Goal: Task Accomplishment & Management: Manage account settings

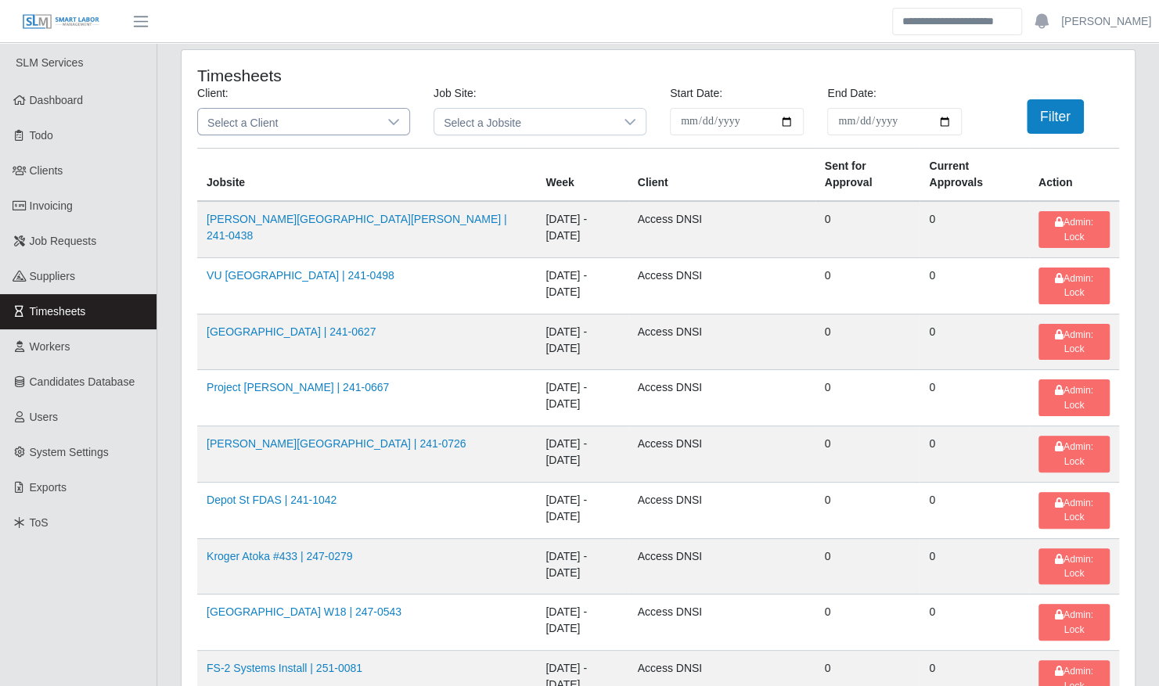
click at [283, 120] on span "Select a Client" at bounding box center [288, 122] width 180 height 26
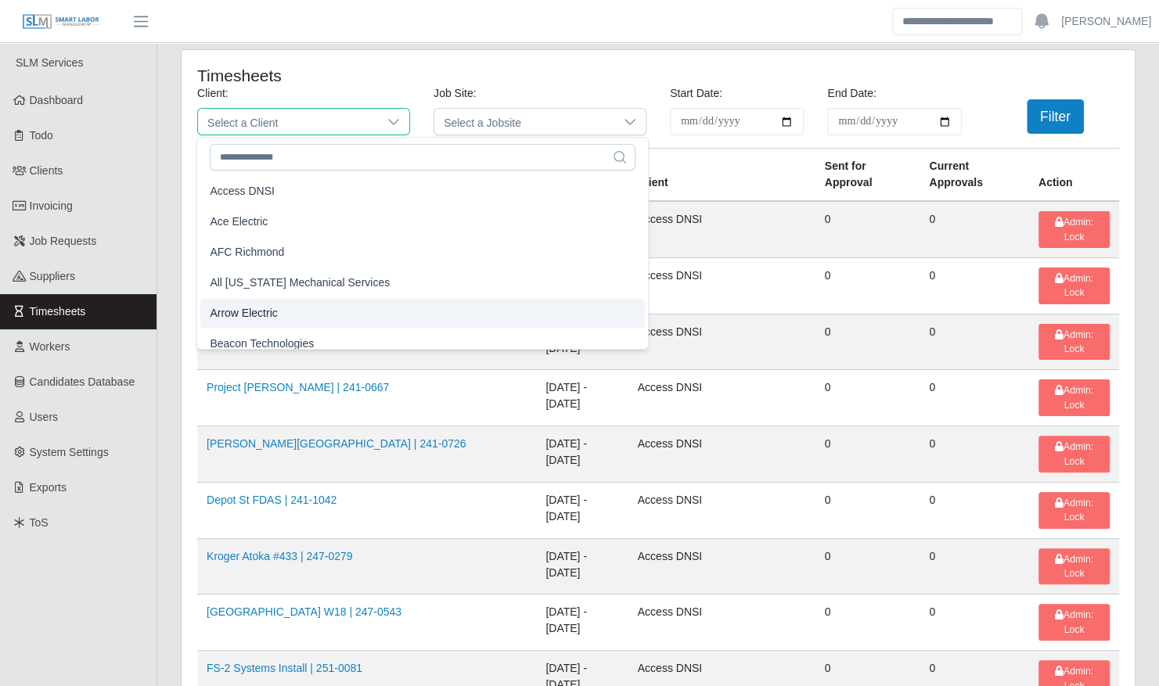
click at [264, 316] on span "Arrow Electric" at bounding box center [243, 313] width 67 height 16
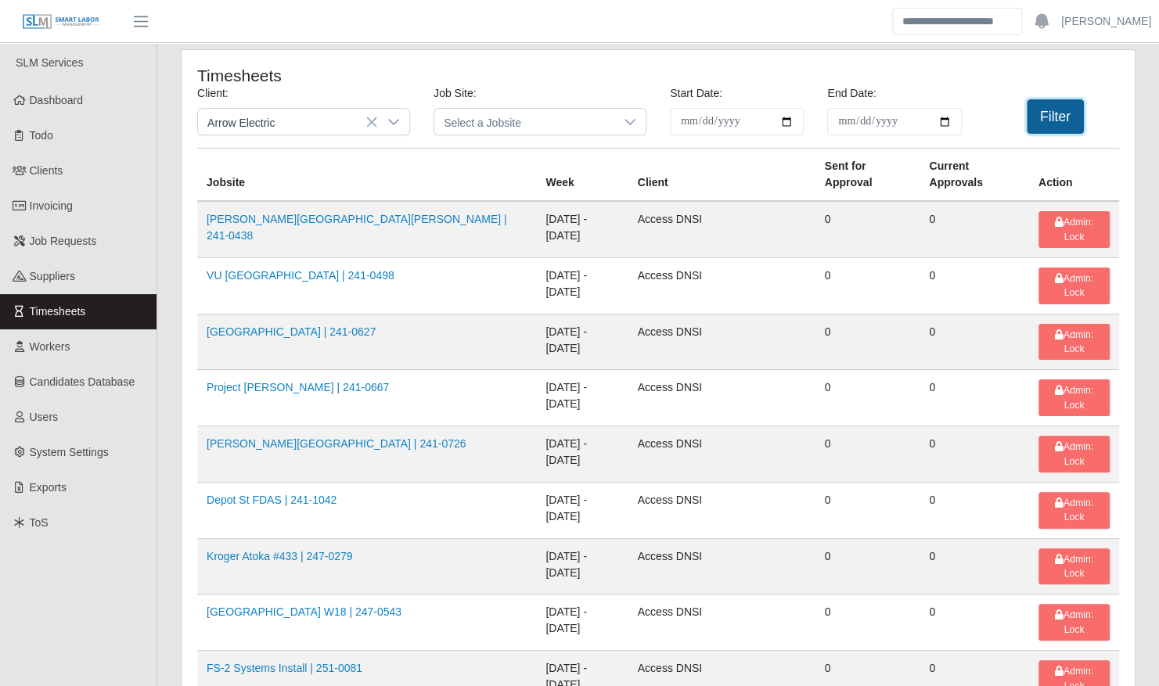
click at [1053, 121] on button "Filter" at bounding box center [1055, 116] width 57 height 34
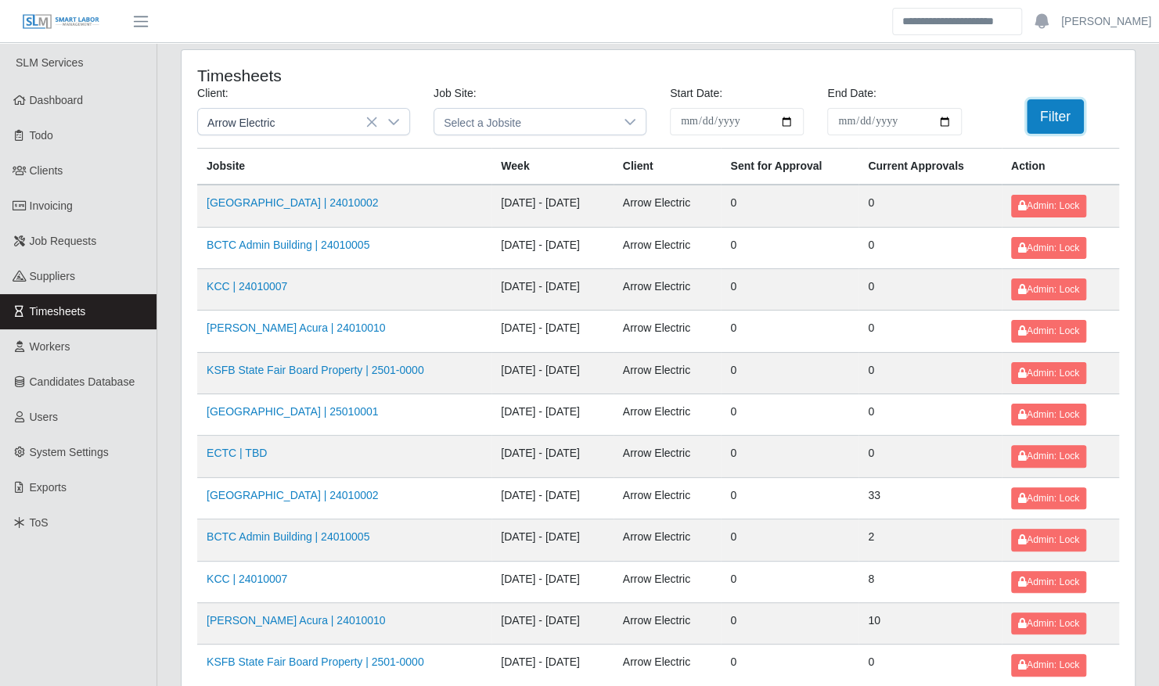
scroll to position [198, 0]
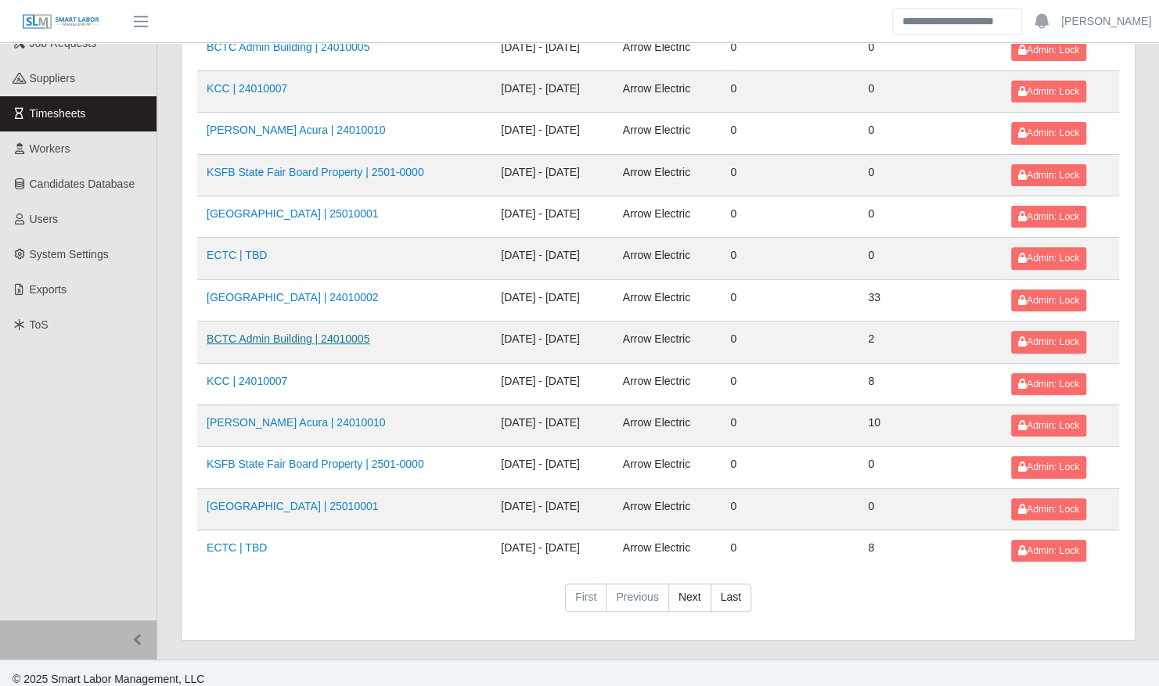
click at [271, 333] on link "BCTC Admin Building | 24010005" at bounding box center [288, 339] width 163 height 13
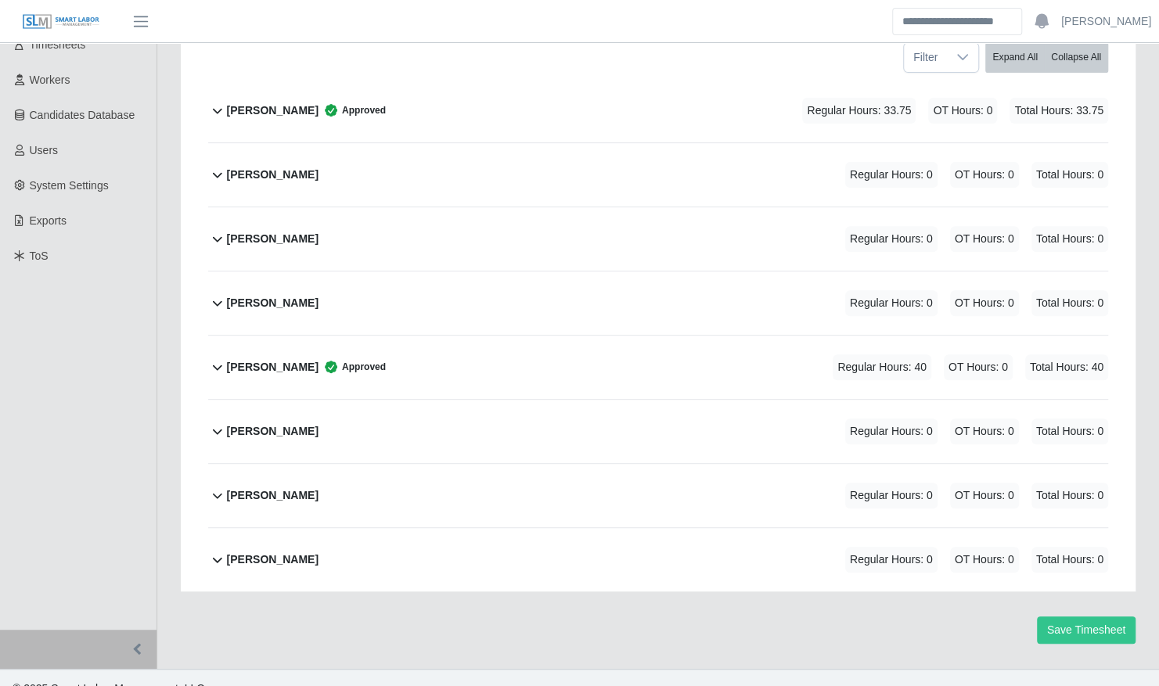
scroll to position [268, 0]
click at [425, 361] on div "Luis Martinez Approved Regular Hours: 40 OT Hours: 0 Total Hours: 40" at bounding box center [667, 365] width 881 height 63
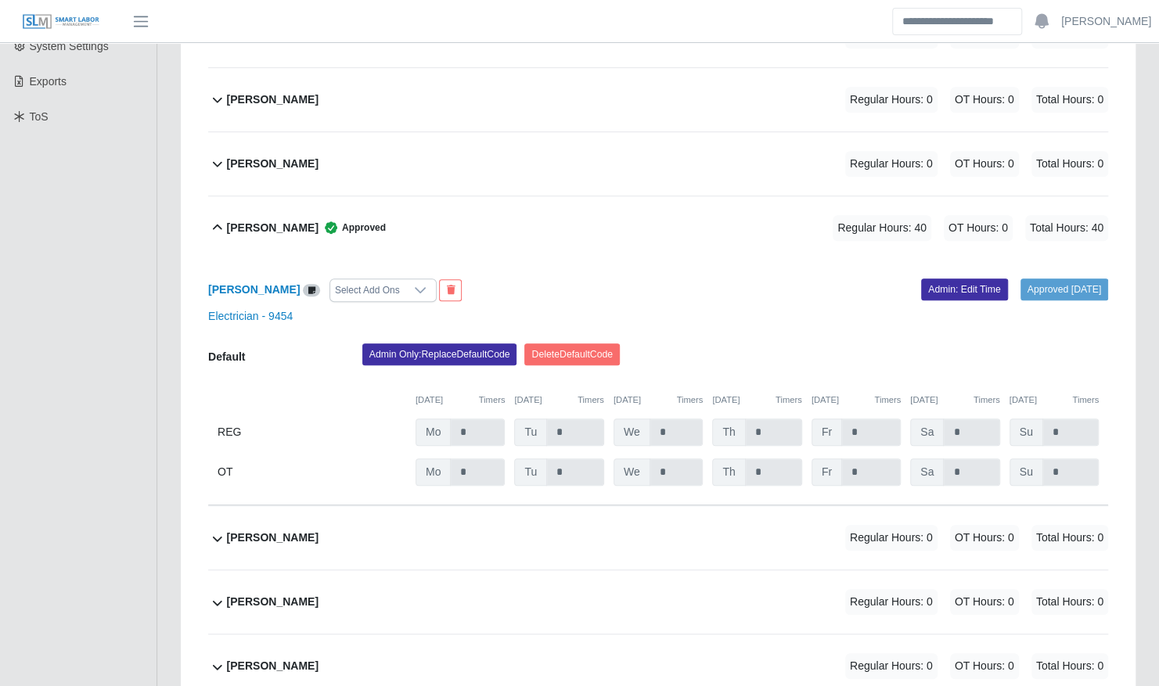
scroll to position [405, 0]
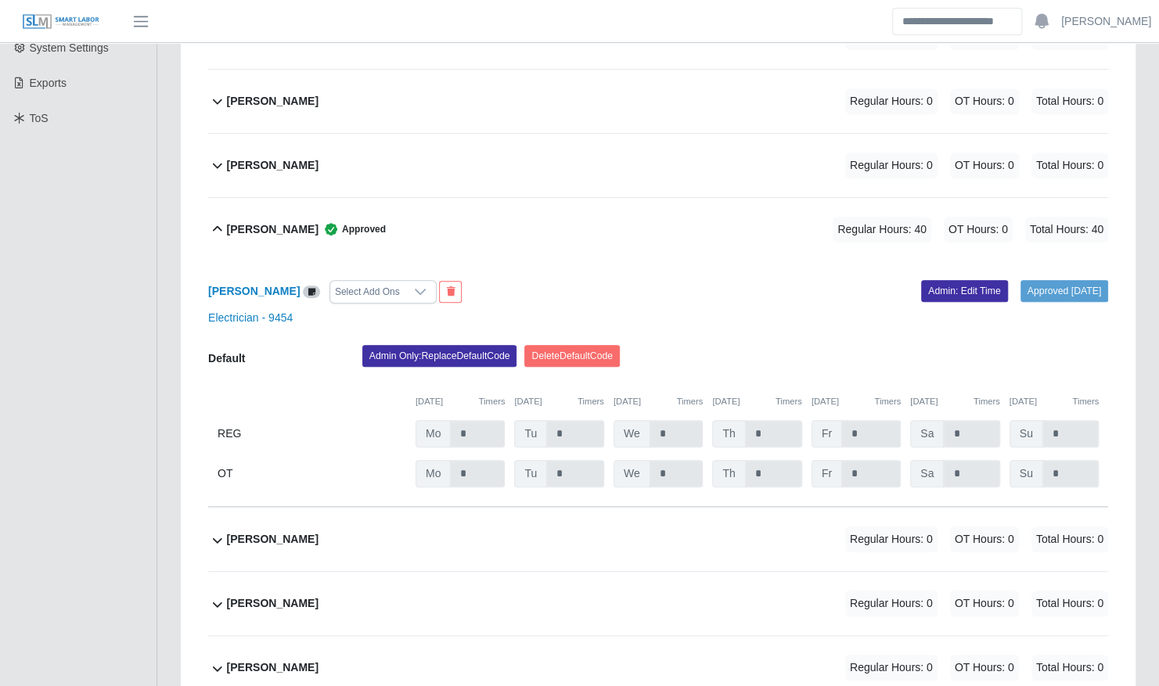
click at [435, 225] on div "Luis Martinez Approved Regular Hours: 40 OT Hours: 0 Total Hours: 40" at bounding box center [667, 229] width 881 height 63
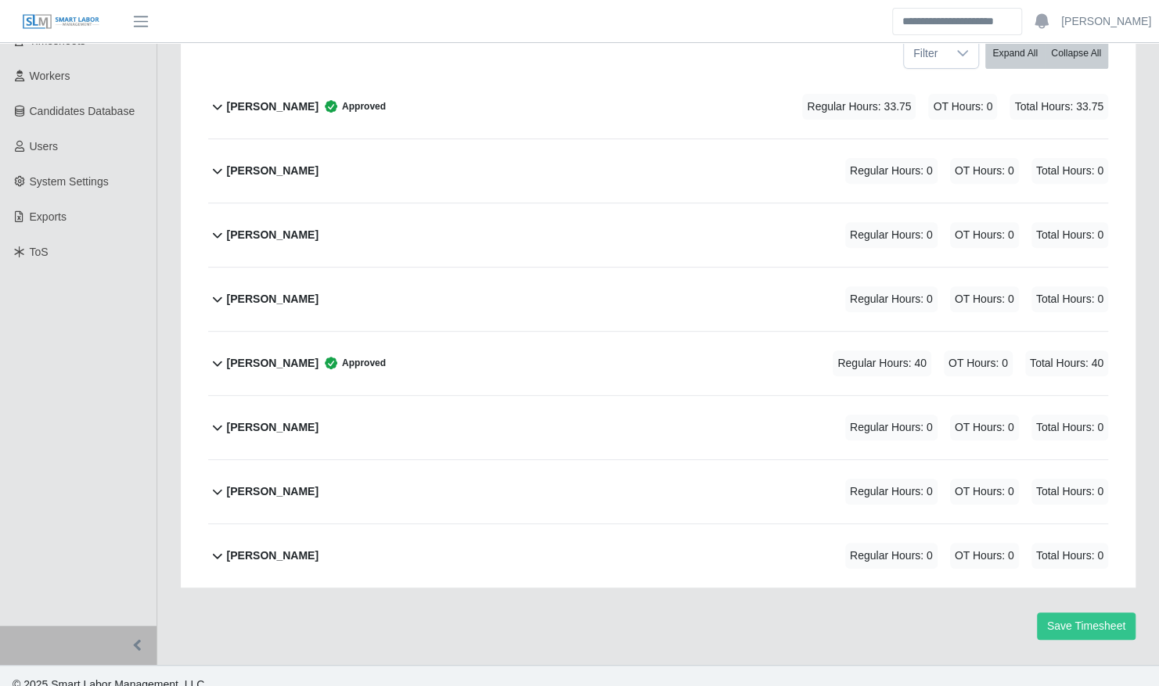
scroll to position [0, 0]
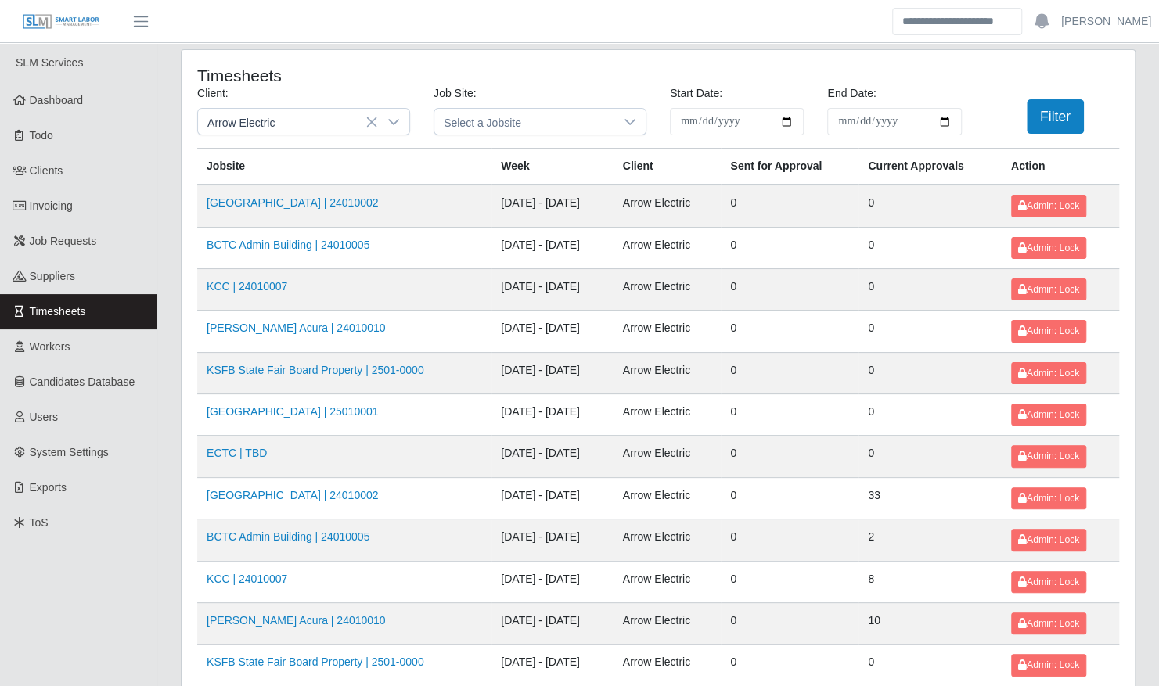
scroll to position [198, 0]
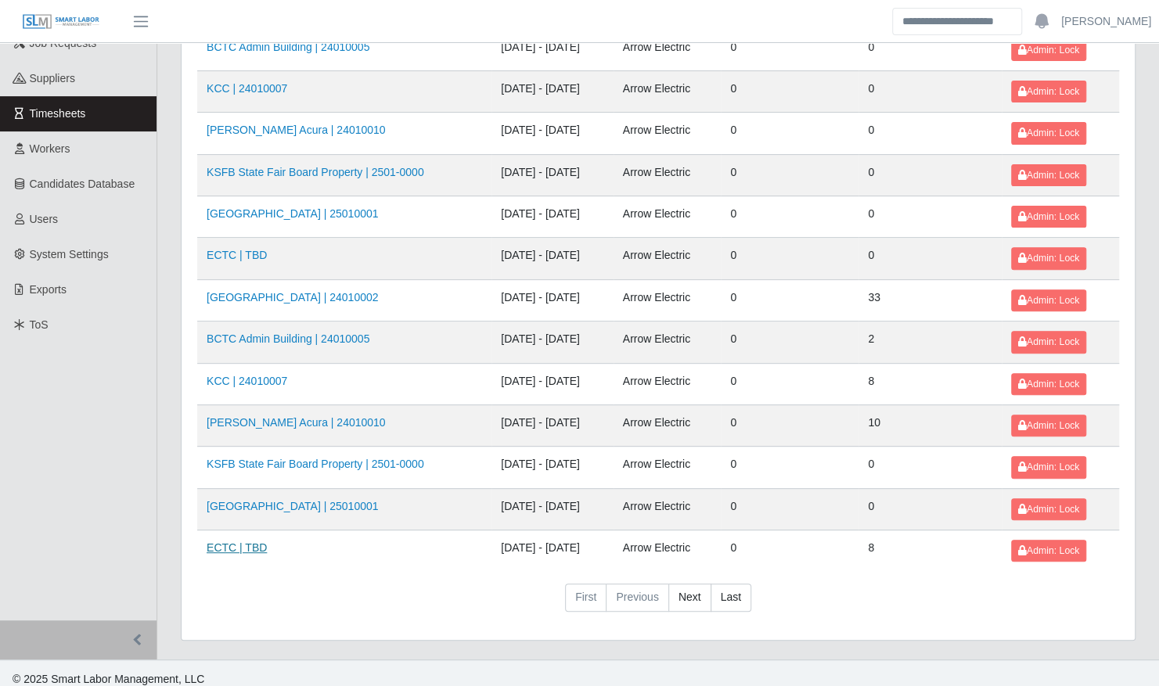
click at [244, 542] on link "ECTC | TBD" at bounding box center [237, 548] width 60 height 13
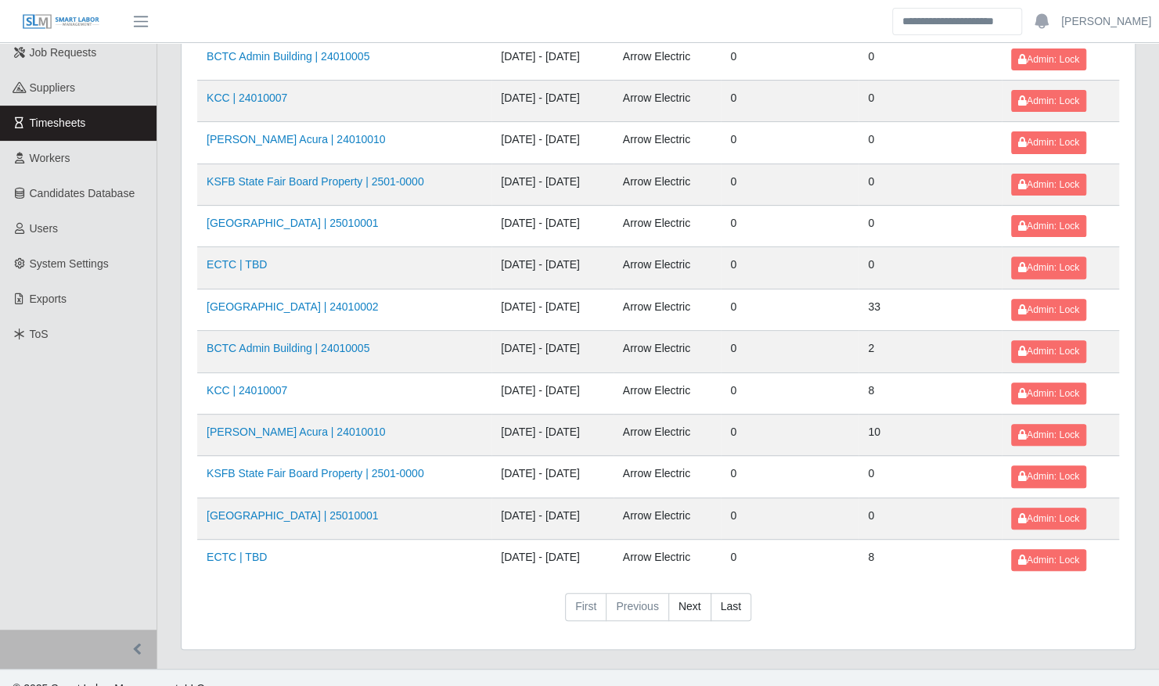
scroll to position [184, 0]
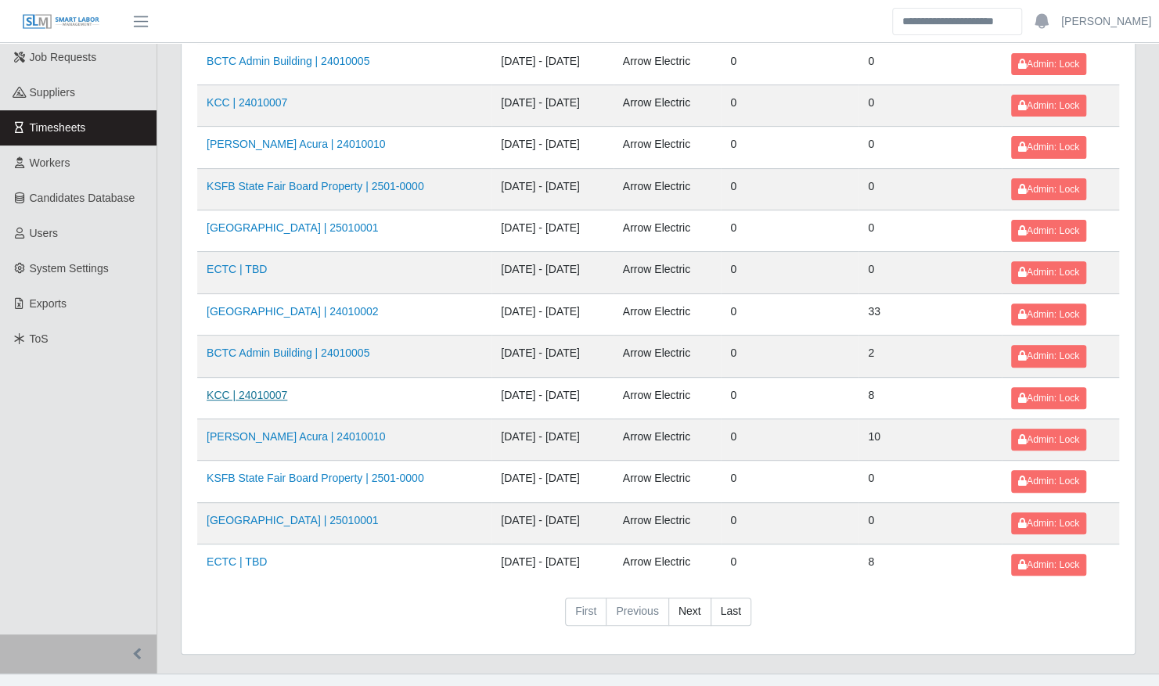
click at [272, 389] on link "KCC | 24010007" at bounding box center [247, 395] width 81 height 13
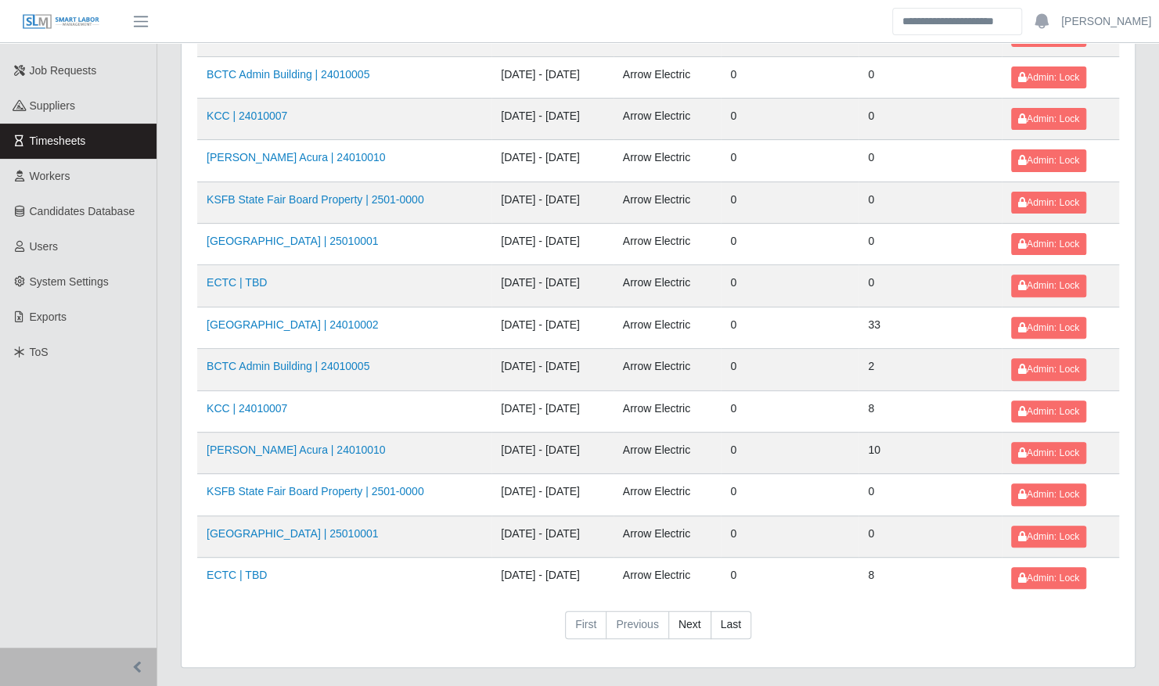
scroll to position [168, 0]
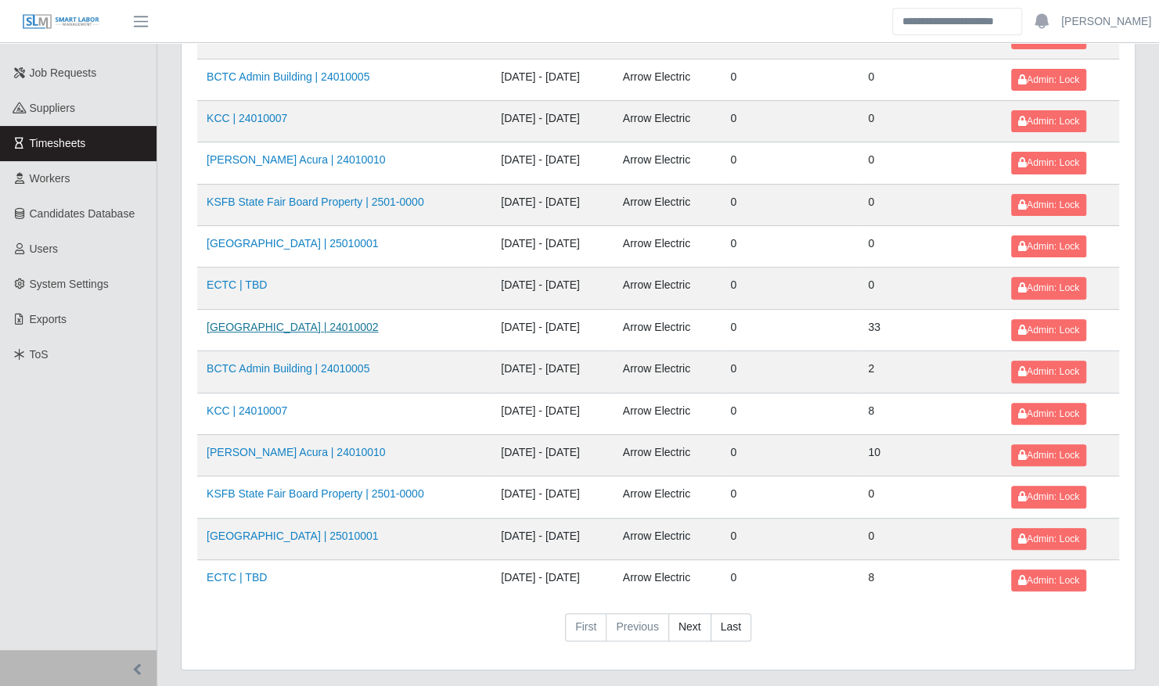
click at [286, 321] on link "[GEOGRAPHIC_DATA] | 24010002" at bounding box center [292, 327] width 171 height 13
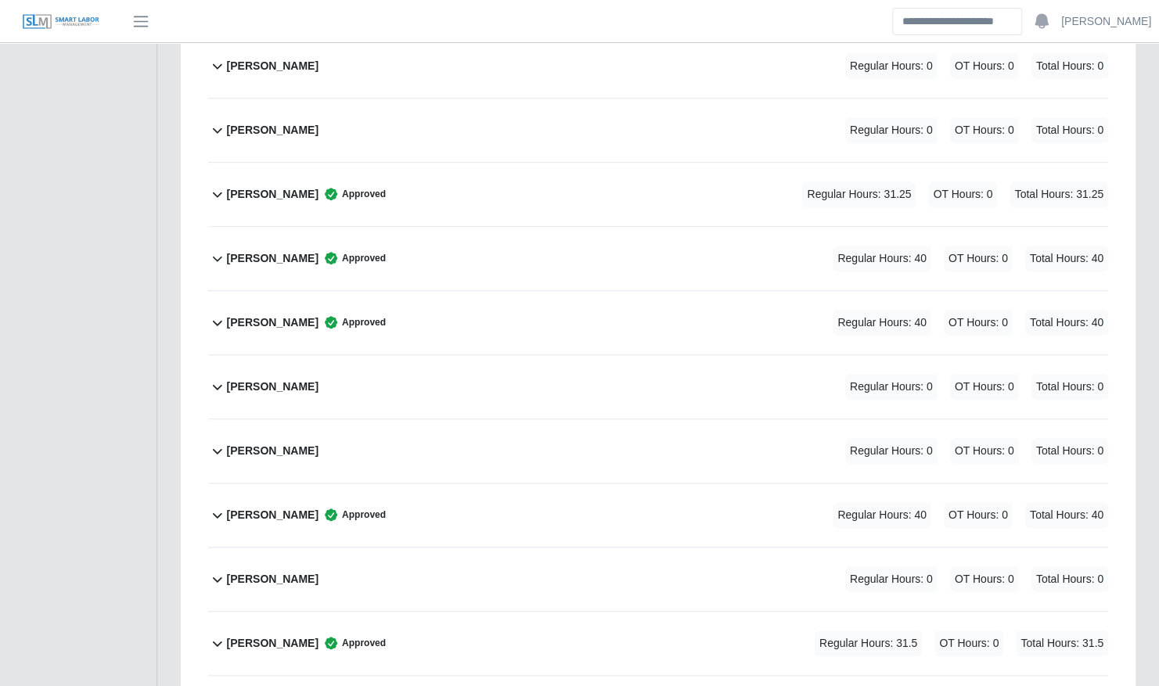
scroll to position [506, 0]
click at [377, 325] on div "[PERSON_NAME] Approved Regular Hours: 40 OT Hours: 0 Total Hours: 40" at bounding box center [667, 321] width 881 height 63
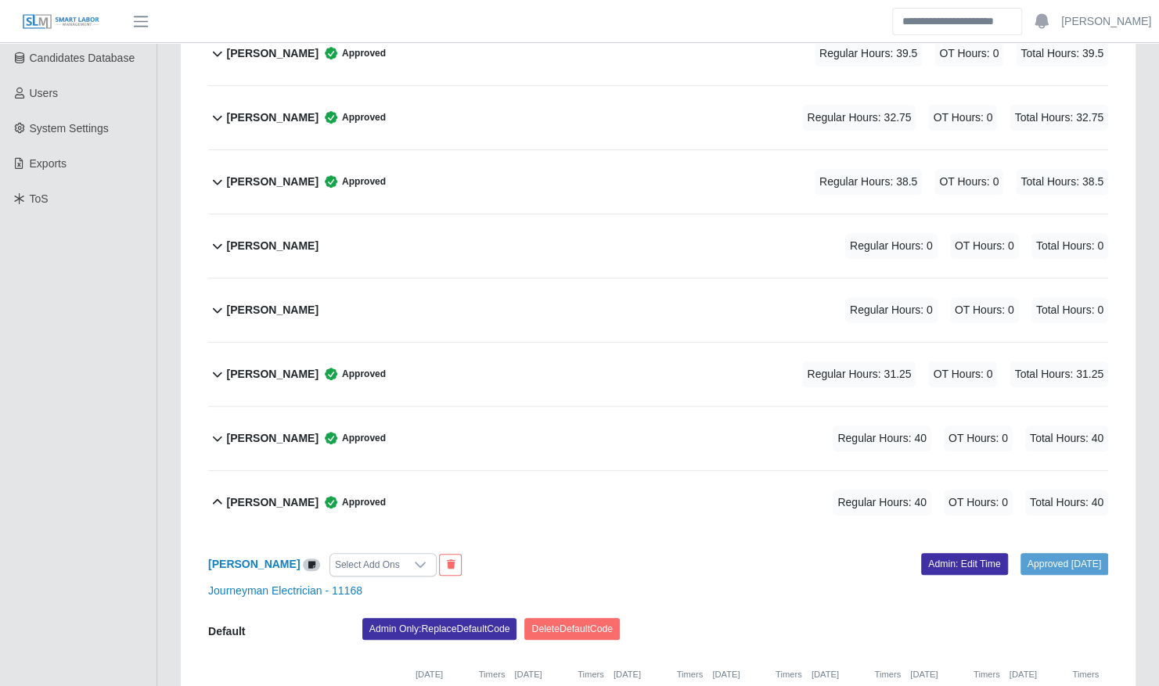
scroll to position [275, 0]
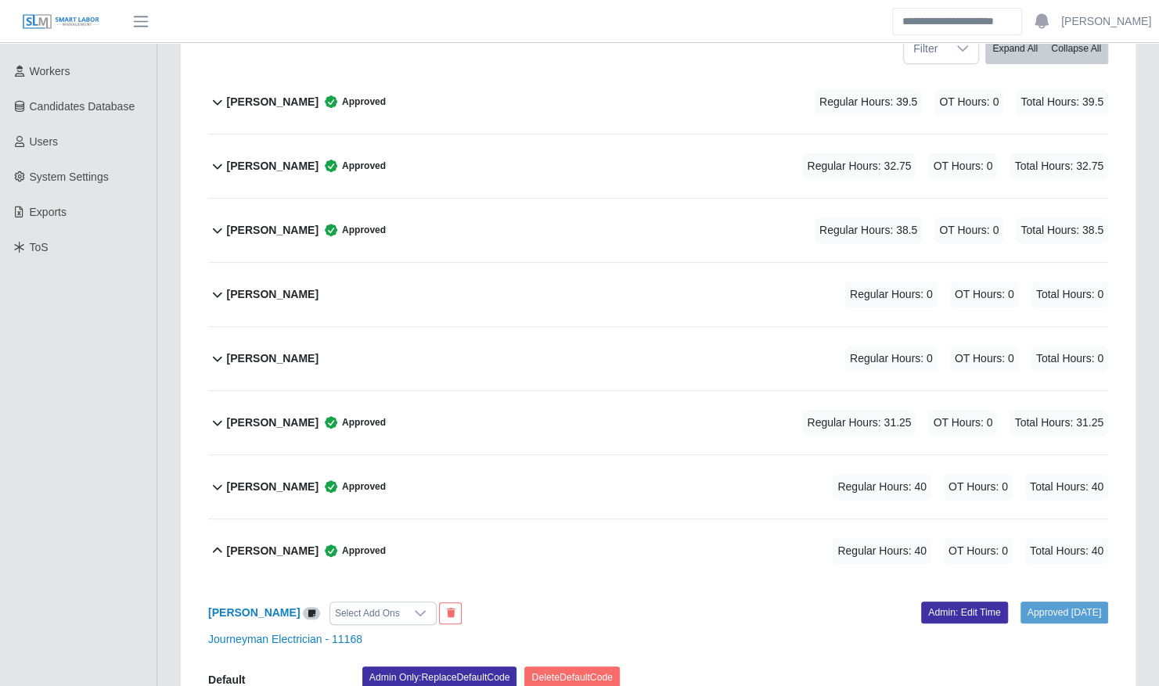
click at [387, 214] on div "[PERSON_NAME] Approved Regular Hours: 38.5 OT Hours: 0 Total Hours: 38.5" at bounding box center [667, 230] width 881 height 63
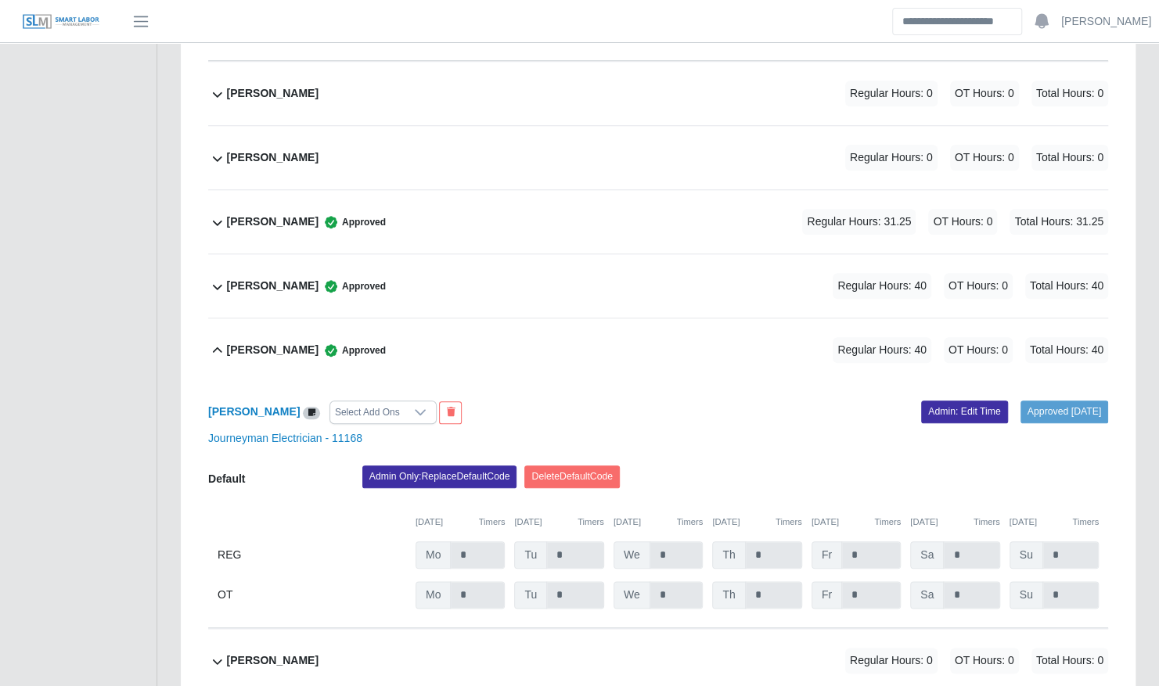
scroll to position [723, 0]
click at [942, 400] on link "Admin: Edit Time" at bounding box center [964, 411] width 87 height 22
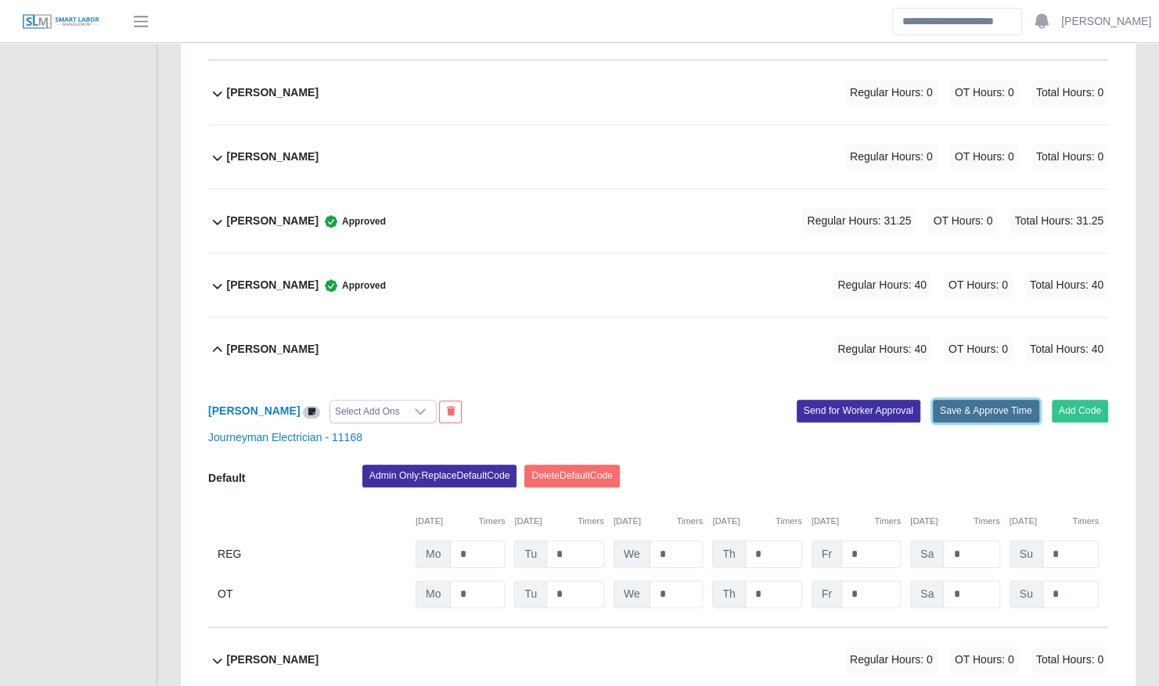
click at [1004, 400] on button "Save & Approve Time" at bounding box center [986, 411] width 106 height 22
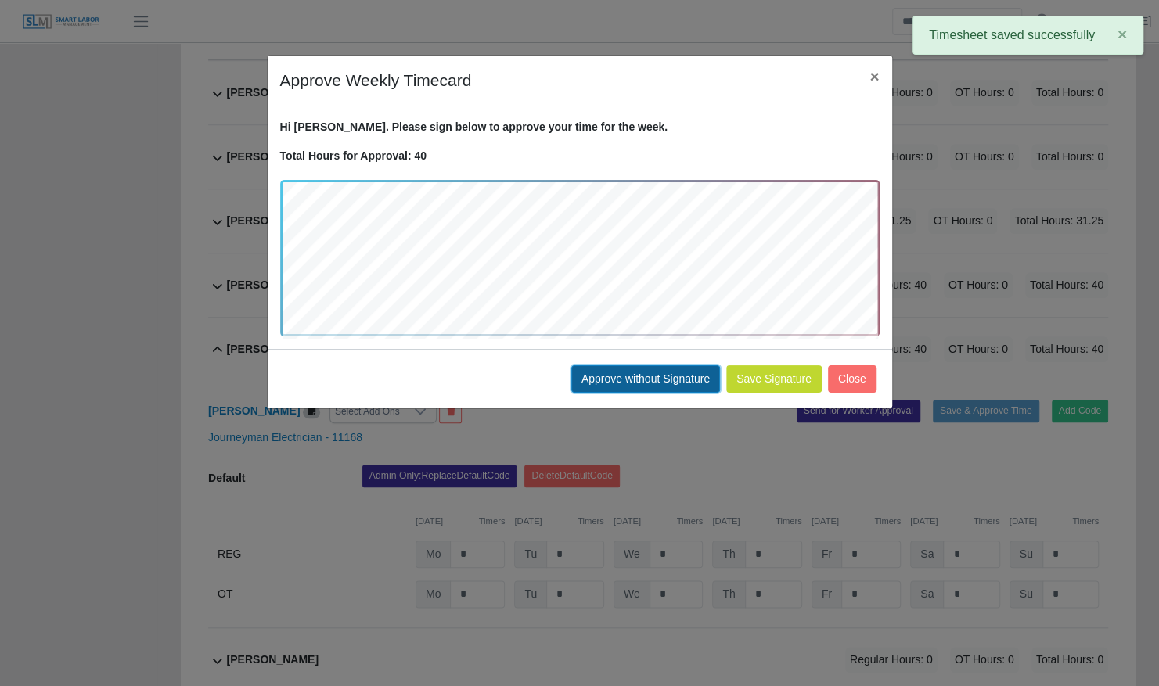
click at [690, 371] on button "Approve without Signature" at bounding box center [645, 378] width 149 height 27
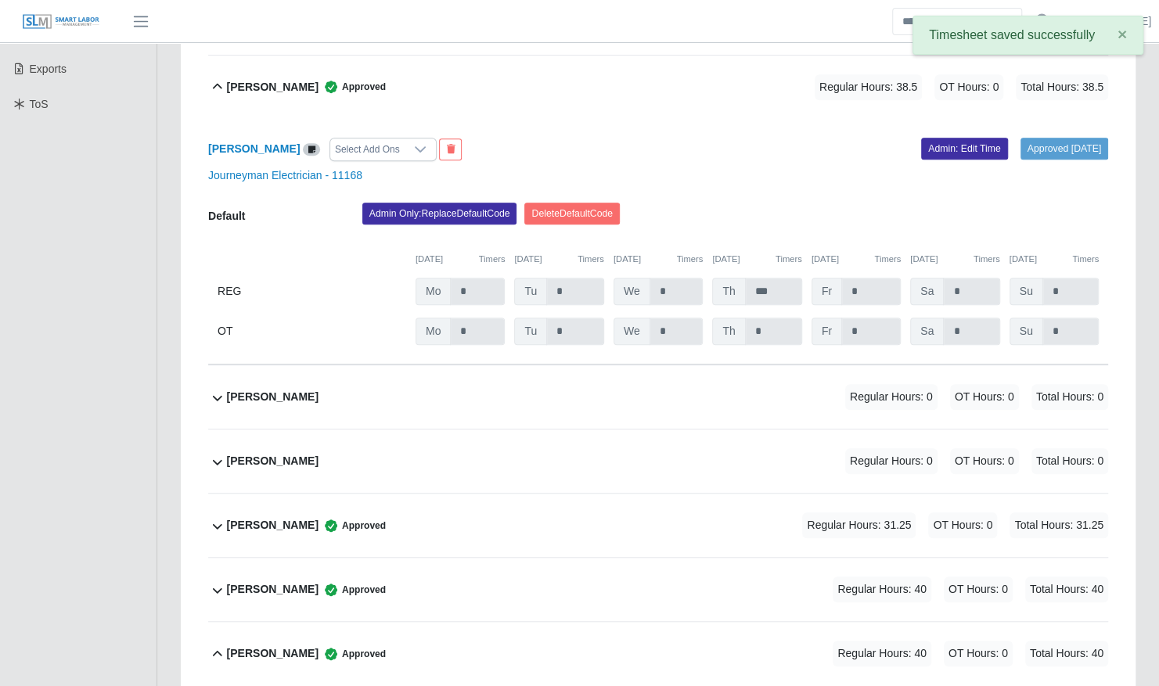
scroll to position [408, 0]
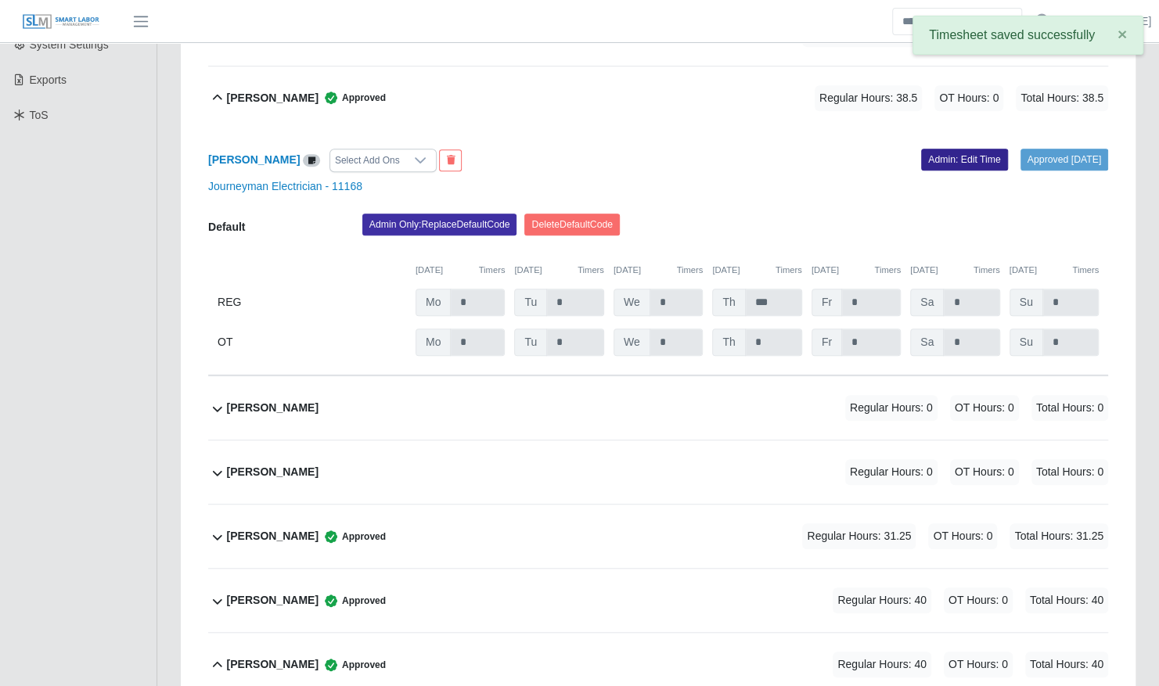
click at [921, 149] on link "Admin: Edit Time" at bounding box center [964, 160] width 87 height 22
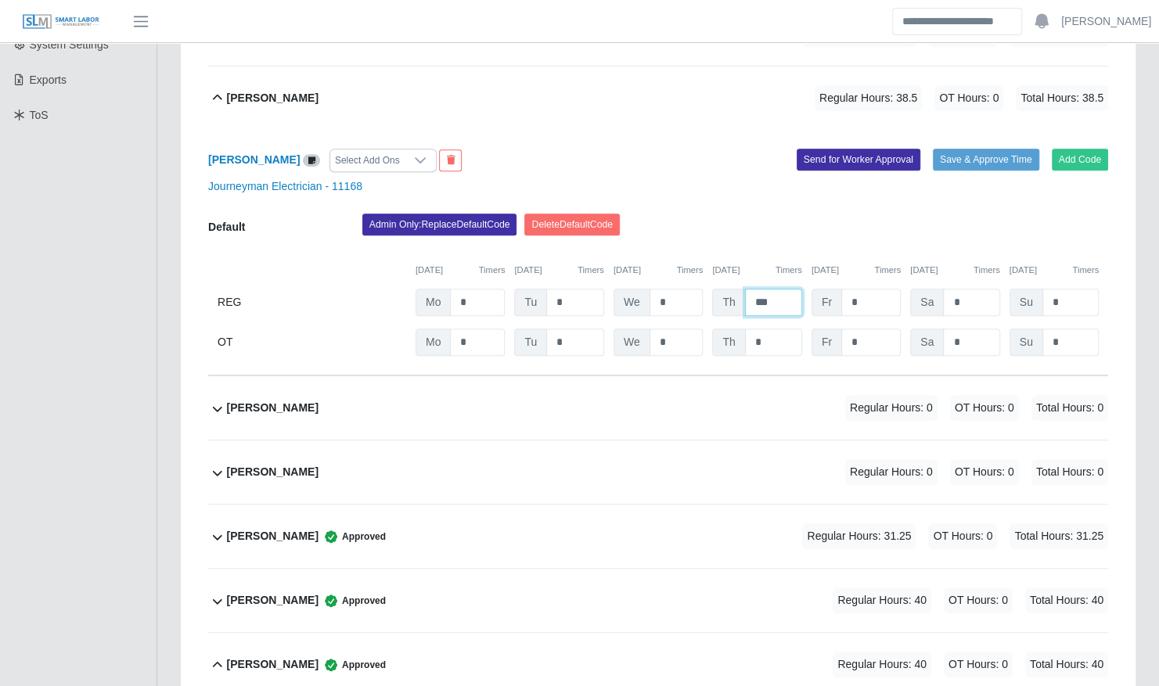
click at [781, 289] on input "***" at bounding box center [773, 302] width 57 height 27
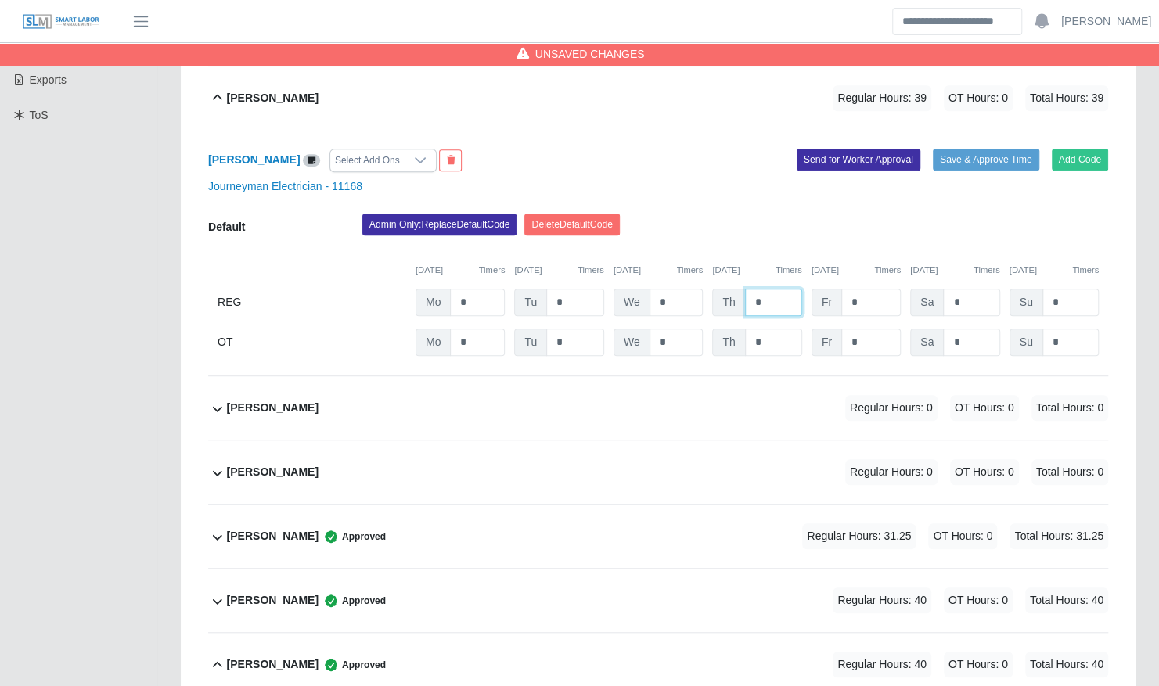
type input "*"
click at [768, 214] on div "Admin Only: Replace Default Code Delete Default Code" at bounding box center [735, 229] width 769 height 31
click at [1014, 149] on button "Save & Approve Time" at bounding box center [986, 160] width 106 height 22
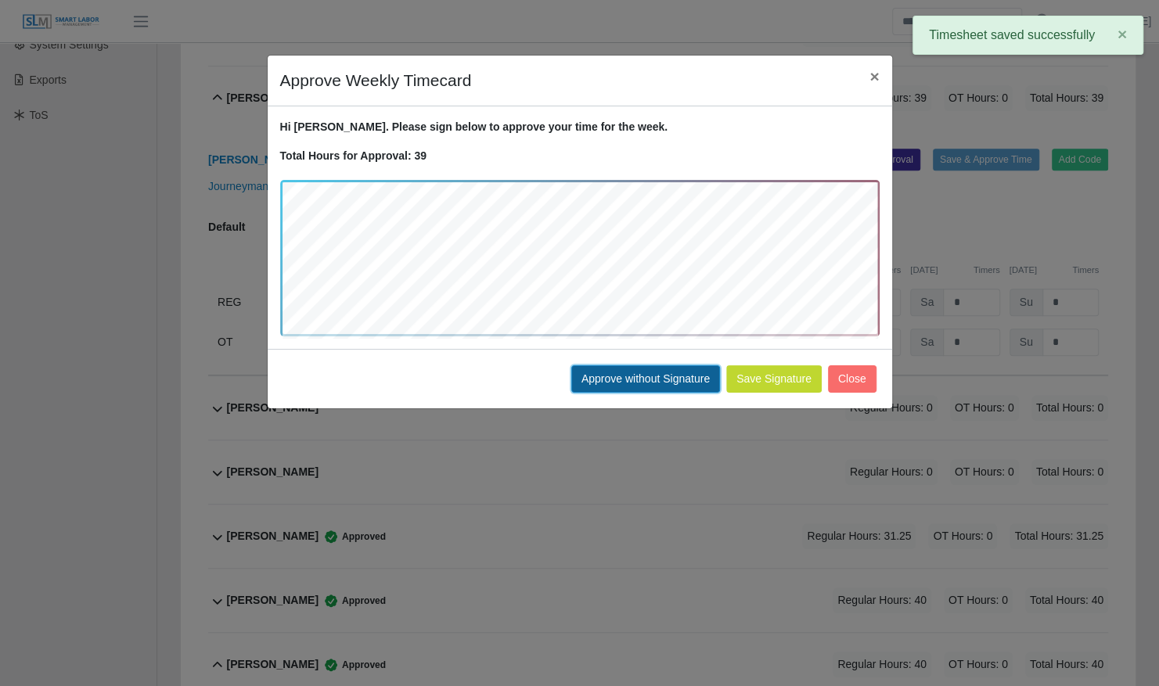
click at [638, 372] on button "Approve without Signature" at bounding box center [645, 378] width 149 height 27
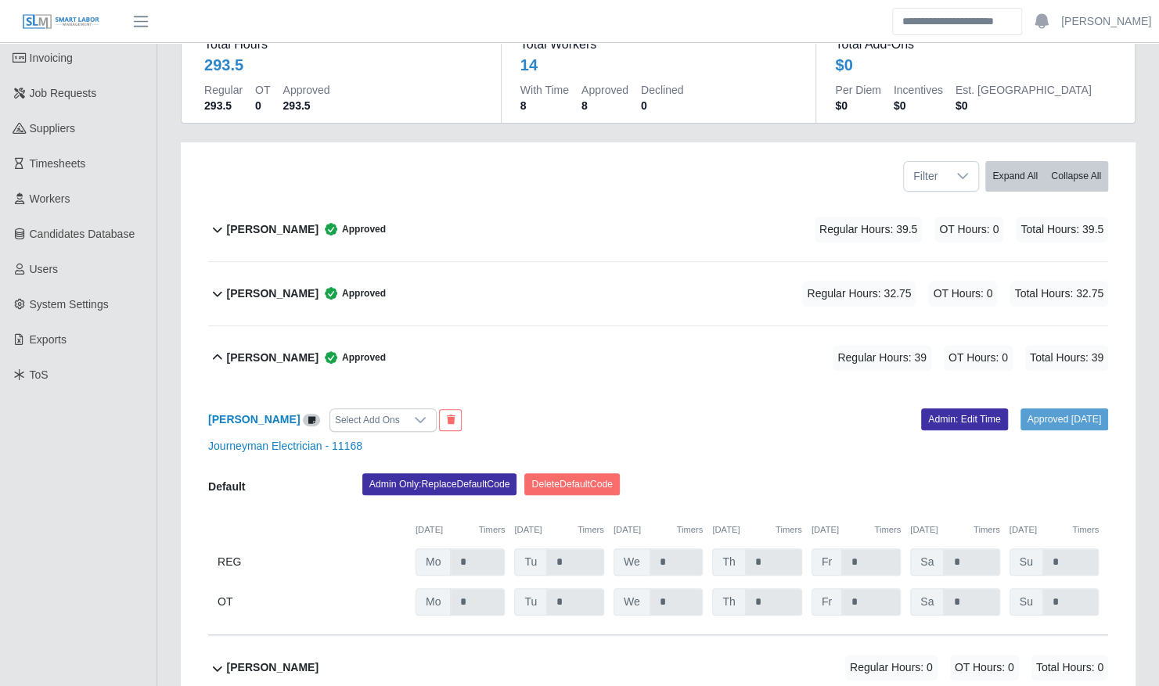
scroll to position [163, 0]
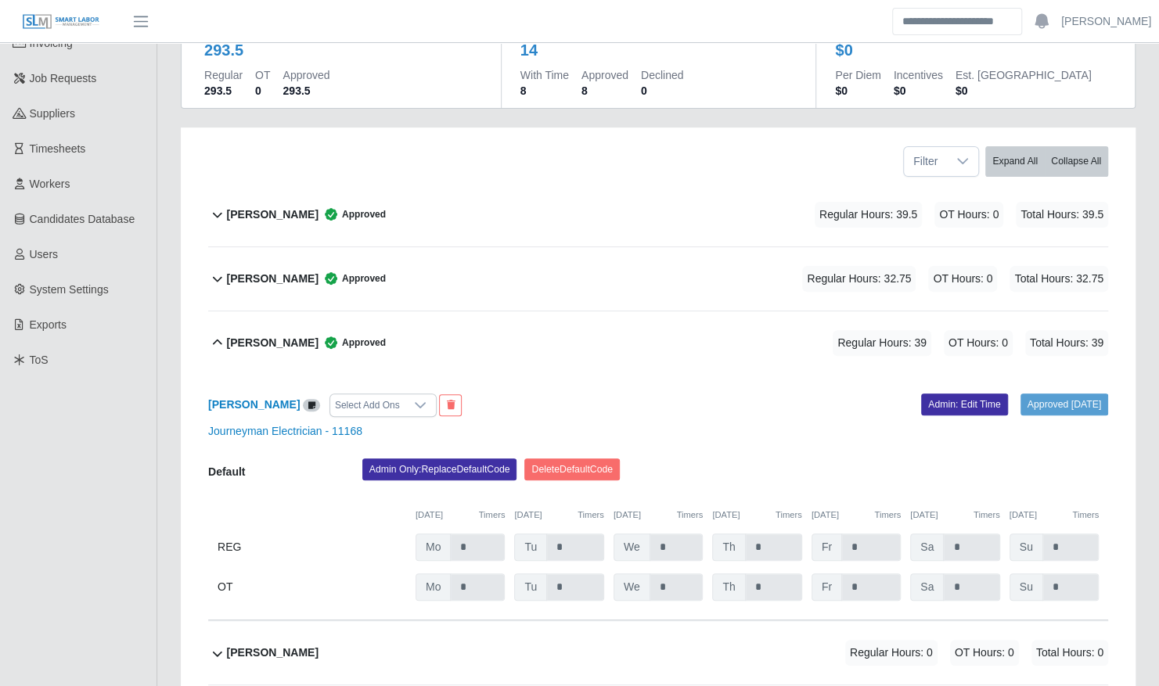
click at [423, 315] on div "Gerber Silva Approved Regular Hours: 39 OT Hours: 0 Total Hours: 39" at bounding box center [667, 342] width 881 height 63
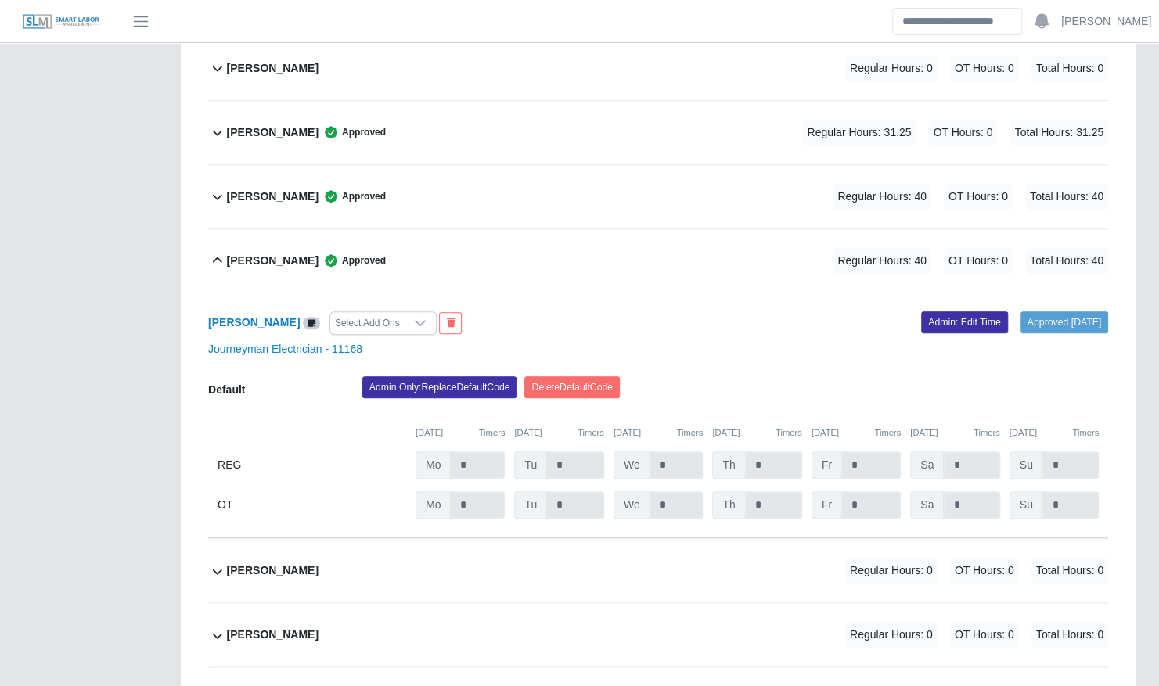
scroll to position [578, 0]
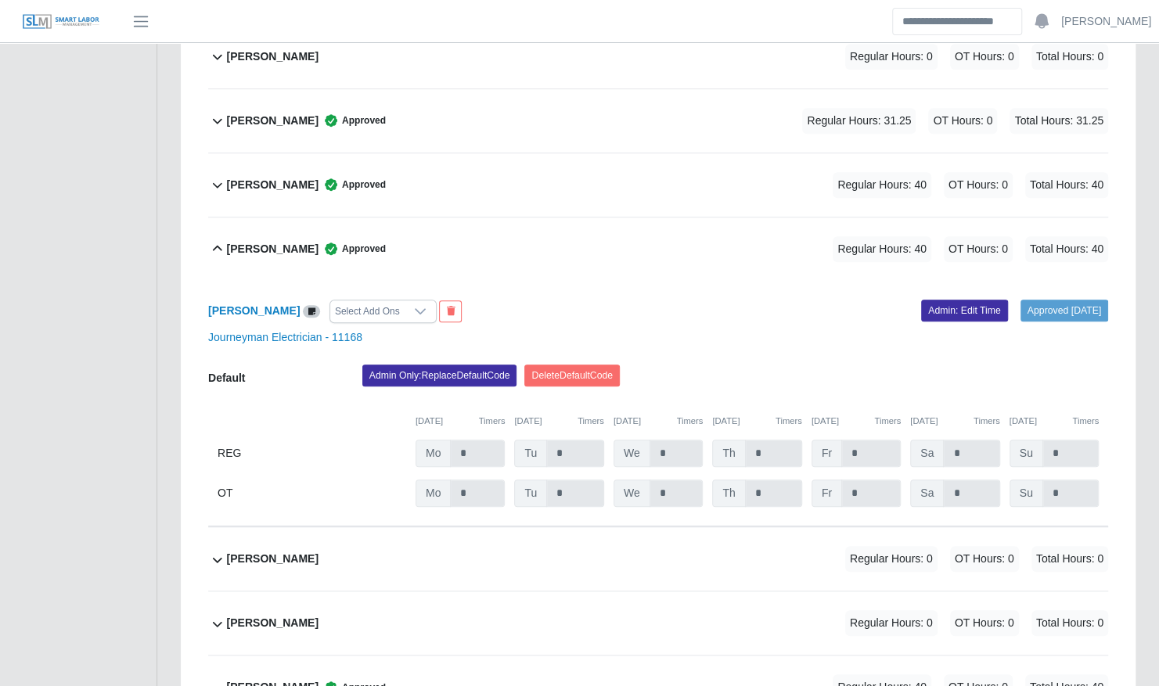
click at [423, 242] on div "Rafael Silva Approved Regular Hours: 40 OT Hours: 0 Total Hours: 40" at bounding box center [667, 249] width 881 height 63
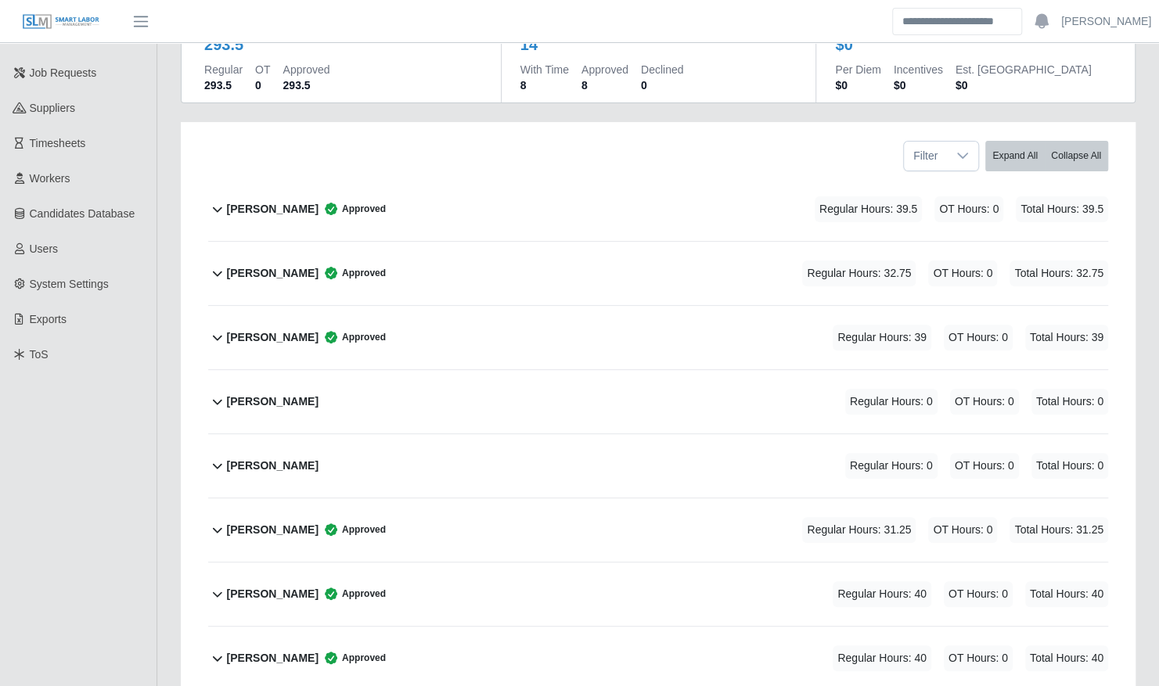
scroll to position [167, 0]
click at [432, 319] on div "Gerber Silva Approved Regular Hours: 39 OT Hours: 0 Total Hours: 39" at bounding box center [667, 338] width 881 height 63
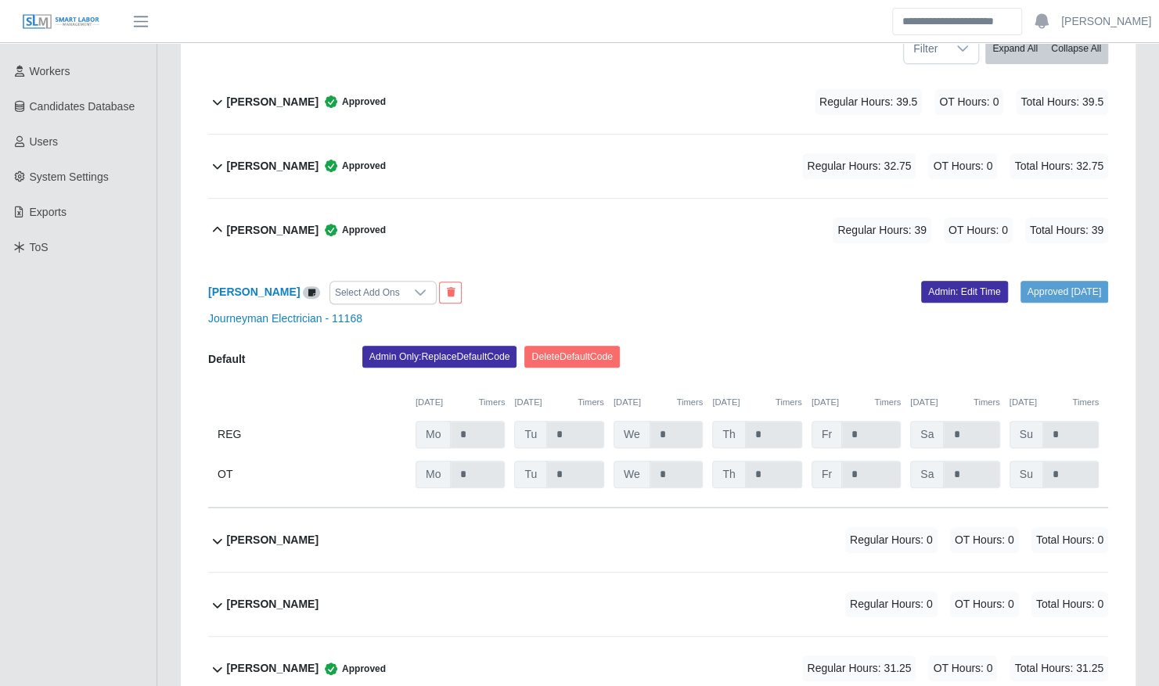
scroll to position [277, 0]
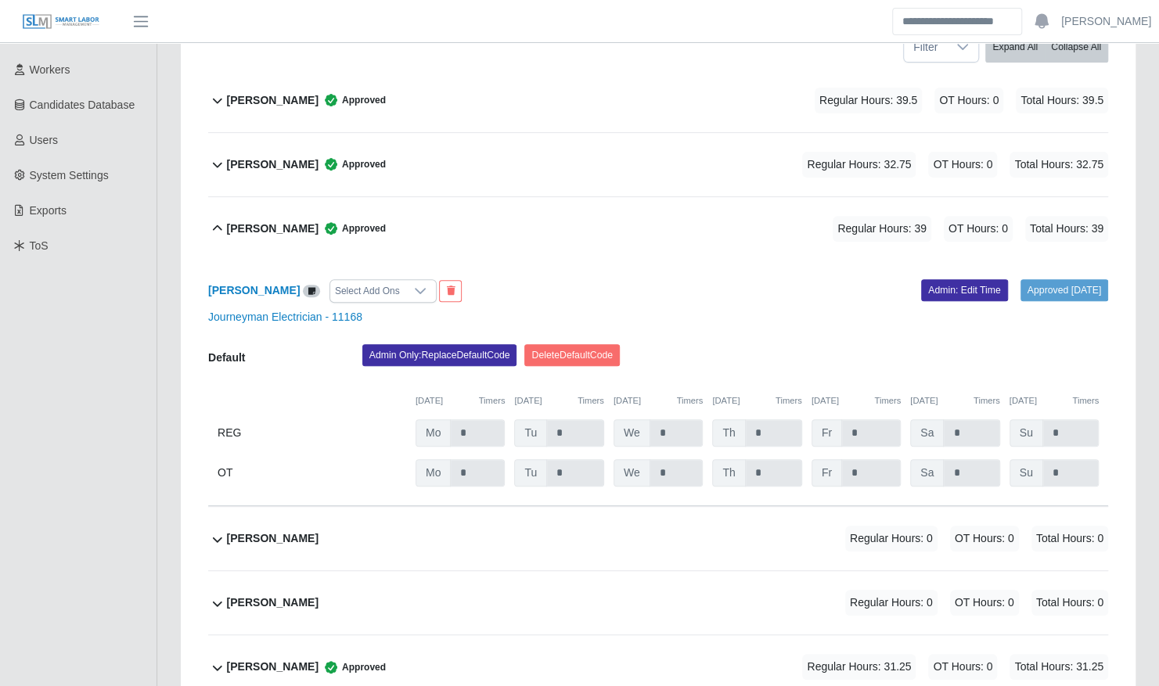
click at [581, 224] on div "Gerber Silva Approved Regular Hours: 39 OT Hours: 0 Total Hours: 39" at bounding box center [667, 228] width 881 height 63
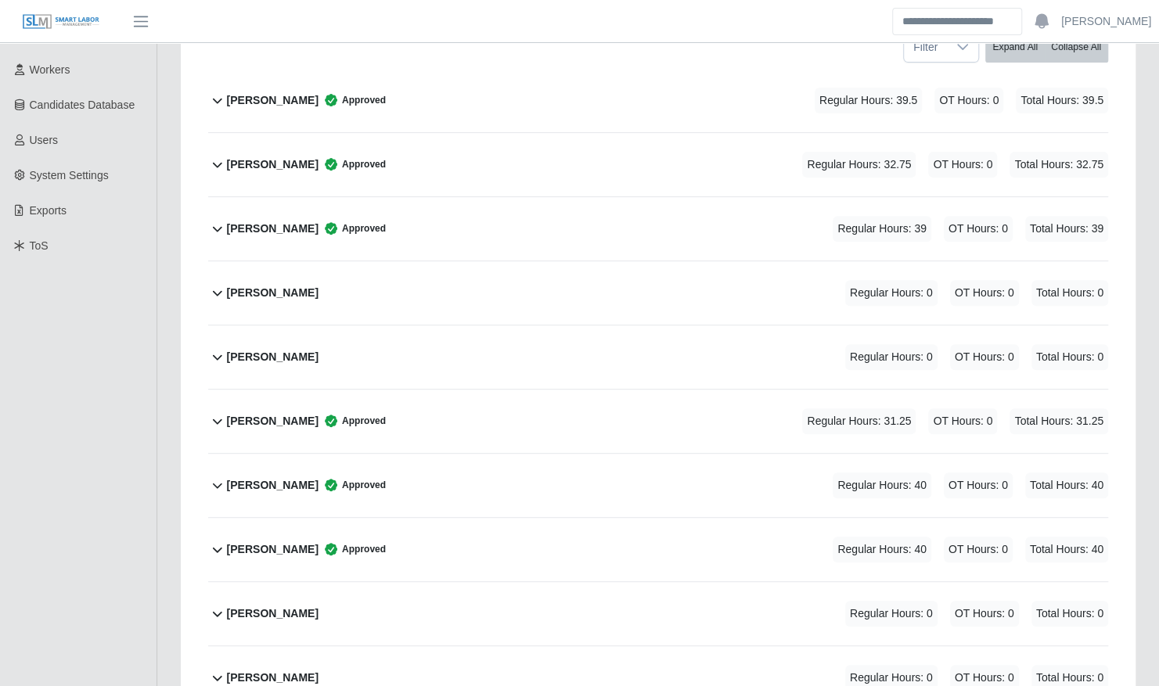
drag, startPoint x: 527, startPoint y: 459, endPoint x: 435, endPoint y: 463, distance: 92.5
click at [435, 463] on div "Oscar Vieyra Approved Regular Hours: 40 OT Hours: 0 Total Hours: 40" at bounding box center [667, 485] width 881 height 63
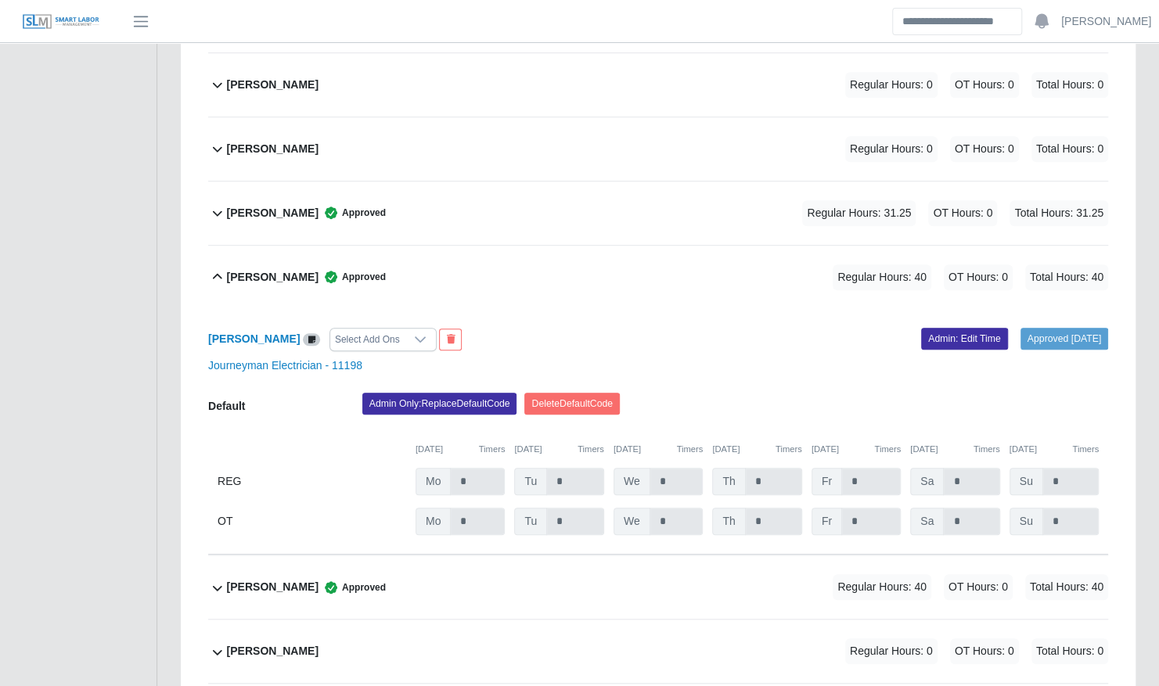
scroll to position [487, 0]
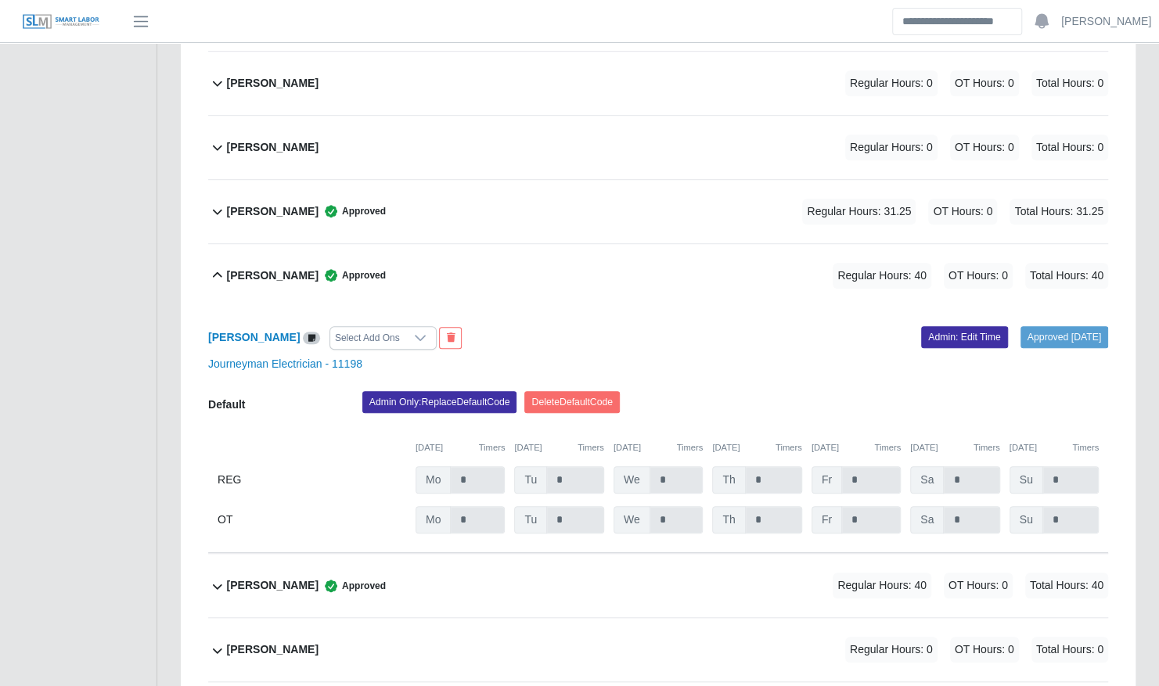
click at [466, 258] on div "Oscar Vieyra Approved Regular Hours: 40 OT Hours: 0 Total Hours: 40" at bounding box center [667, 275] width 881 height 63
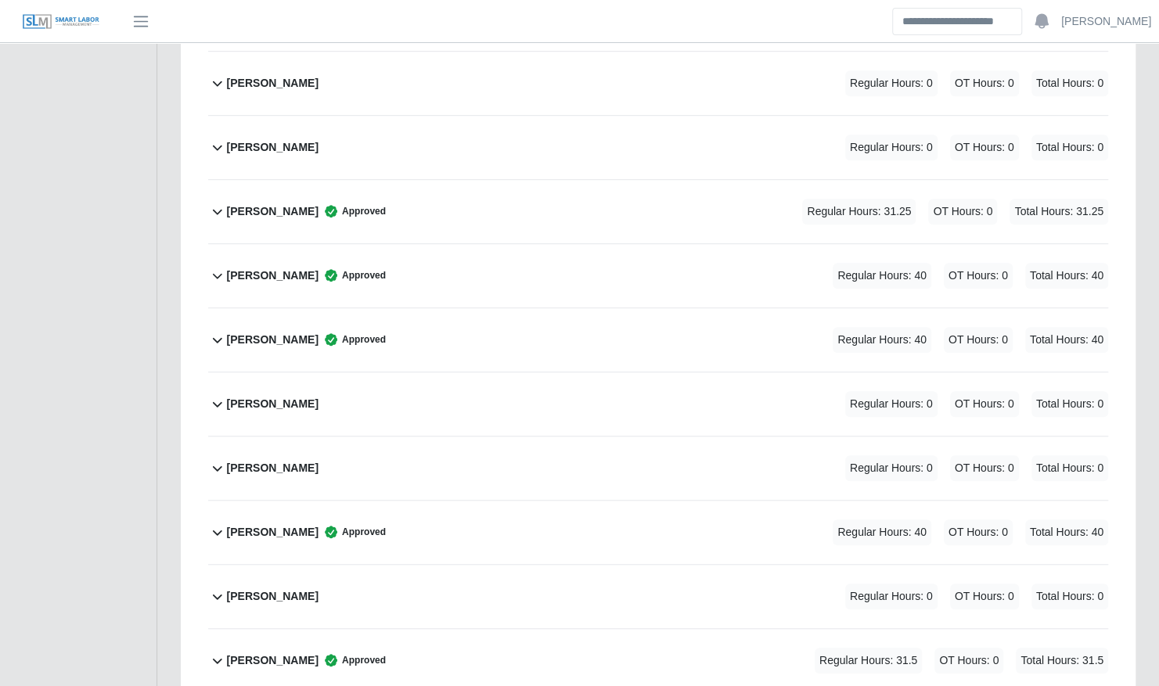
click at [451, 266] on div "Oscar Vieyra Approved Regular Hours: 40 OT Hours: 0 Total Hours: 40" at bounding box center [667, 275] width 881 height 63
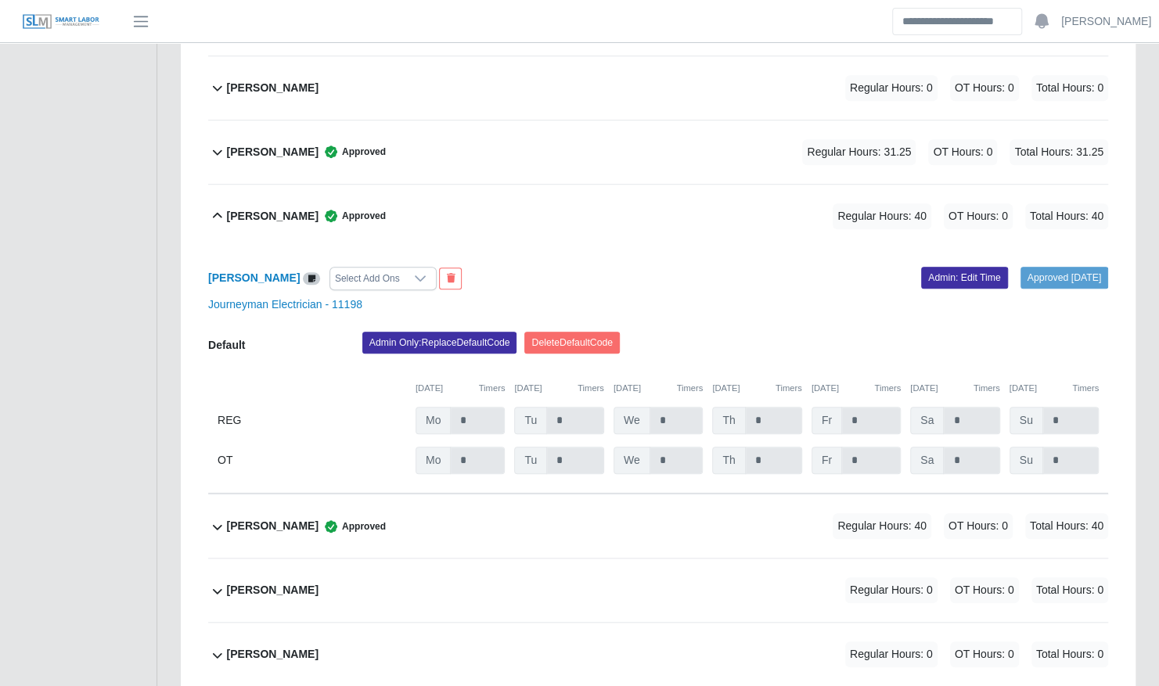
scroll to position [404, 0]
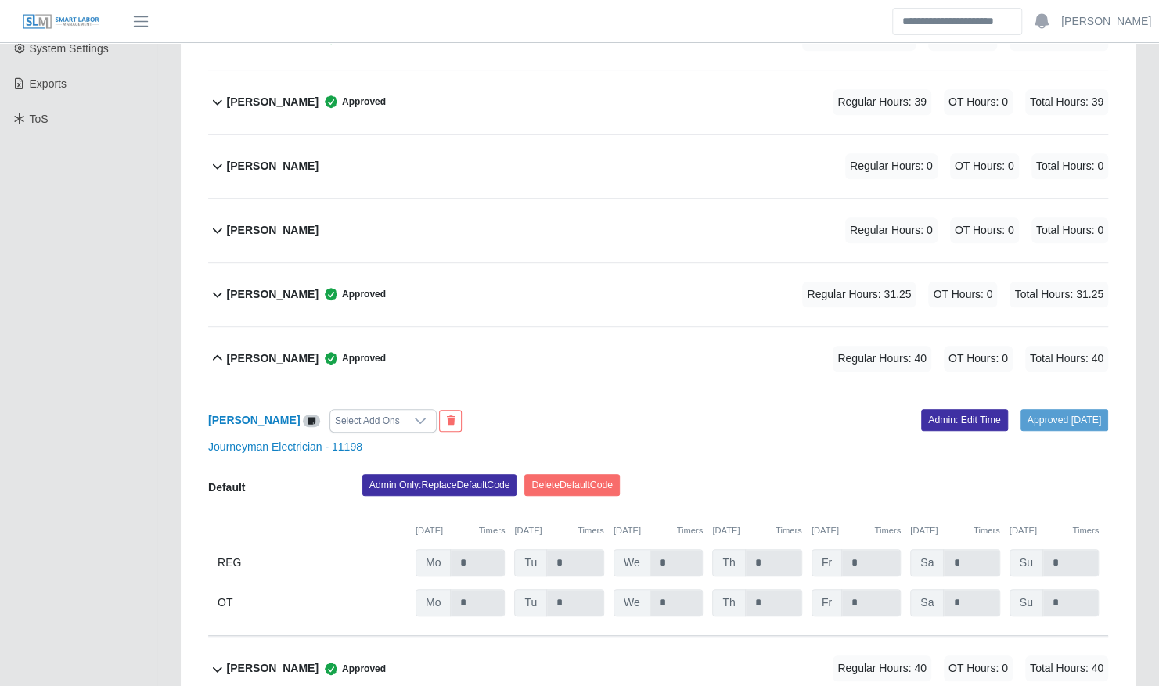
click at [732, 340] on div "Oscar Vieyra Approved Regular Hours: 40 OT Hours: 0 Total Hours: 40" at bounding box center [667, 358] width 881 height 63
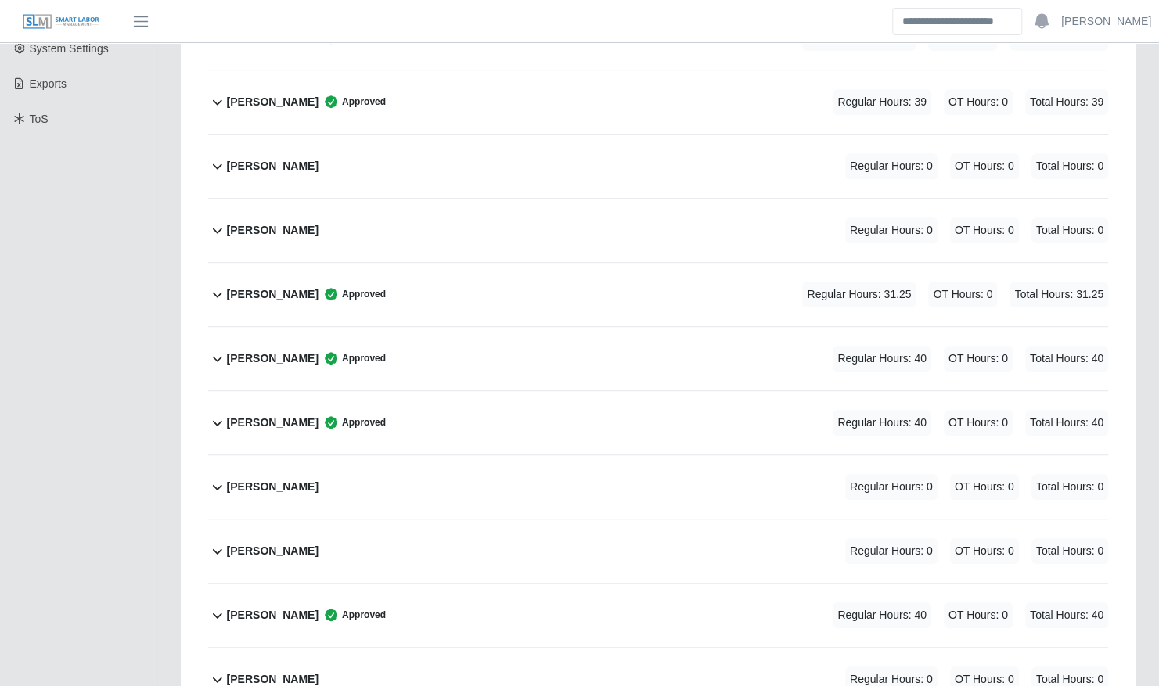
click at [645, 283] on div "Keith Marshall Approved Regular Hours: 31.25 OT Hours: 0 Total Hours: 31.25" at bounding box center [667, 294] width 881 height 63
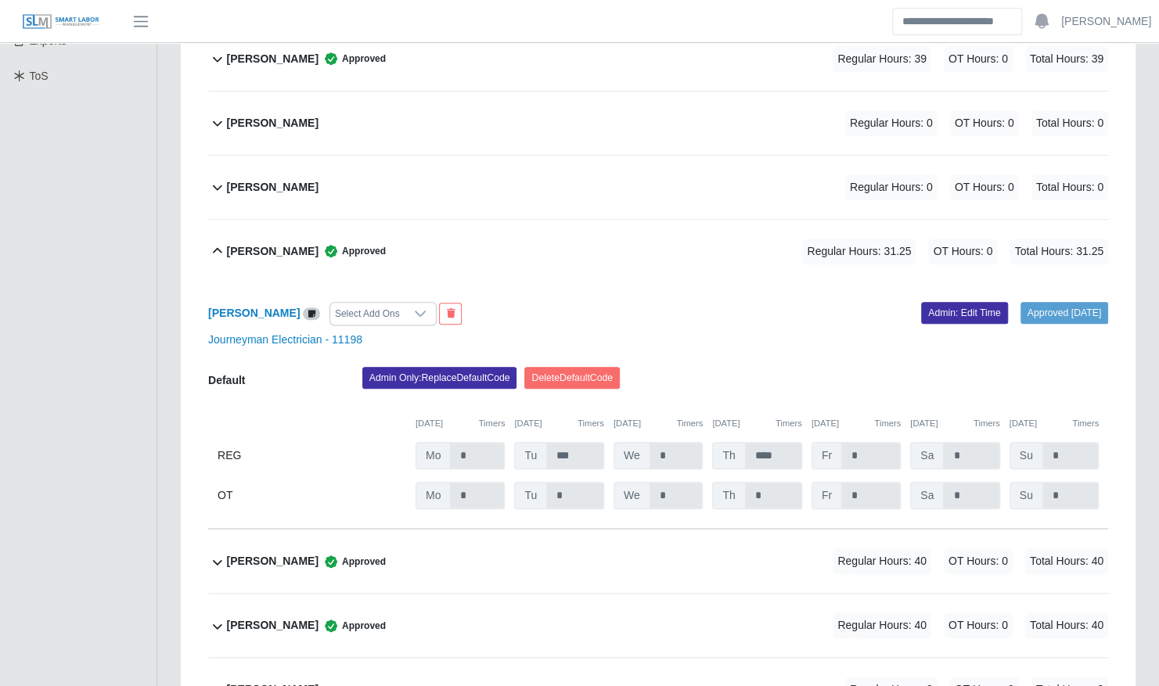
scroll to position [449, 0]
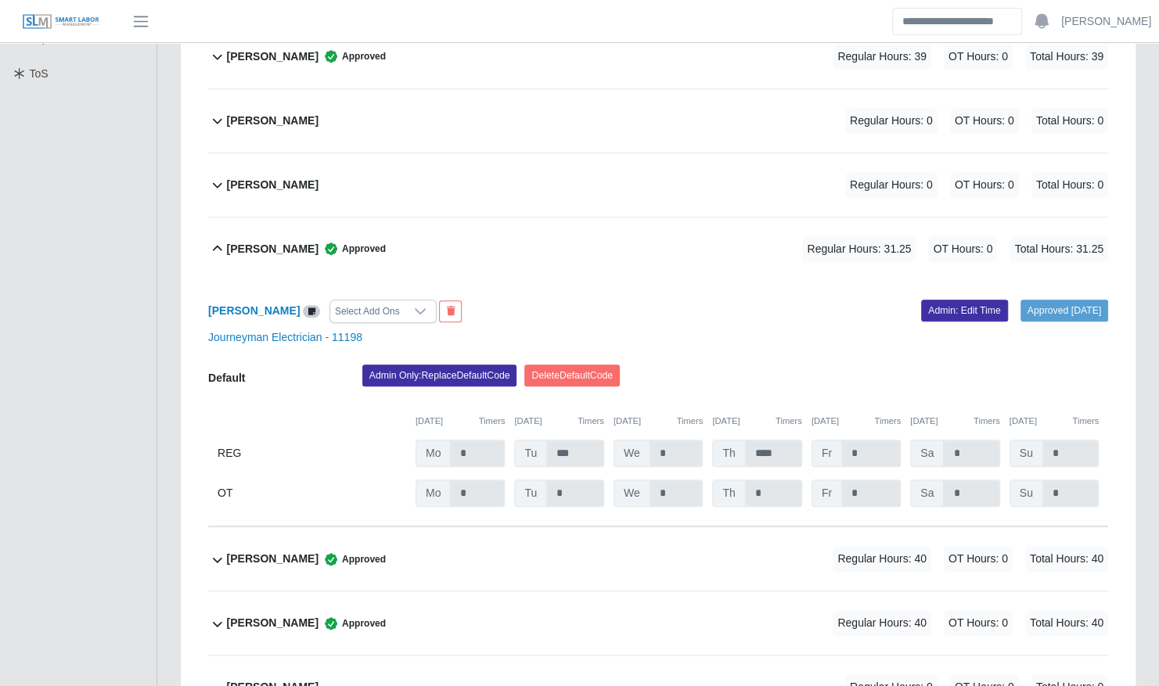
click at [653, 218] on div "Keith Marshall Approved Regular Hours: 31.25 OT Hours: 0 Total Hours: 31.25" at bounding box center [667, 249] width 881 height 63
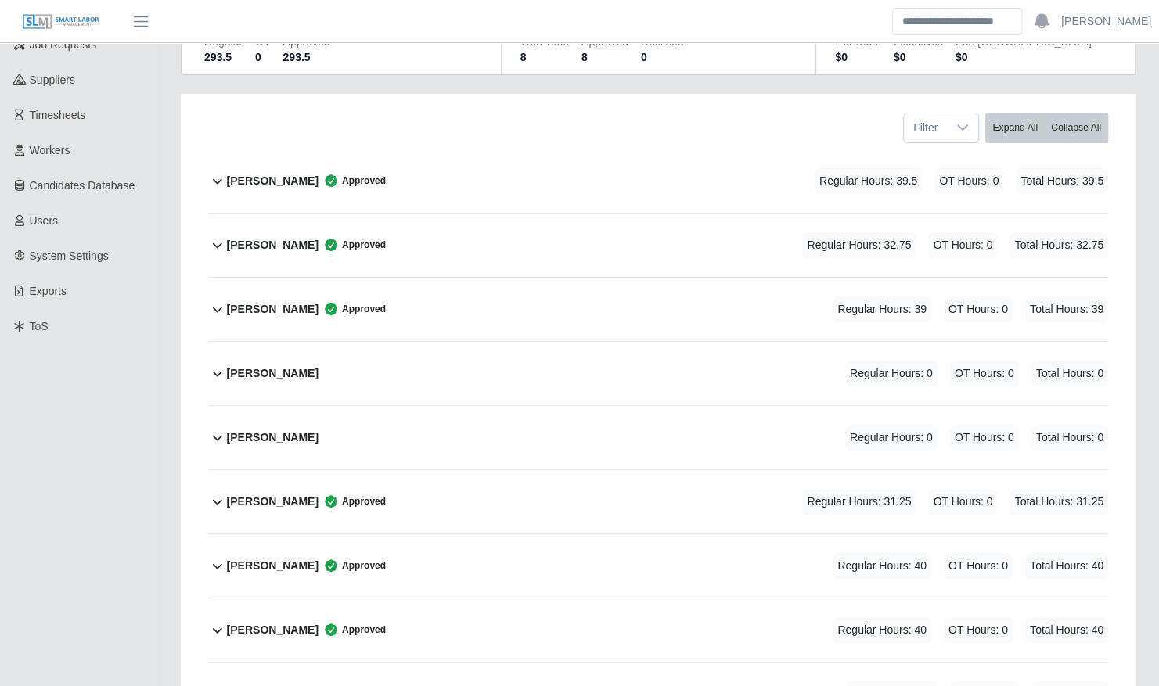
scroll to position [196, 0]
click at [518, 166] on div "Alvaro Alvarez Approved Regular Hours: 39.5 OT Hours: 0 Total Hours: 39.5" at bounding box center [667, 181] width 881 height 63
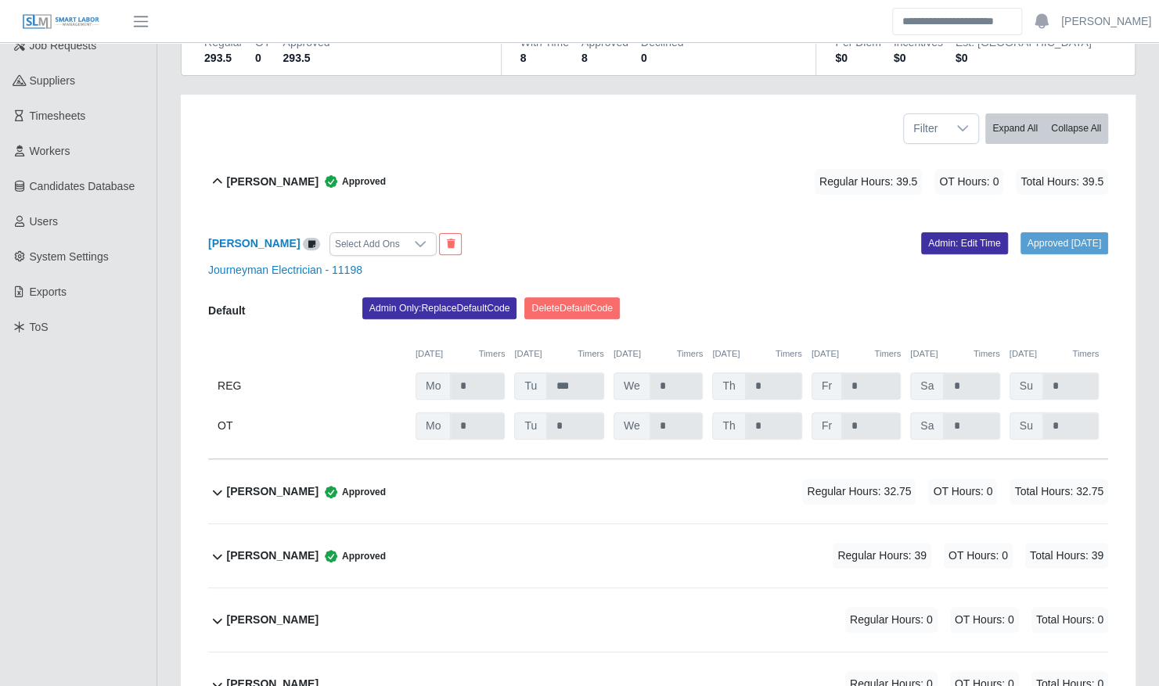
click at [518, 166] on div "Alvaro Alvarez Approved Regular Hours: 39.5 OT Hours: 0 Total Hours: 39.5" at bounding box center [667, 181] width 881 height 63
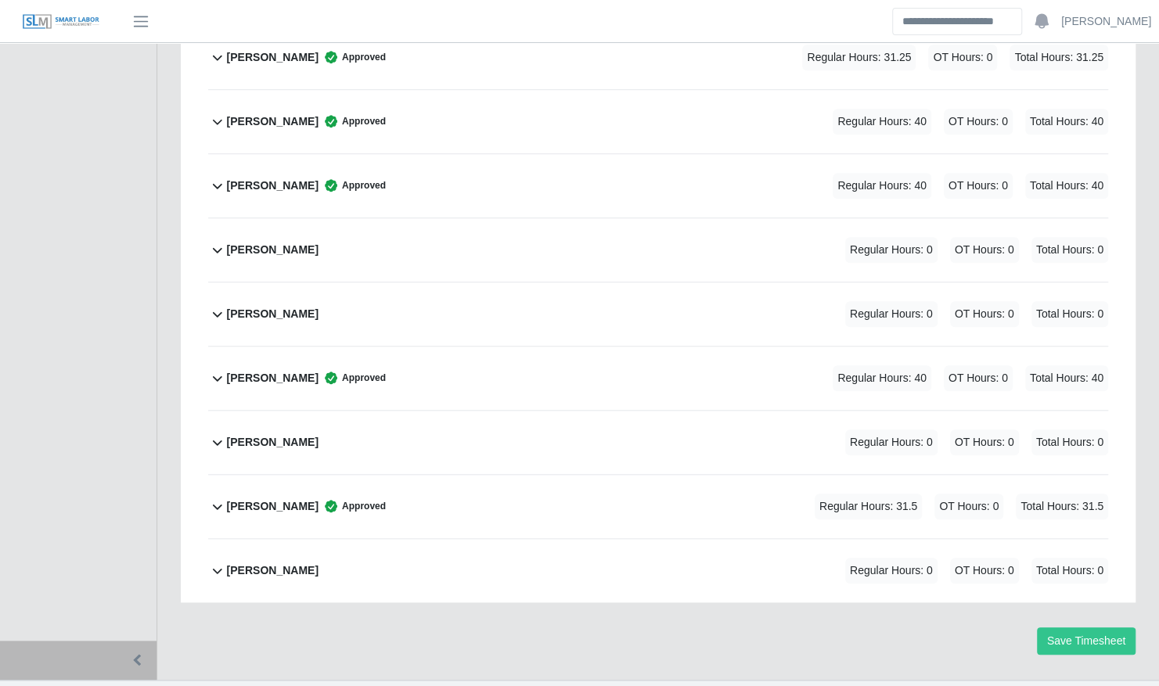
scroll to position [654, 0]
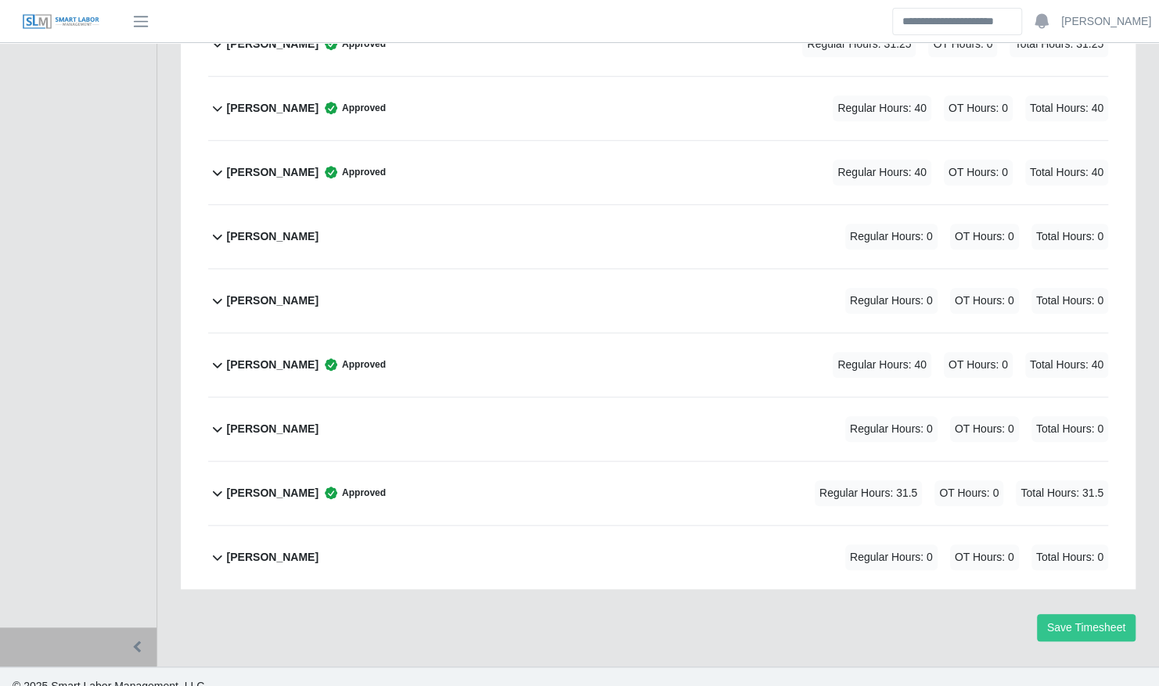
click at [451, 473] on div "Sean Johnson Approved Regular Hours: 31.5 OT Hours: 0 Total Hours: 31.5" at bounding box center [667, 493] width 881 height 63
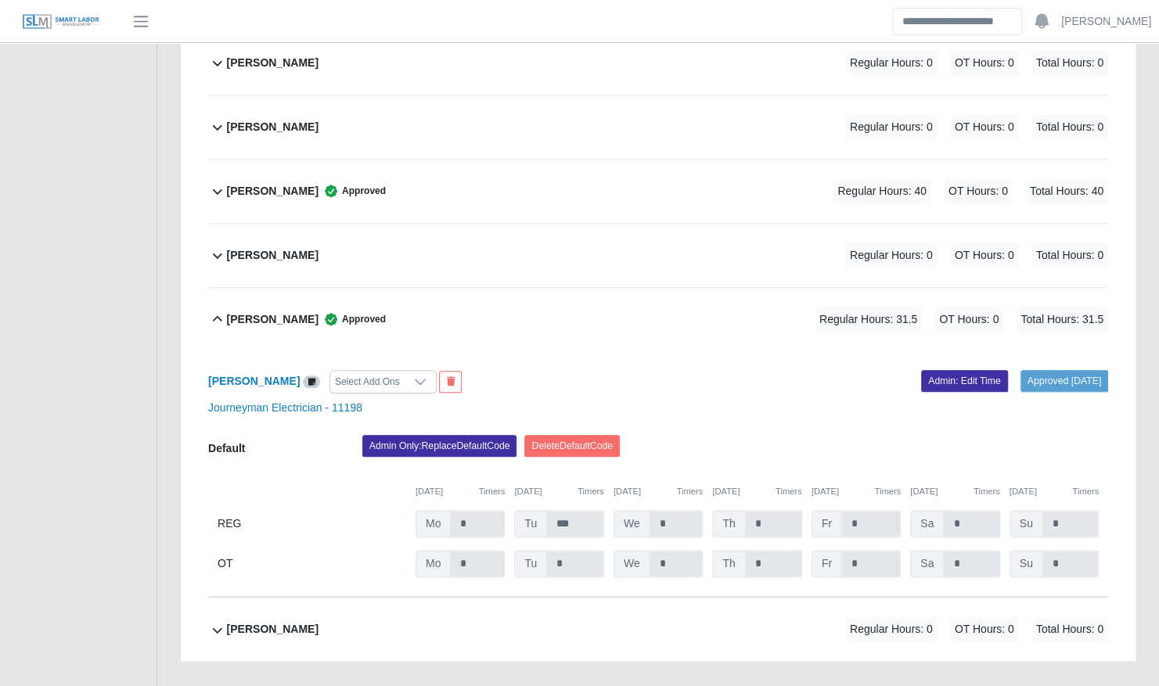
scroll to position [826, 0]
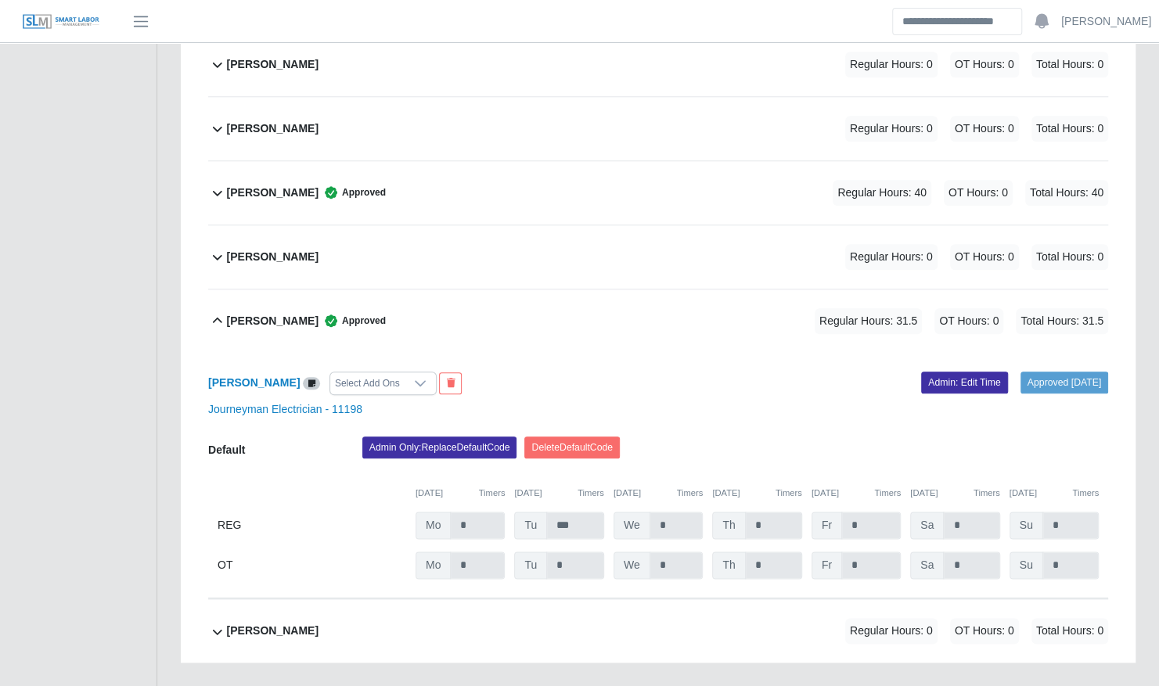
click at [623, 323] on div "Sean Johnson Approved Regular Hours: 31.5 OT Hours: 0 Total Hours: 31.5" at bounding box center [667, 321] width 881 height 63
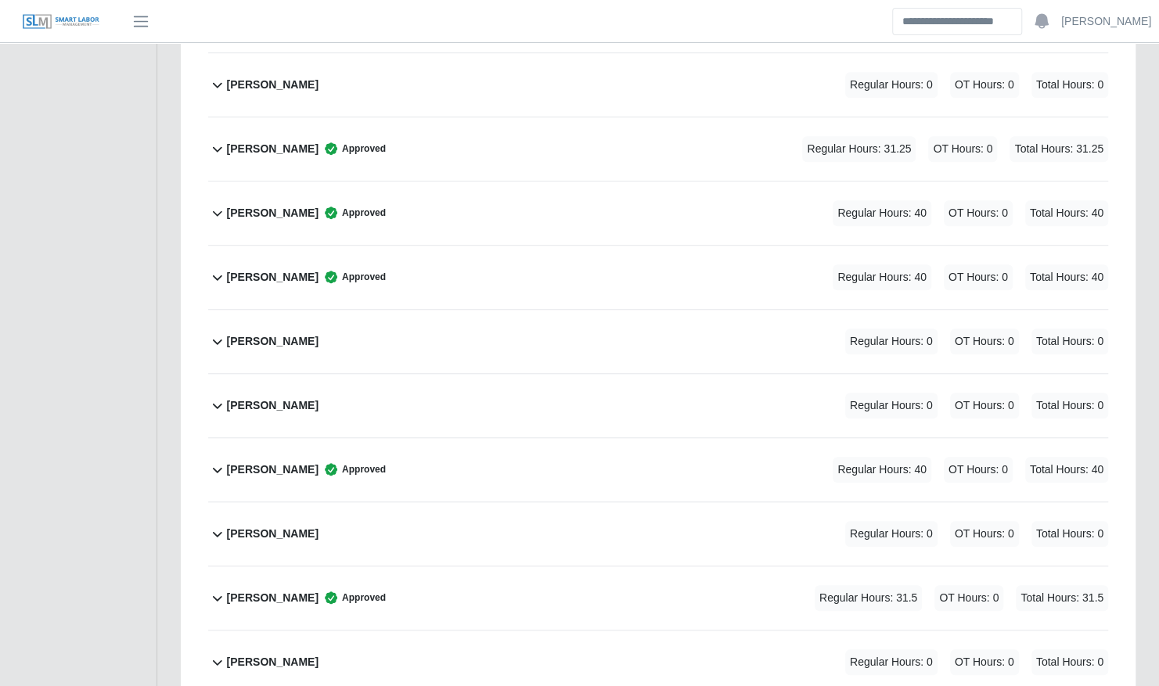
scroll to position [545, 0]
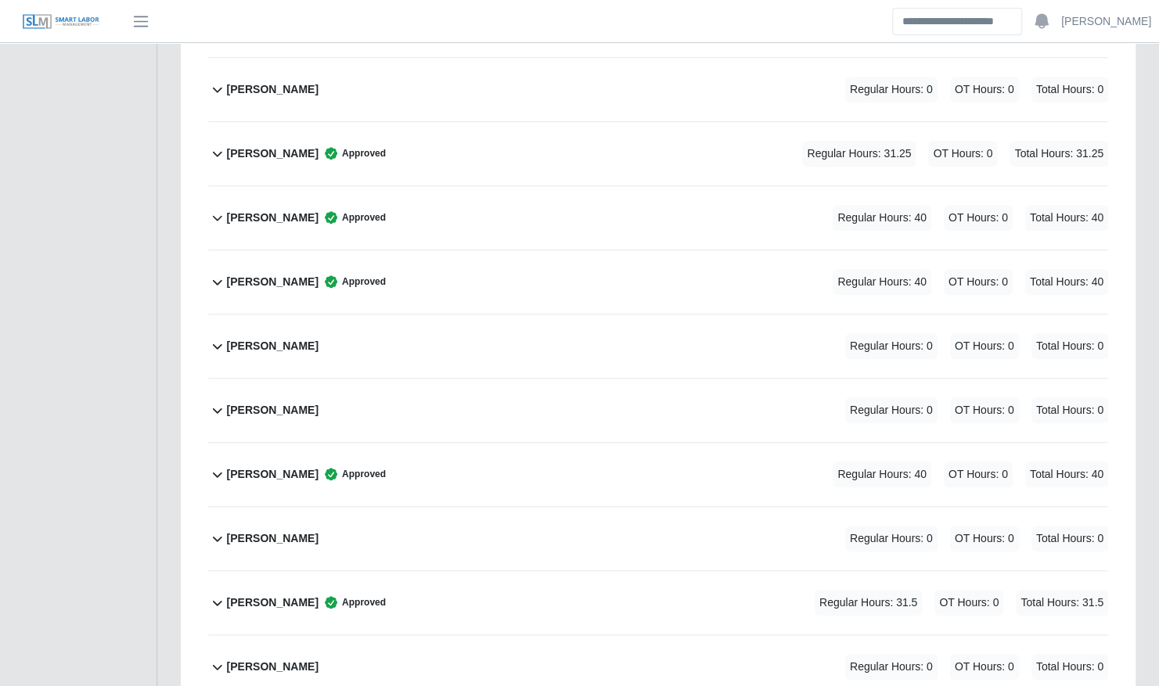
click at [447, 462] on div "Richard Nelms Approved Regular Hours: 40 OT Hours: 0 Total Hours: 40" at bounding box center [667, 474] width 881 height 63
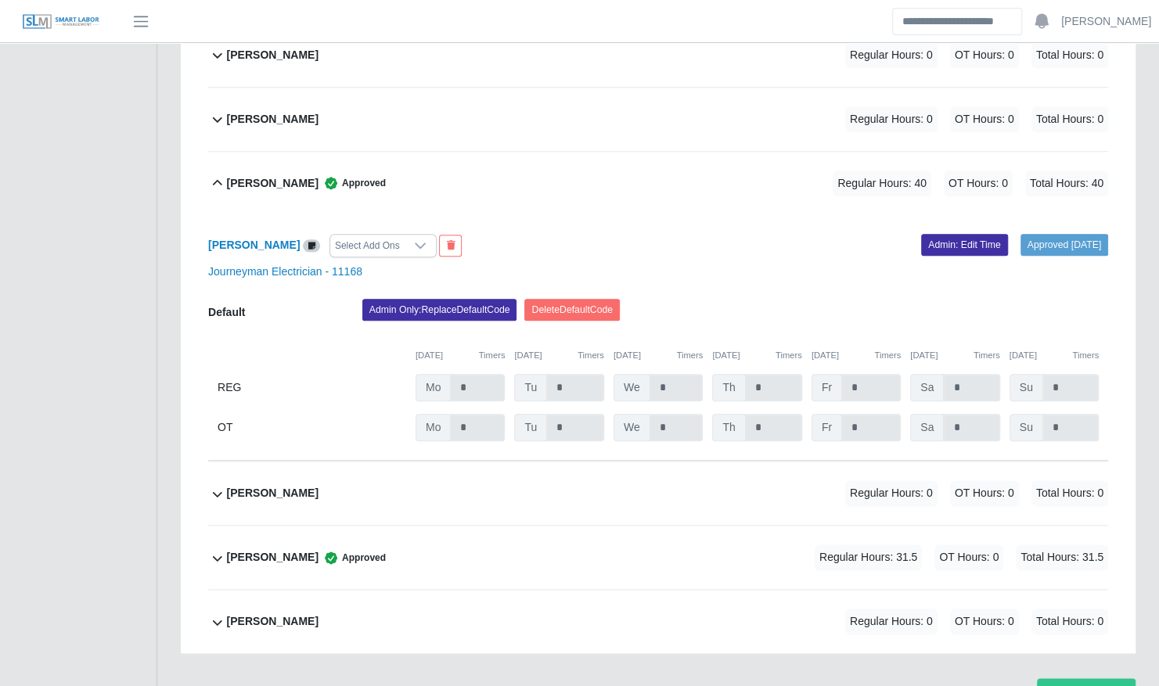
scroll to position [851, 0]
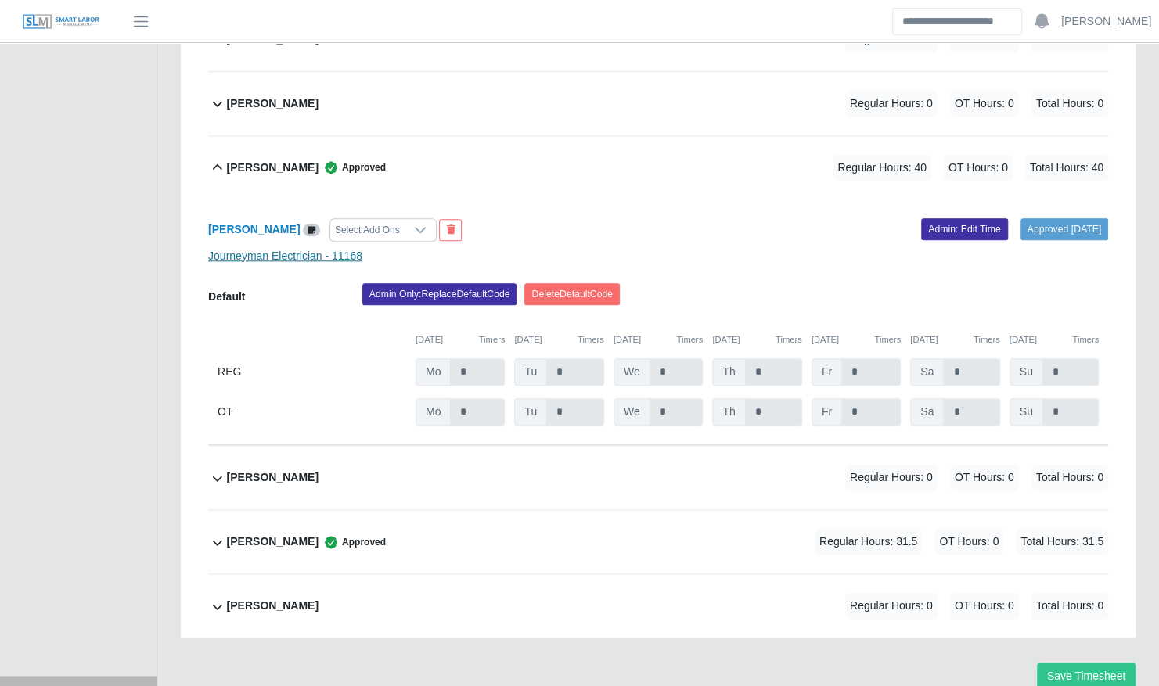
click at [304, 250] on link "Journeyman Electrician - 11168" at bounding box center [285, 256] width 154 height 13
click at [254, 223] on b "Richard Nelms" at bounding box center [254, 229] width 92 height 13
click at [531, 146] on div "Richard Nelms Approved Regular Hours: 40 OT Hours: 0 Total Hours: 40" at bounding box center [667, 167] width 881 height 63
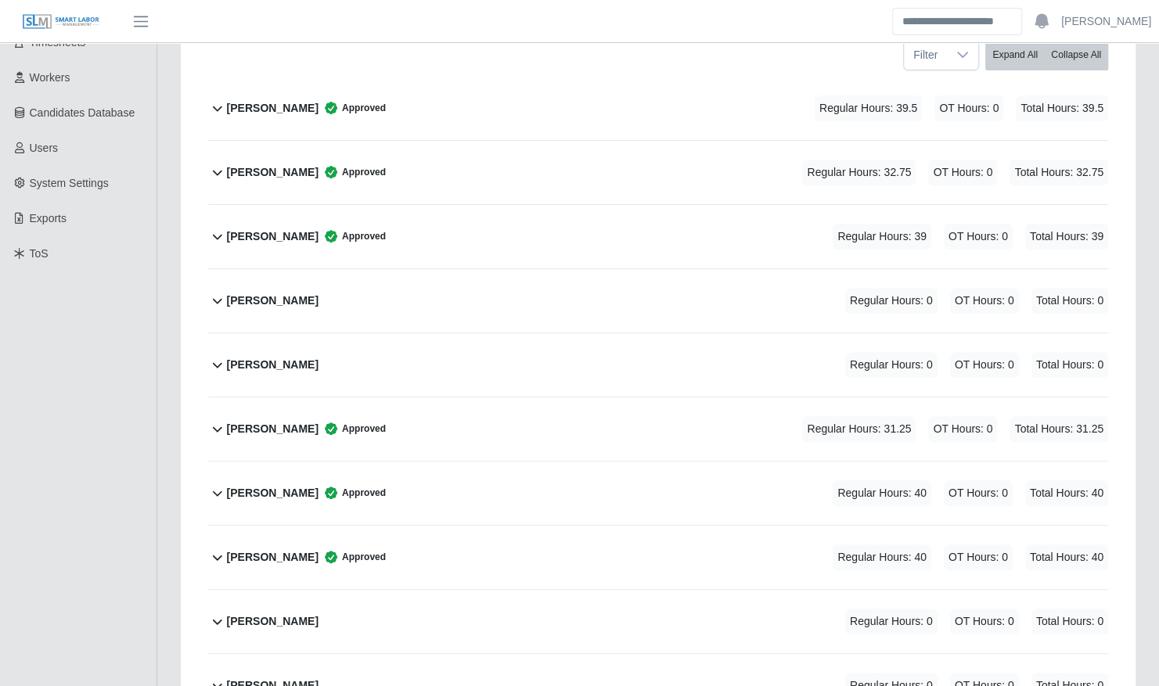
scroll to position [272, 0]
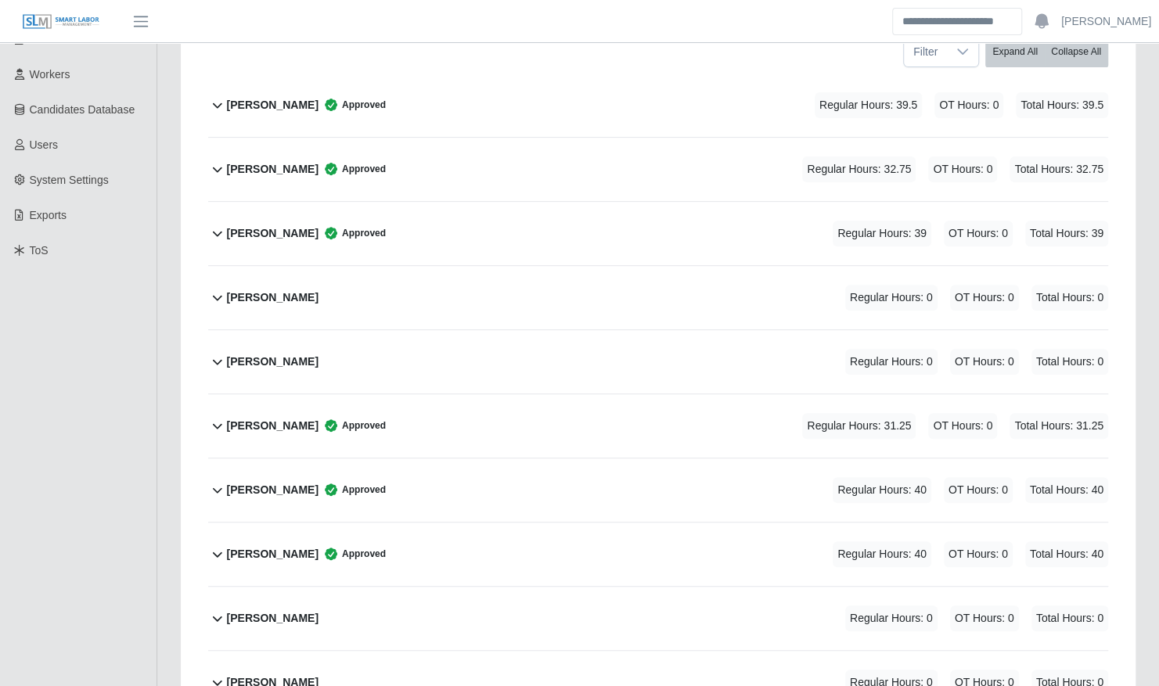
click at [491, 147] on div "Brian Wilson Approved Regular Hours: 32.75 OT Hours: 0 Total Hours: 32.75" at bounding box center [667, 169] width 881 height 63
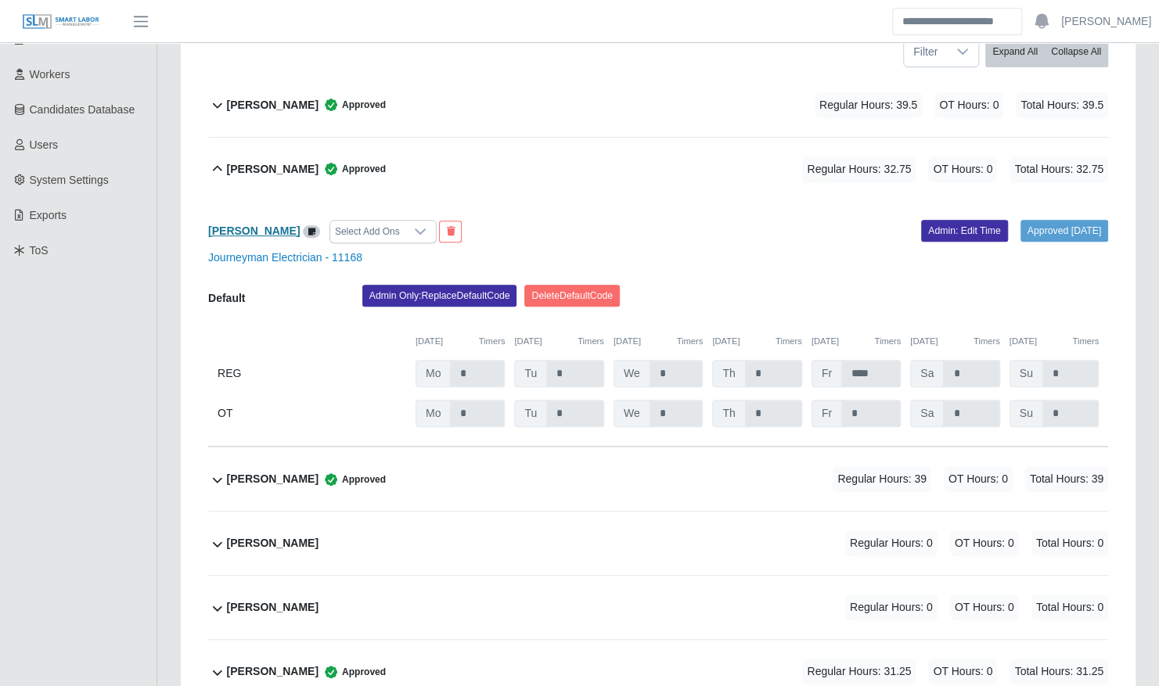
click at [261, 225] on b "Brian Wilson" at bounding box center [254, 231] width 92 height 13
click at [288, 161] on b "Brian Wilson" at bounding box center [273, 169] width 92 height 16
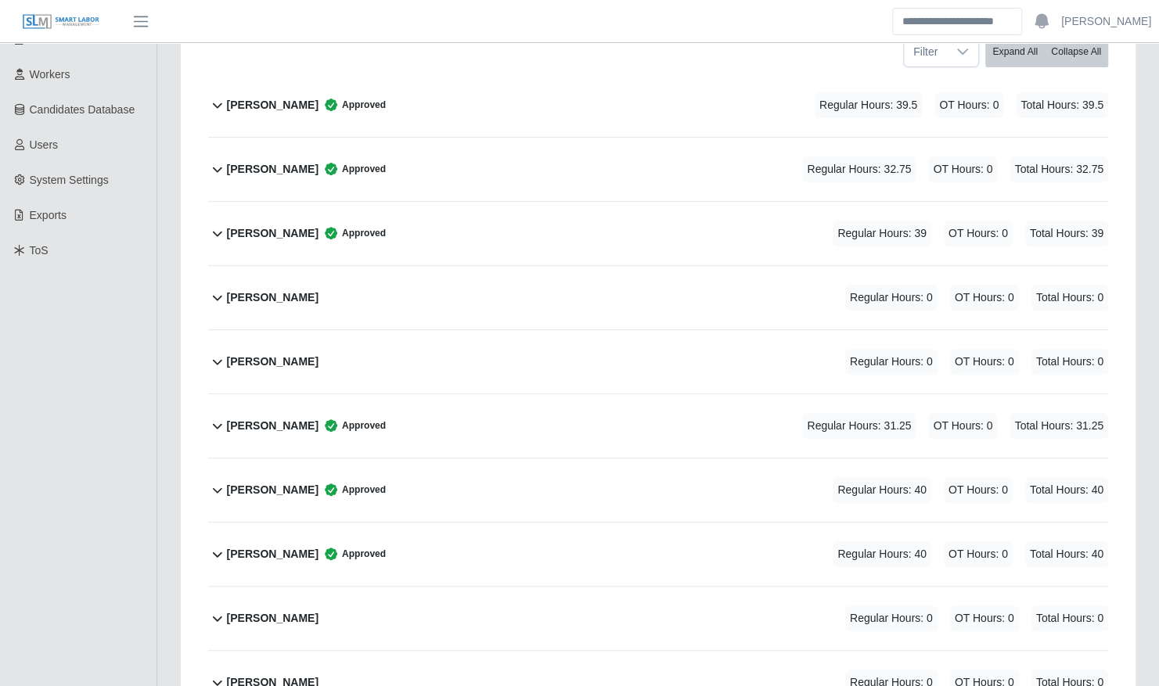
click at [409, 155] on div "Brian Wilson Approved Regular Hours: 32.75 OT Hours: 0 Total Hours: 32.75" at bounding box center [667, 169] width 881 height 63
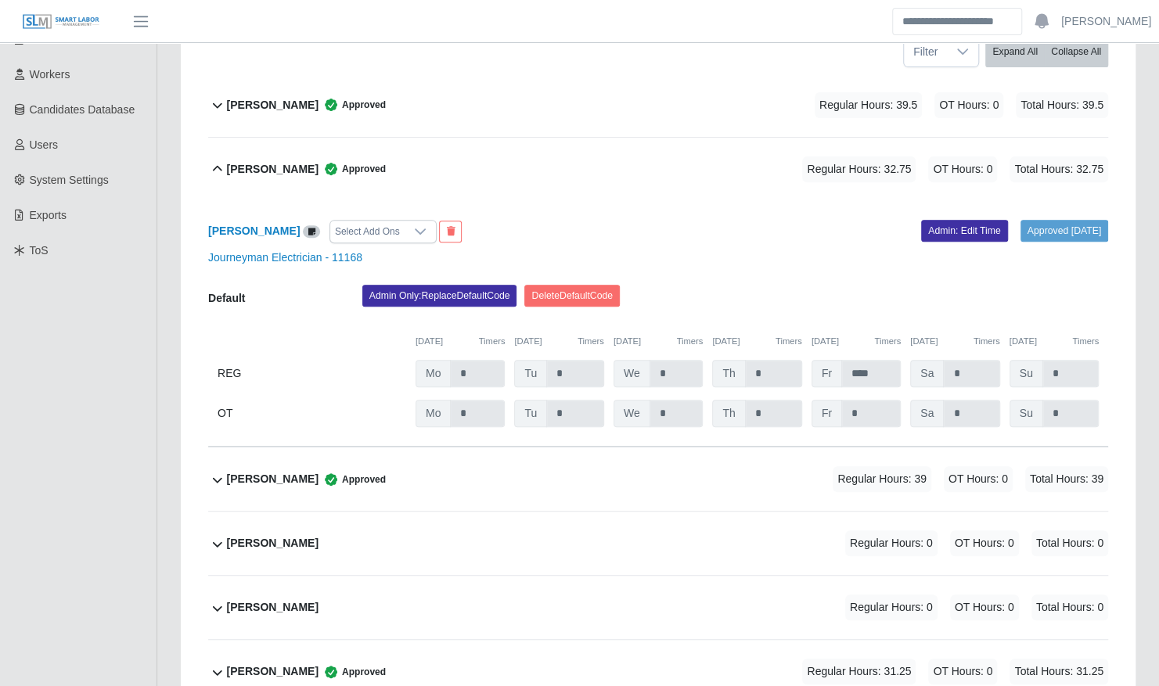
click at [409, 155] on div "Brian Wilson Approved Regular Hours: 32.75 OT Hours: 0 Total Hours: 32.75" at bounding box center [667, 169] width 881 height 63
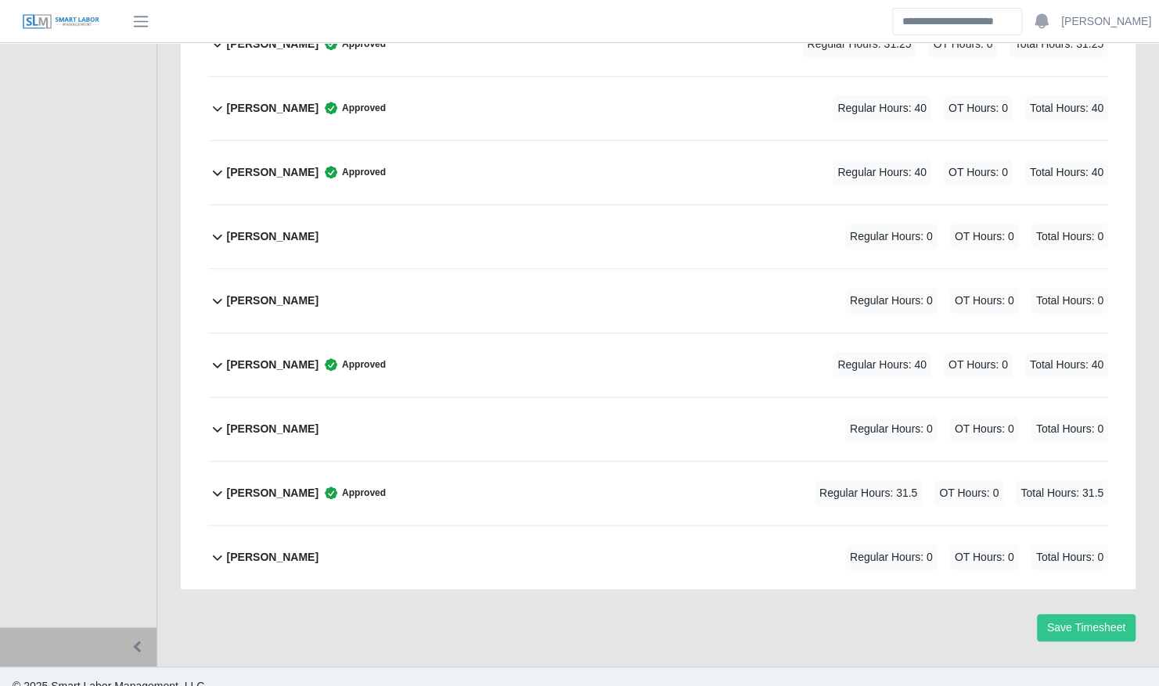
scroll to position [0, 0]
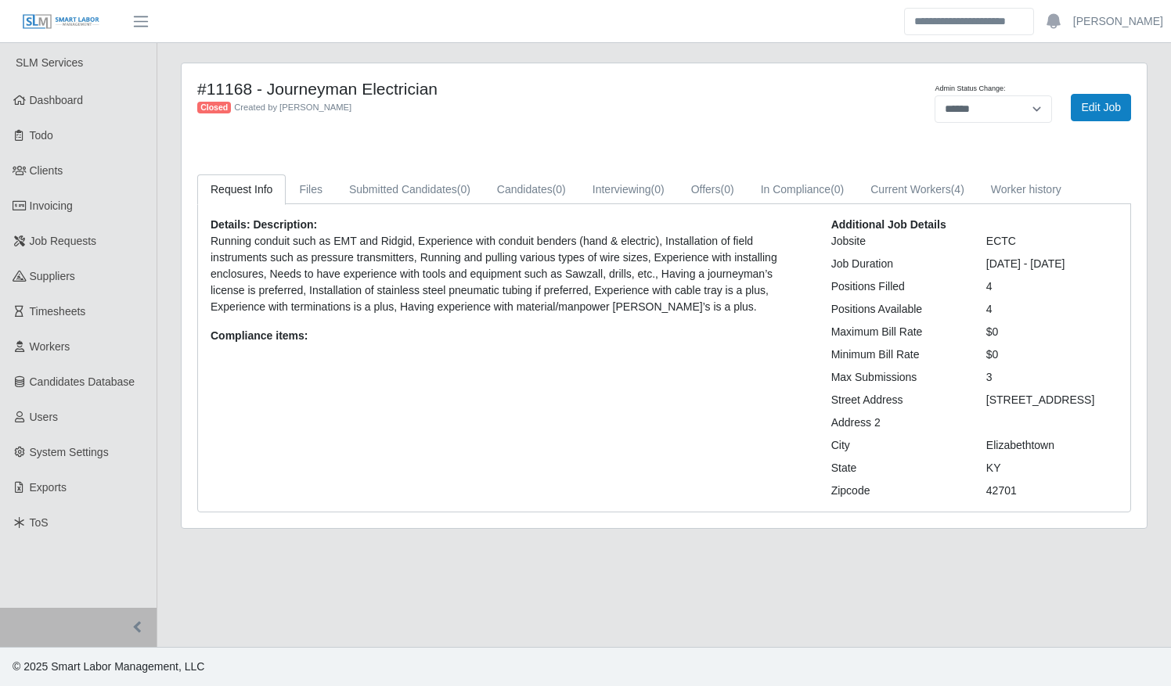
select select "******"
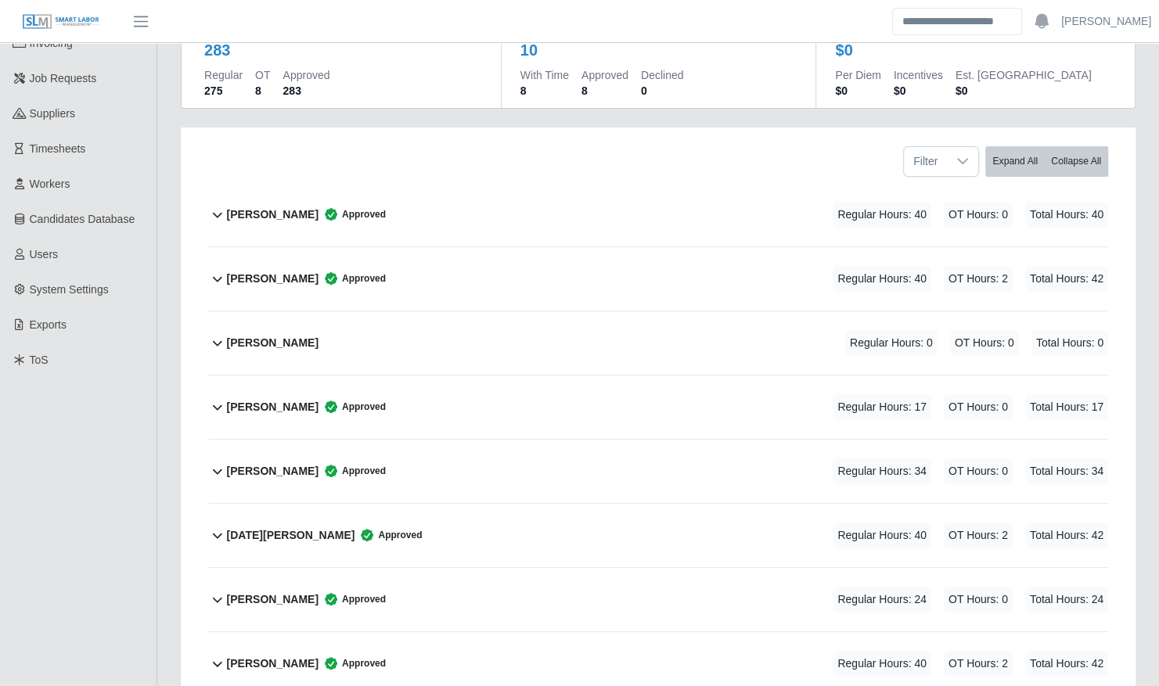
scroll to position [157, 0]
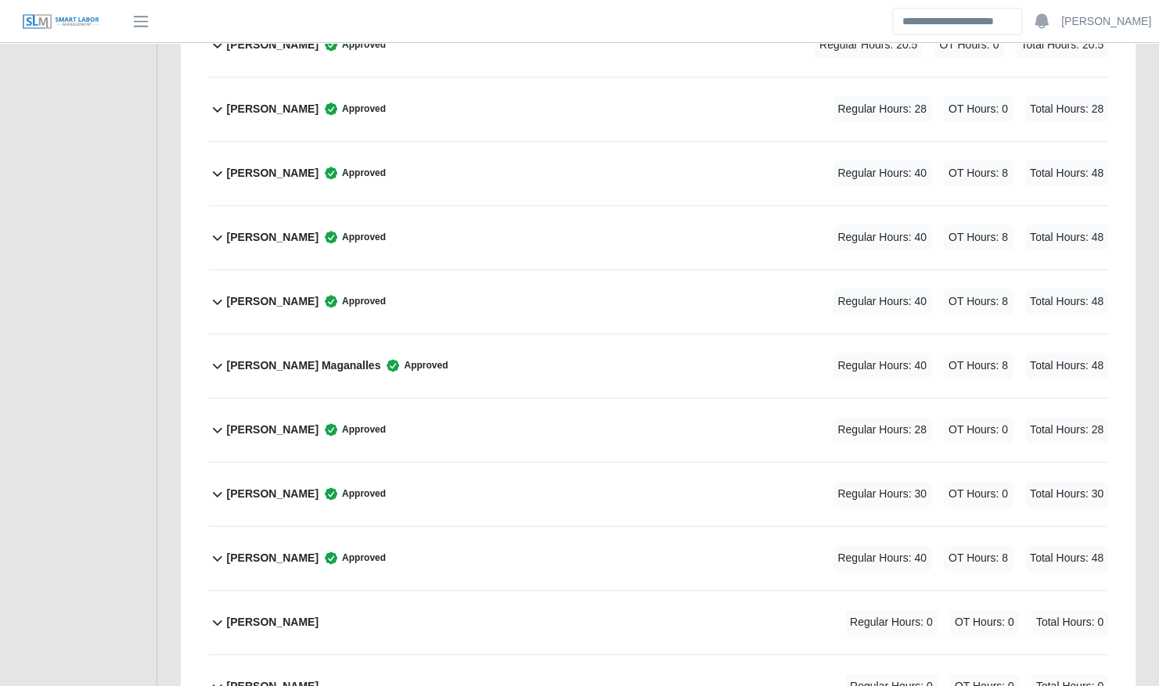
scroll to position [995, 0]
click at [378, 484] on span "Approved" at bounding box center [351, 492] width 67 height 16
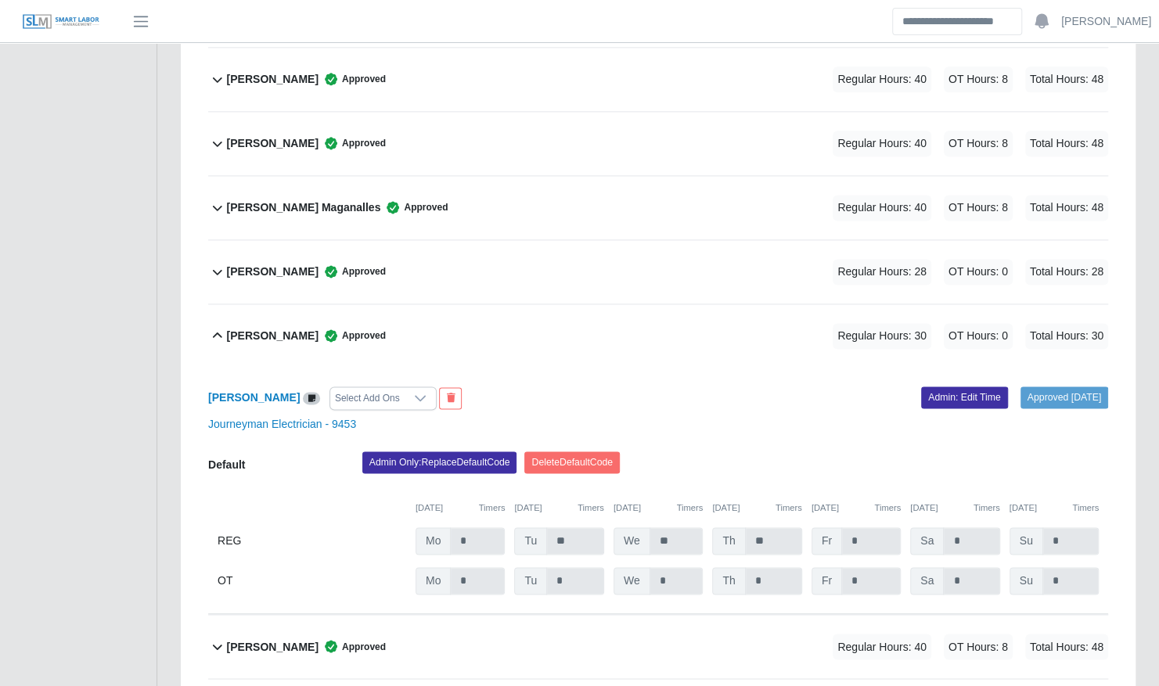
scroll to position [1154, 0]
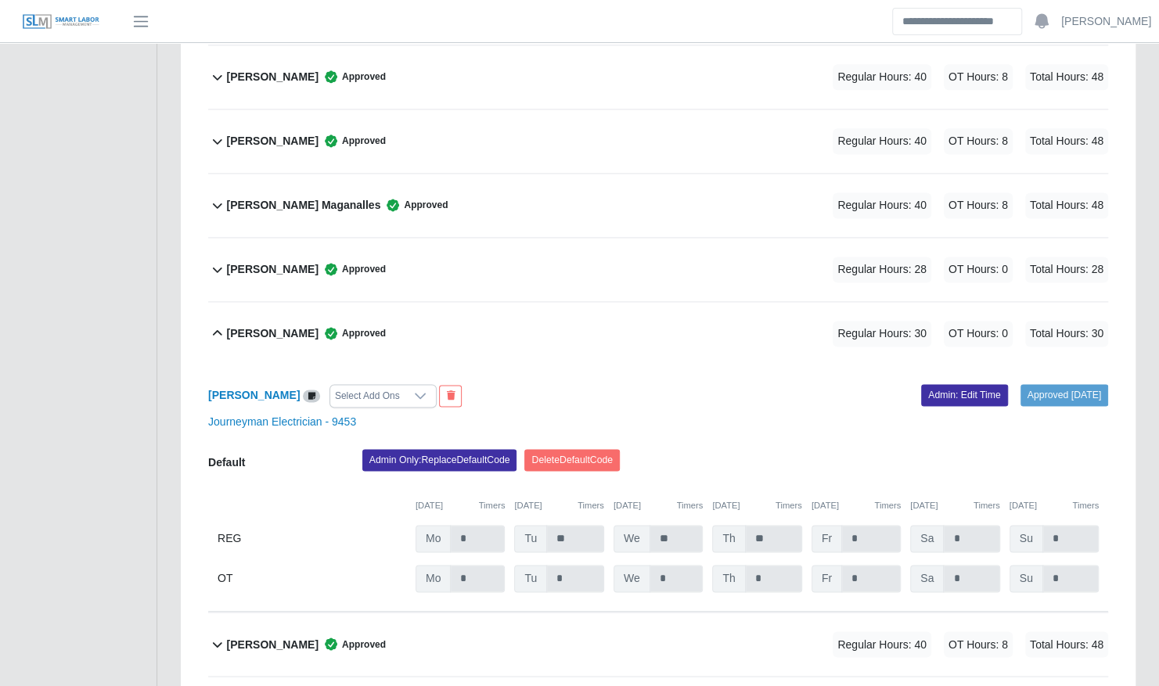
click at [525, 321] on div "Gerald Schwendeman Approved Regular Hours: 30 OT Hours: 0 Total Hours: 30" at bounding box center [667, 333] width 881 height 63
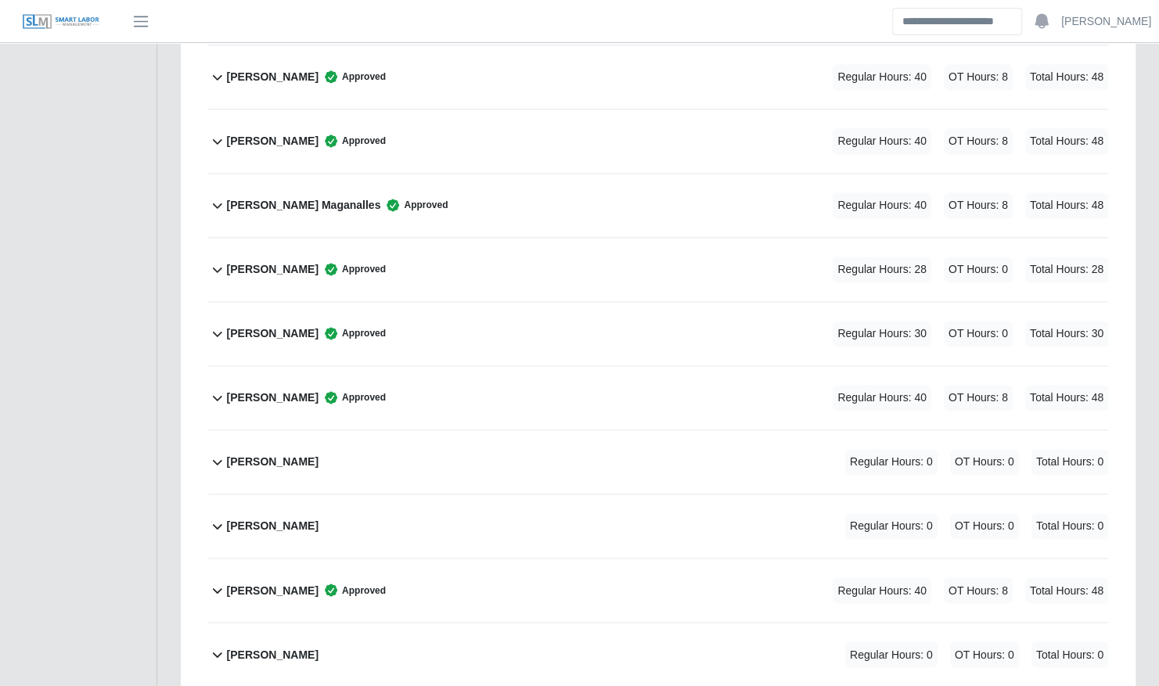
click at [407, 559] on div "Johandri Sanchez Approved Regular Hours: 40 OT Hours: 8 Total Hours: 48" at bounding box center [667, 590] width 881 height 63
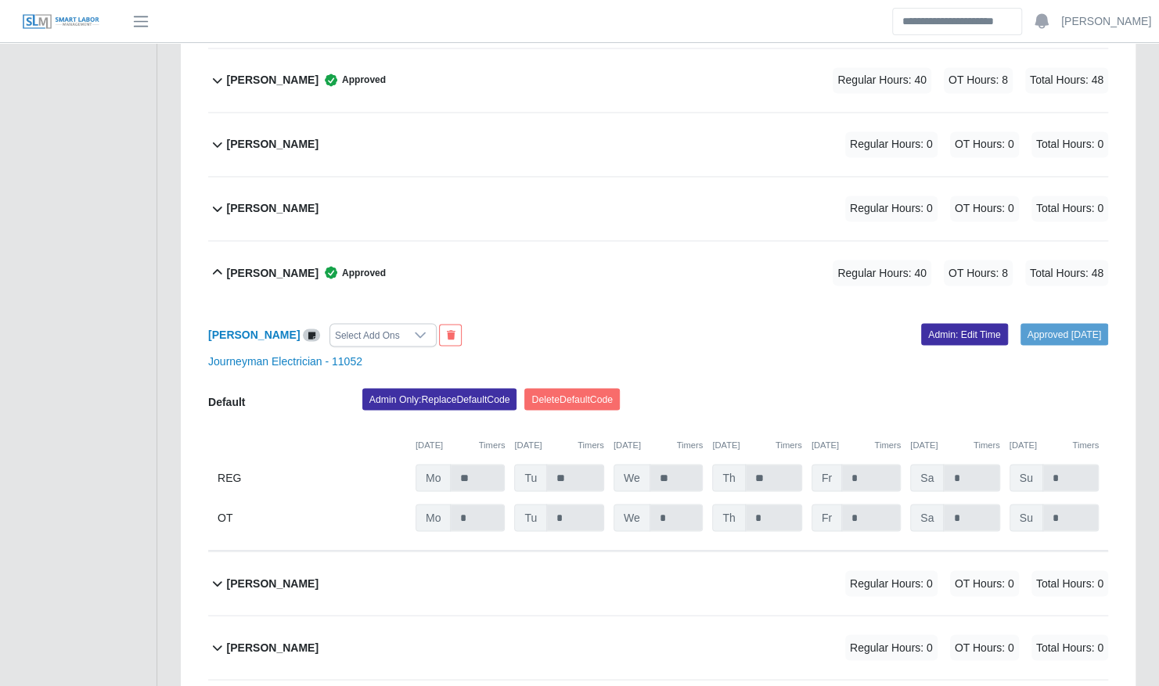
scroll to position [1478, 0]
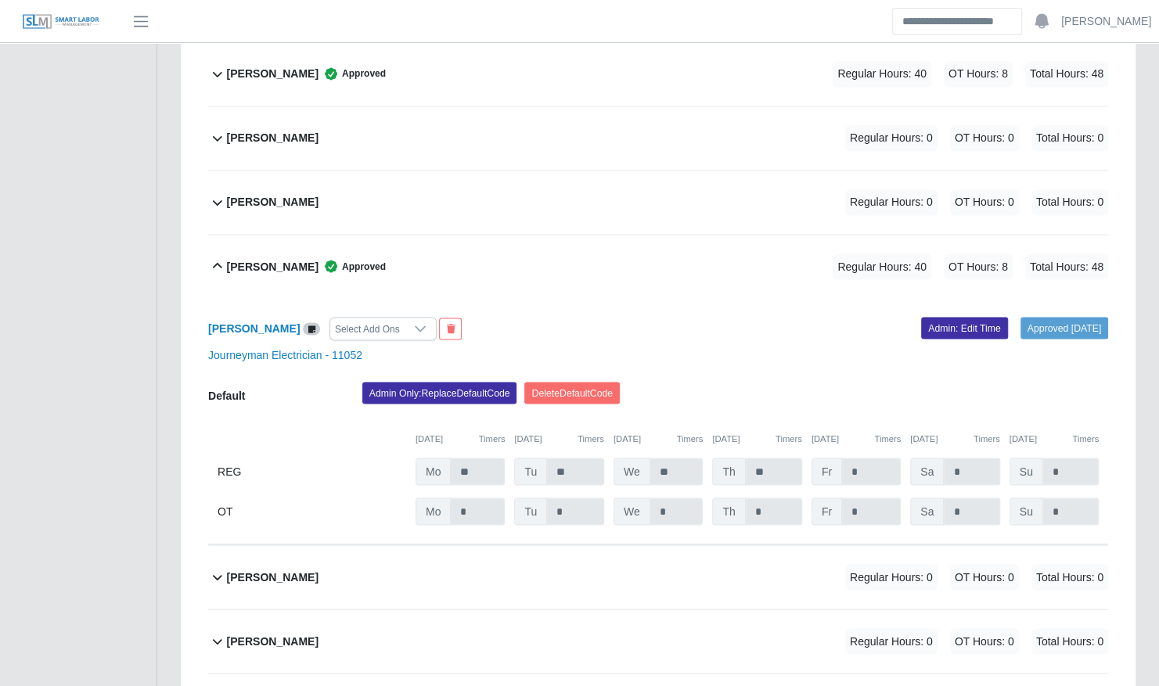
click at [506, 246] on div "Johandri Sanchez Approved Regular Hours: 40 OT Hours: 8 Total Hours: 48" at bounding box center [667, 266] width 881 height 63
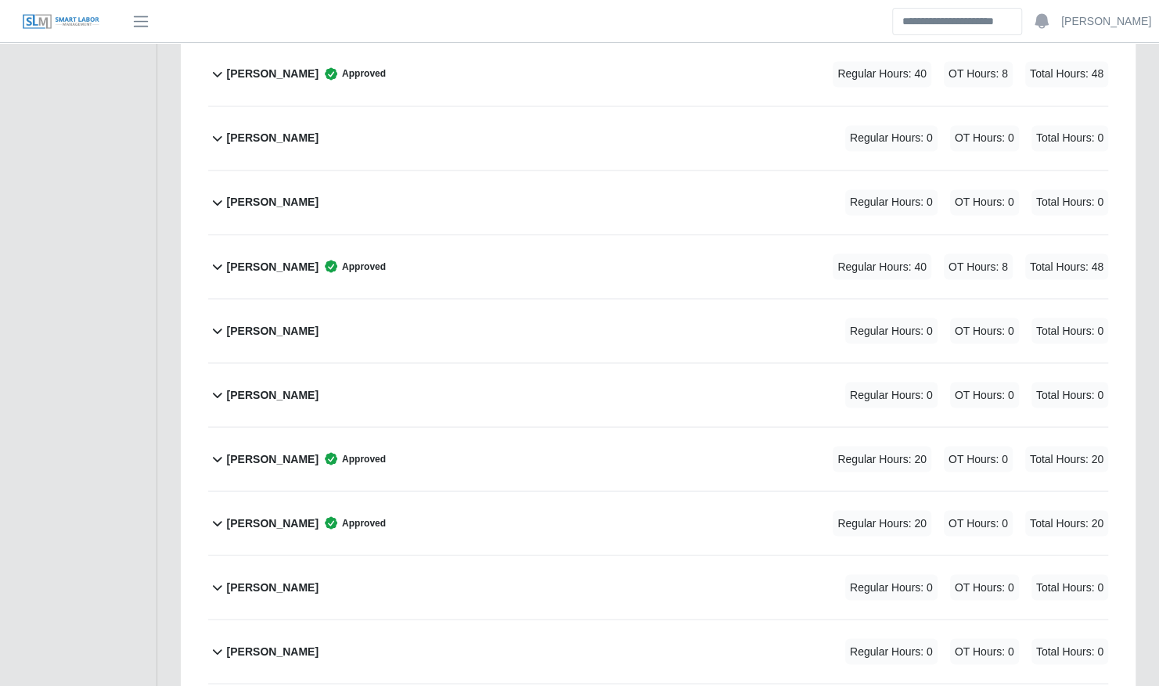
click at [506, 246] on div "Johandri Sanchez Approved Regular Hours: 40 OT Hours: 8 Total Hours: 48" at bounding box center [667, 266] width 881 height 63
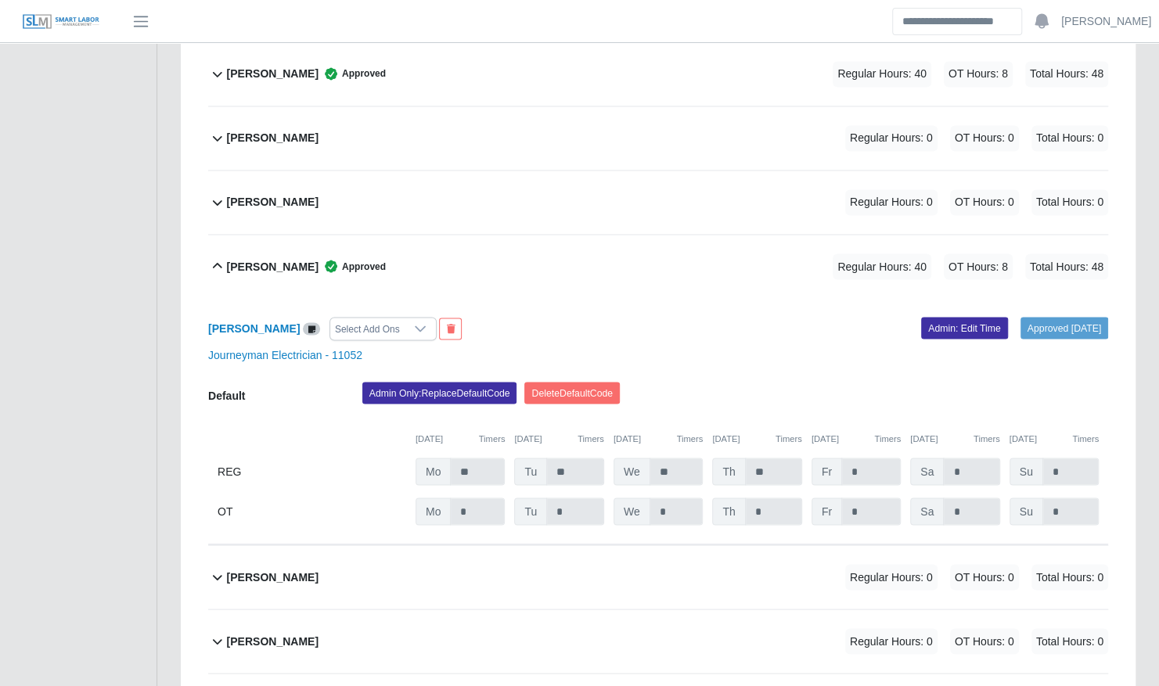
click at [506, 246] on div "Johandri Sanchez Approved Regular Hours: 40 OT Hours: 8 Total Hours: 48" at bounding box center [667, 266] width 881 height 63
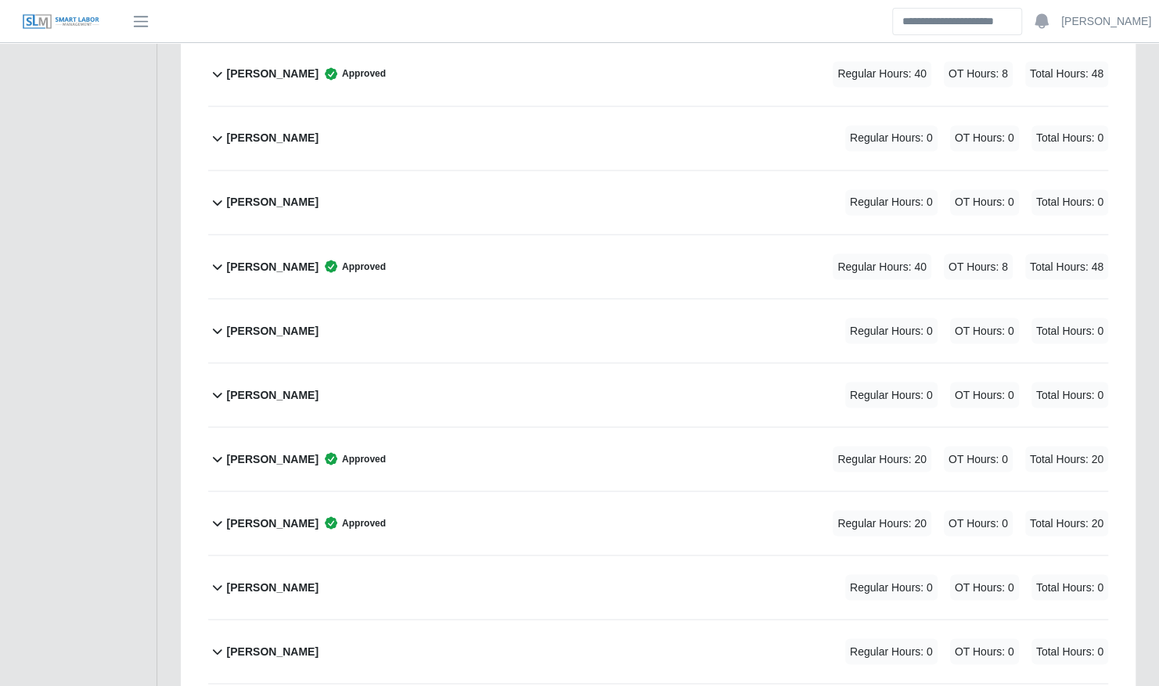
click at [435, 504] on div "Jose Hernandez Approved Regular Hours: 20 OT Hours: 0 Total Hours: 20" at bounding box center [667, 522] width 881 height 63
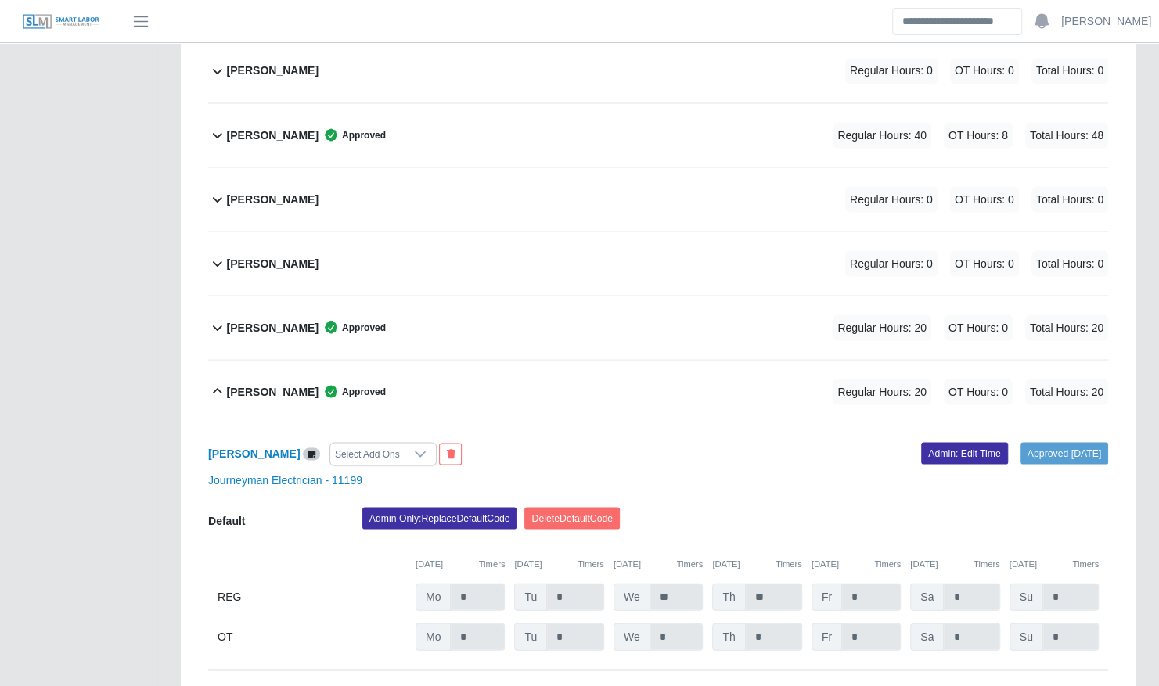
scroll to position [1609, 0]
click at [473, 376] on div "Jose Hernandez Approved Regular Hours: 20 OT Hours: 0 Total Hours: 20" at bounding box center [667, 392] width 881 height 63
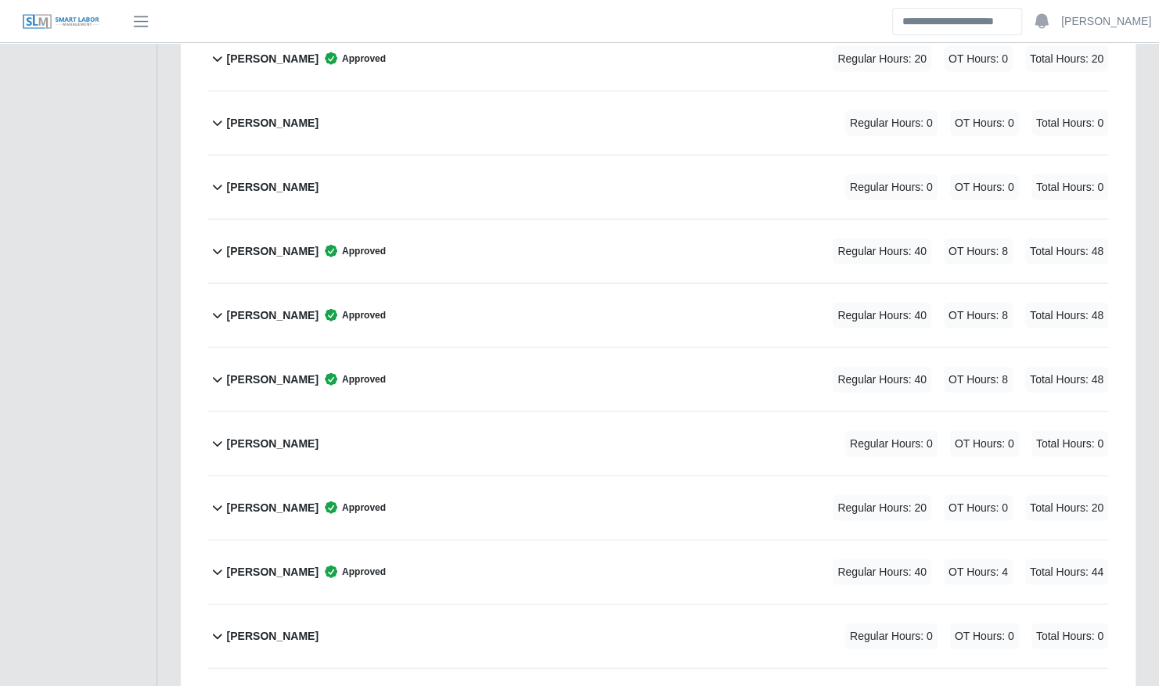
scroll to position [1939, 0]
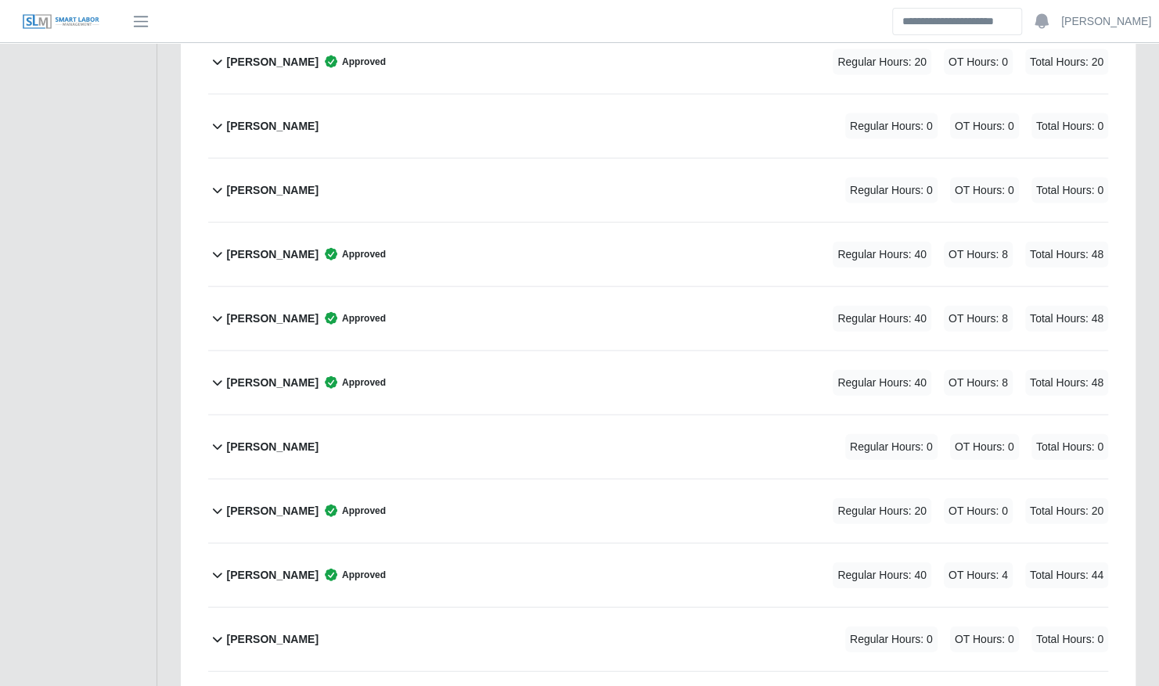
click at [429, 233] on div "Leonardo Lugo Approved Regular Hours: 40 OT Hours: 8 Total Hours: 48" at bounding box center [667, 254] width 881 height 63
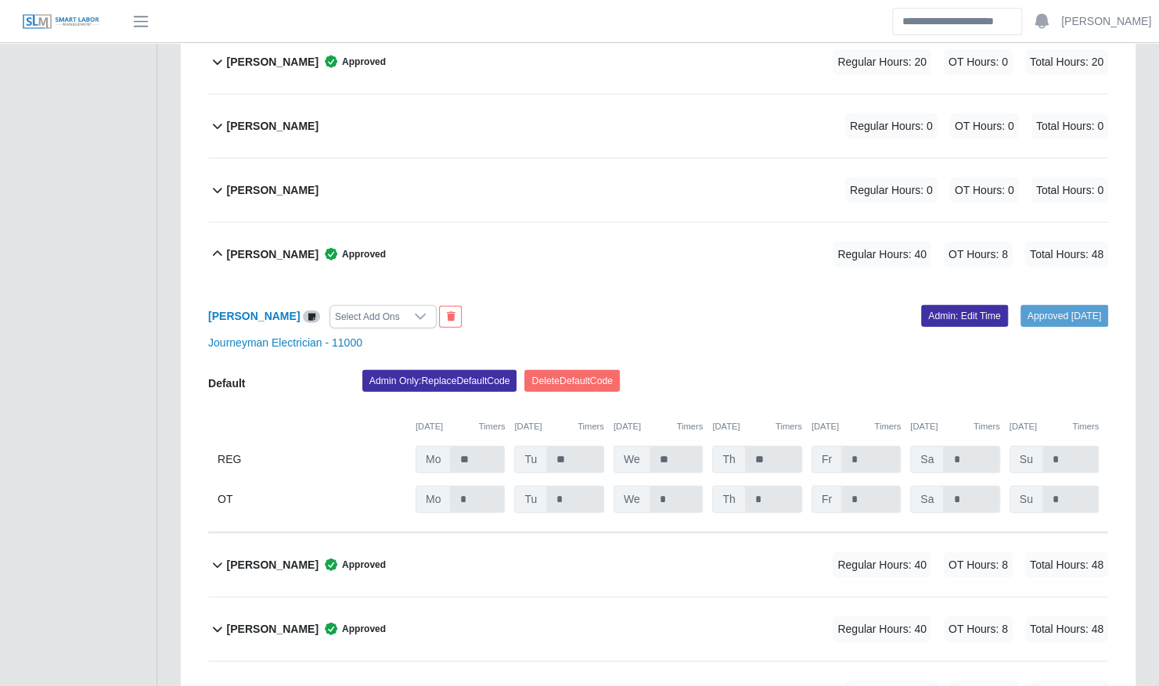
click at [429, 233] on div "Leonardo Lugo Approved Regular Hours: 40 OT Hours: 8 Total Hours: 48" at bounding box center [667, 254] width 881 height 63
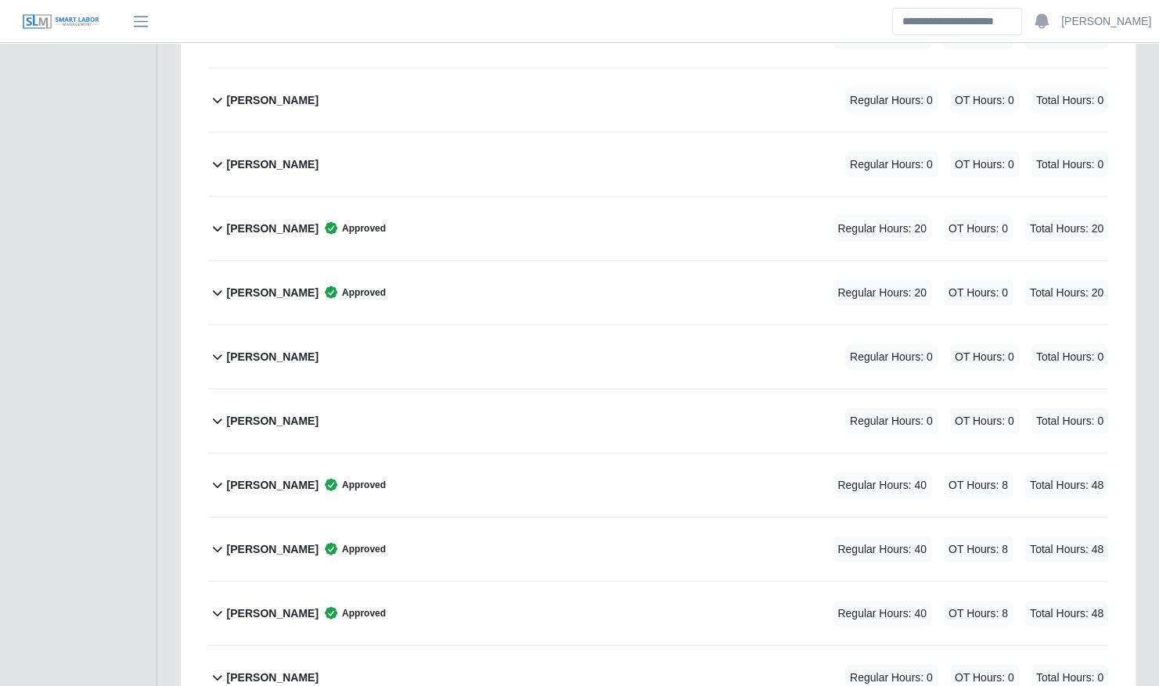
click at [429, 233] on div "Jose Diaz Approved Regular Hours: 20 OT Hours: 0 Total Hours: 20" at bounding box center [667, 227] width 881 height 63
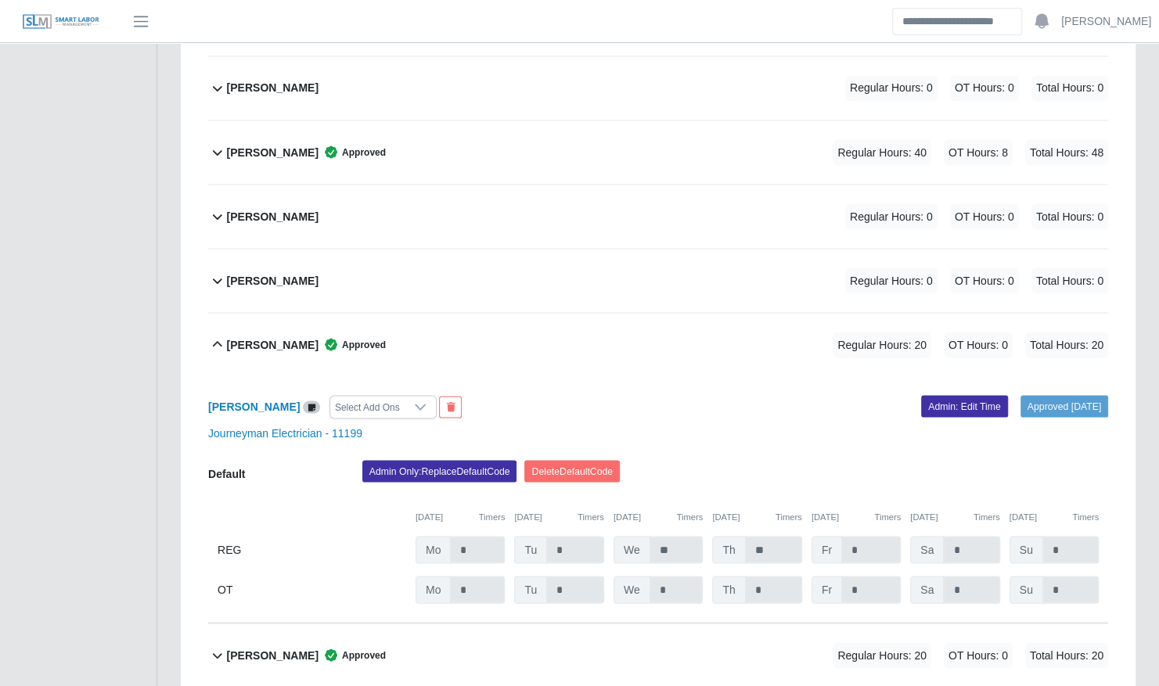
scroll to position [1592, 0]
click at [445, 336] on div "Jose Diaz Approved Regular Hours: 20 OT Hours: 0 Total Hours: 20" at bounding box center [667, 345] width 881 height 63
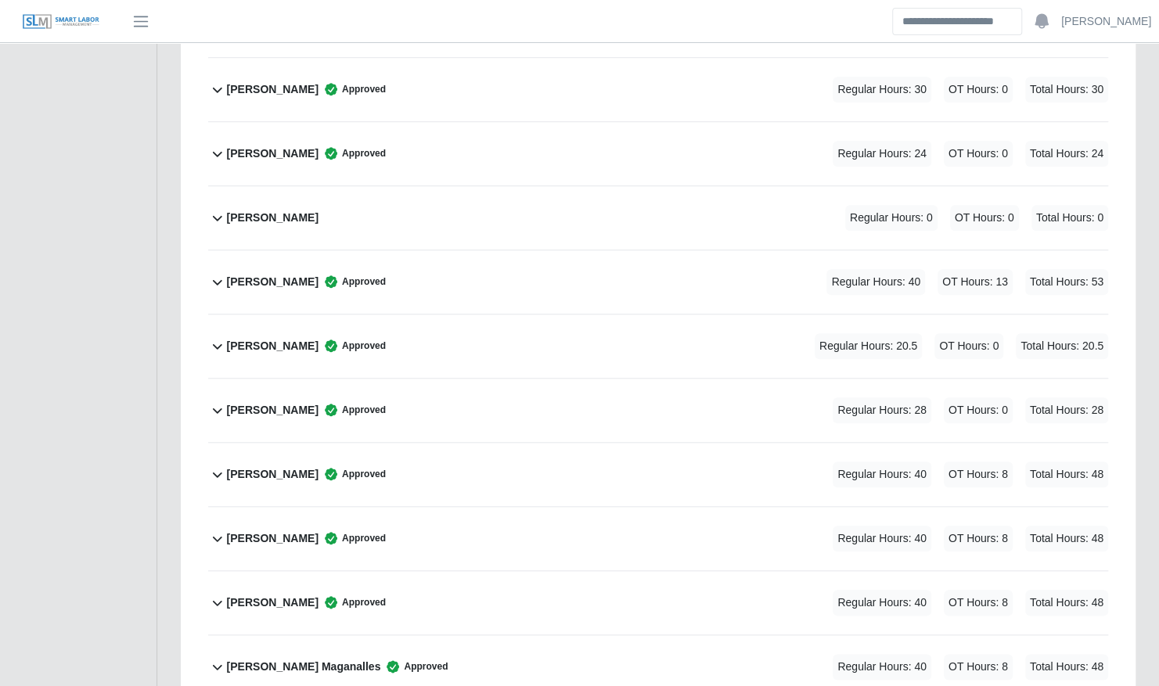
scroll to position [693, 0]
click at [460, 276] on div "Christopher Miller Approved Regular Hours: 40 OT Hours: 13 Total Hours: 53" at bounding box center [667, 281] width 881 height 63
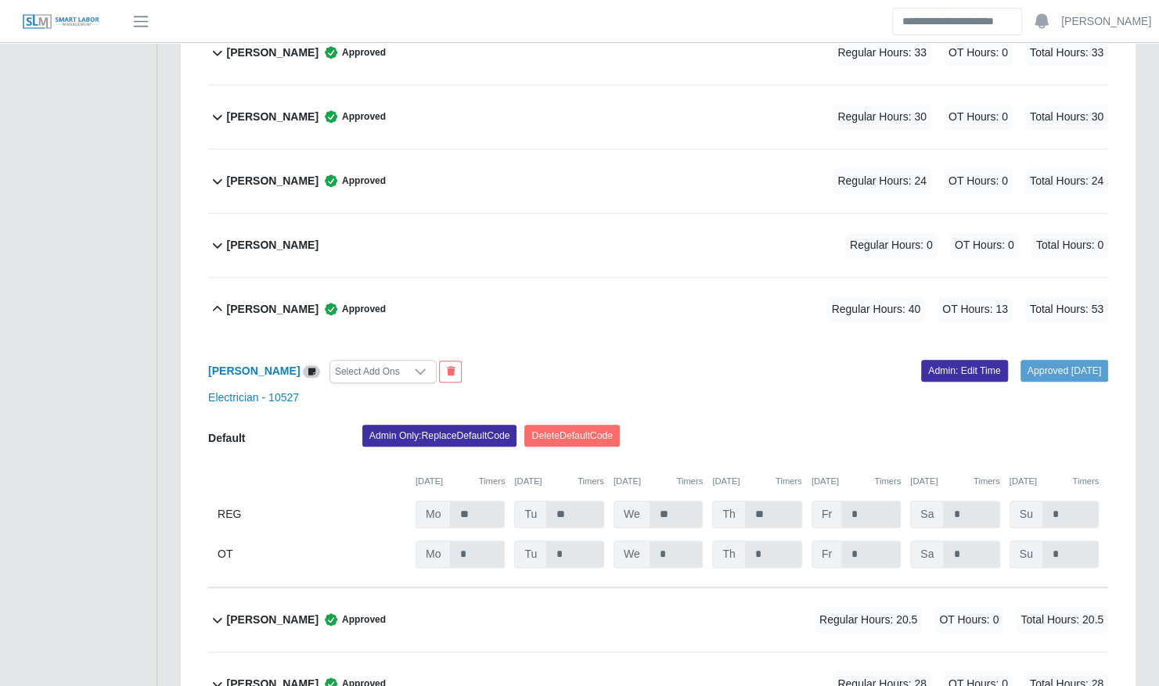
scroll to position [664, 0]
click at [435, 288] on div "Christopher Miller Approved Regular Hours: 40 OT Hours: 13 Total Hours: 53" at bounding box center [667, 310] width 881 height 63
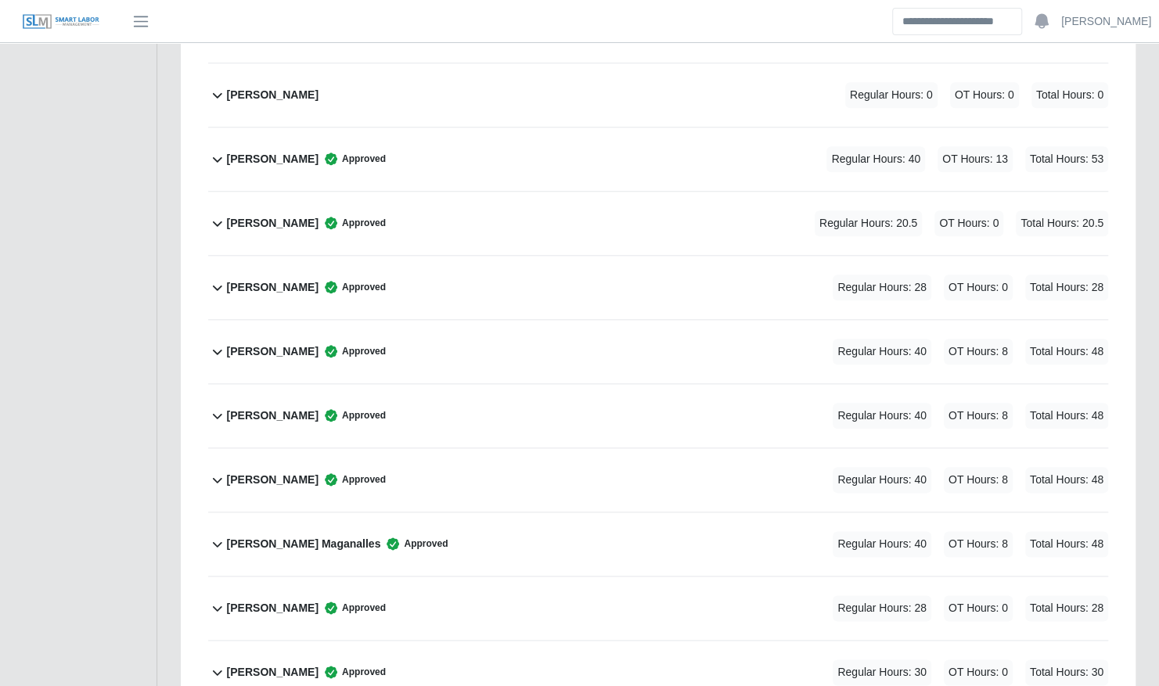
scroll to position [718, 0]
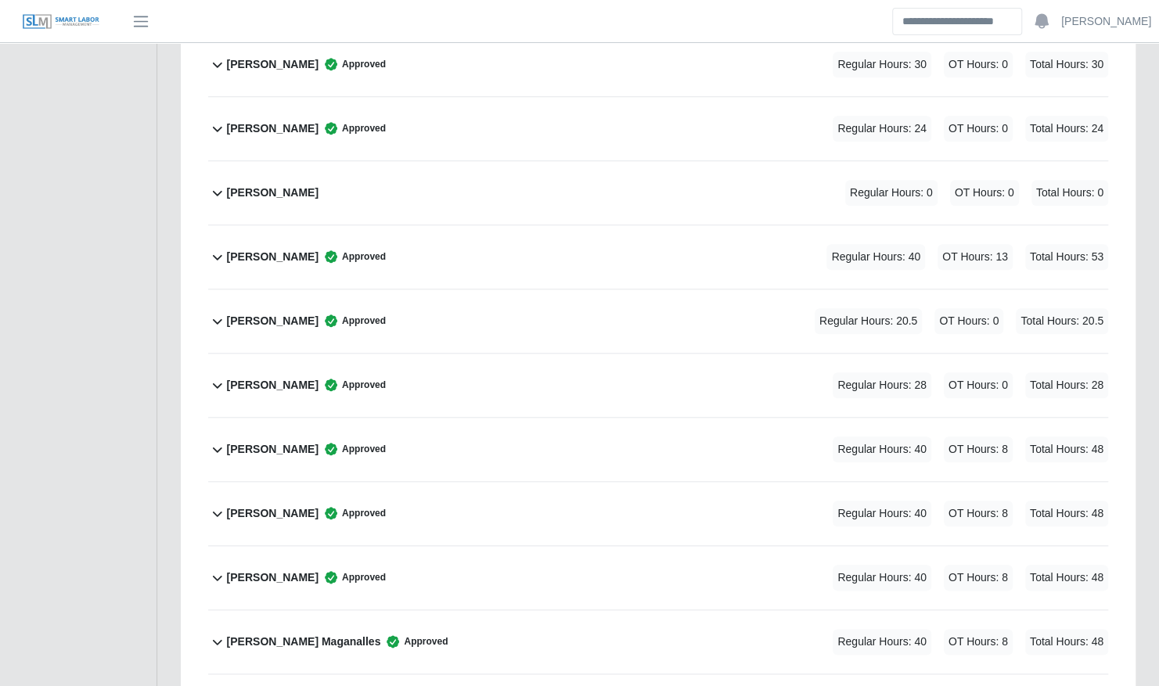
click at [445, 255] on div "Christopher Miller Approved Regular Hours: 40 OT Hours: 13 Total Hours: 53" at bounding box center [667, 256] width 881 height 63
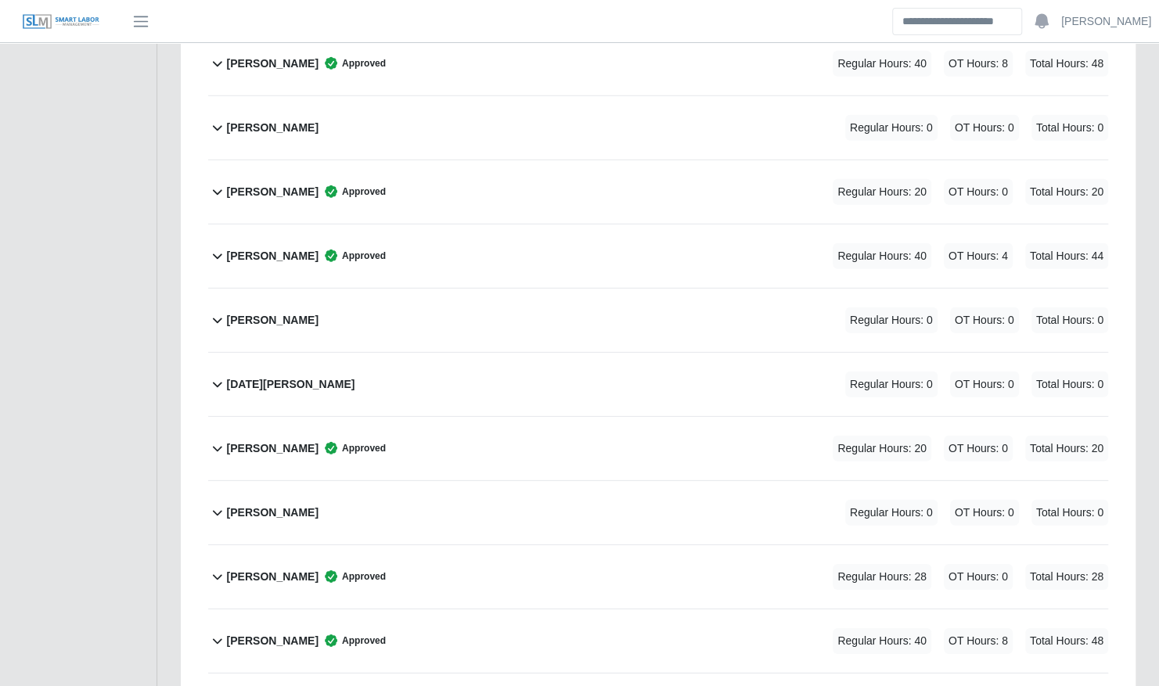
scroll to position [2503, 0]
click at [425, 168] on div "Mason Cantrell Approved Regular Hours: 20 OT Hours: 0 Total Hours: 20" at bounding box center [667, 193] width 881 height 63
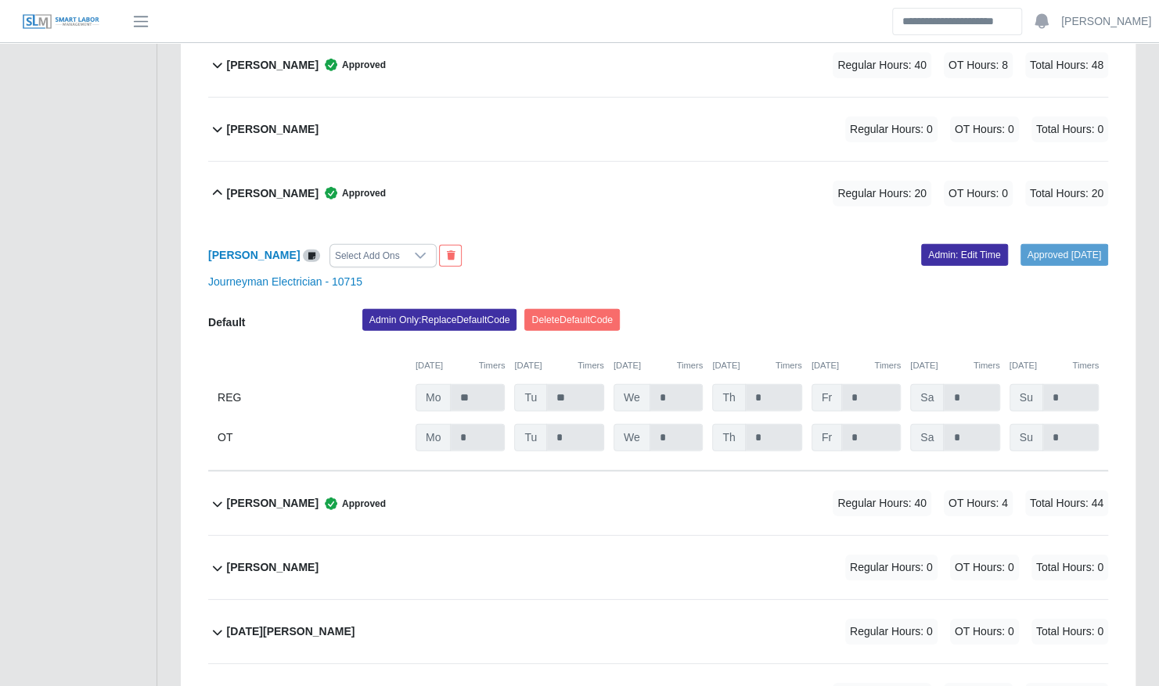
click at [425, 168] on div "Mason Cantrell Approved Regular Hours: 20 OT Hours: 0 Total Hours: 20" at bounding box center [667, 193] width 881 height 63
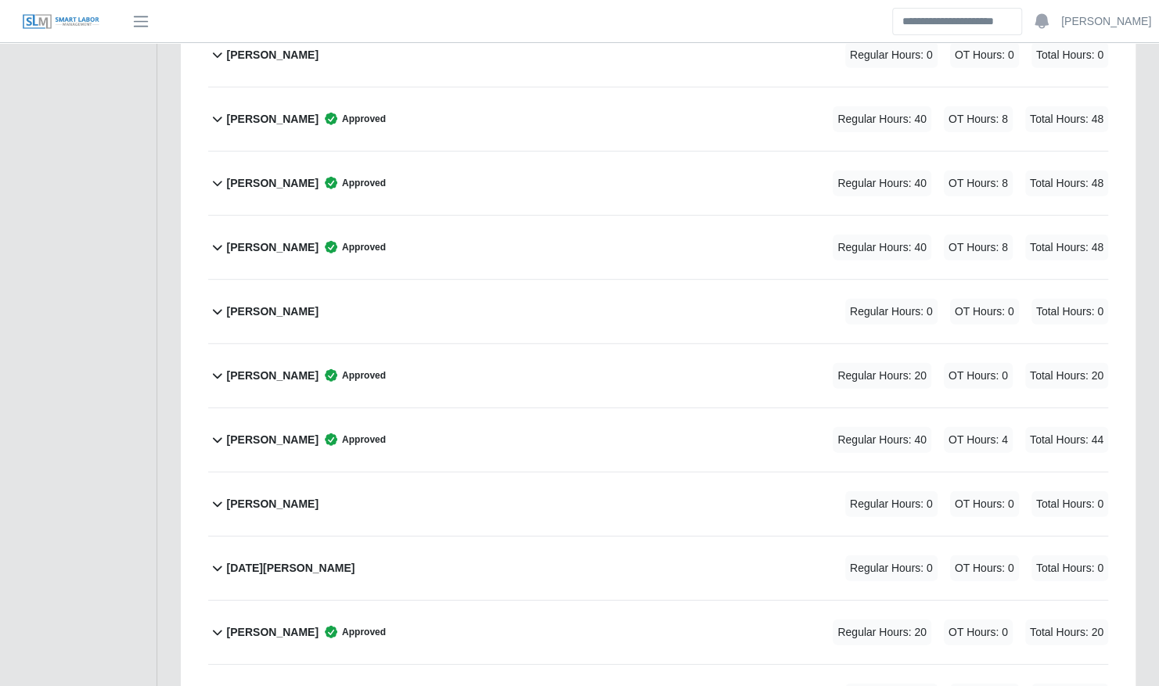
scroll to position [2321, 0]
click at [466, 408] on div "Mitchell Tinnell Approved Regular Hours: 40 OT Hours: 4 Total Hours: 44" at bounding box center [667, 439] width 881 height 63
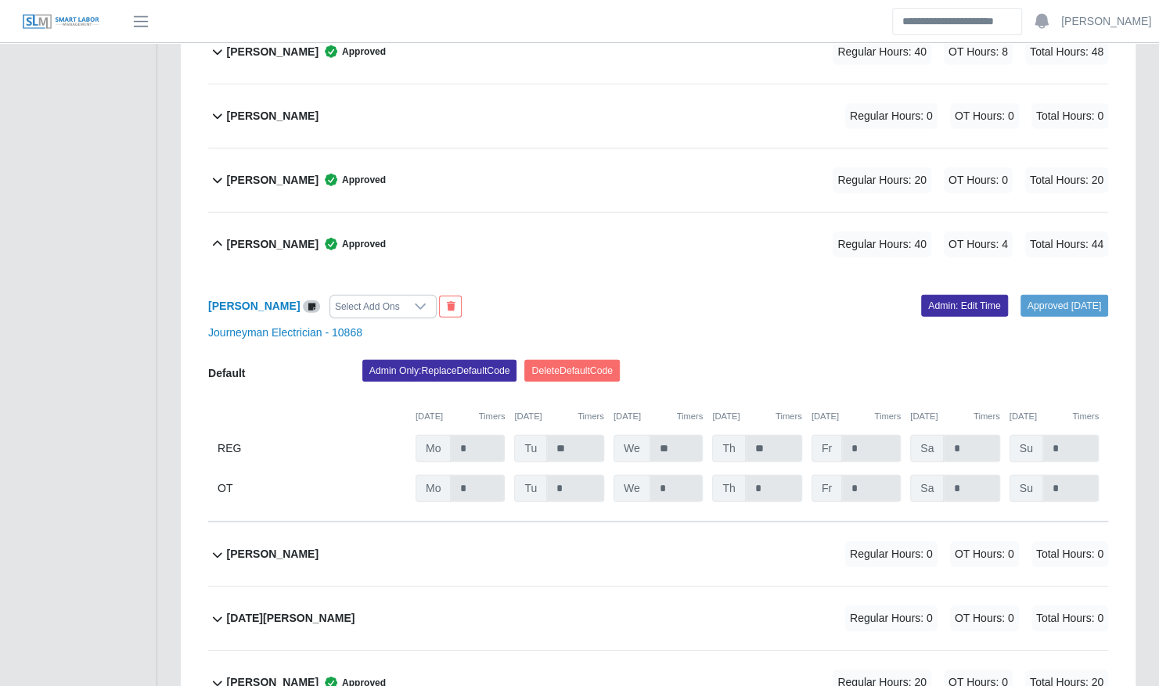
scroll to position [2517, 0]
click at [636, 242] on div "Mitchell Tinnell Approved Regular Hours: 40 OT Hours: 4 Total Hours: 44" at bounding box center [667, 244] width 881 height 63
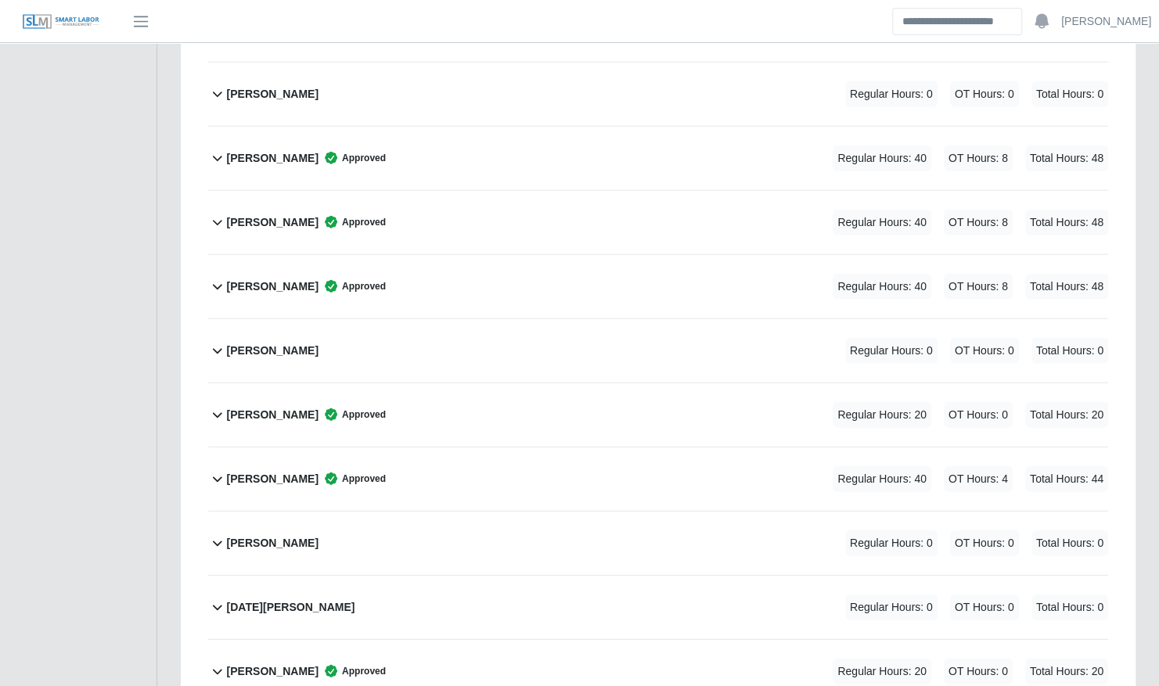
scroll to position [2277, 0]
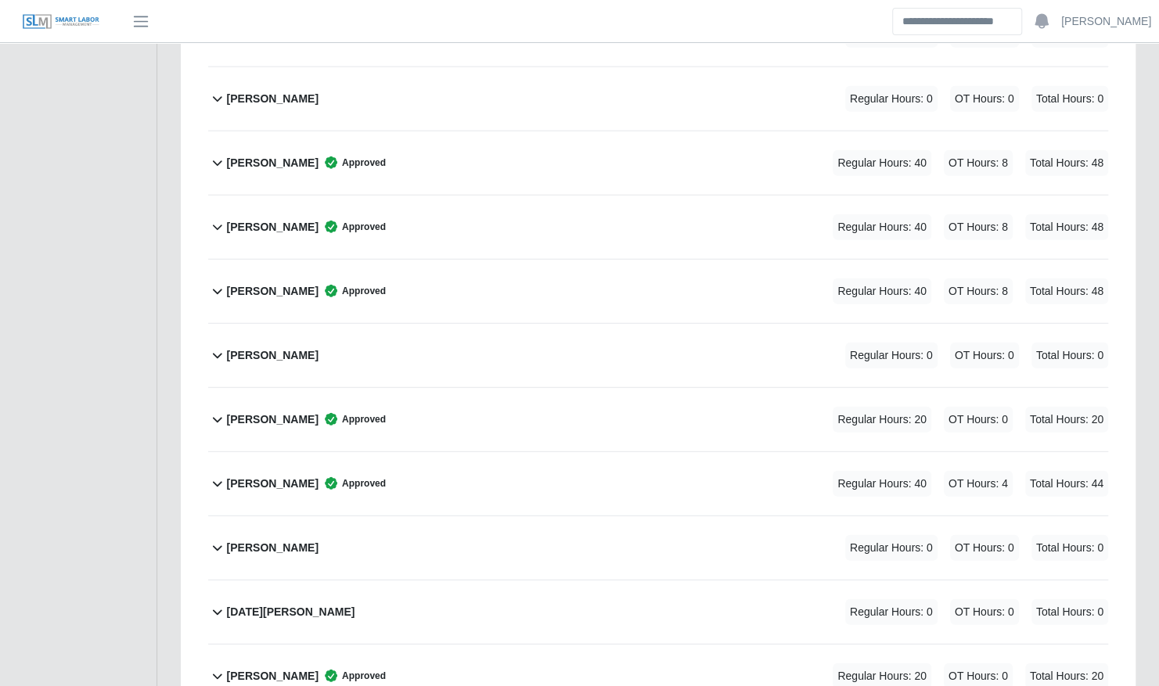
click at [455, 215] on div "Lillian Martinez Approved Regular Hours: 40 OT Hours: 8 Total Hours: 48" at bounding box center [667, 227] width 881 height 63
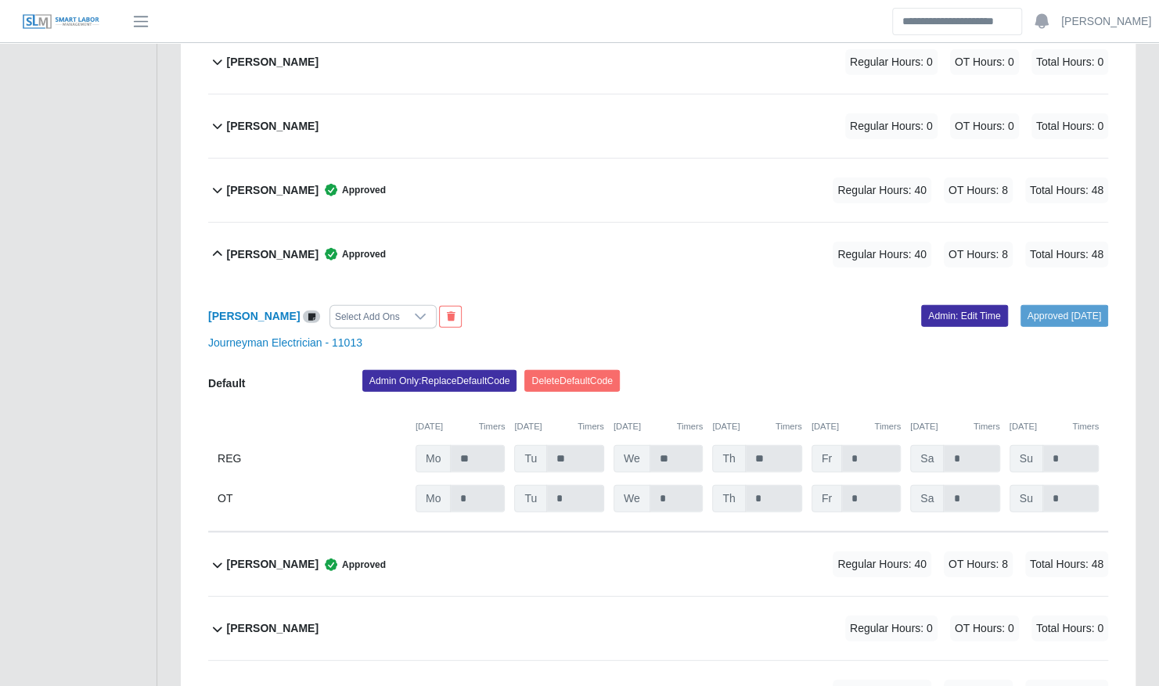
scroll to position [2249, 0]
click at [434, 228] on div "Lillian Martinez Approved Regular Hours: 40 OT Hours: 8 Total Hours: 48" at bounding box center [667, 255] width 881 height 63
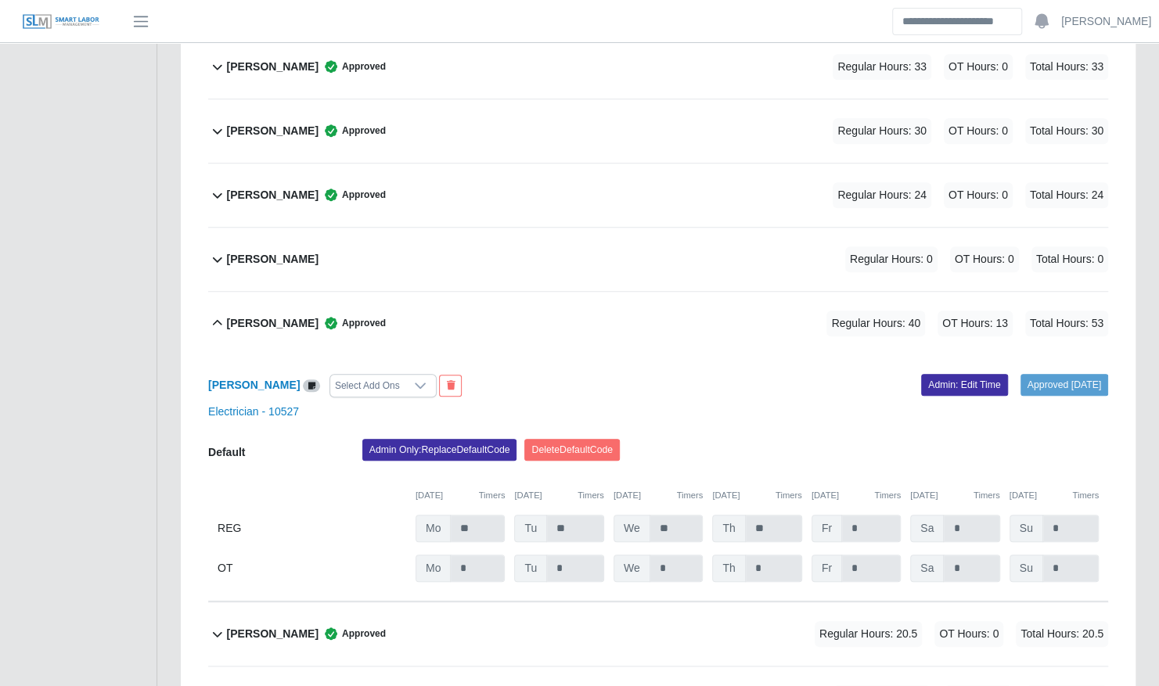
scroll to position [650, 0]
click at [410, 326] on div "Christopher Miller Approved Regular Hours: 40 OT Hours: 13 Total Hours: 53" at bounding box center [667, 324] width 881 height 63
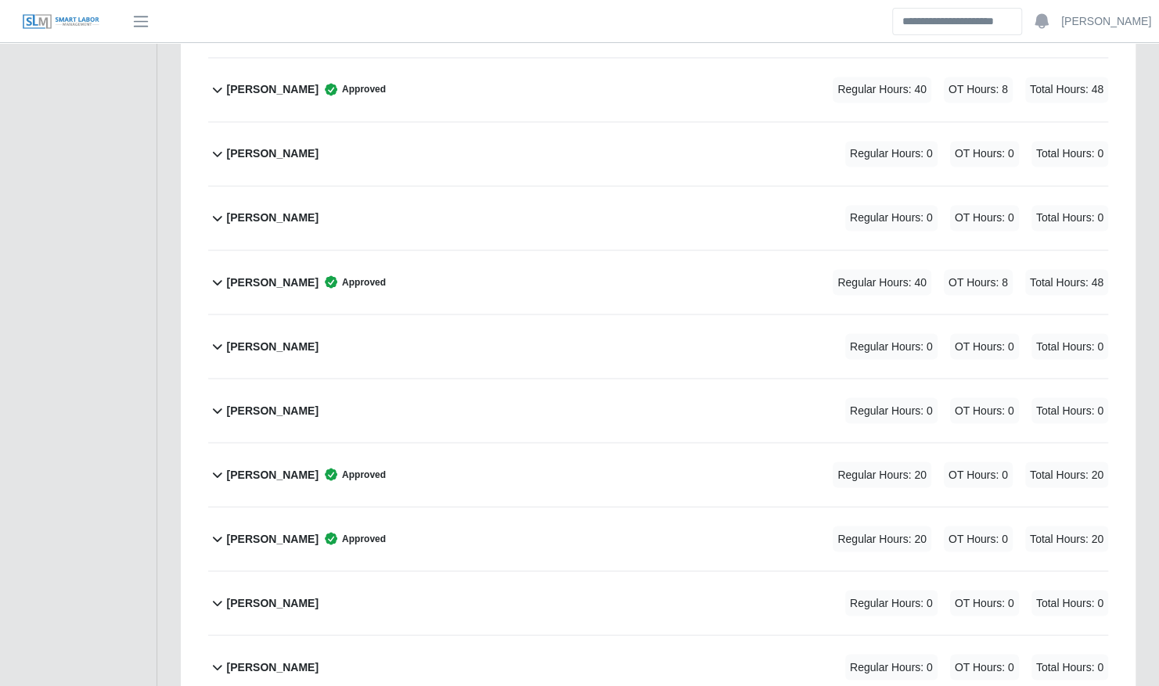
scroll to position [1462, 0]
click at [454, 275] on div "Johandri Sanchez Approved Regular Hours: 40 OT Hours: 8 Total Hours: 48" at bounding box center [667, 282] width 881 height 63
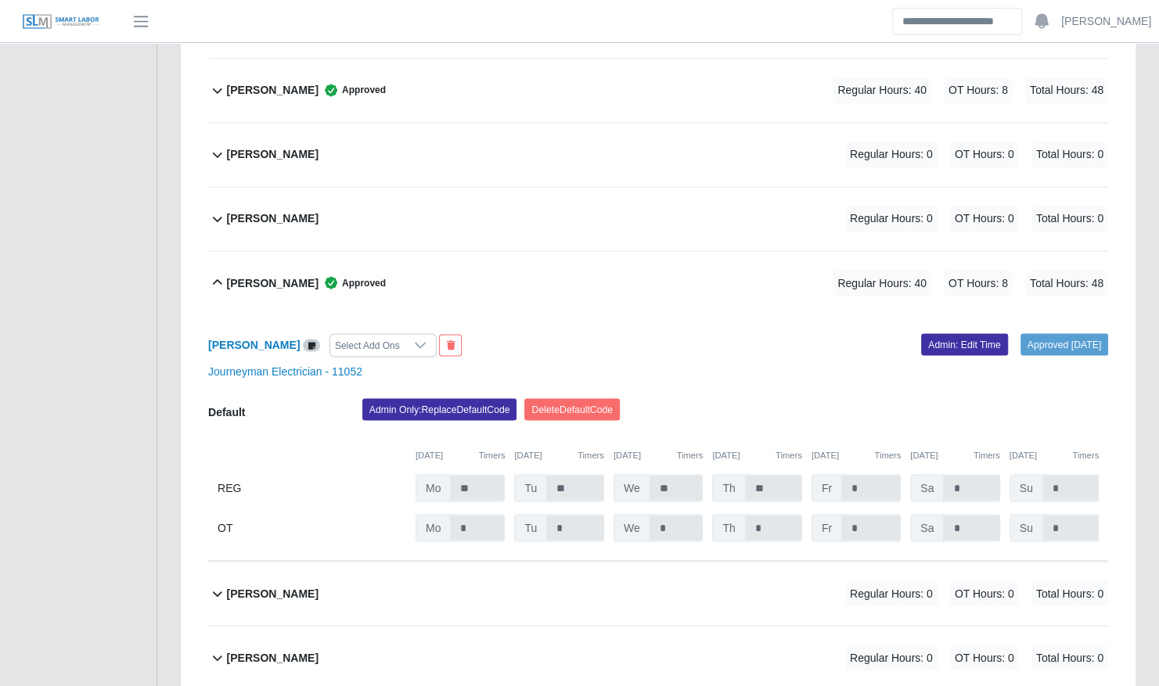
click at [454, 275] on div "Johandri Sanchez Approved Regular Hours: 40 OT Hours: 8 Total Hours: 48" at bounding box center [667, 282] width 881 height 63
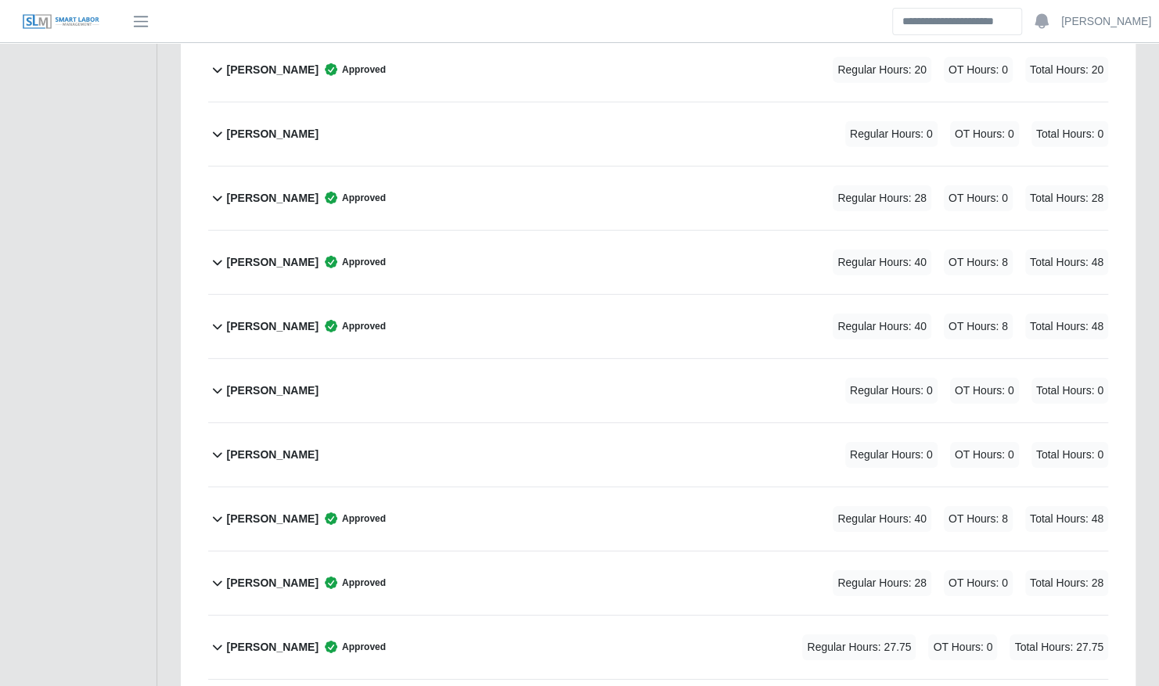
scroll to position [2636, 0]
click at [437, 175] on div "Ronny Machado Approved Regular Hours: 28 OT Hours: 0 Total Hours: 28" at bounding box center [667, 198] width 881 height 63
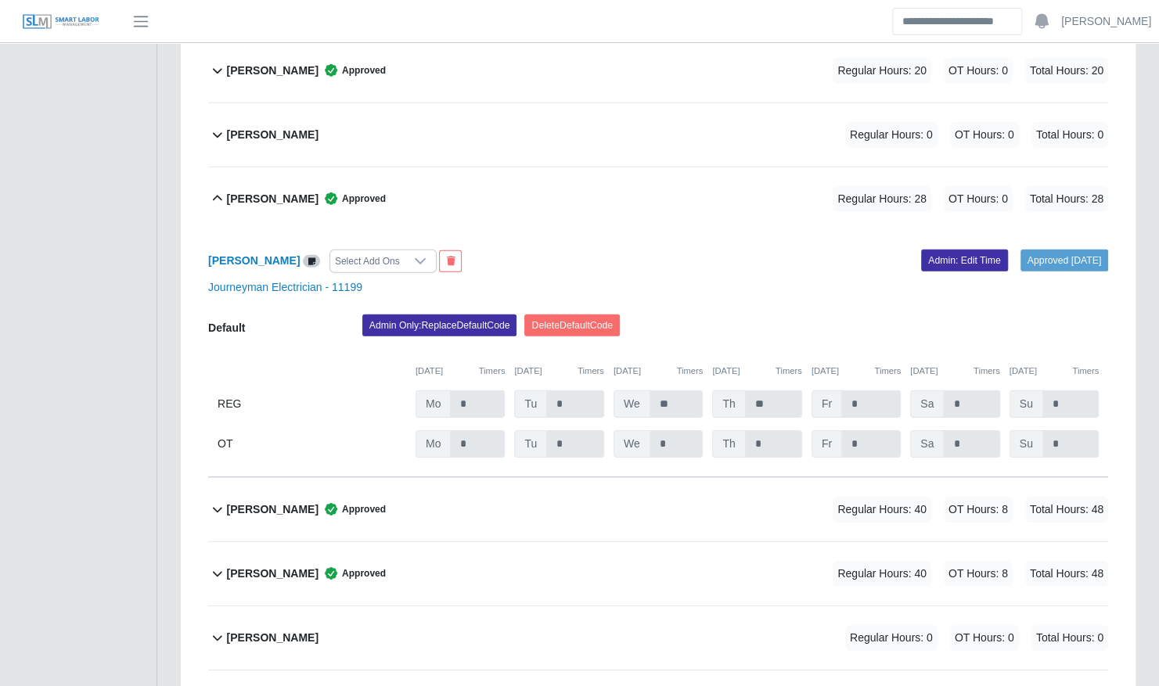
click at [437, 175] on div "Ronny Machado Approved Regular Hours: 28 OT Hours: 0 Total Hours: 28" at bounding box center [667, 198] width 881 height 63
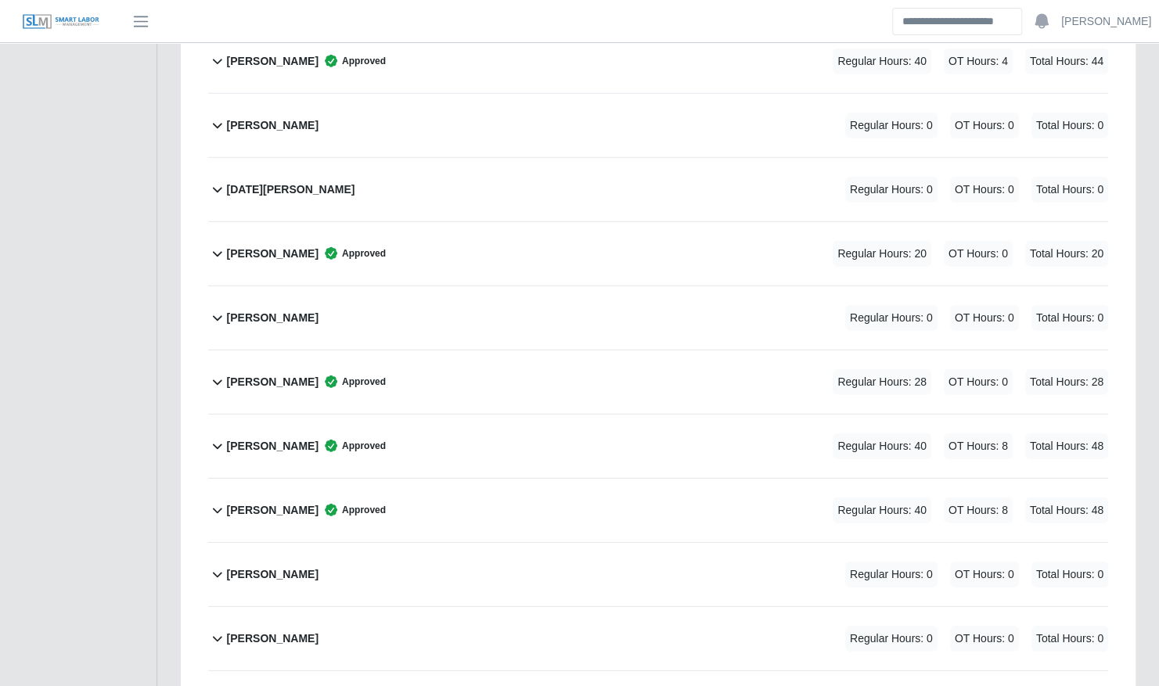
scroll to position [2456, 0]
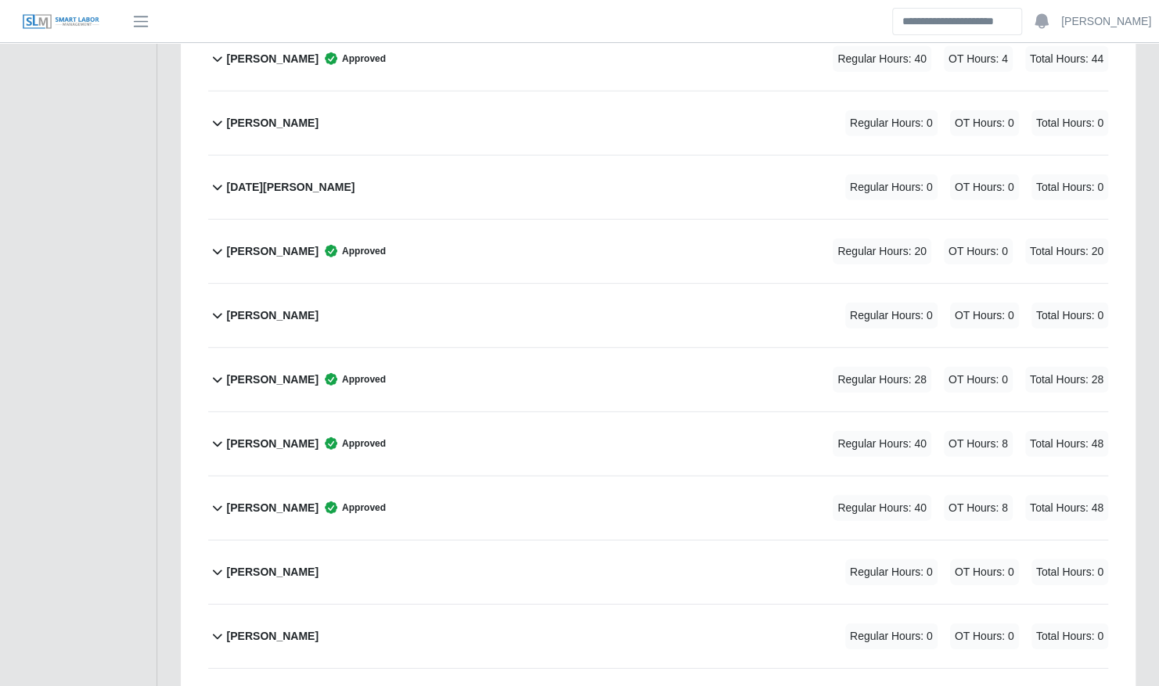
click at [426, 220] on div "Oswal Molina Approved Regular Hours: 20 OT Hours: 0 Total Hours: 20" at bounding box center [667, 251] width 881 height 63
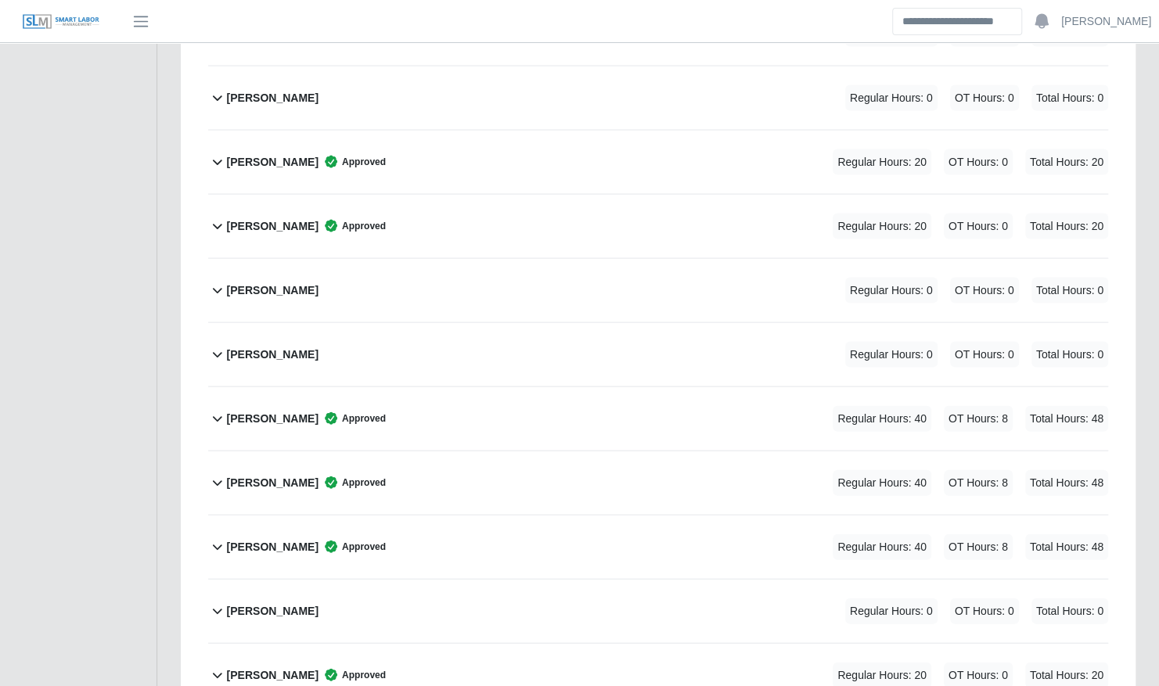
scroll to position [1764, 0]
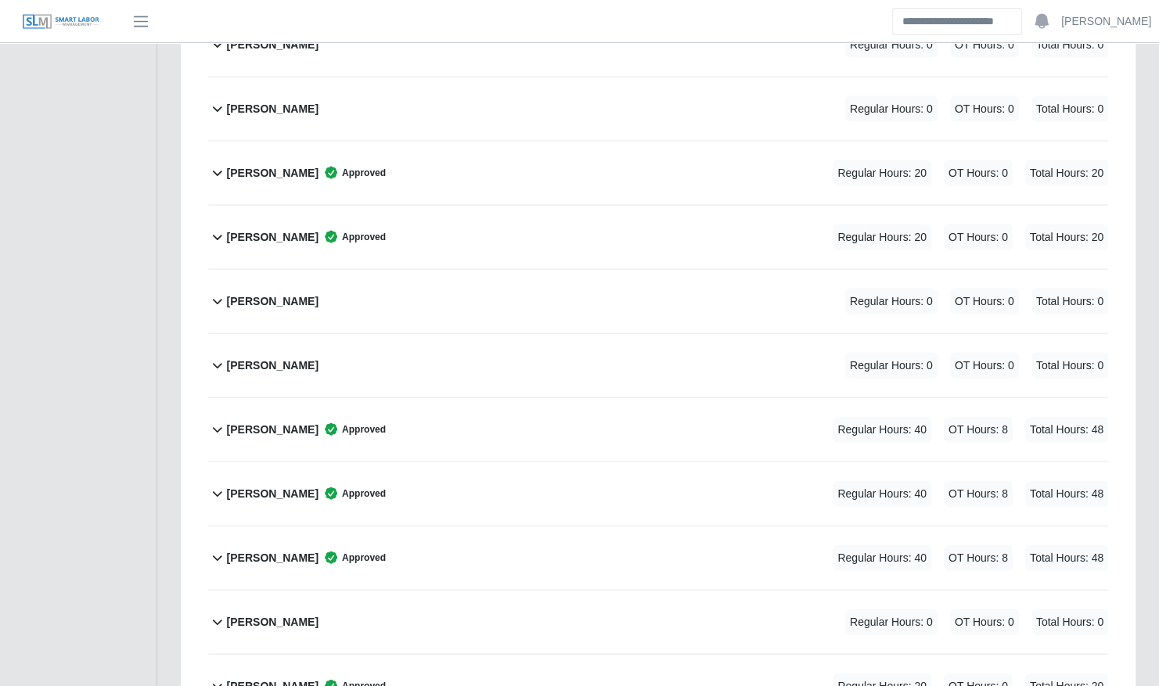
click at [457, 236] on div "Jose Hernandez Approved Regular Hours: 20 OT Hours: 0 Total Hours: 20" at bounding box center [667, 237] width 881 height 63
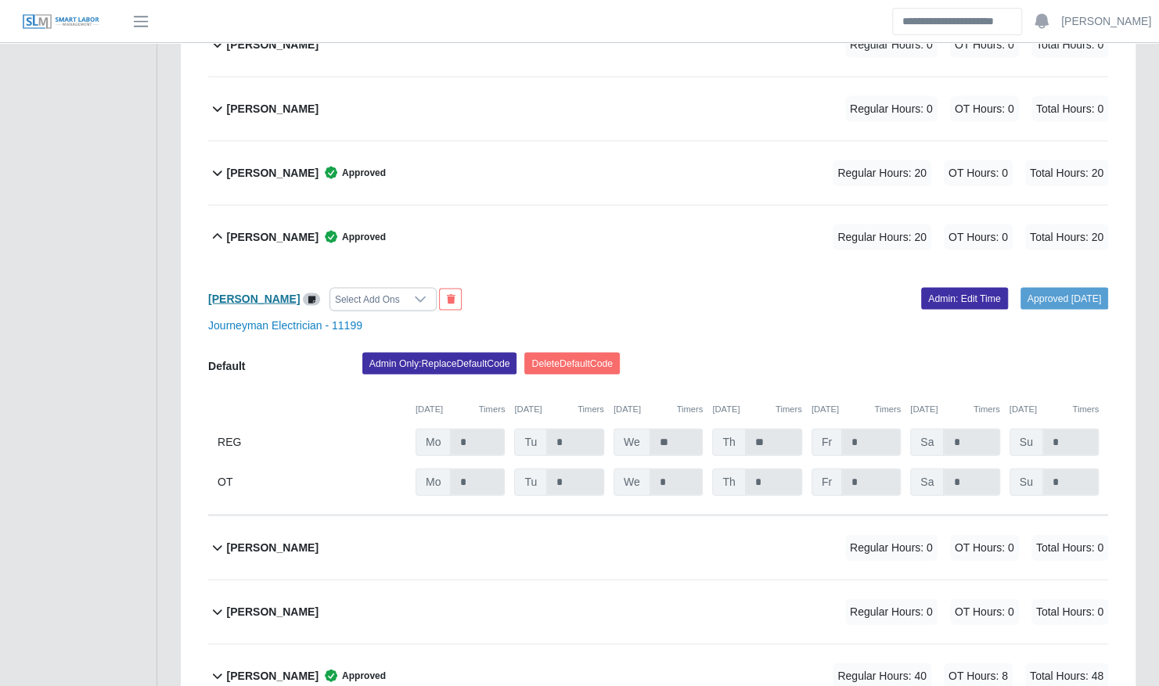
click at [261, 293] on b "Jose Hernandez" at bounding box center [254, 299] width 92 height 13
click at [444, 211] on div "Jose Hernandez Approved Regular Hours: 20 OT Hours: 0 Total Hours: 20" at bounding box center [667, 237] width 881 height 63
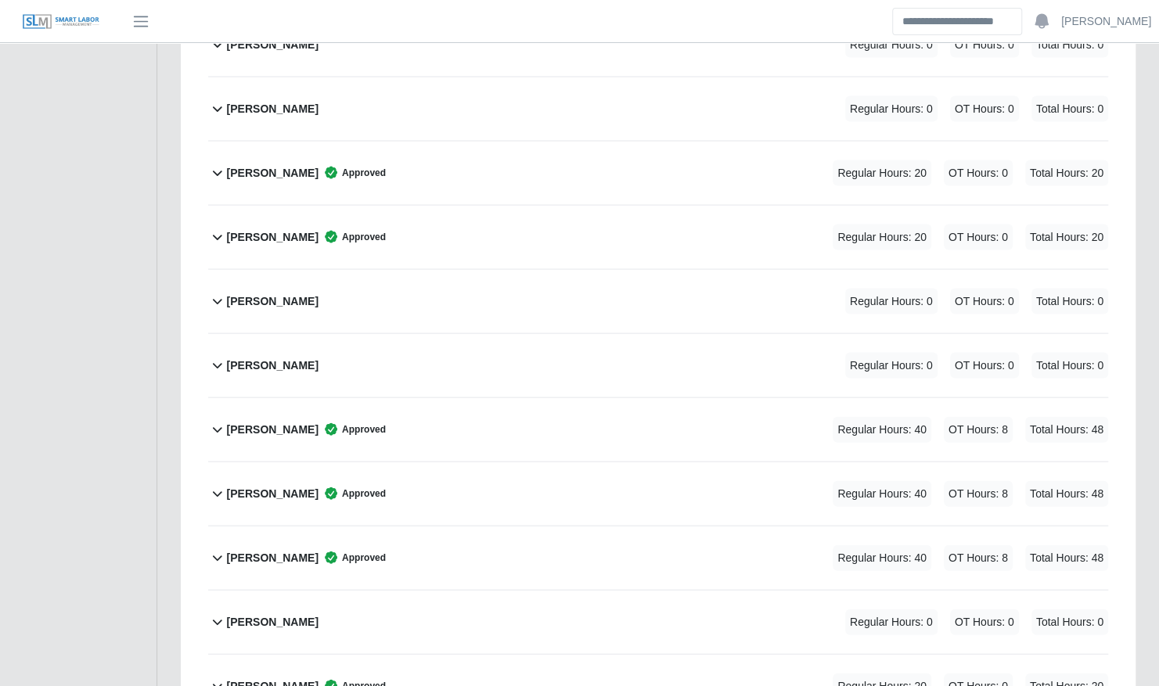
scroll to position [1740, 0]
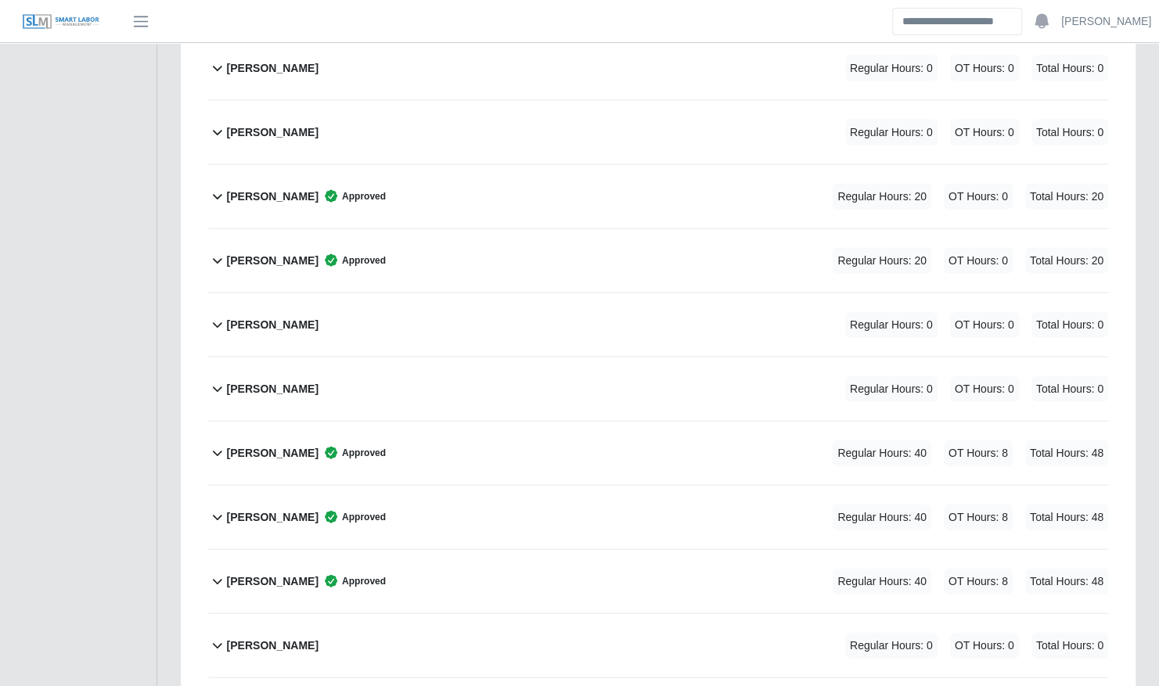
click at [444, 181] on div "Jose Diaz Approved Regular Hours: 20 OT Hours: 0 Total Hours: 20" at bounding box center [667, 196] width 881 height 63
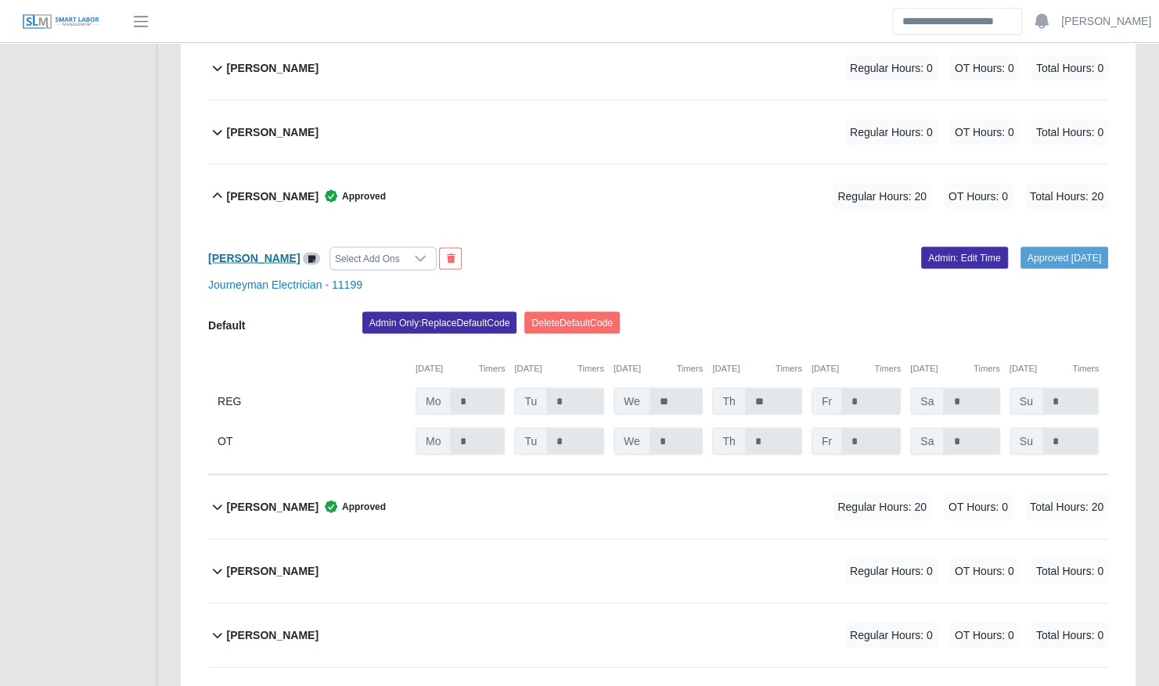
click at [243, 252] on b "Jose Diaz" at bounding box center [254, 258] width 92 height 13
click at [267, 189] on b "Jose Diaz" at bounding box center [273, 197] width 92 height 16
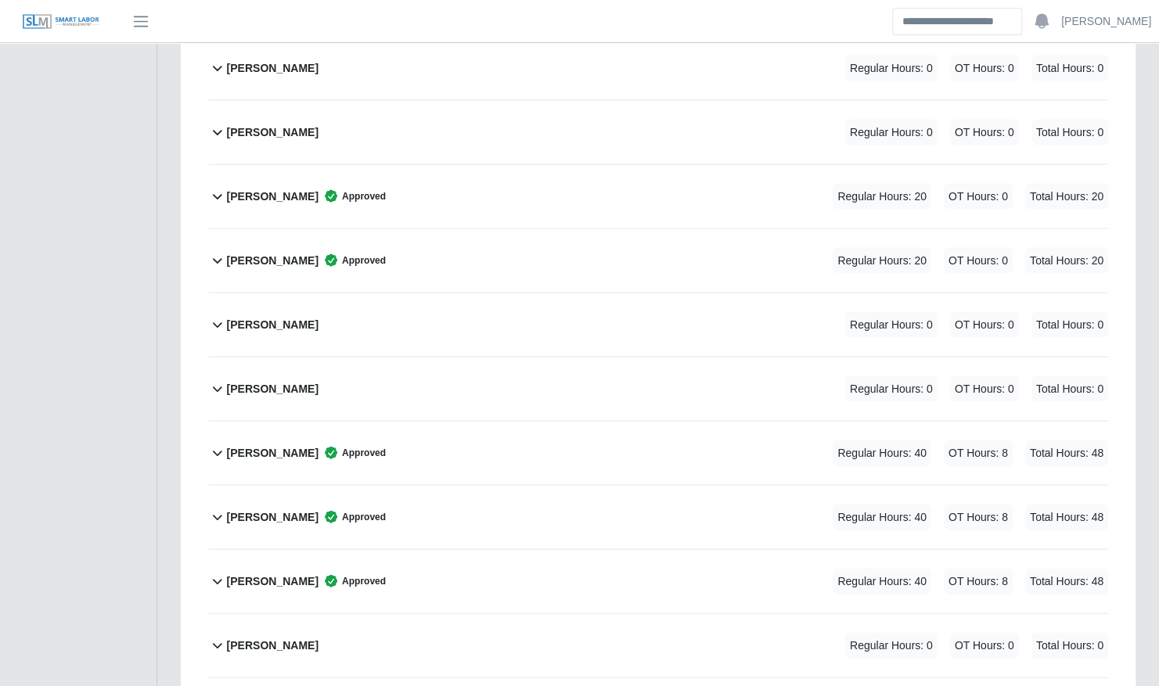
click at [267, 189] on b "Jose Diaz" at bounding box center [273, 197] width 92 height 16
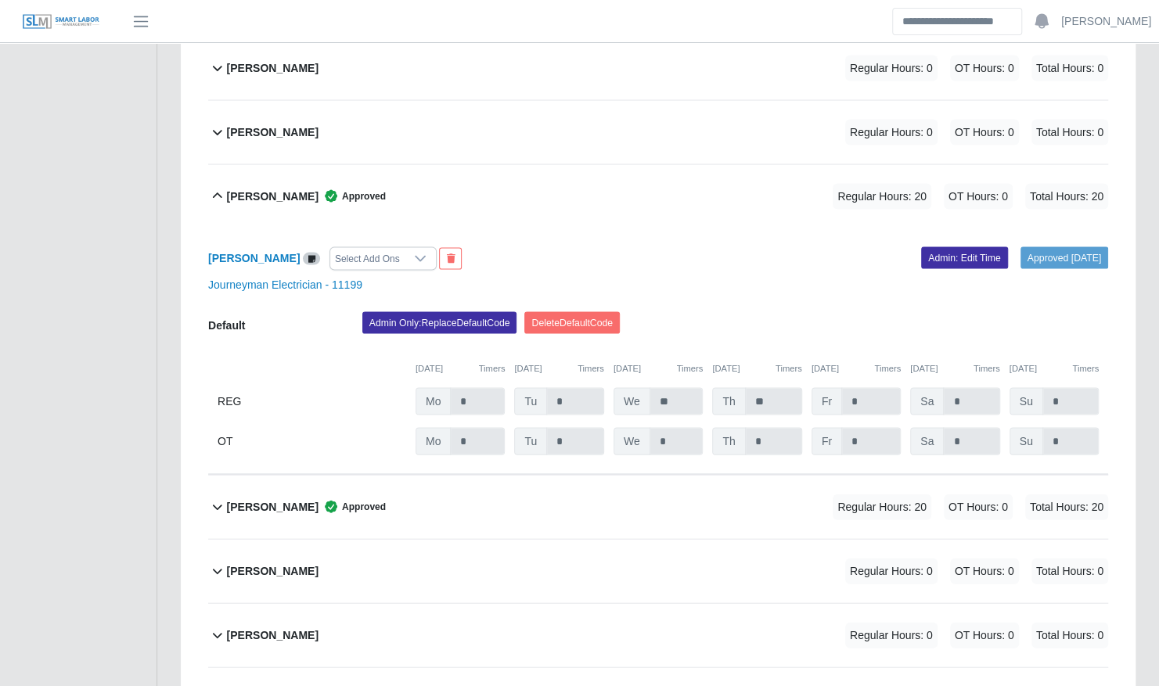
click at [293, 499] on b "Jose Hernandez" at bounding box center [273, 507] width 92 height 16
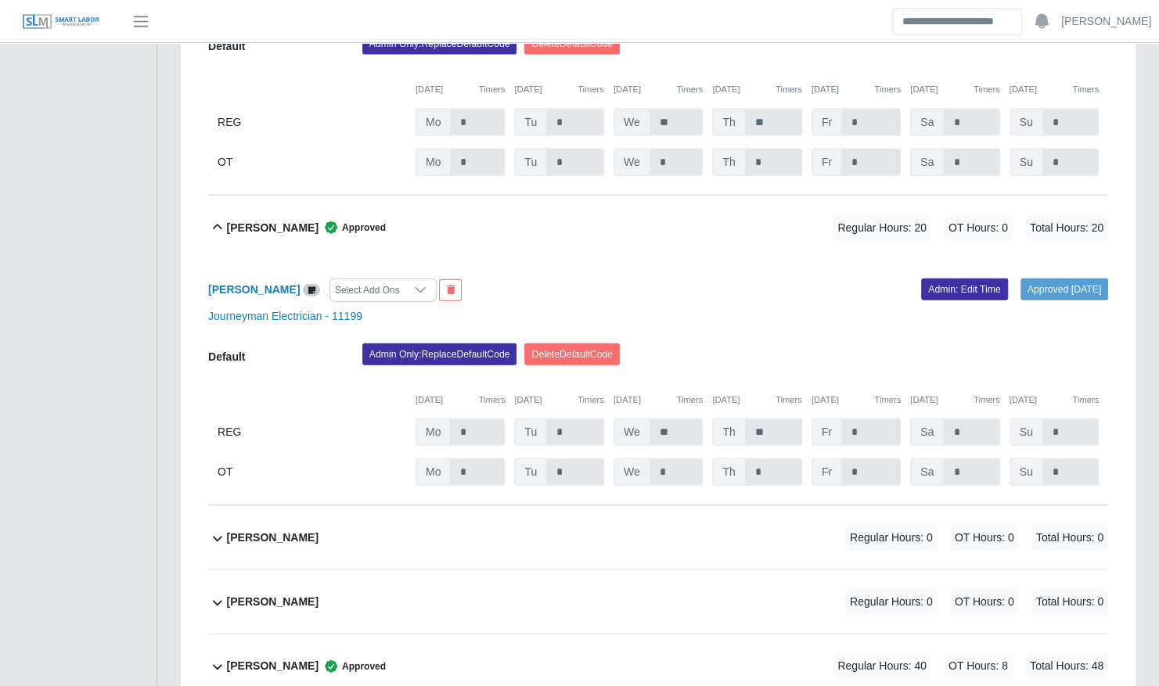
scroll to position [2018, 0]
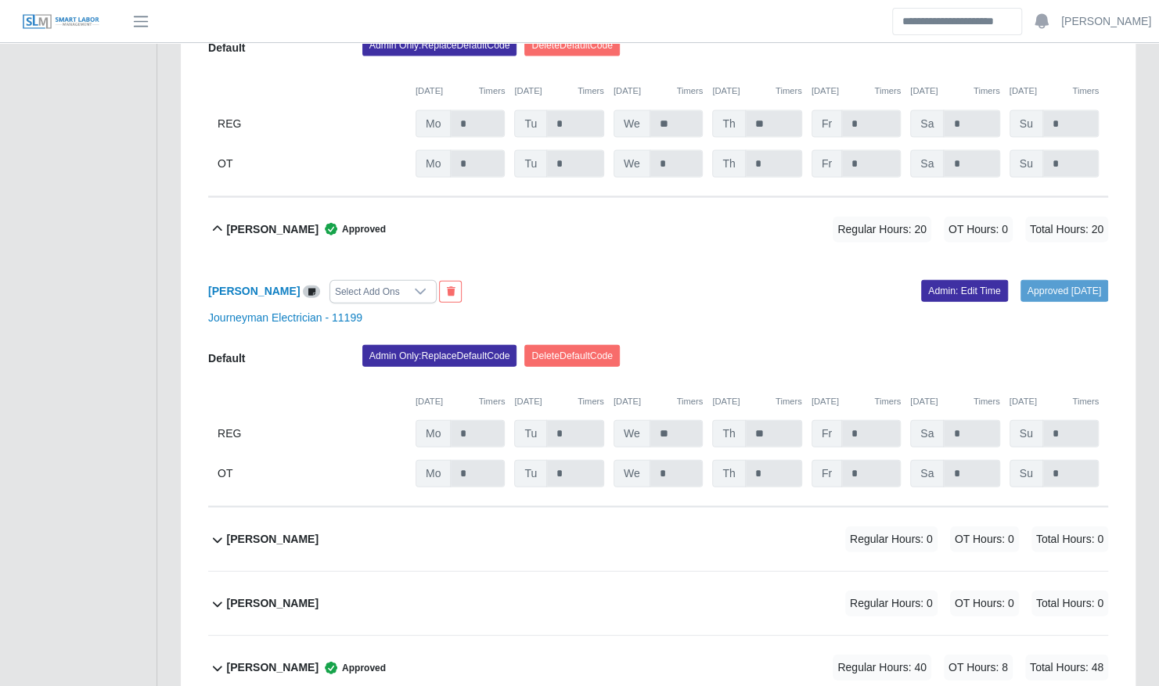
click at [552, 208] on div "Jose Hernandez Approved Regular Hours: 20 OT Hours: 0 Total Hours: 20" at bounding box center [667, 229] width 881 height 63
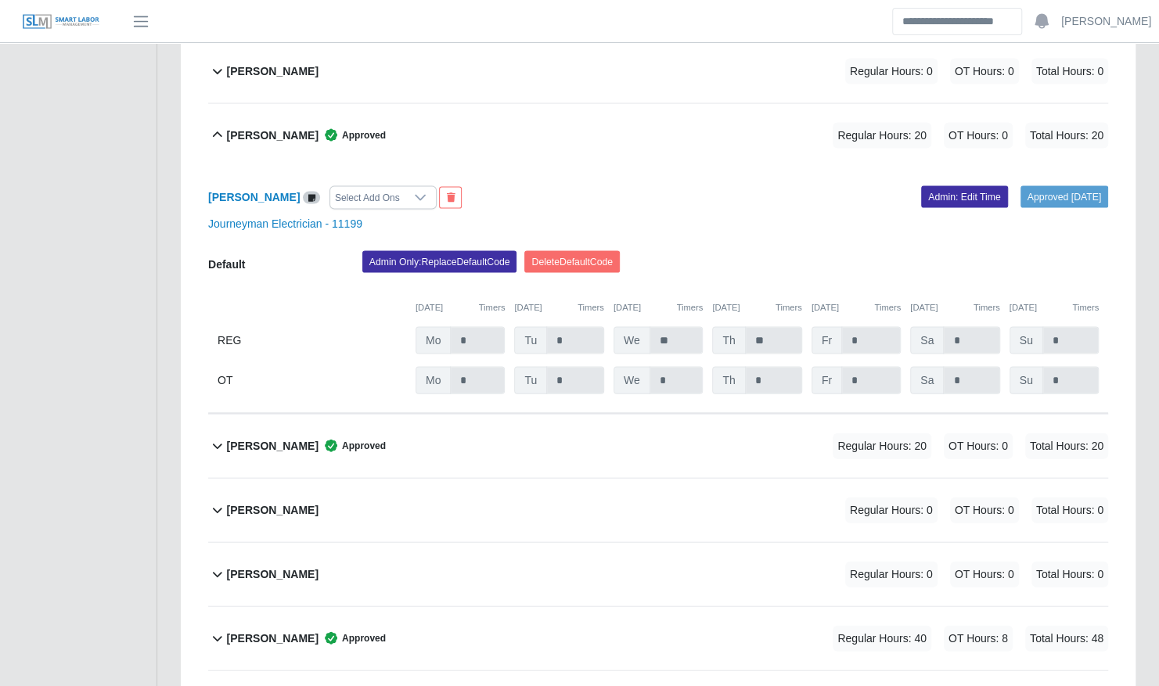
scroll to position [1799, 0]
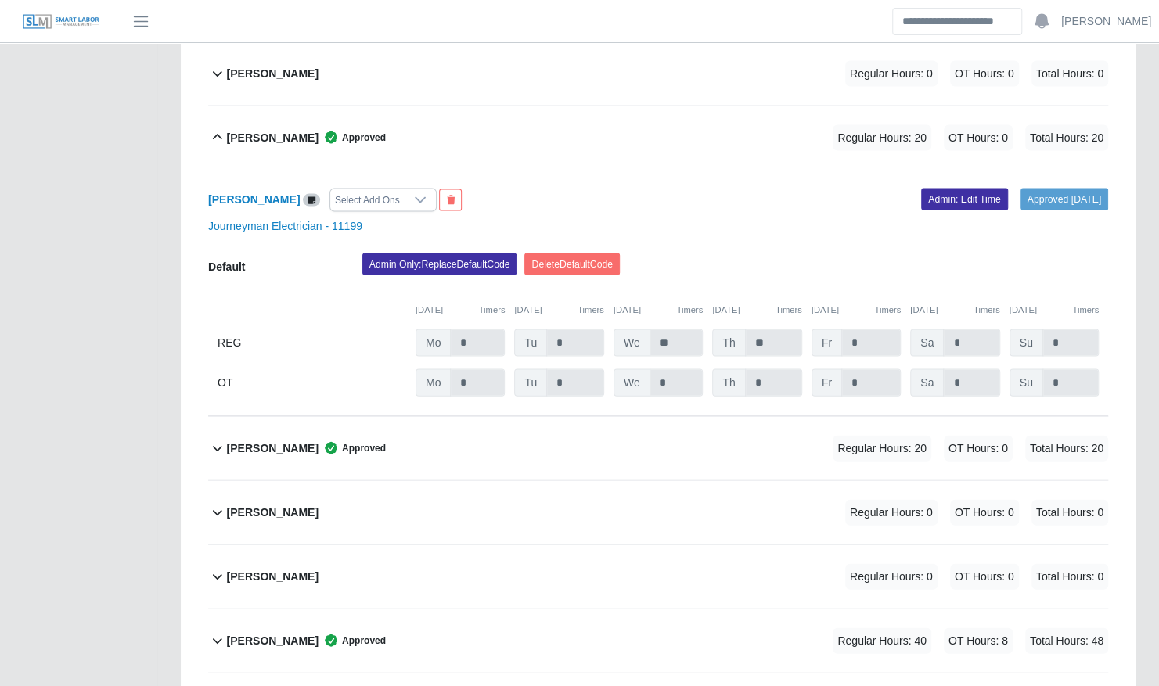
click at [542, 130] on div "Jose Diaz Approved Regular Hours: 20 OT Hours: 0 Total Hours: 20" at bounding box center [667, 137] width 881 height 63
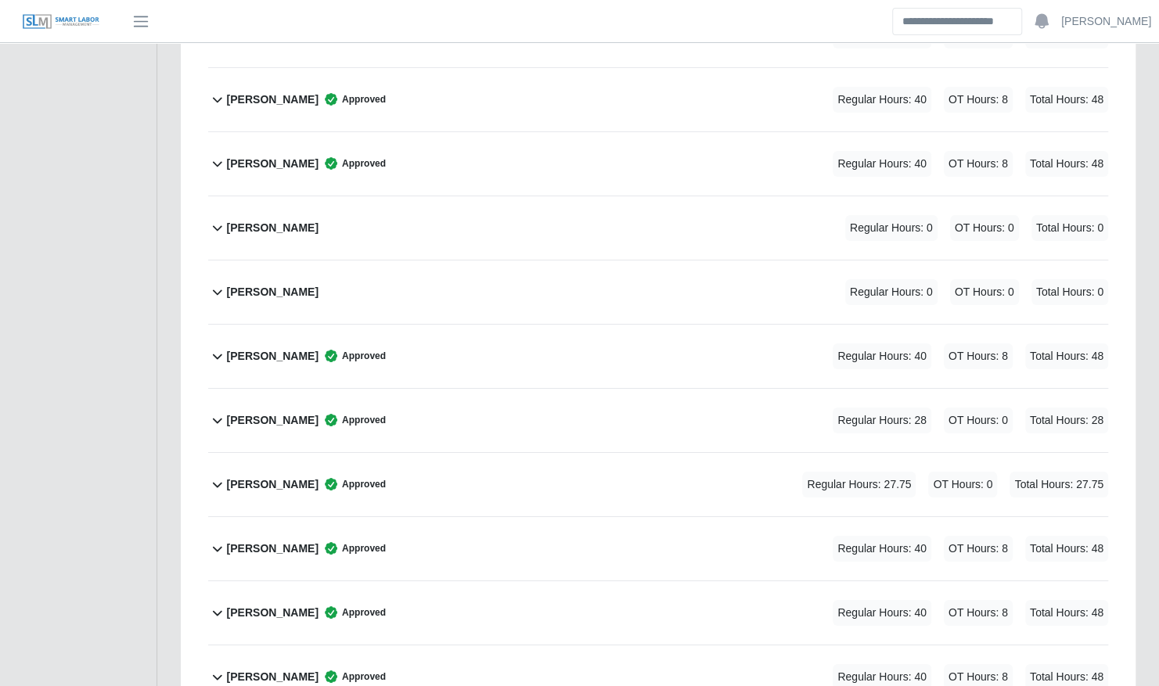
scroll to position [3221, 0]
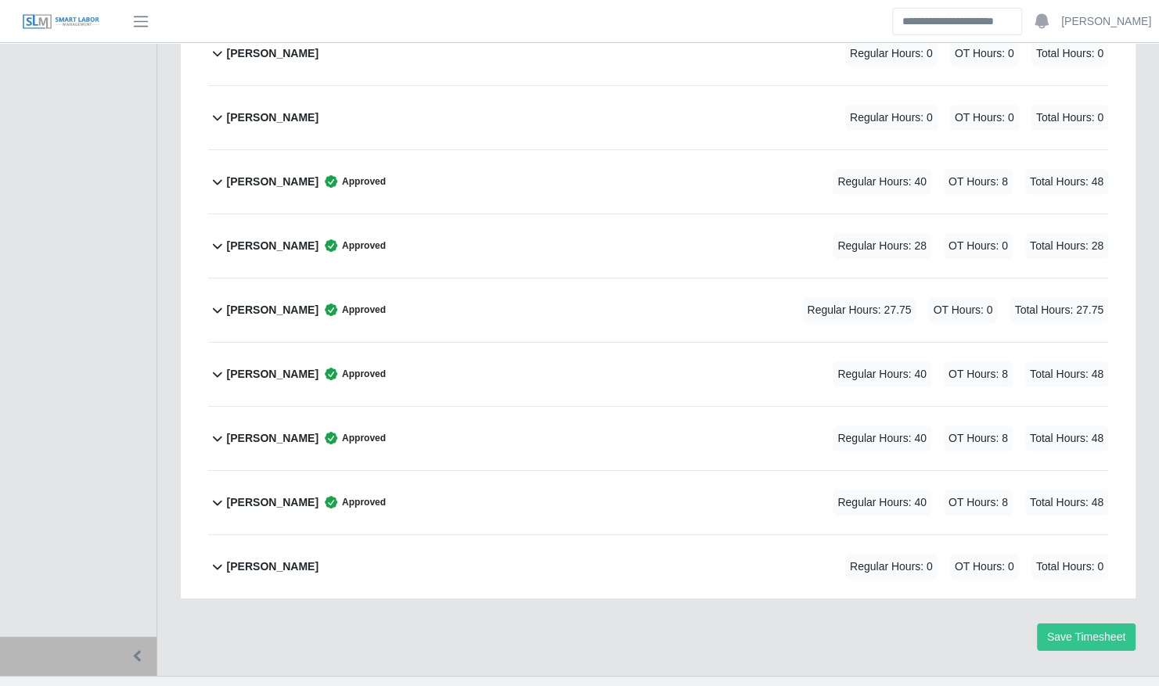
click at [486, 285] on div "Vincent Becknell Approved Regular Hours: 27.75 OT Hours: 0 Total Hours: 27.75" at bounding box center [667, 310] width 881 height 63
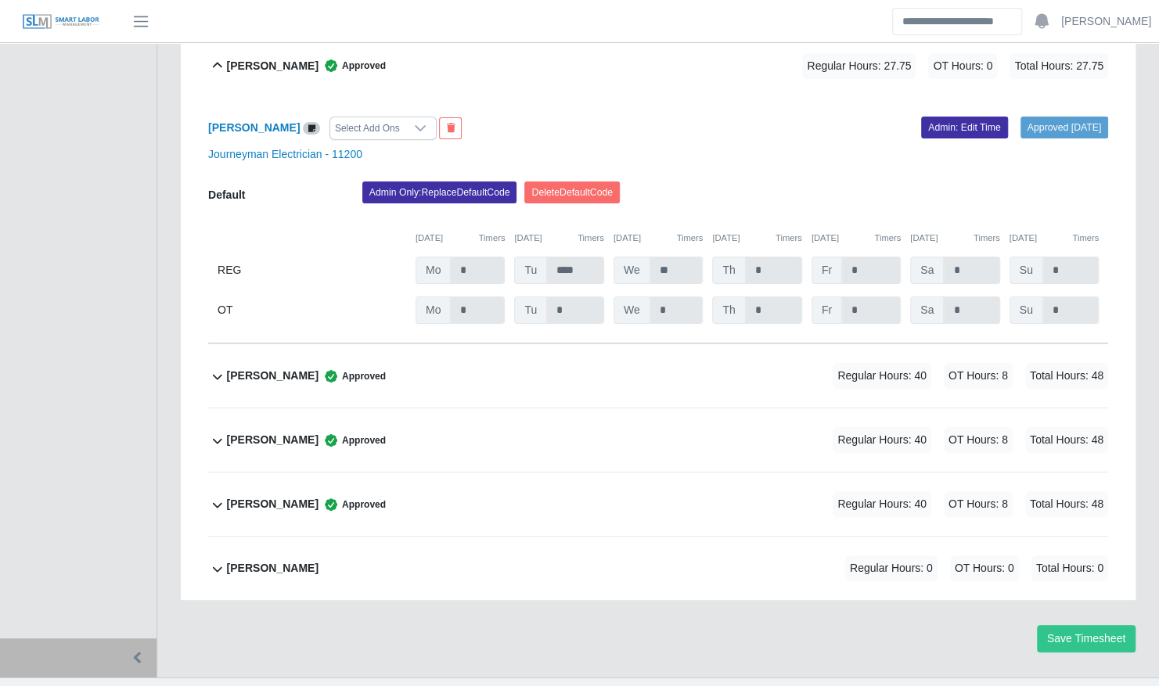
scroll to position [3467, 0]
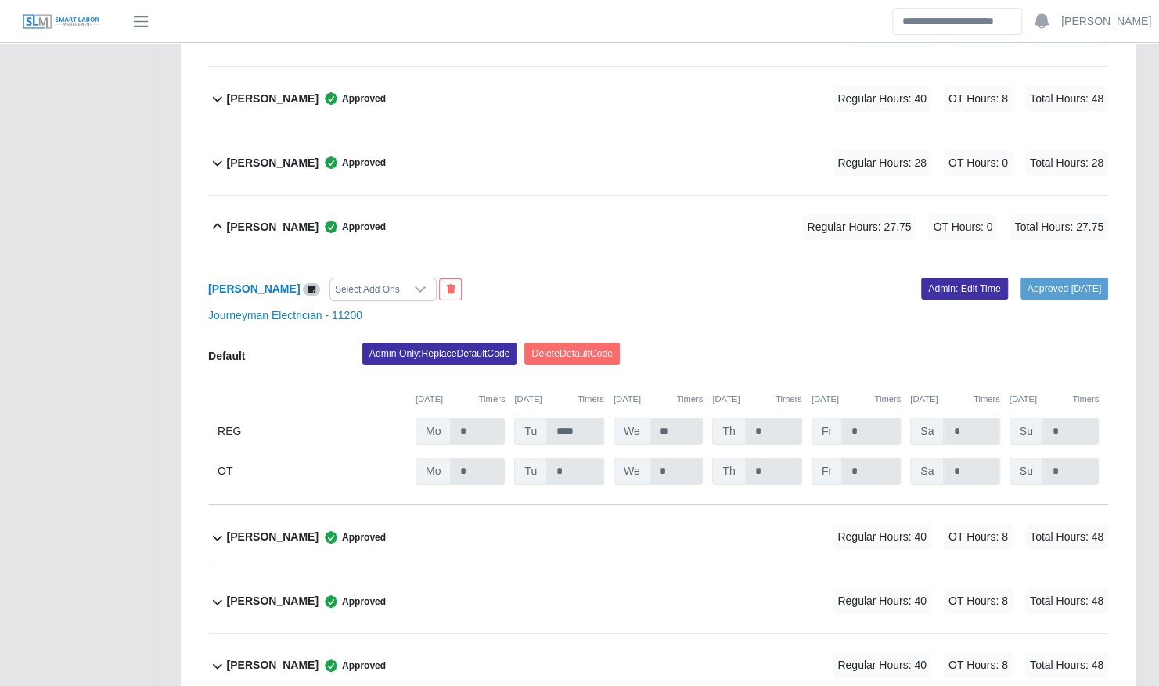
click at [565, 202] on div "Vincent Becknell Approved Regular Hours: 27.75 OT Hours: 0 Total Hours: 27.75" at bounding box center [667, 227] width 881 height 63
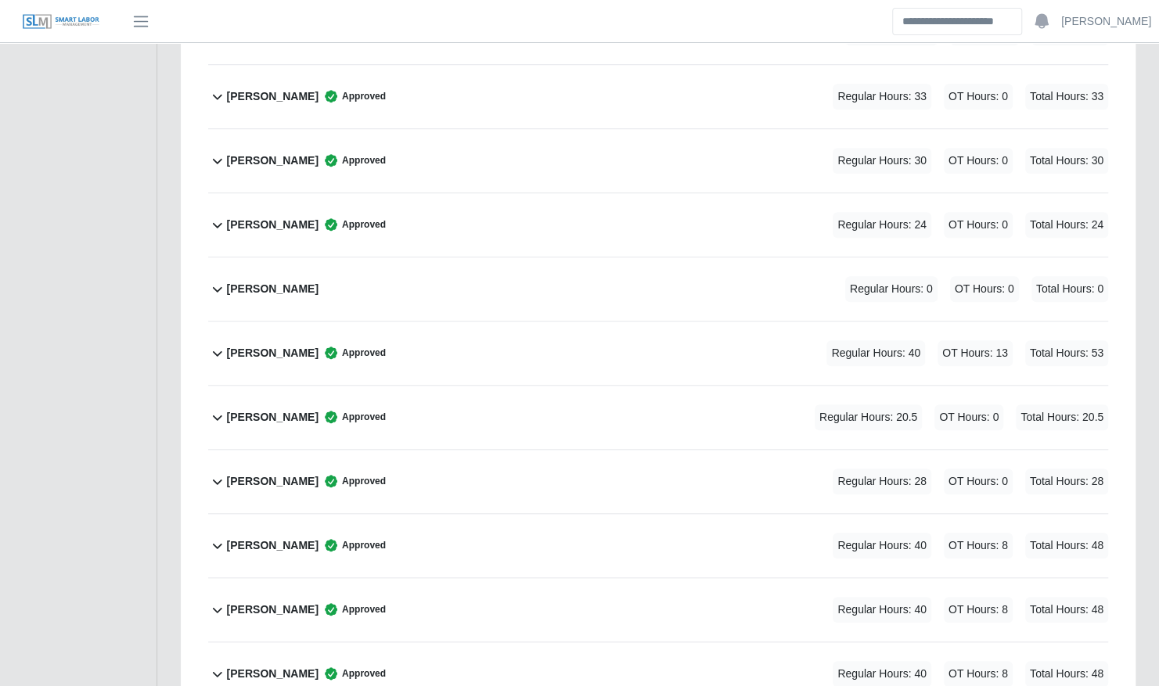
scroll to position [0, 0]
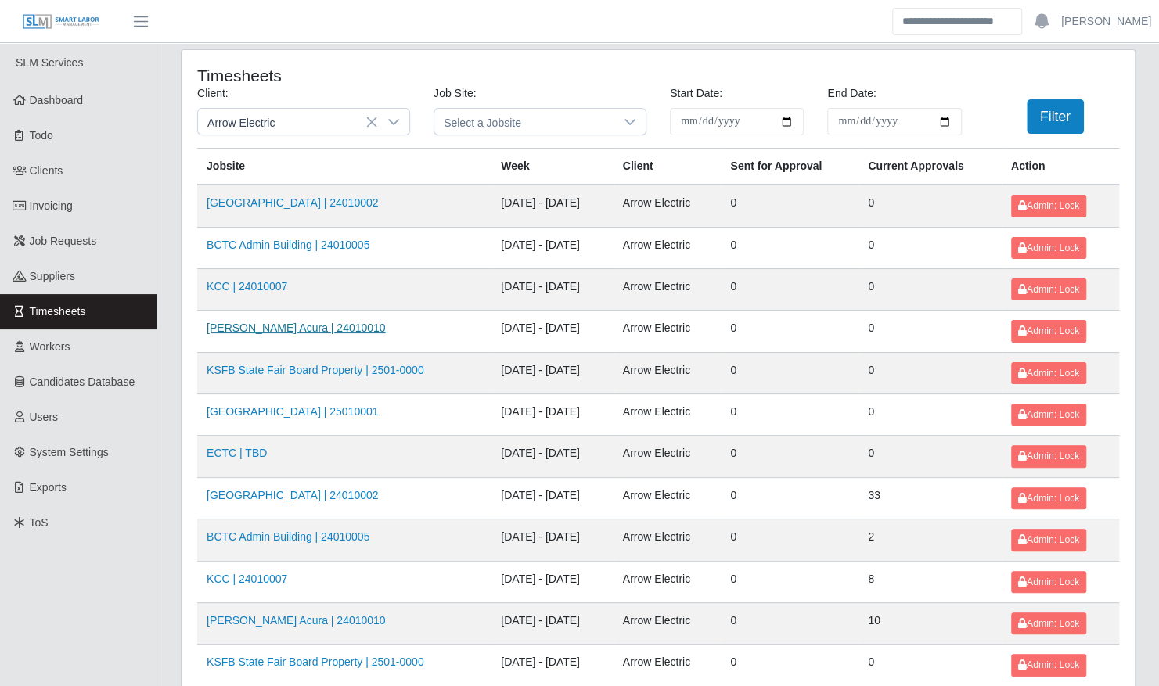
scroll to position [198, 0]
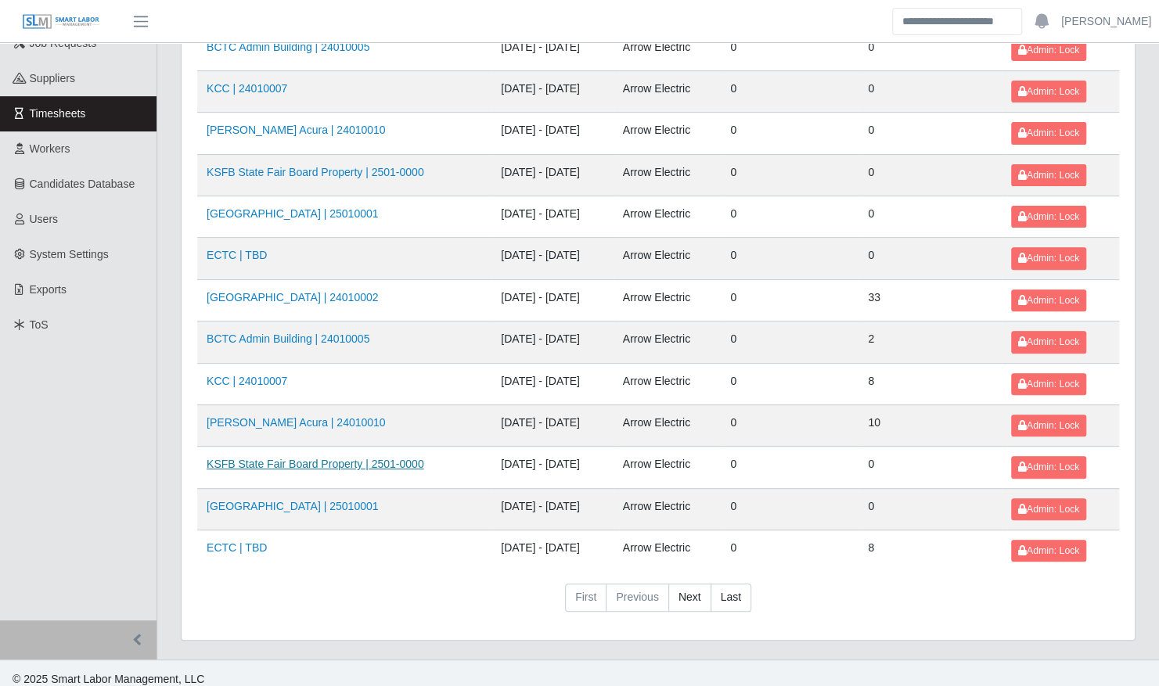
click at [323, 458] on link "KSFB State Fair Board Property | 2501-0000" at bounding box center [316, 464] width 218 height 13
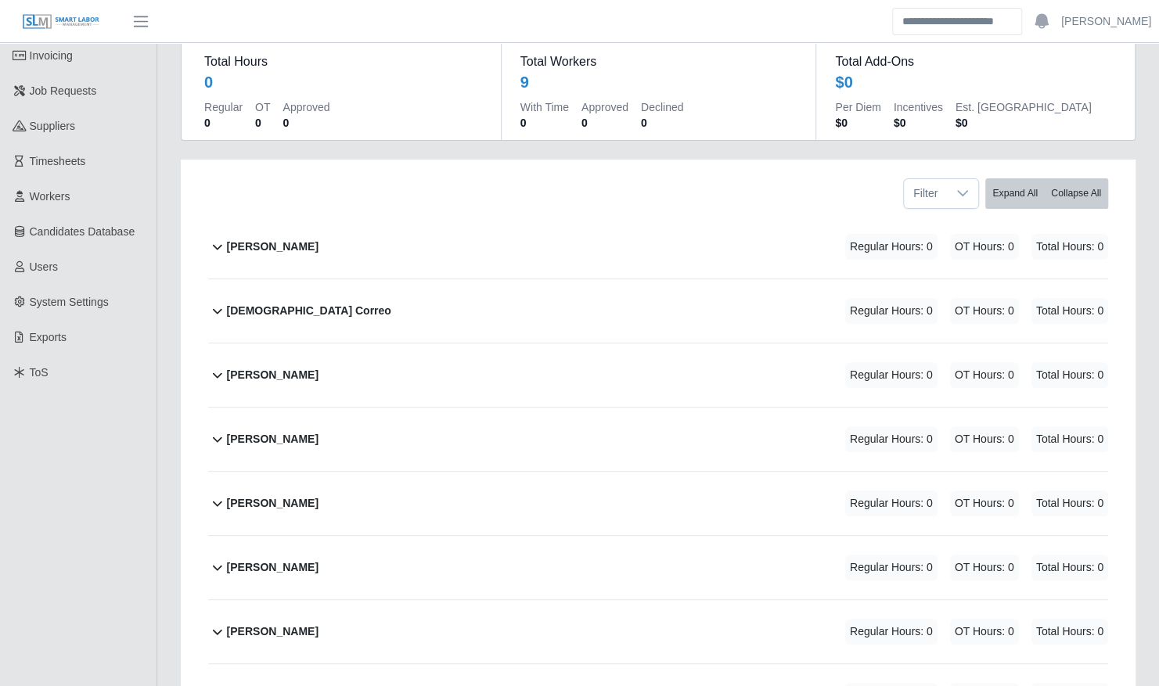
scroll to position [158, 0]
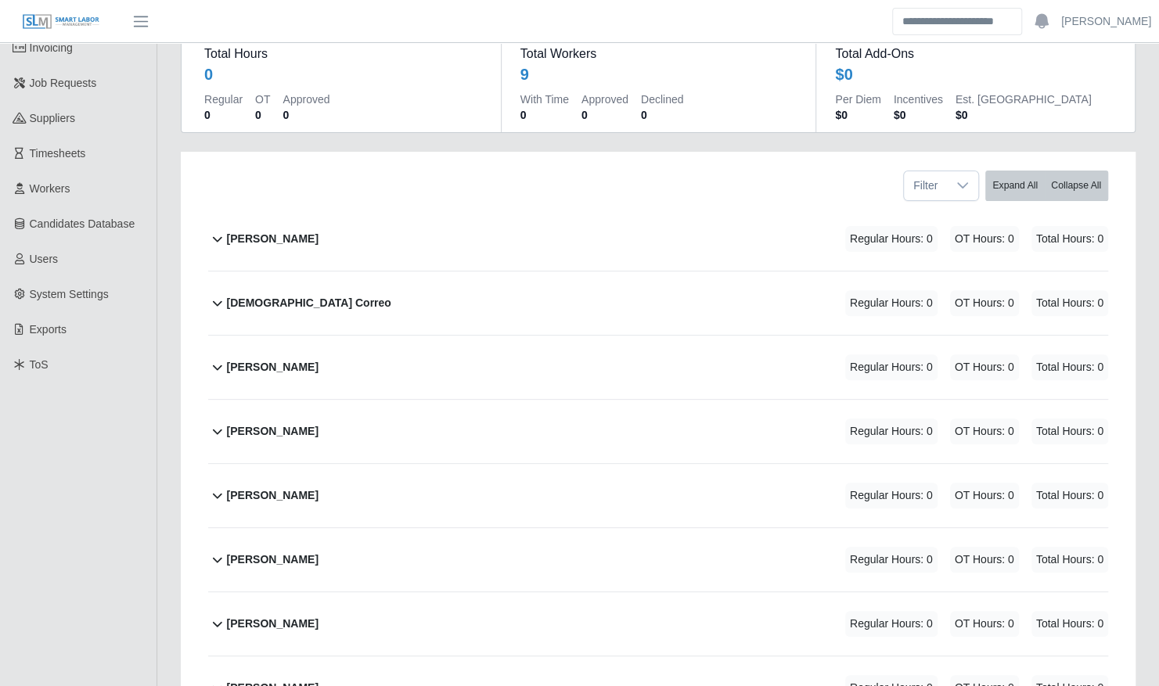
click at [423, 429] on div "[PERSON_NAME] Regular Hours: 0 OT Hours: 0 Total Hours: 0" at bounding box center [667, 431] width 881 height 63
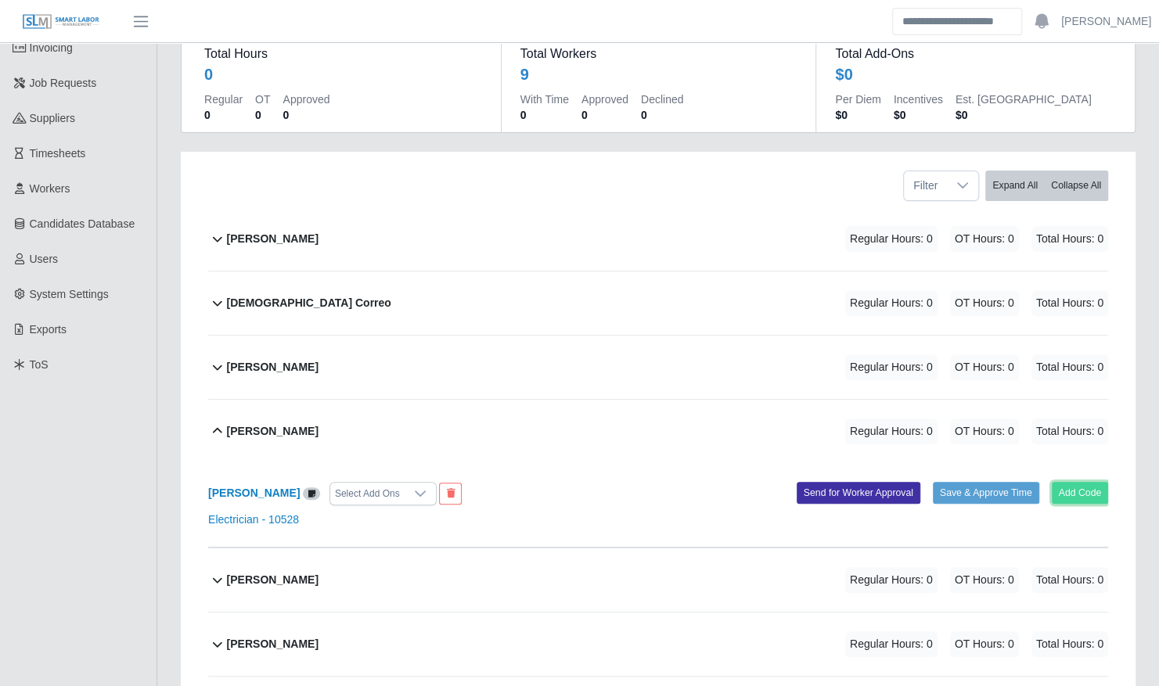
click at [1092, 482] on button "Add Code" at bounding box center [1080, 493] width 57 height 22
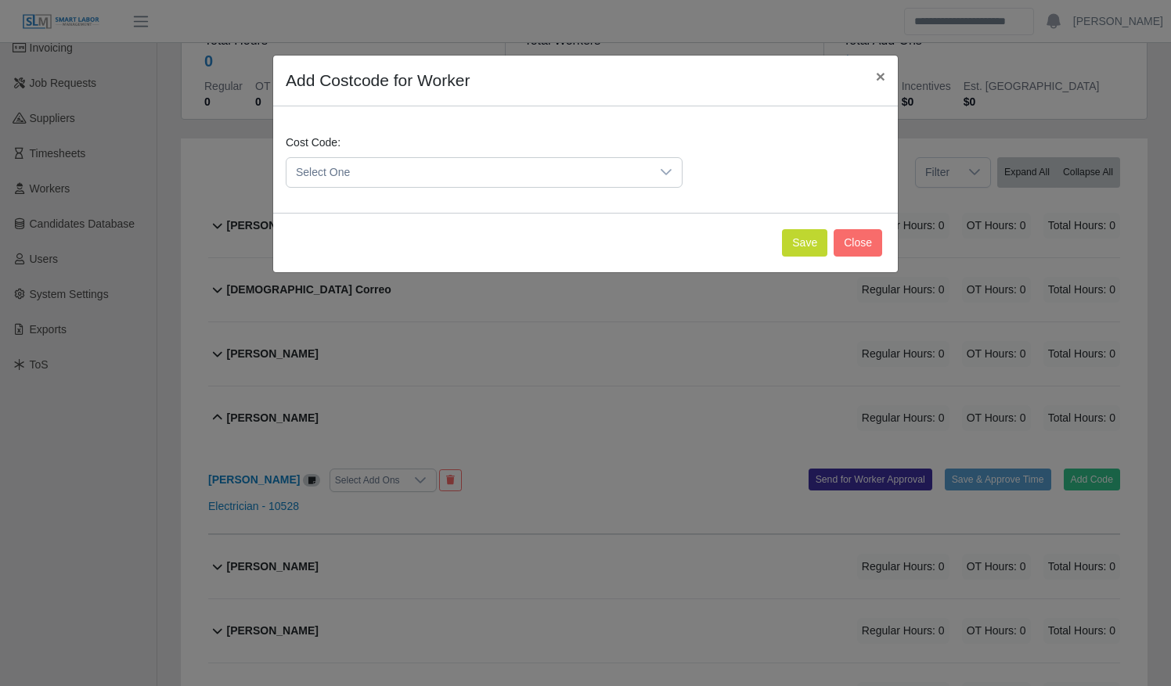
click at [459, 169] on span "Select One" at bounding box center [468, 172] width 364 height 29
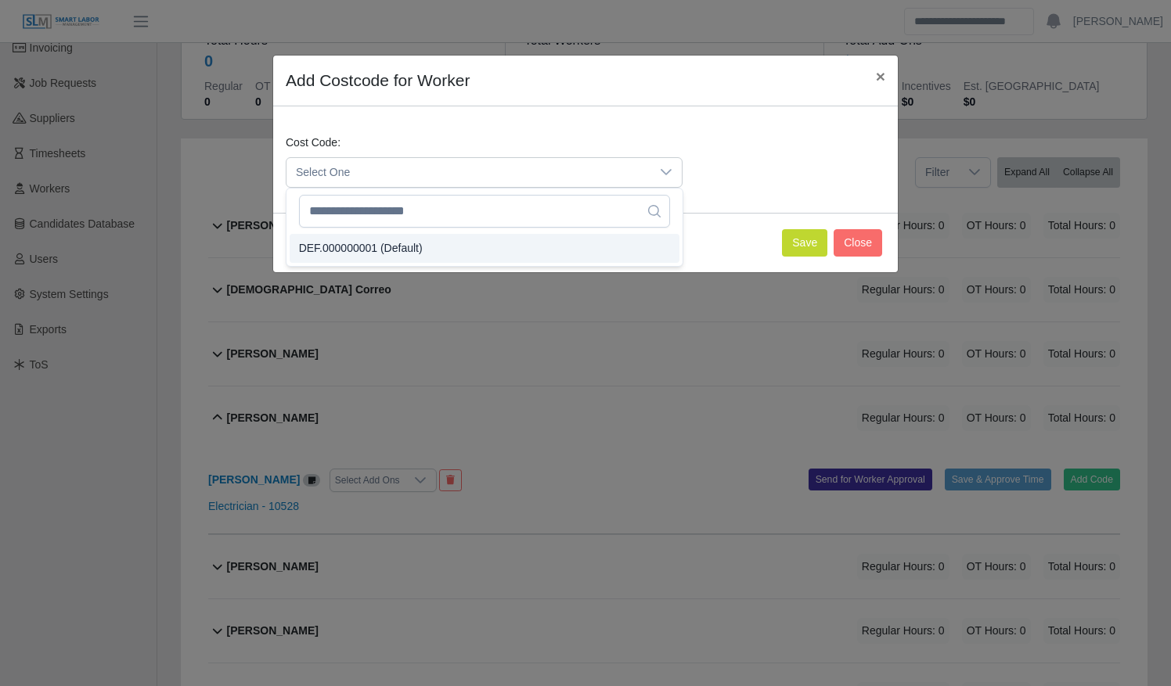
click at [461, 253] on li "DEF.000000001 (Default)" at bounding box center [485, 248] width 390 height 29
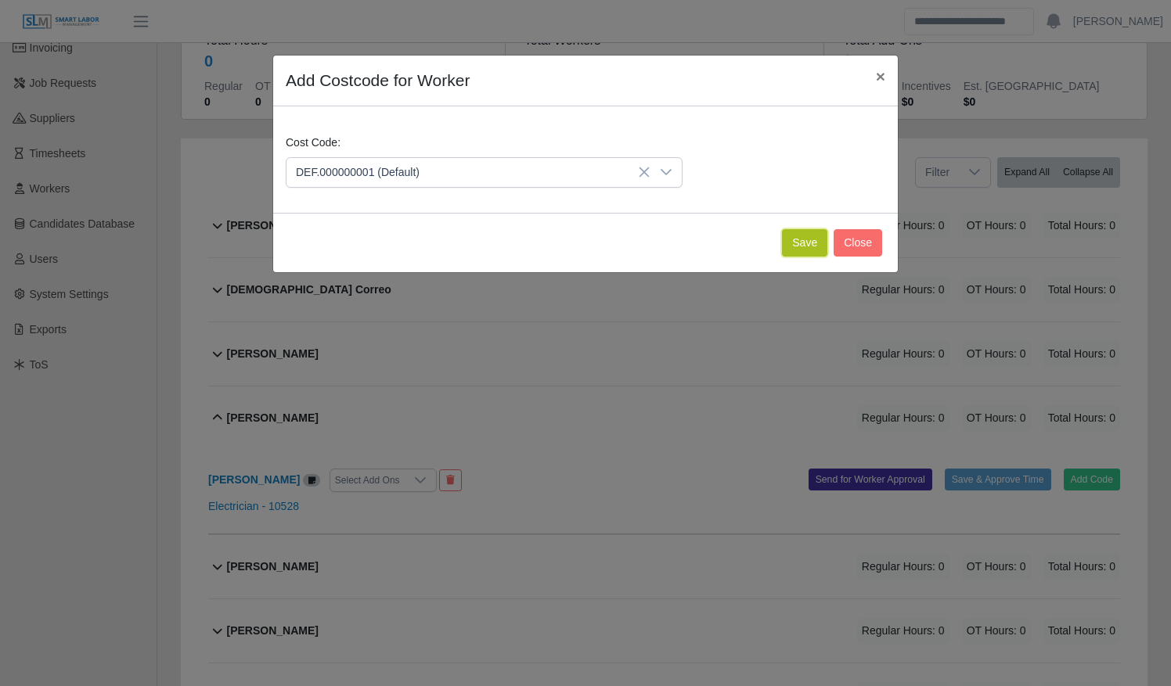
click at [812, 233] on button "Save" at bounding box center [804, 242] width 45 height 27
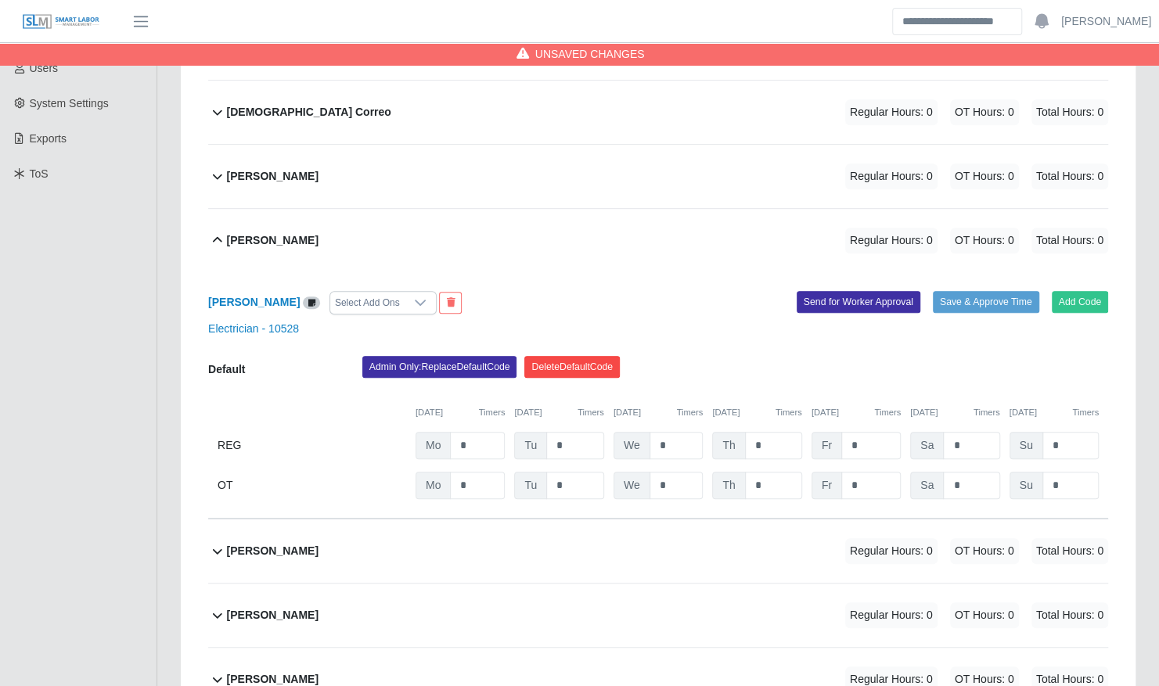
scroll to position [354, 0]
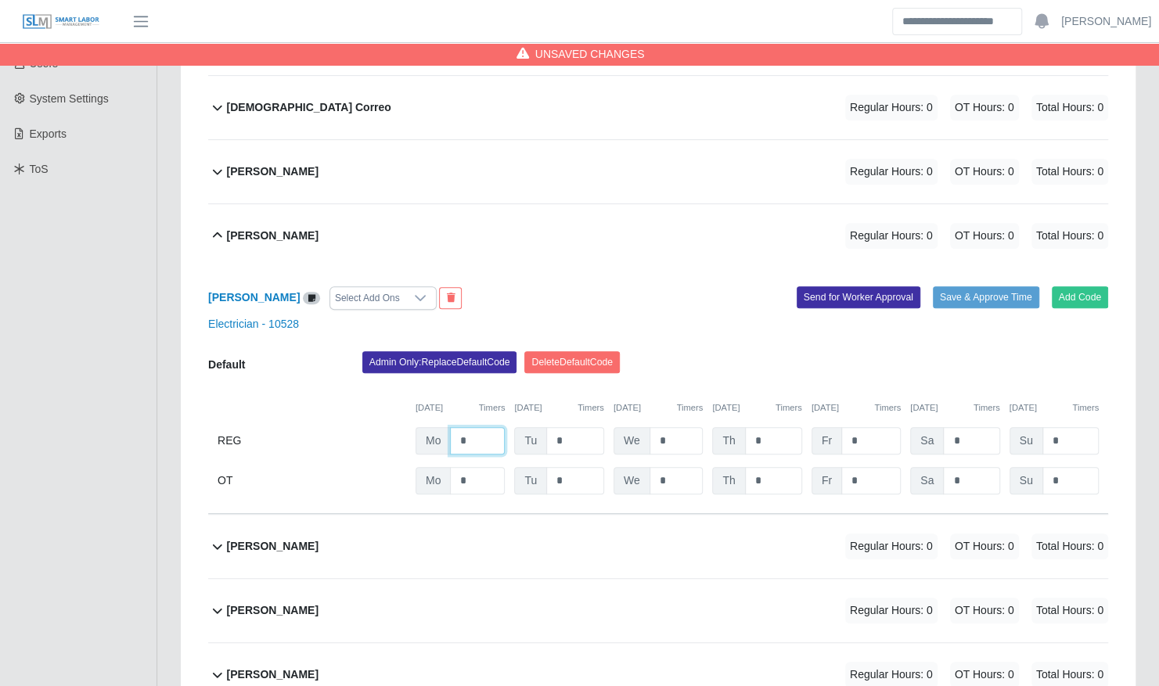
click at [477, 428] on input "*" at bounding box center [477, 440] width 55 height 27
type input "*"
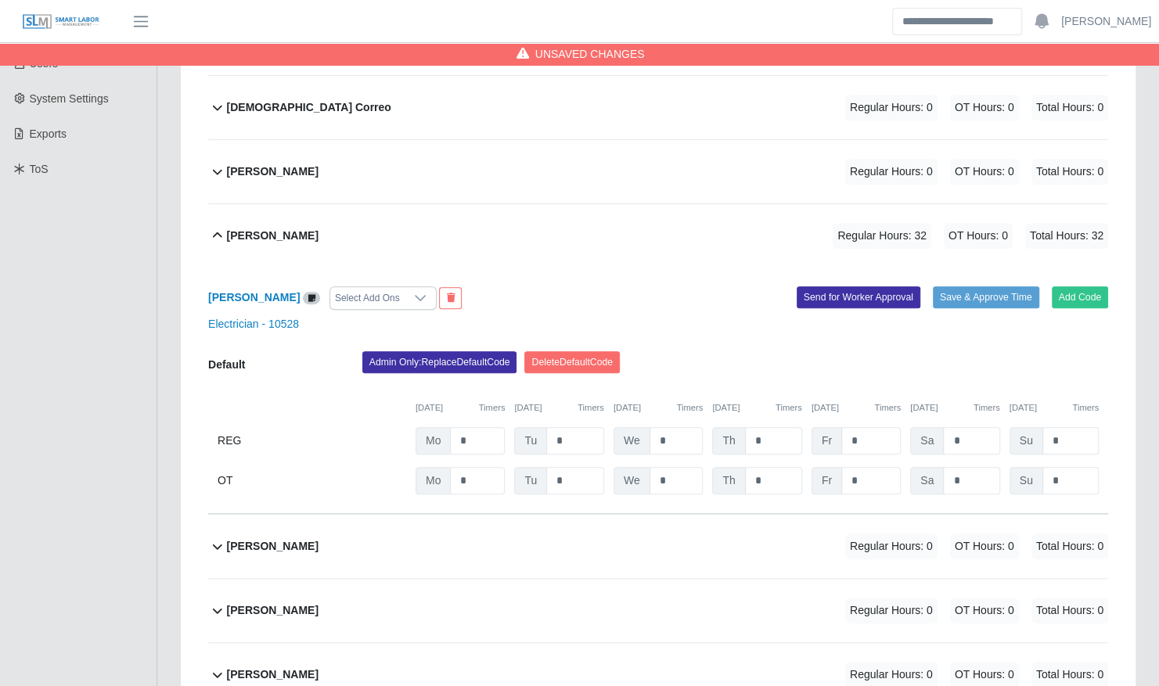
click at [721, 316] on div "Electrician - 10528" at bounding box center [657, 324] width 923 height 16
click at [958, 286] on button "Save & Approve Time" at bounding box center [986, 297] width 106 height 22
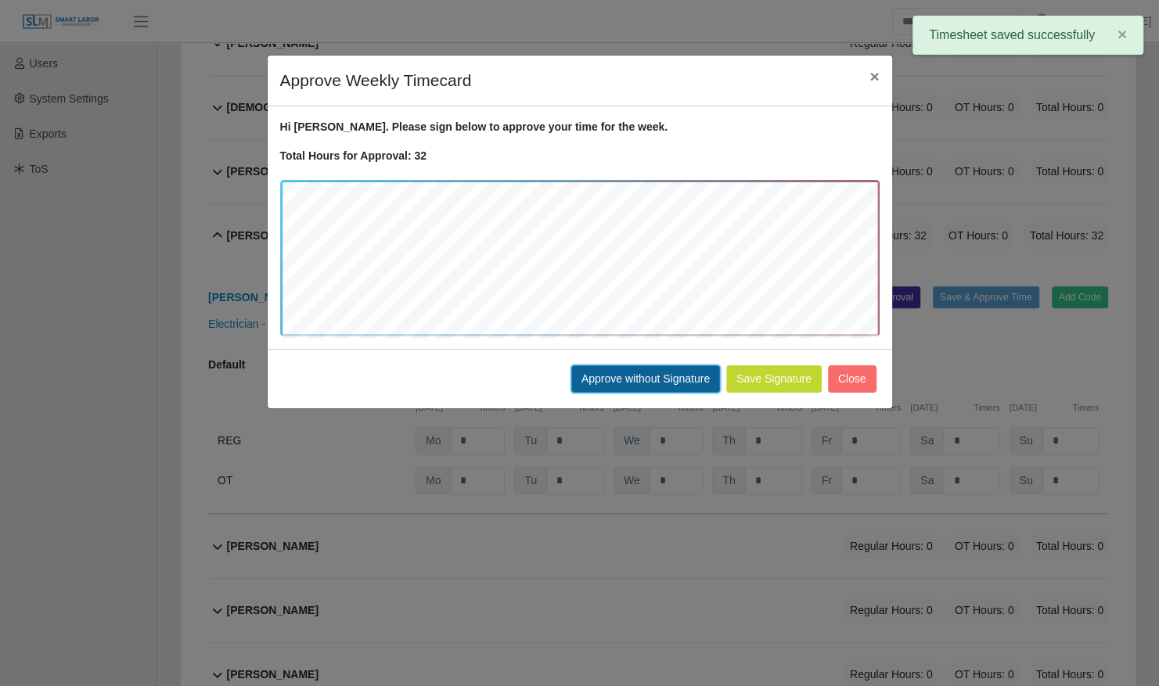
click at [617, 379] on button "Approve without Signature" at bounding box center [645, 378] width 149 height 27
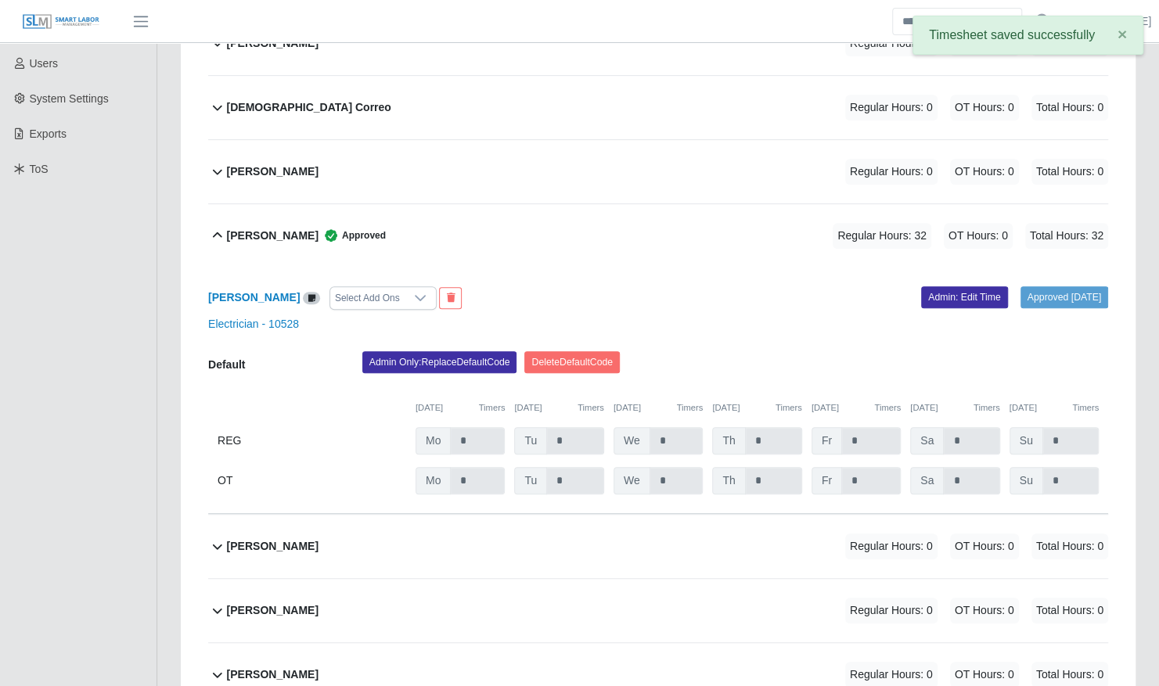
click at [277, 228] on b "Juan Martinez" at bounding box center [273, 236] width 92 height 16
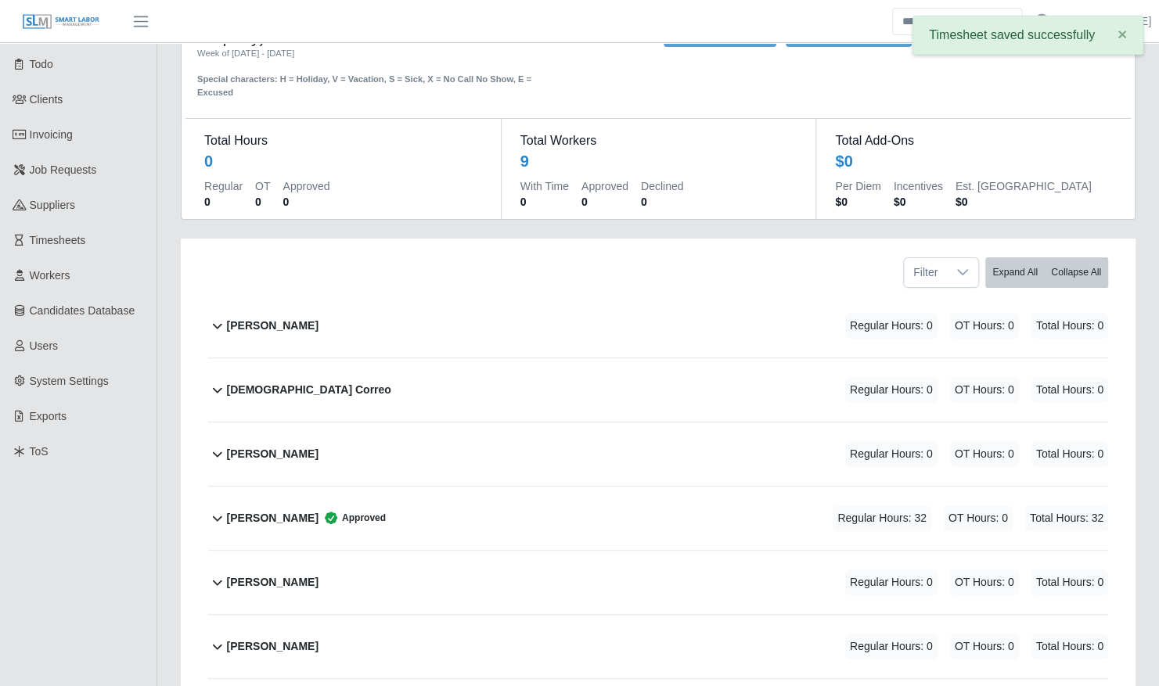
scroll to position [0, 0]
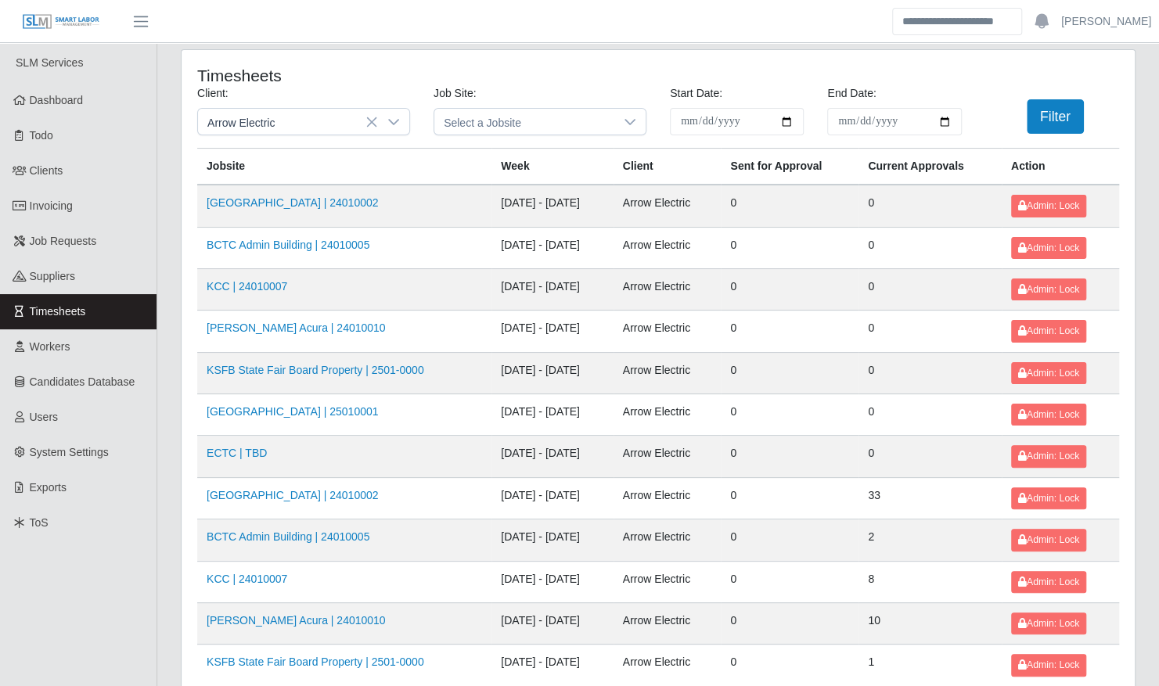
scroll to position [198, 0]
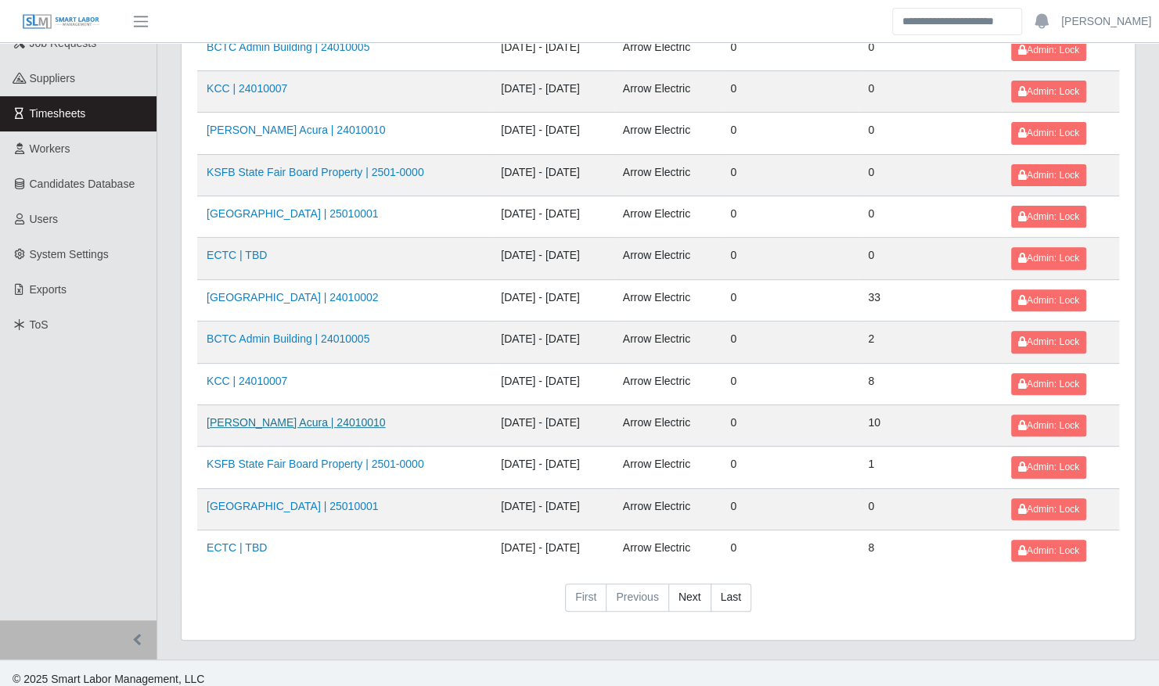
click at [332, 416] on link "[PERSON_NAME] Acura | 24010010" at bounding box center [296, 422] width 179 height 13
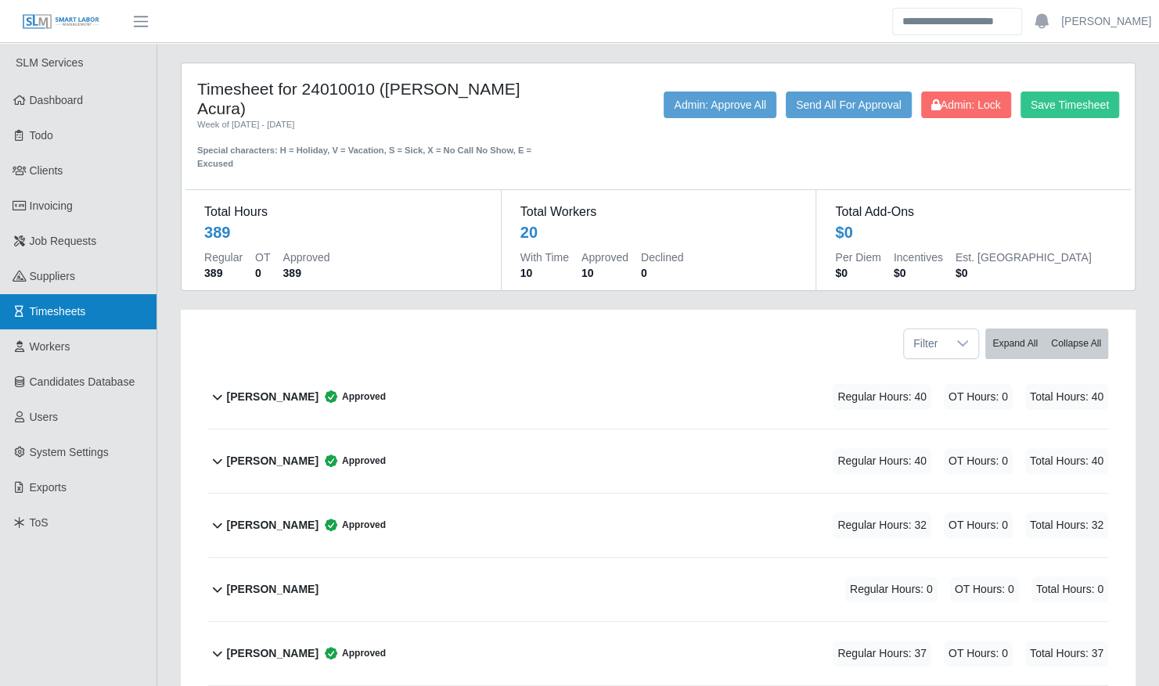
click at [82, 315] on span "Timesheets" at bounding box center [58, 311] width 56 height 13
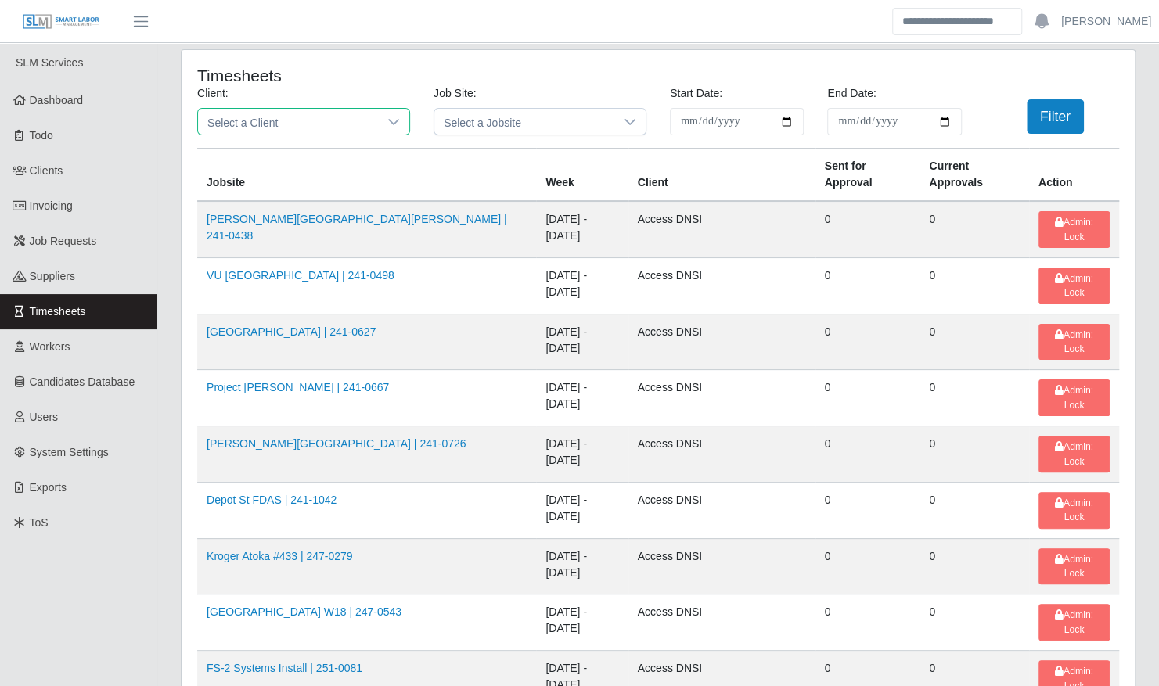
click at [249, 117] on span "Select a Client" at bounding box center [288, 122] width 180 height 26
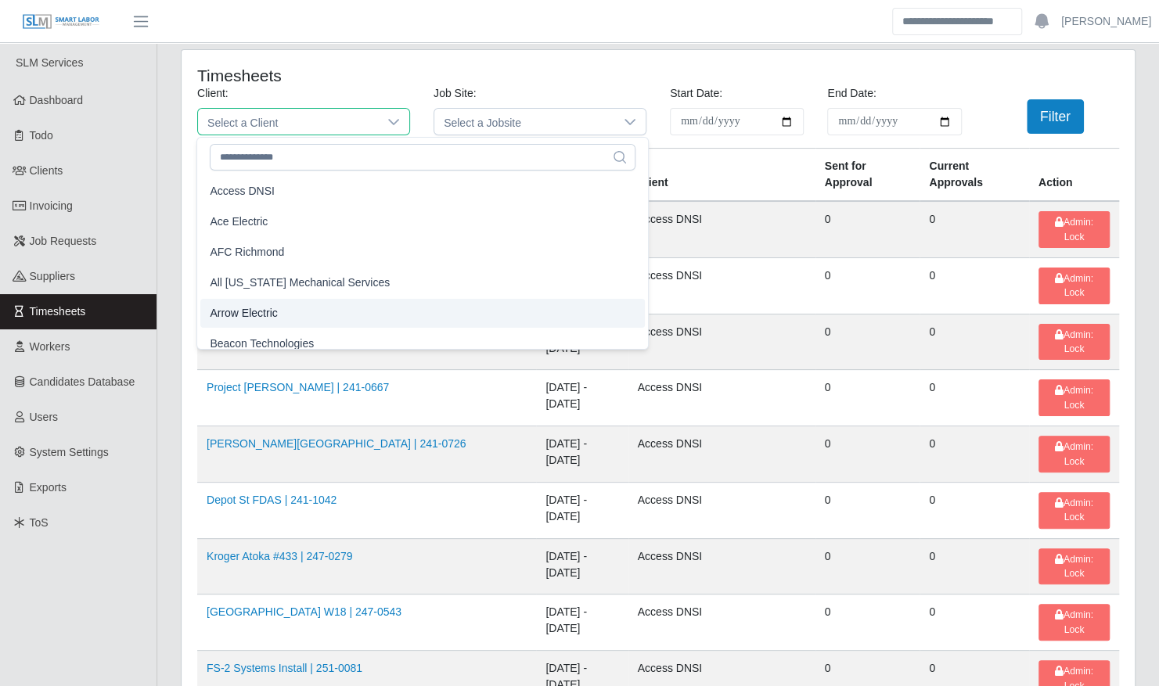
click at [270, 311] on span "Arrow Electric" at bounding box center [243, 313] width 67 height 16
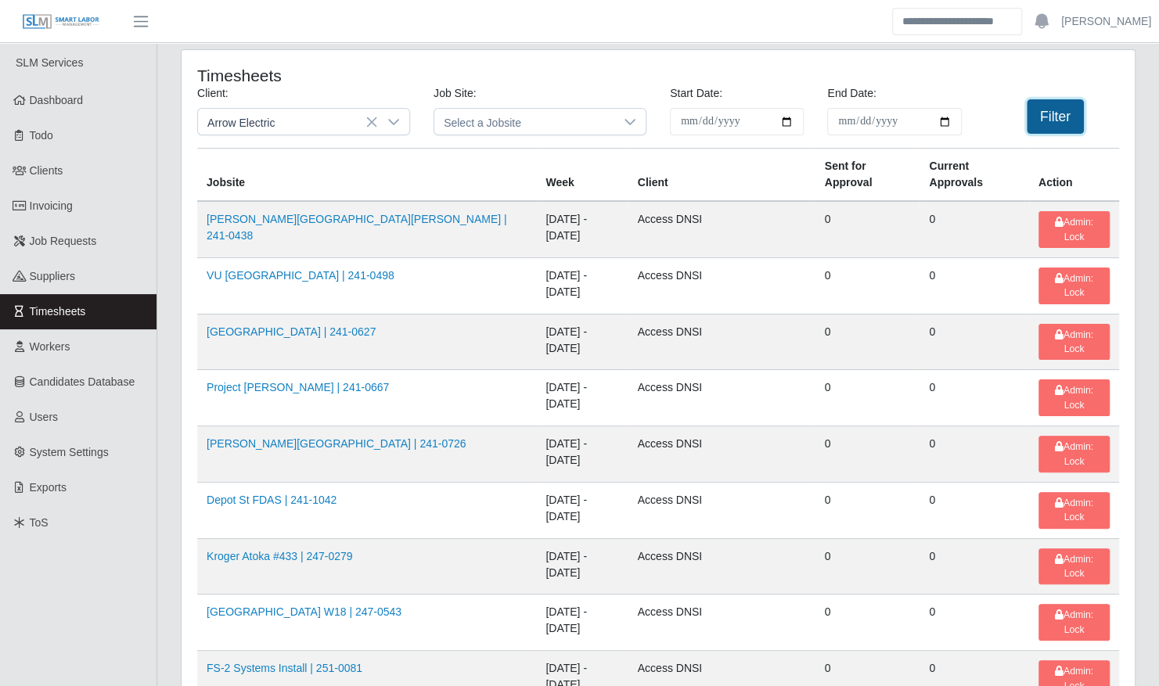
click at [1048, 130] on button "Filter" at bounding box center [1055, 116] width 57 height 34
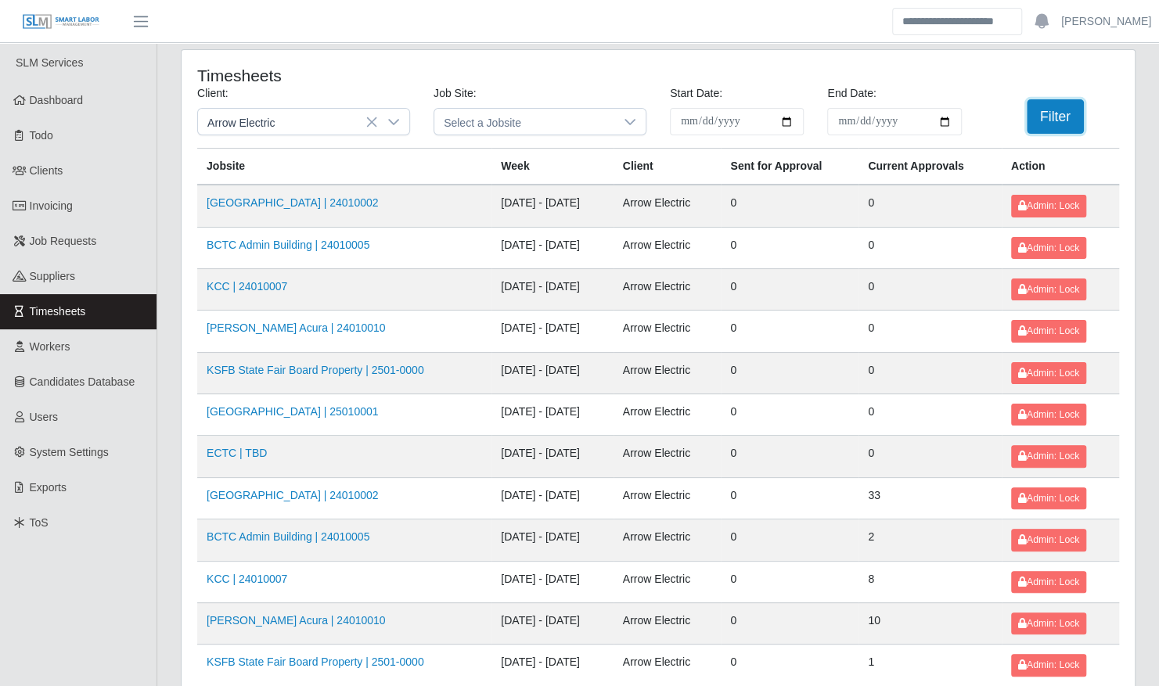
scroll to position [198, 0]
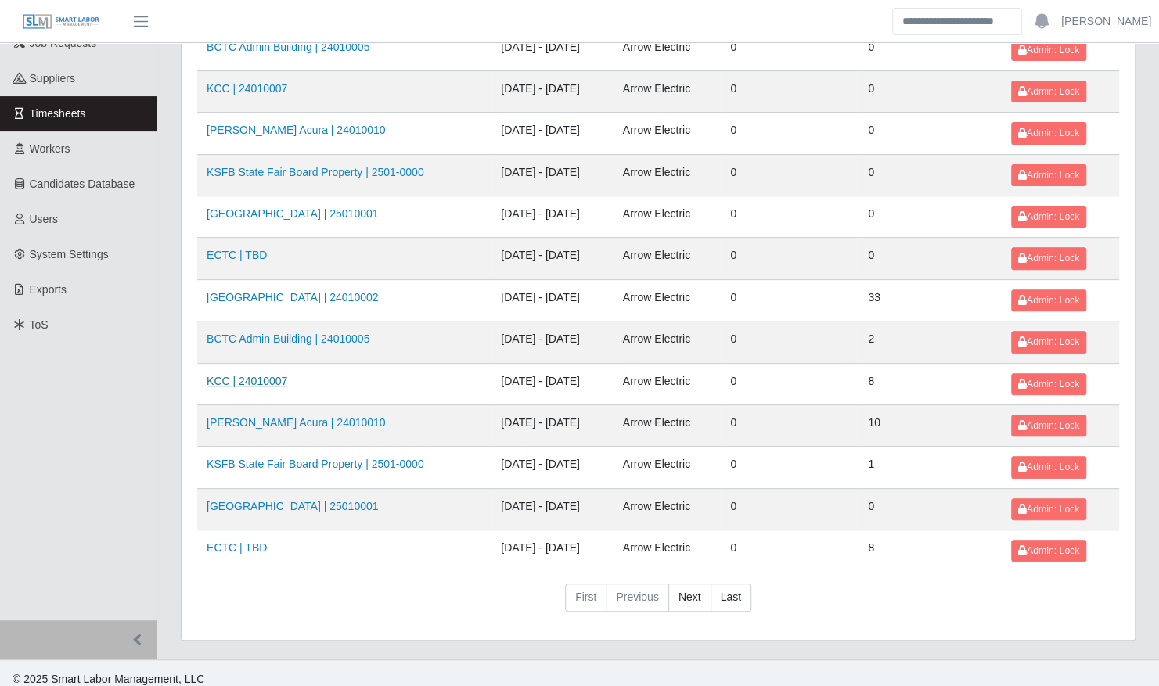
click at [268, 376] on link "KCC | 24010007" at bounding box center [247, 381] width 81 height 13
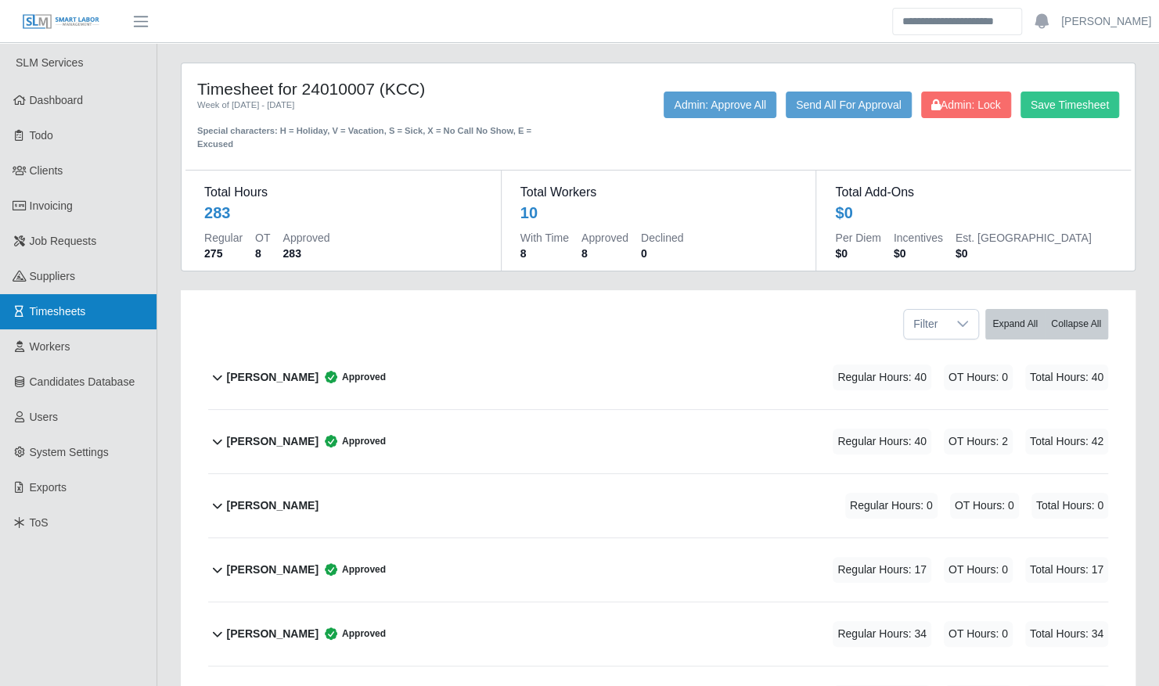
scroll to position [174, 0]
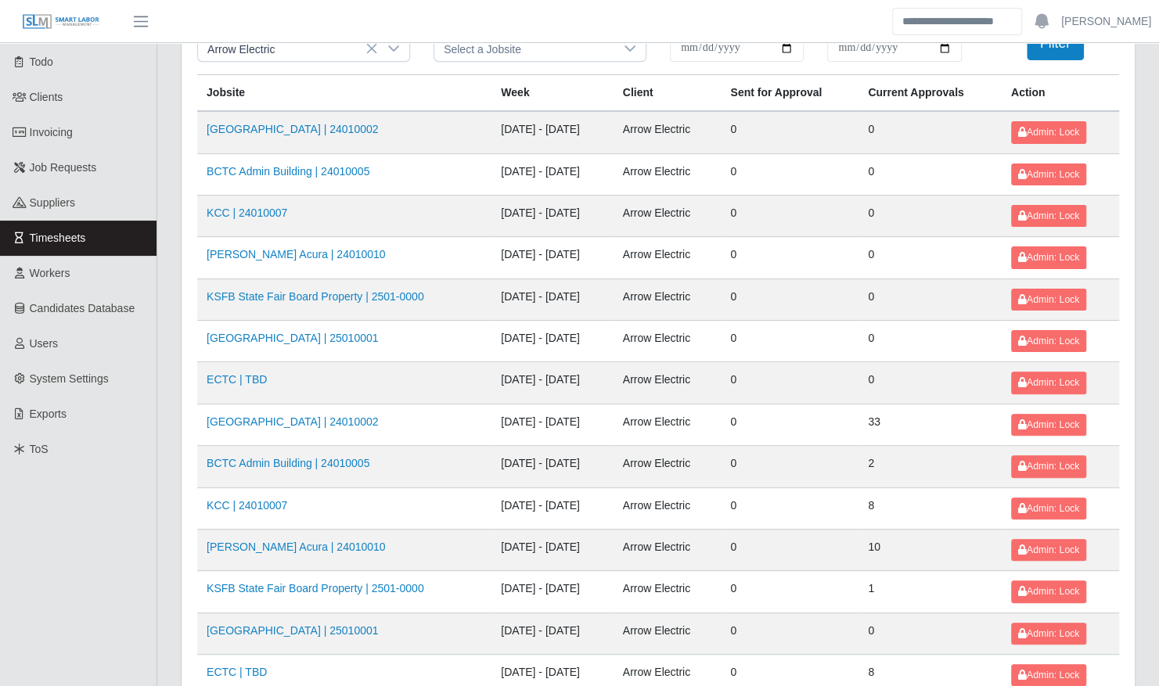
scroll to position [198, 0]
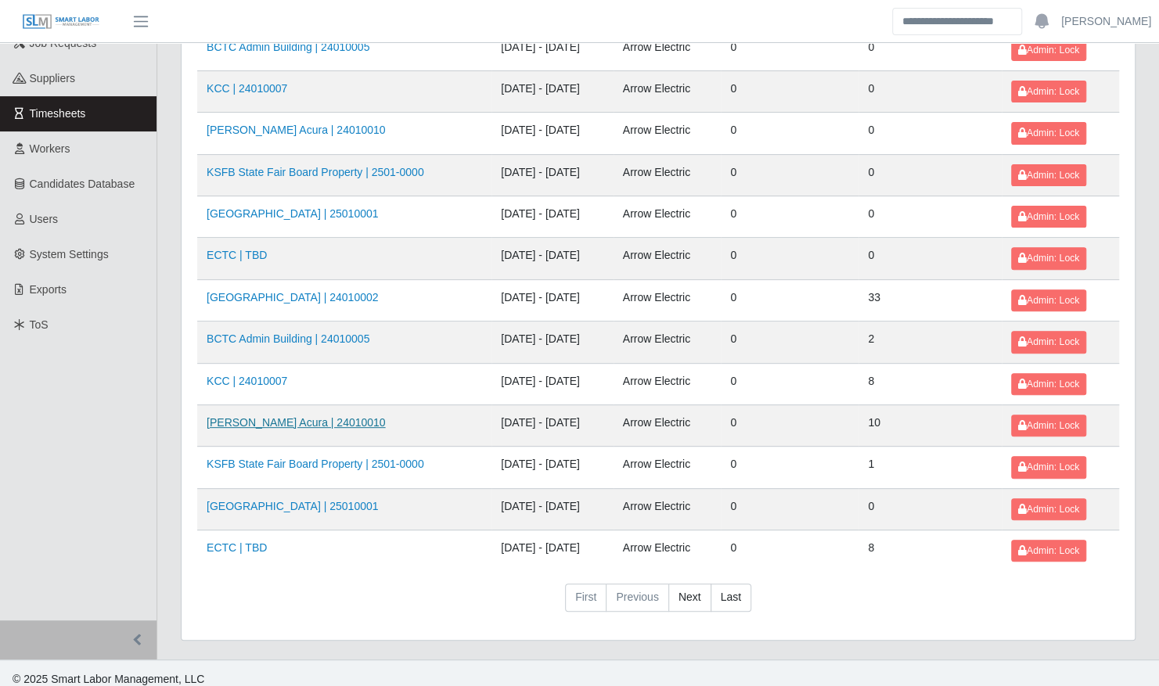
click at [344, 416] on link "Neill Huffman Acura | 24010010" at bounding box center [296, 422] width 179 height 13
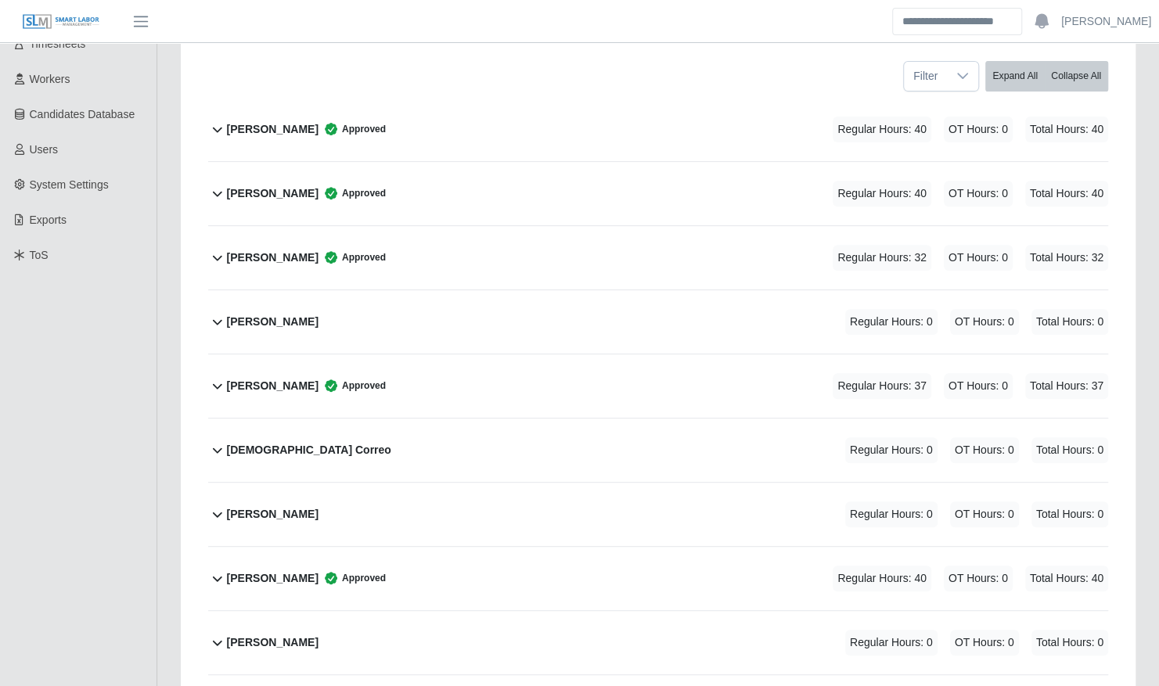
scroll to position [266, 0]
click at [367, 243] on div "[PERSON_NAME] Approved Regular Hours: 32 OT Hours: 0 Total Hours: 32" at bounding box center [667, 259] width 881 height 63
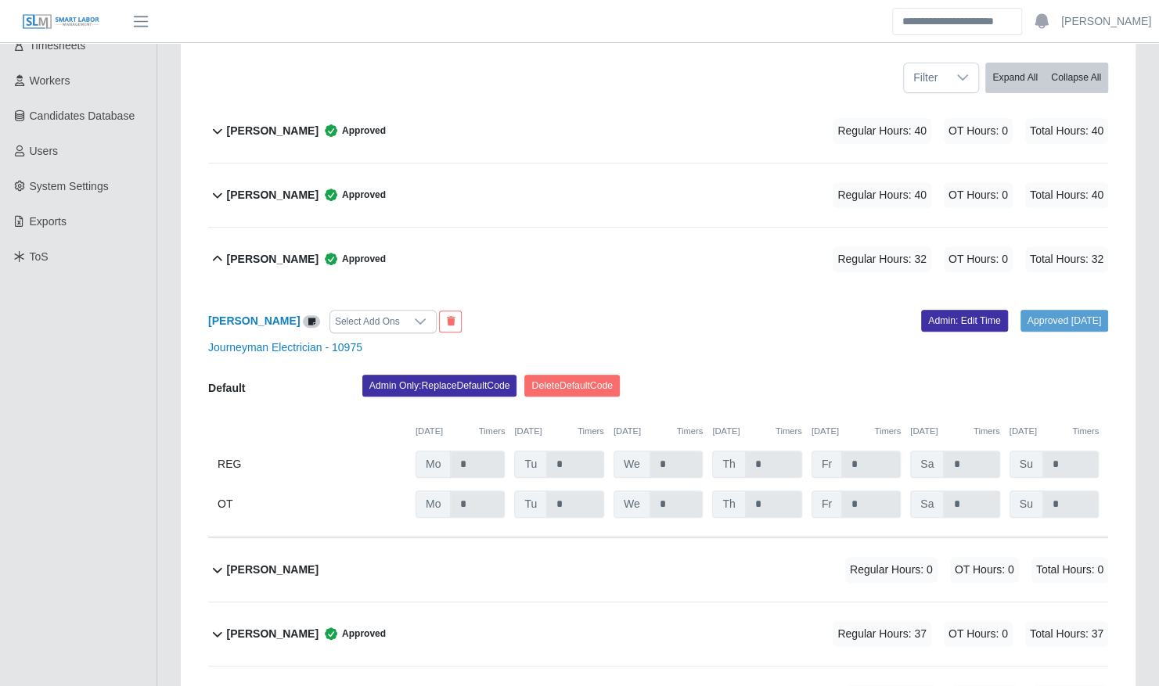
click at [372, 251] on span "Approved" at bounding box center [351, 259] width 67 height 16
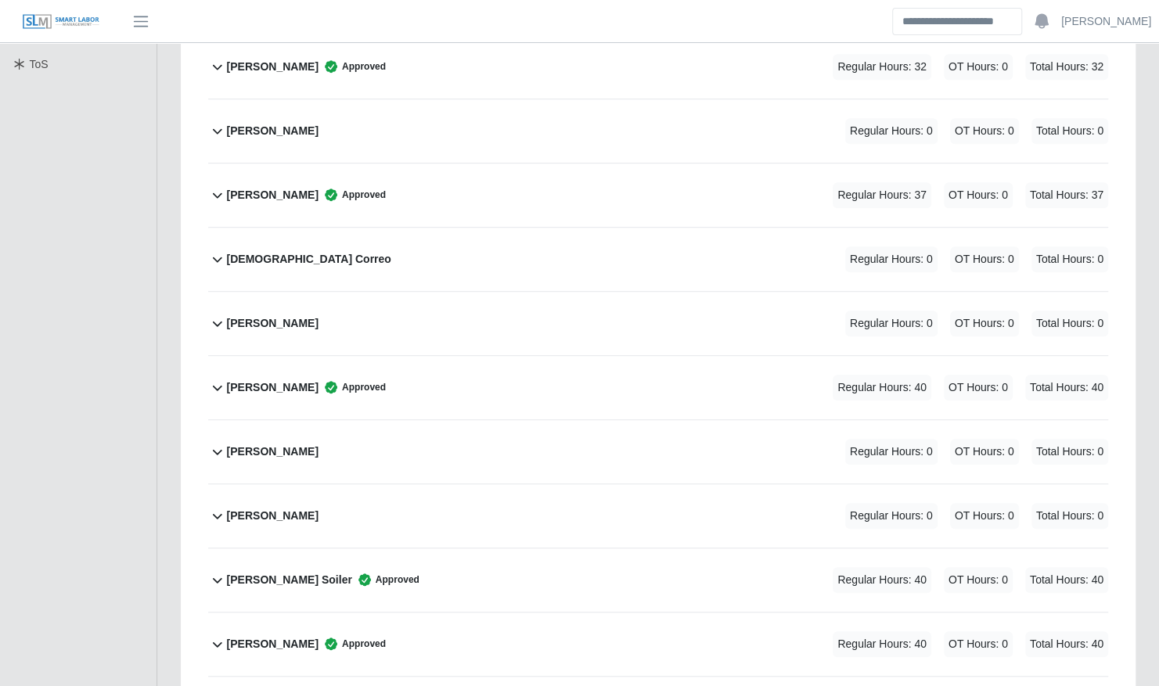
scroll to position [457, 0]
click at [285, 184] on div "Jacob Mitchum Approved" at bounding box center [306, 197] width 159 height 26
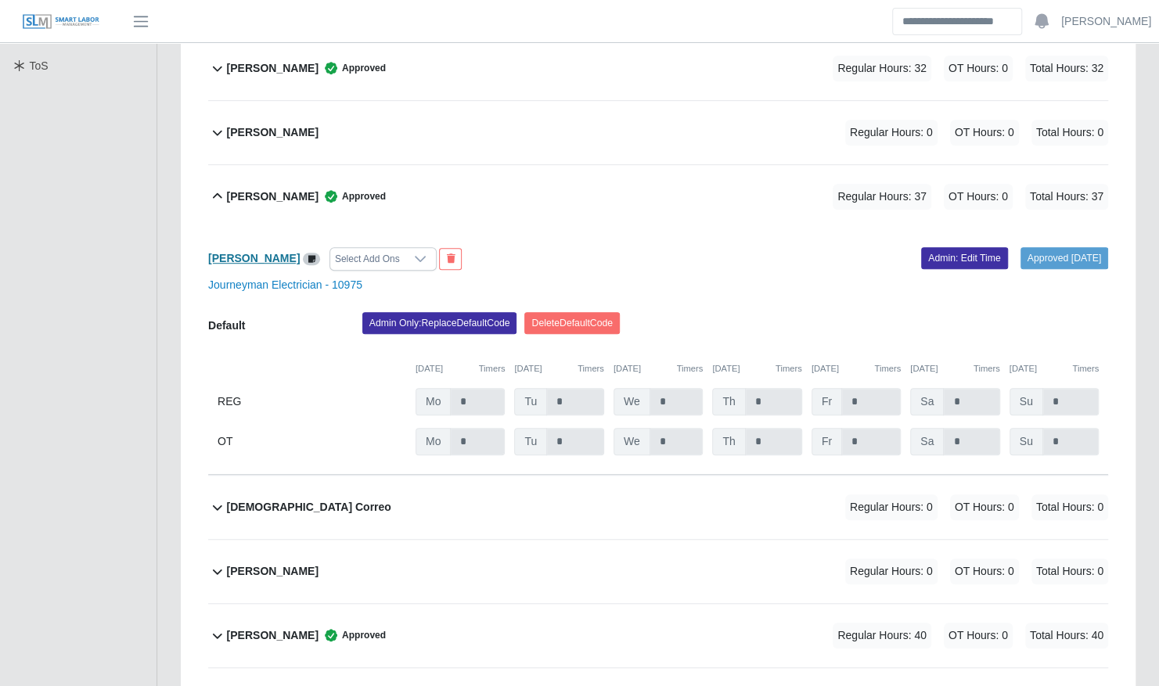
click at [264, 252] on b "Jacob Mitchum" at bounding box center [254, 258] width 92 height 13
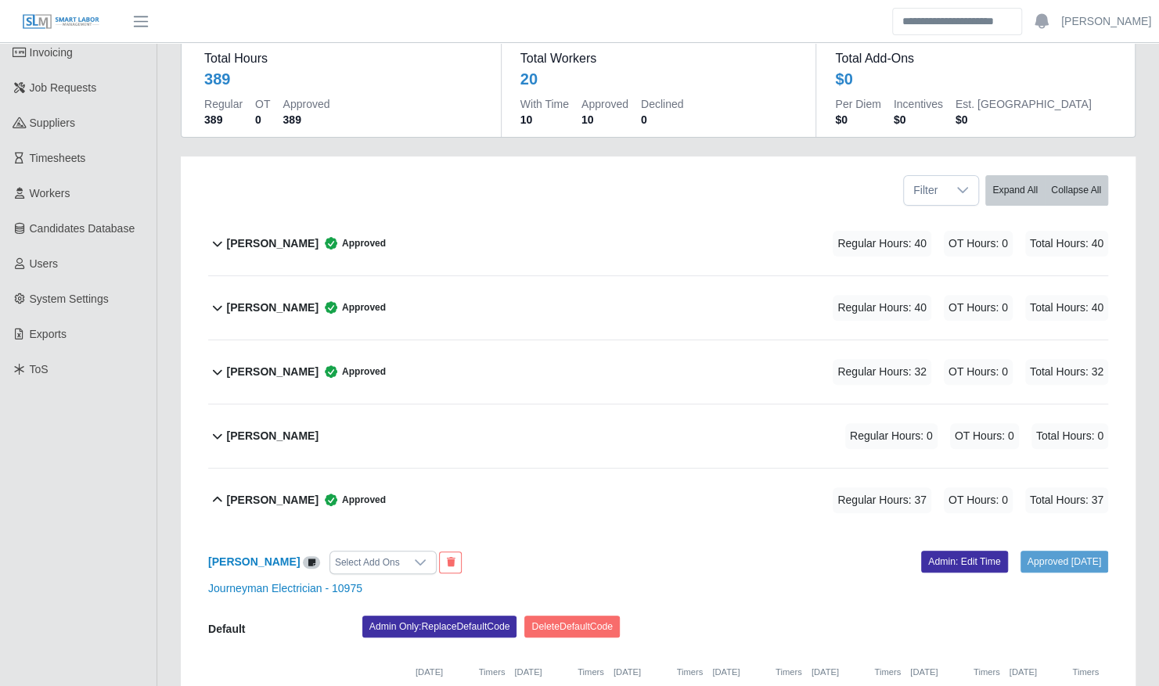
scroll to position [153, 0]
click at [113, 191] on link "Workers" at bounding box center [78, 193] width 157 height 35
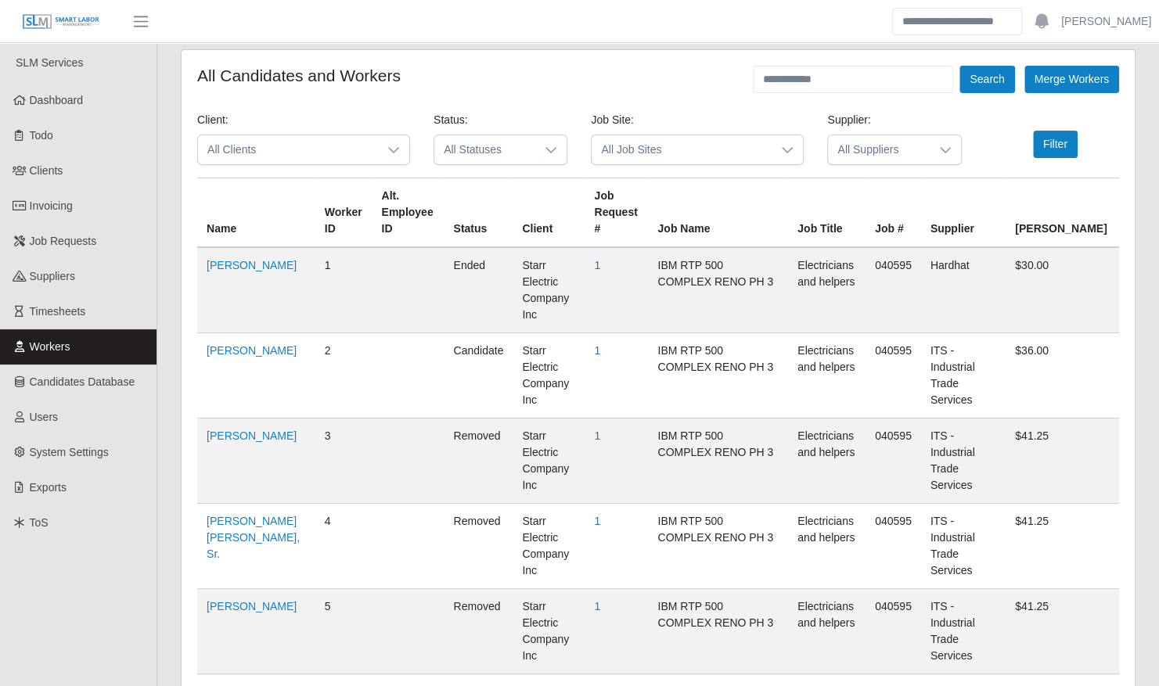
click at [280, 160] on span "All Clients" at bounding box center [288, 149] width 180 height 29
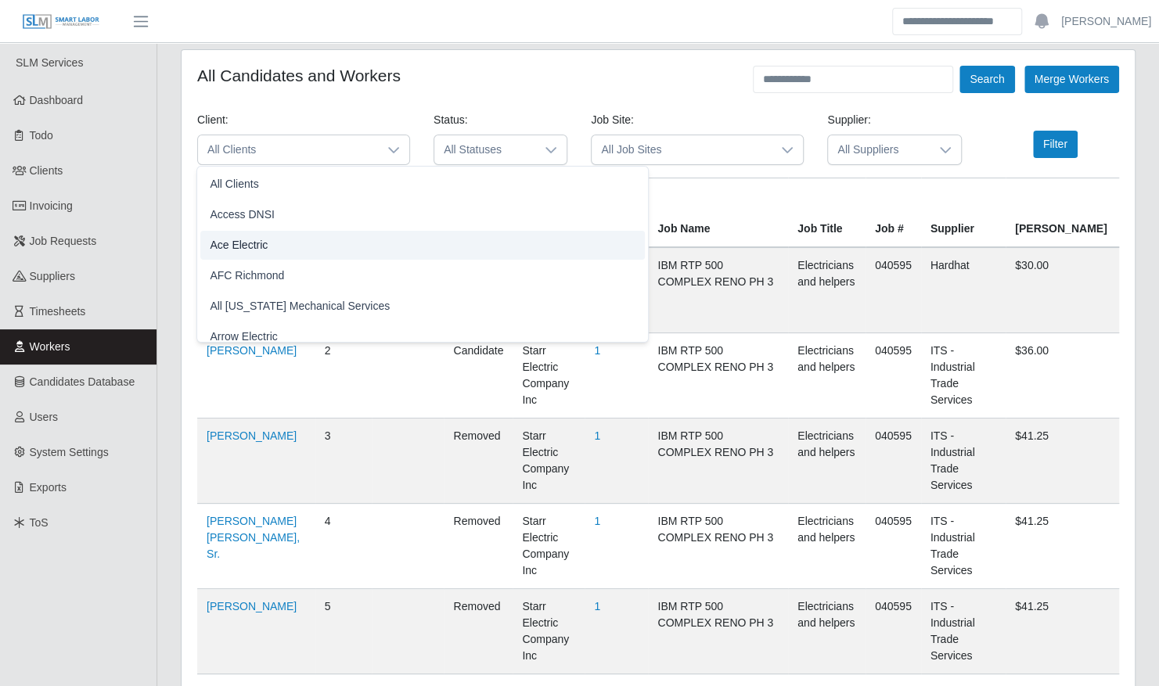
click at [435, 86] on div "All Candidates and Workers Search Merge Workers" at bounding box center [658, 79] width 922 height 27
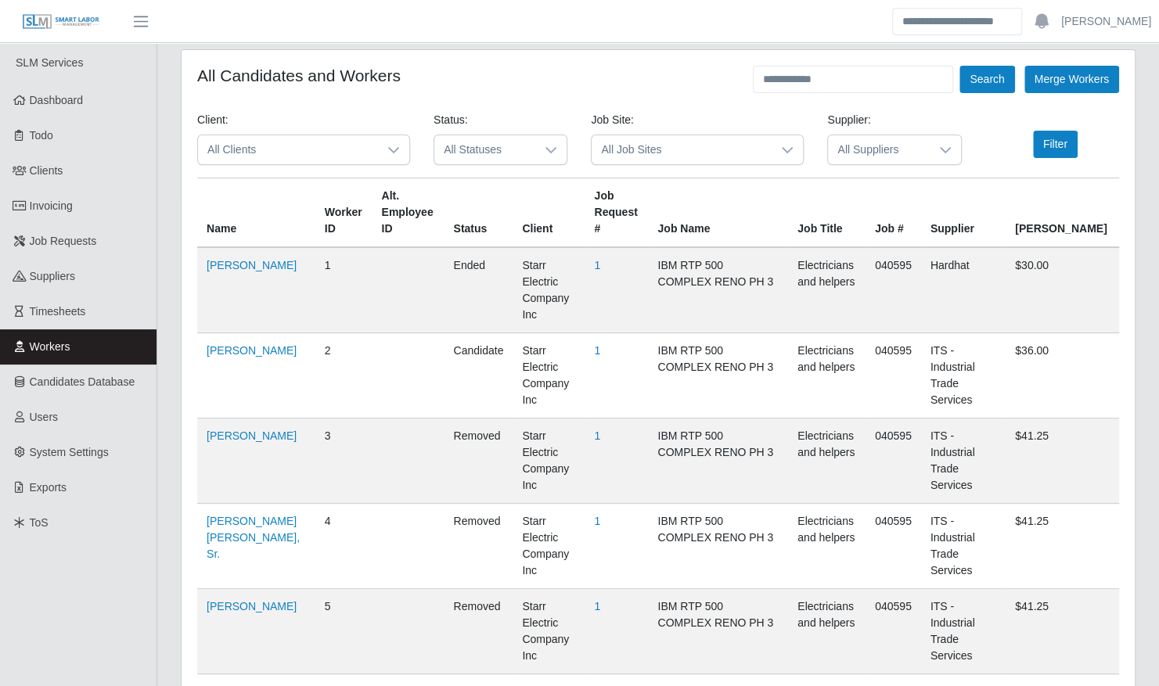
click at [262, 153] on span "All Clients" at bounding box center [288, 149] width 180 height 29
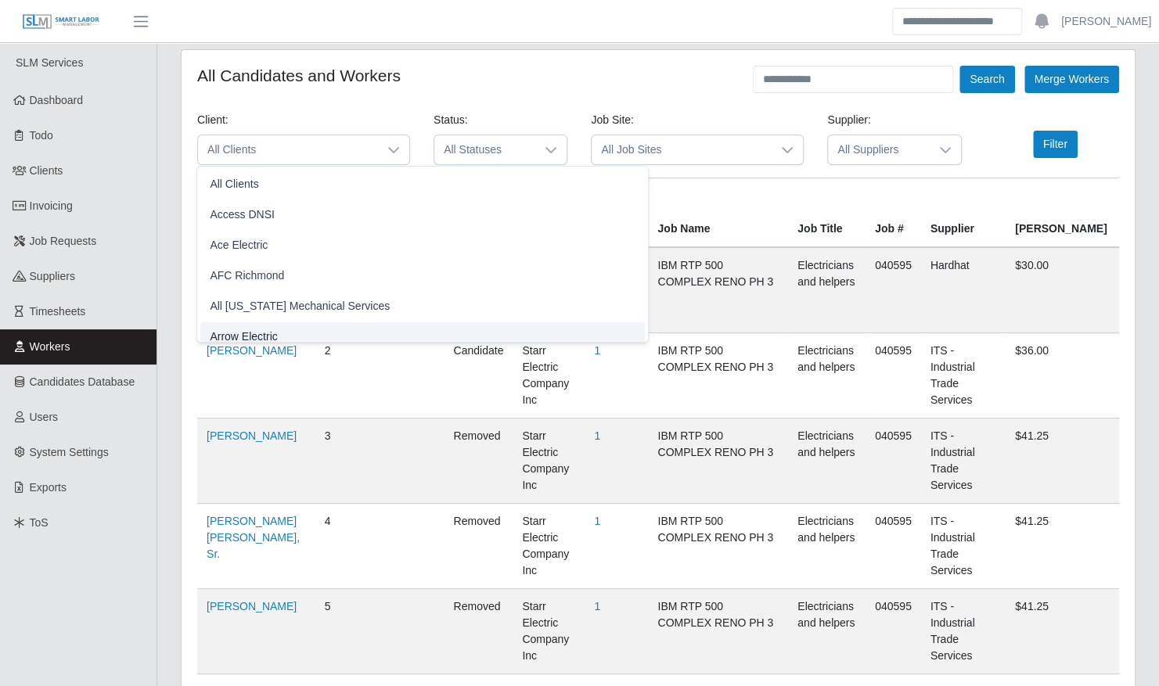
scroll to position [9, 0]
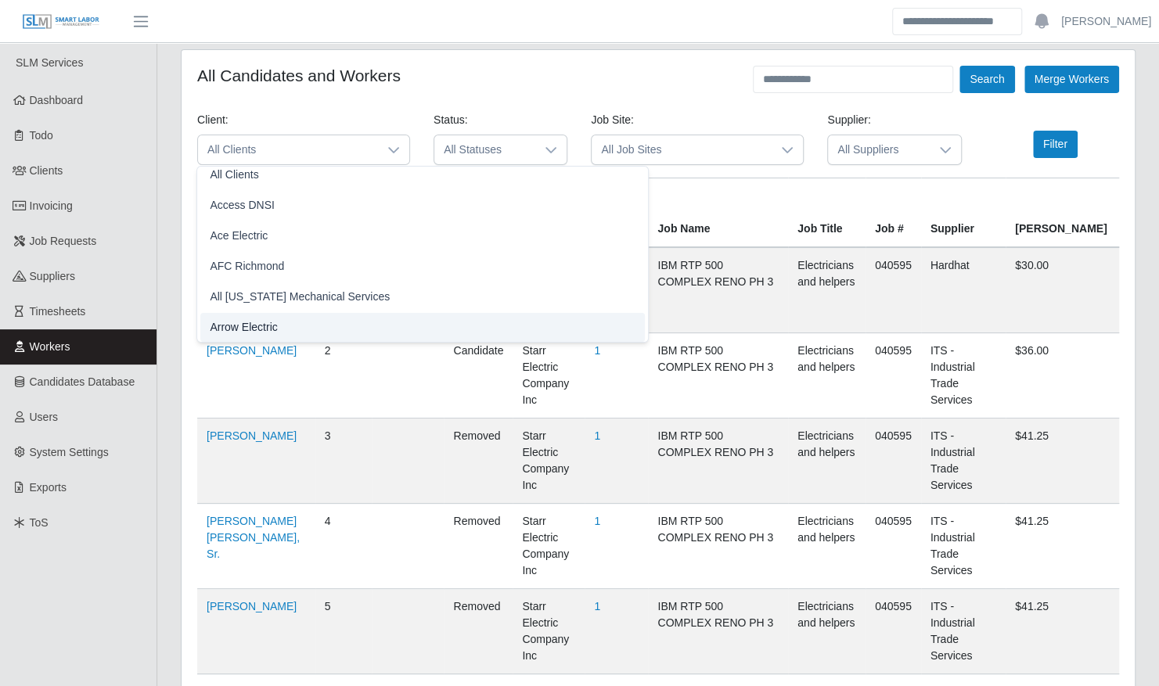
click at [272, 329] on span "Arrow Electric" at bounding box center [243, 327] width 67 height 16
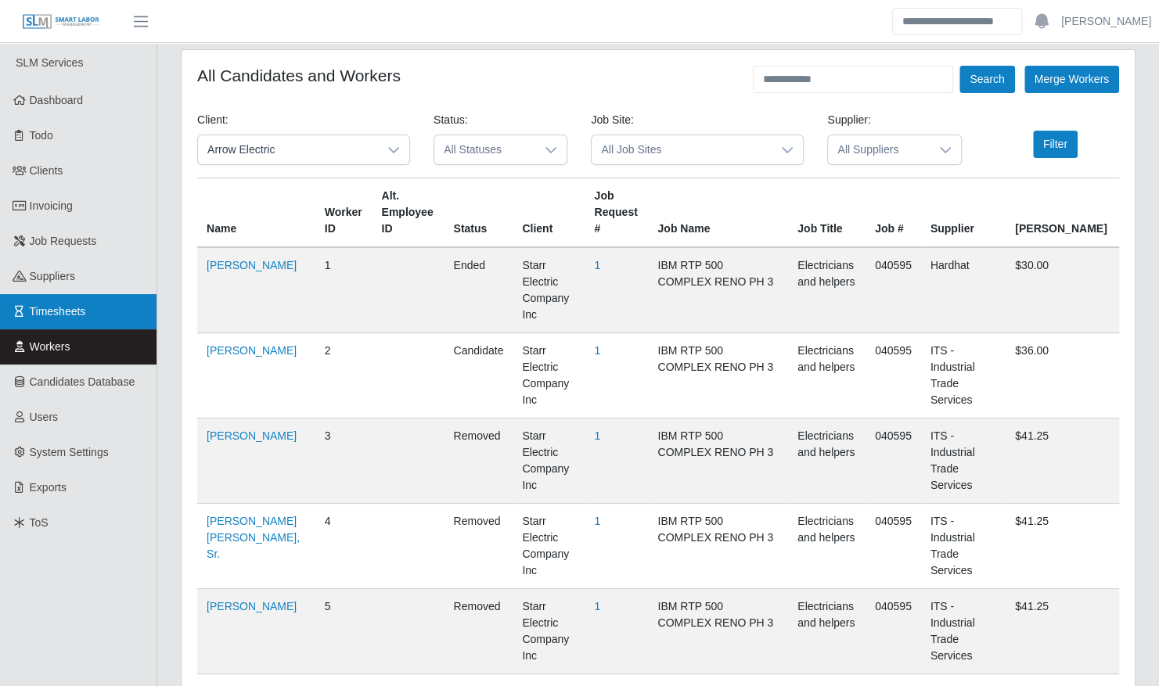
click at [44, 311] on span "Timesheets" at bounding box center [58, 311] width 56 height 13
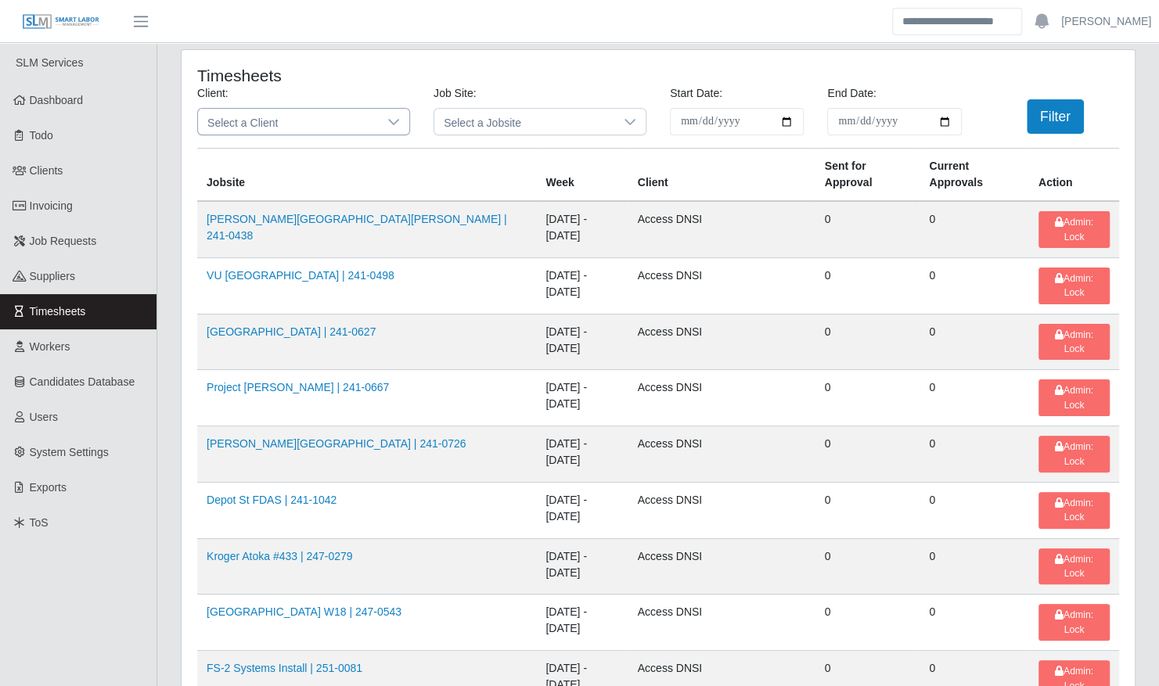
click at [271, 131] on span "Select a Client" at bounding box center [288, 122] width 180 height 26
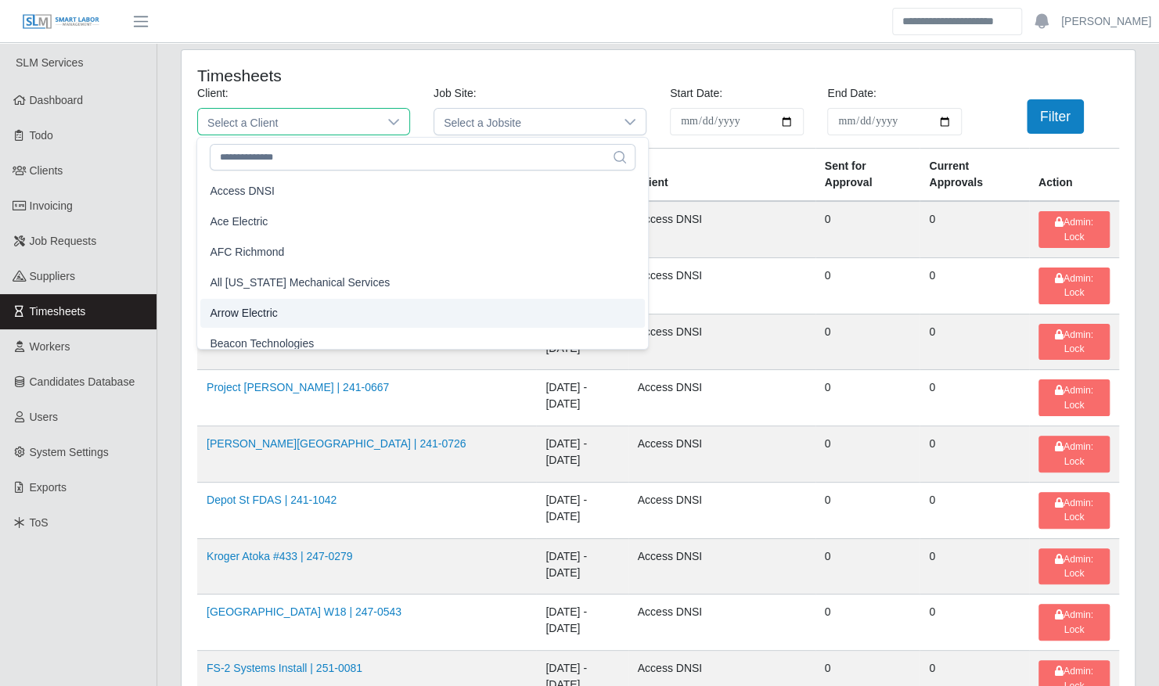
click at [275, 316] on span "Arrow Electric" at bounding box center [243, 313] width 67 height 16
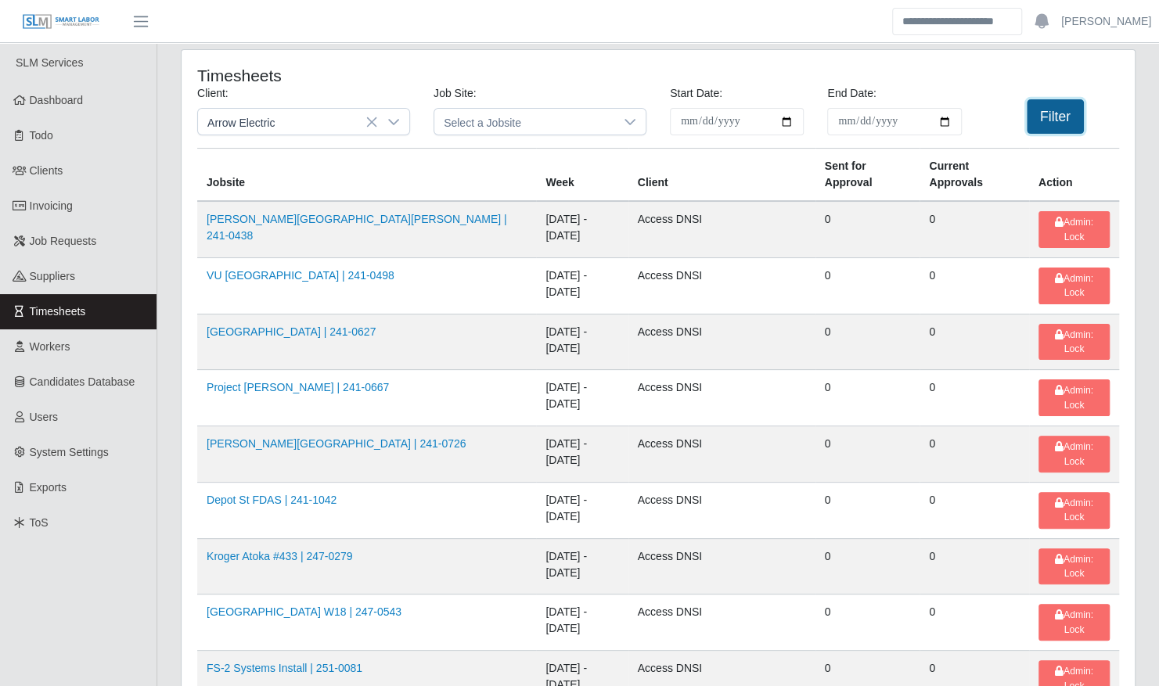
click at [1039, 117] on button "Filter" at bounding box center [1055, 116] width 57 height 34
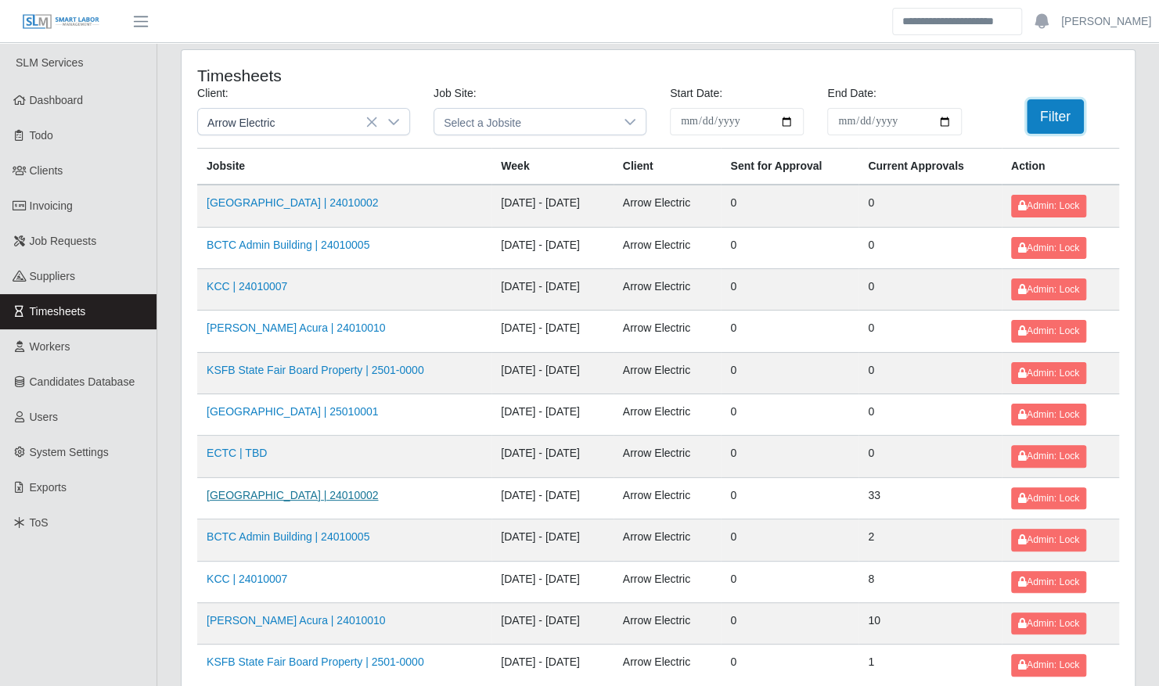
scroll to position [198, 0]
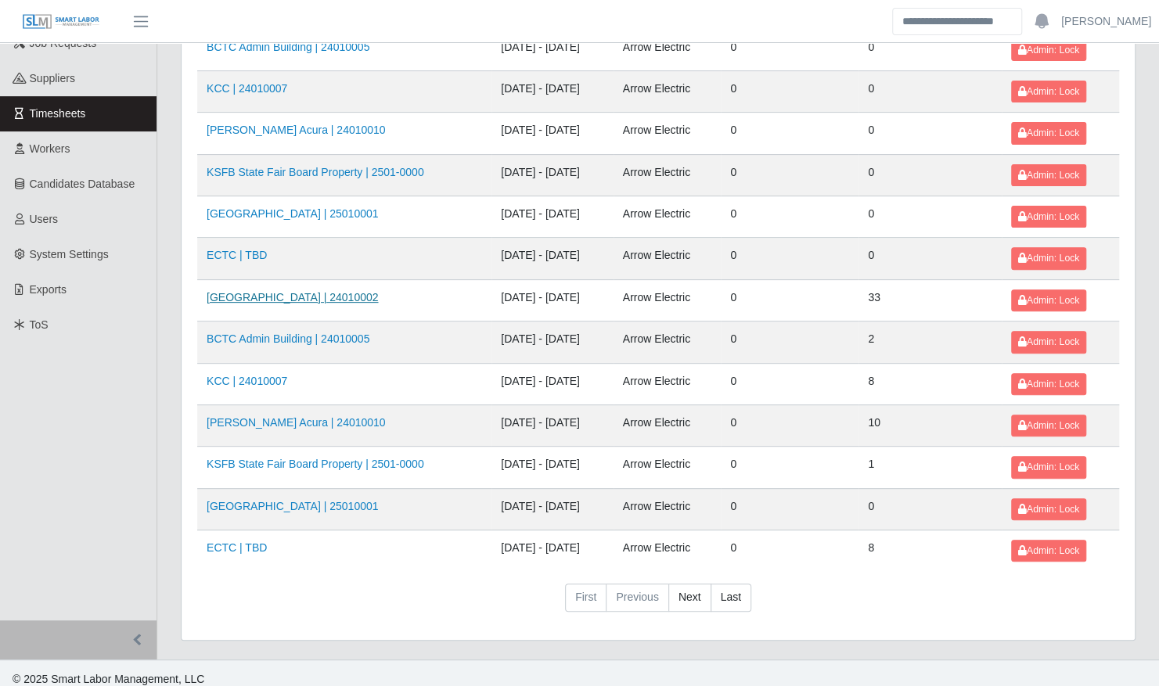
click at [349, 291] on link "[GEOGRAPHIC_DATA] | 24010002" at bounding box center [292, 297] width 171 height 13
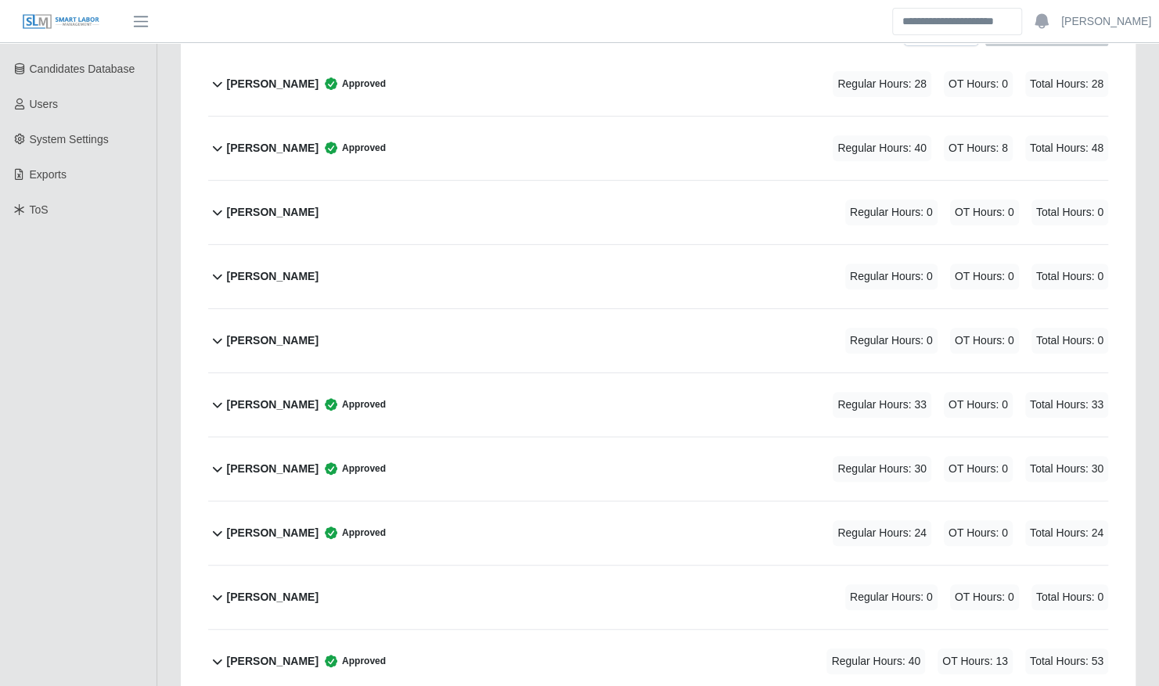
scroll to position [321, 0]
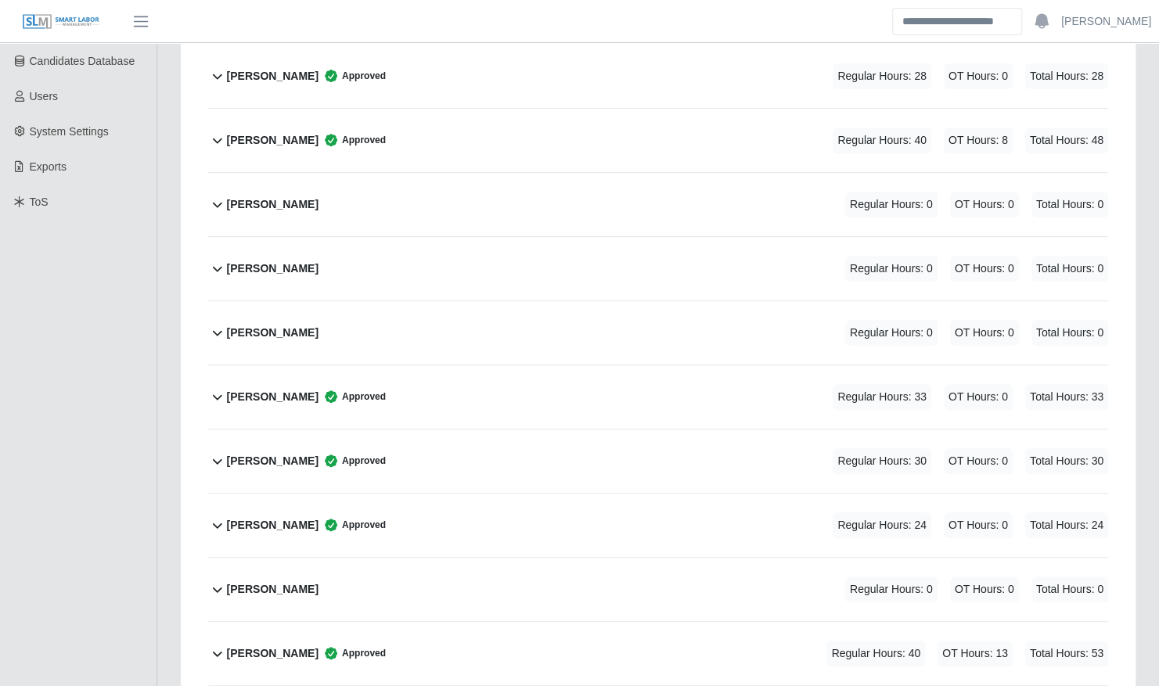
click at [398, 430] on div "Bryam Interiano Approved Regular Hours: 30 OT Hours: 0 Total Hours: 30" at bounding box center [667, 461] width 881 height 63
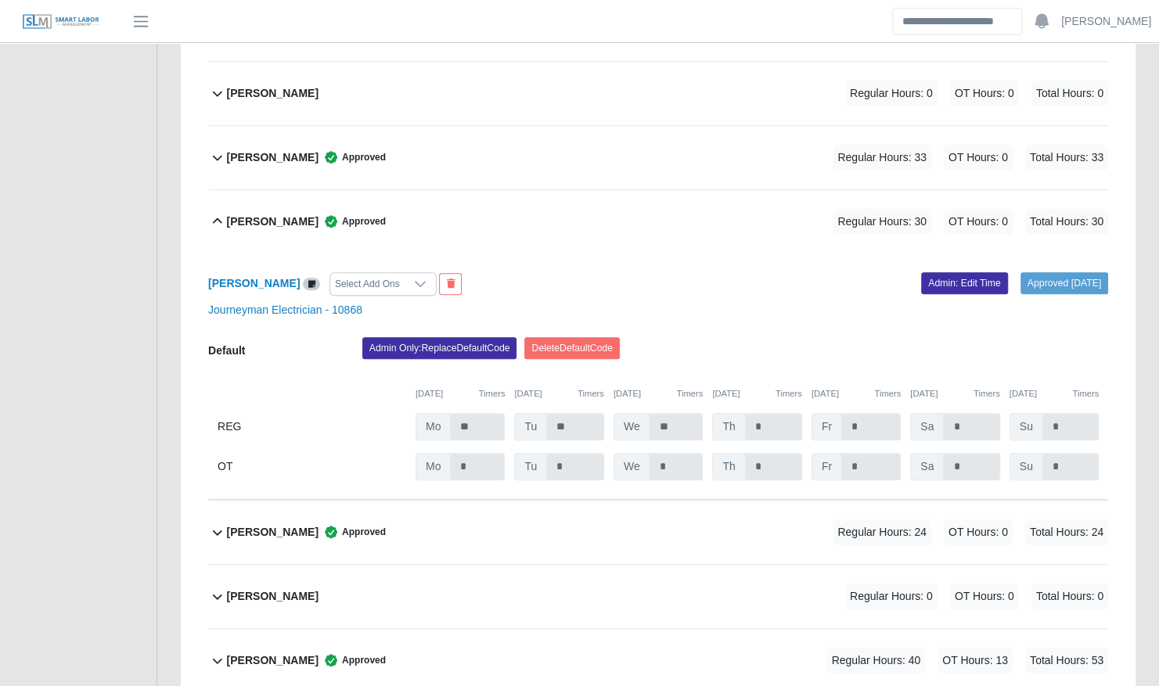
scroll to position [550, 0]
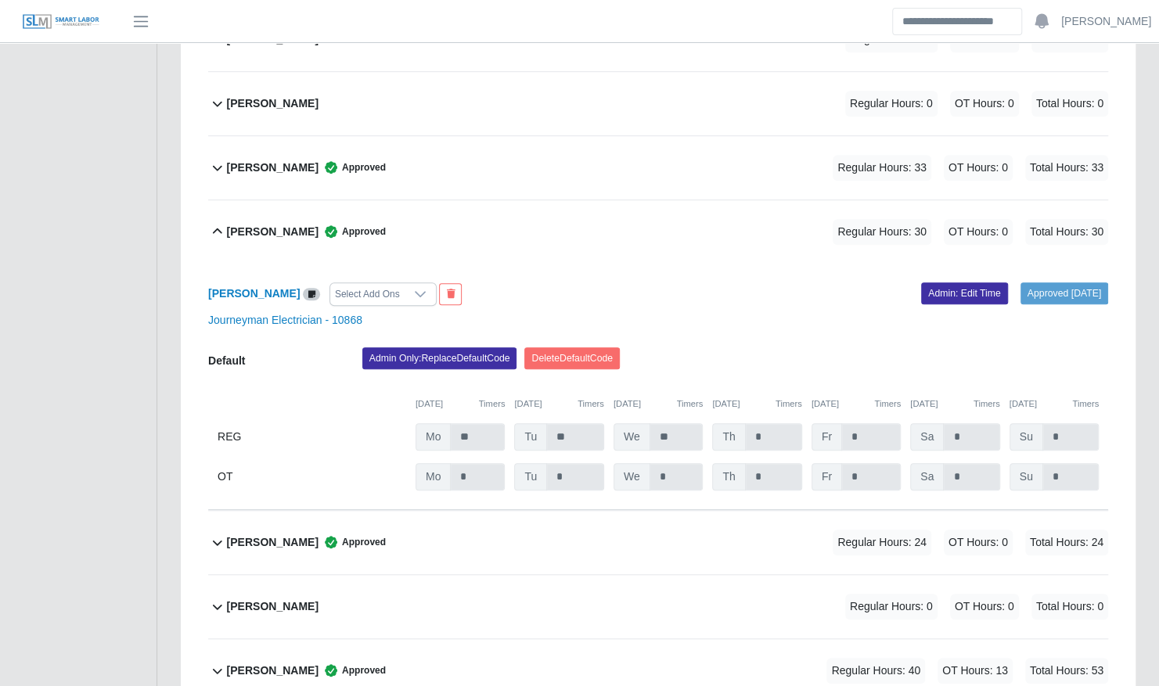
click at [485, 233] on div "Bryam Interiano Approved Regular Hours: 30 OT Hours: 0 Total Hours: 30" at bounding box center [667, 231] width 881 height 63
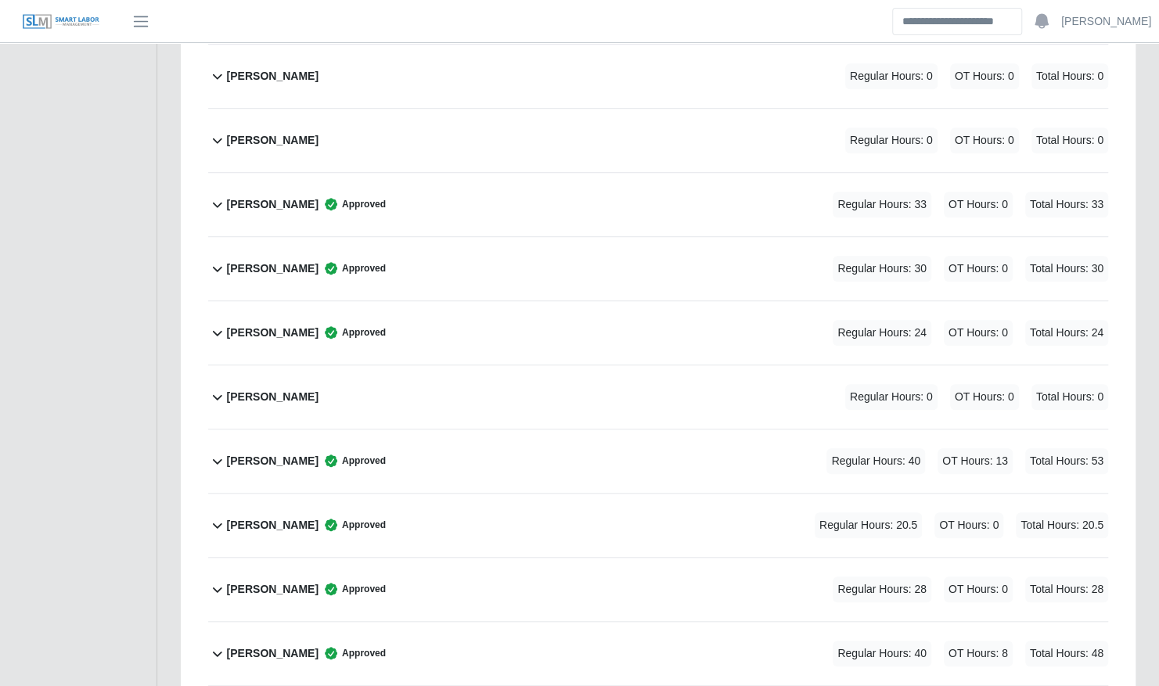
scroll to position [0, 0]
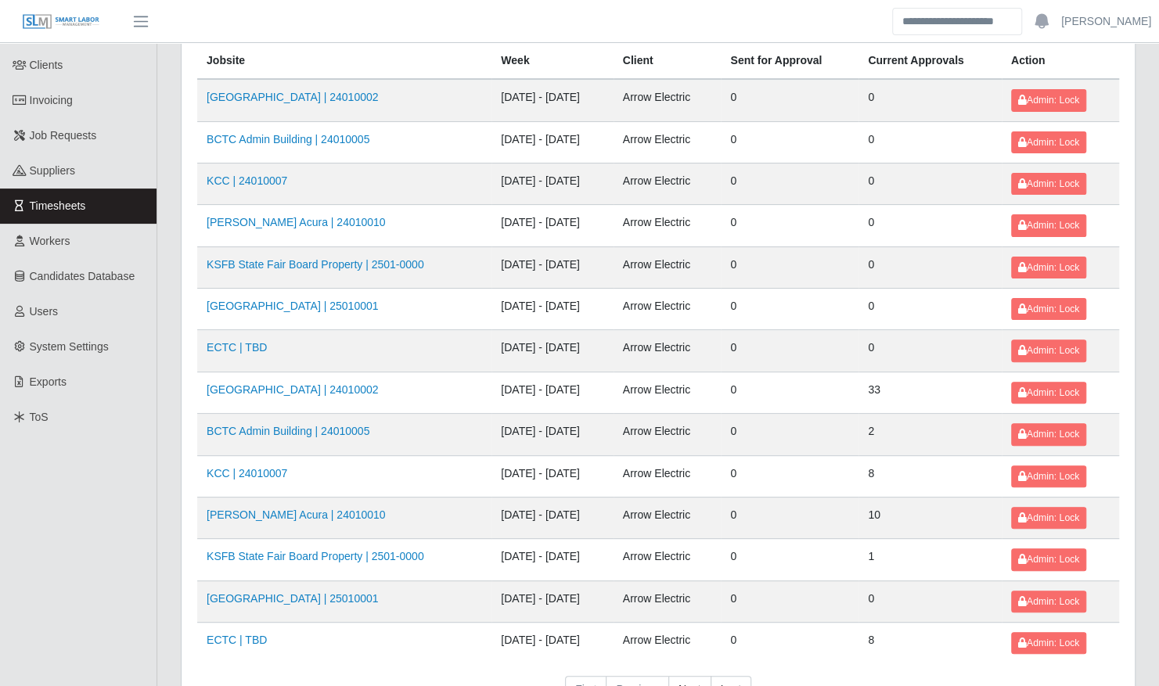
scroll to position [106, 0]
click at [341, 508] on link "[PERSON_NAME] Acura | 24010010" at bounding box center [296, 514] width 179 height 13
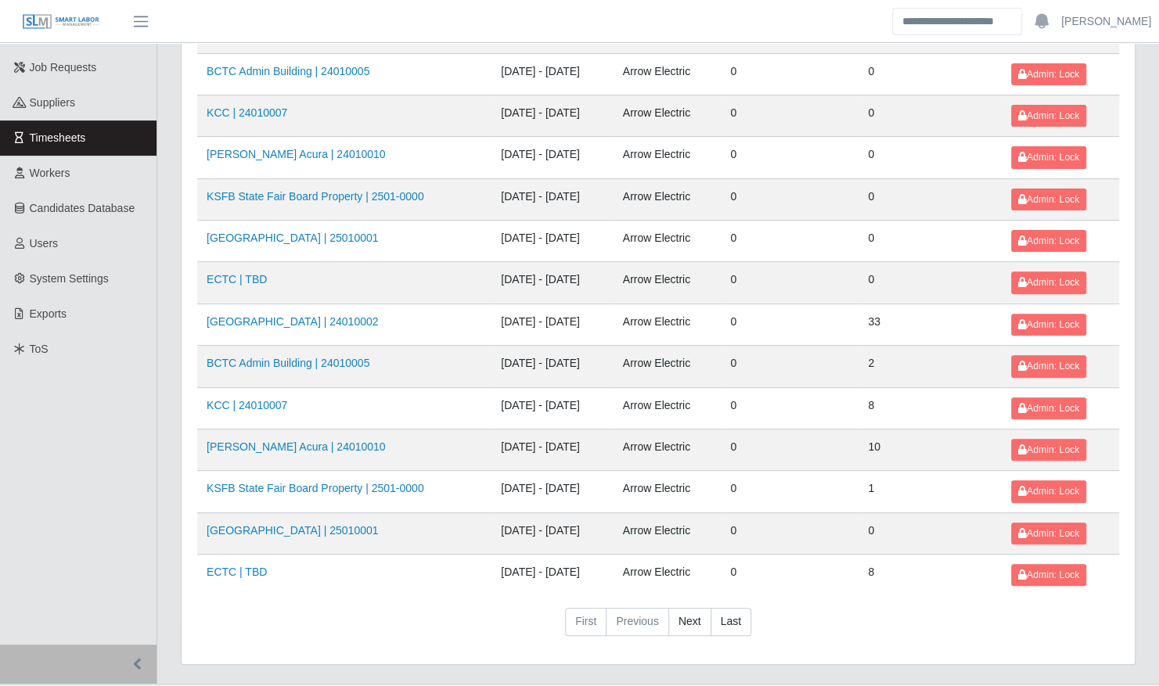
scroll to position [198, 0]
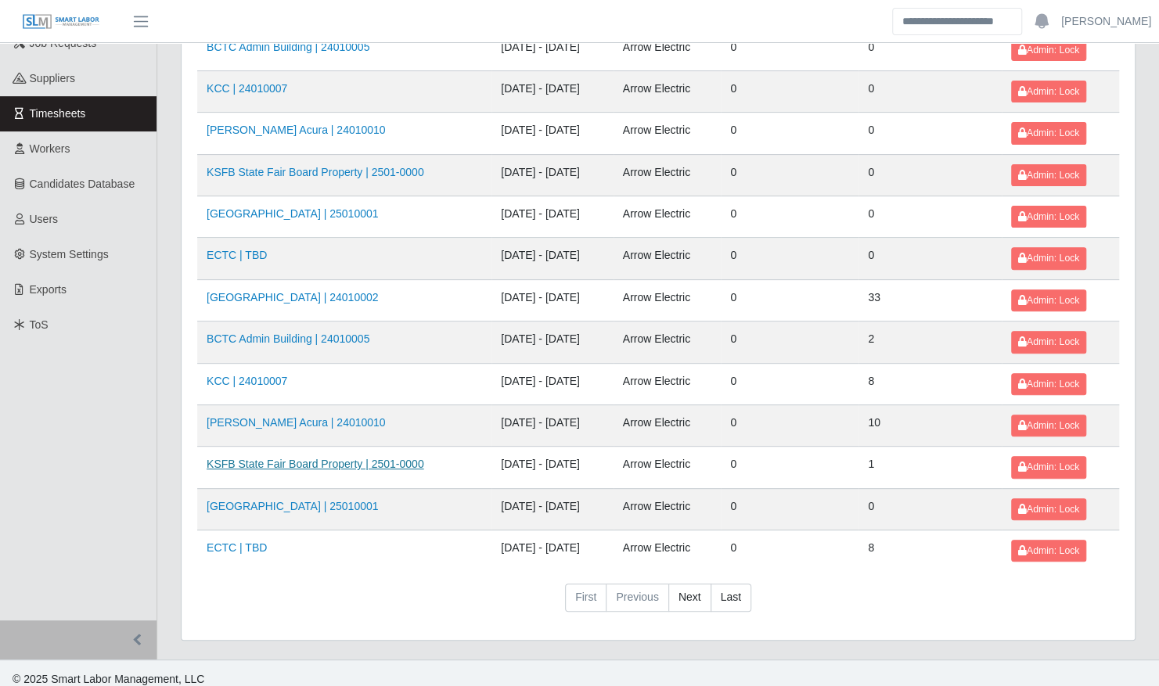
click at [300, 458] on link "KSFB State Fair Board Property | 2501-0000" at bounding box center [316, 464] width 218 height 13
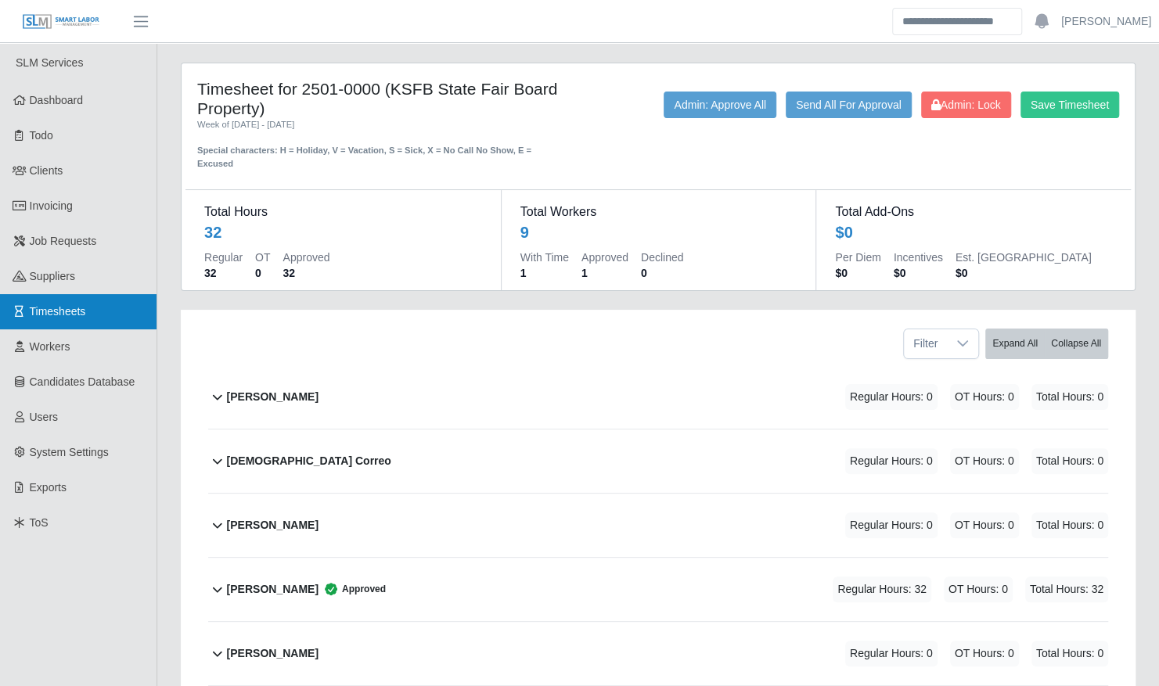
click at [85, 307] on span "Timesheets" at bounding box center [58, 311] width 56 height 13
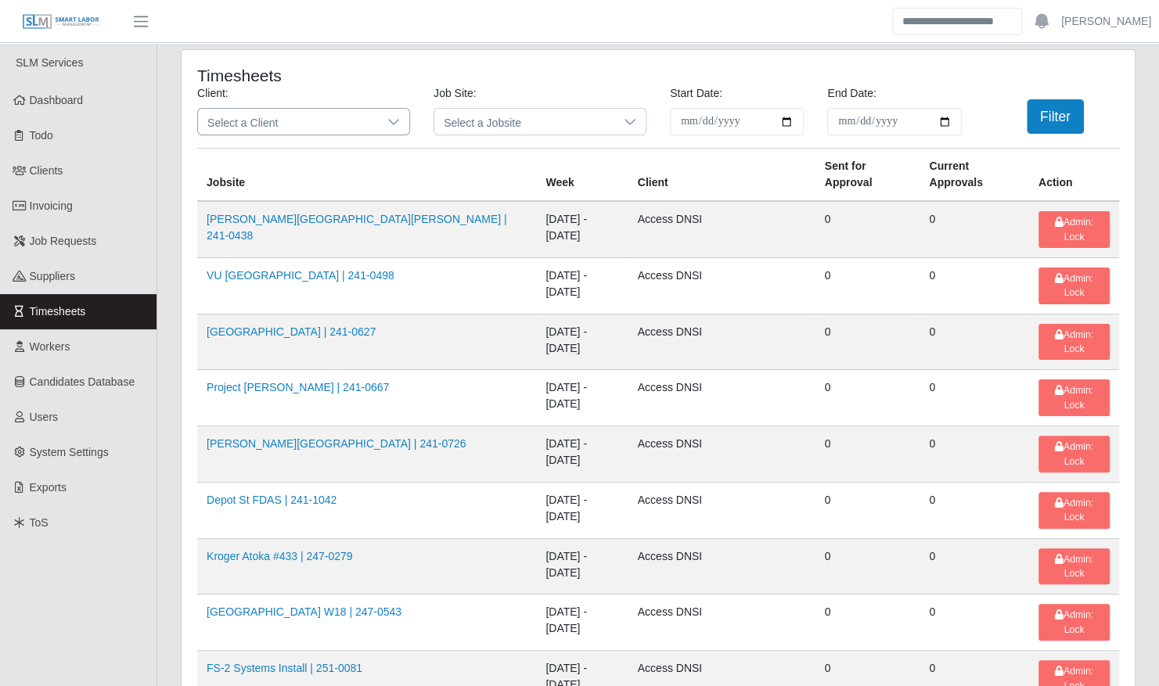
click at [351, 127] on span "Select a Client" at bounding box center [288, 122] width 180 height 26
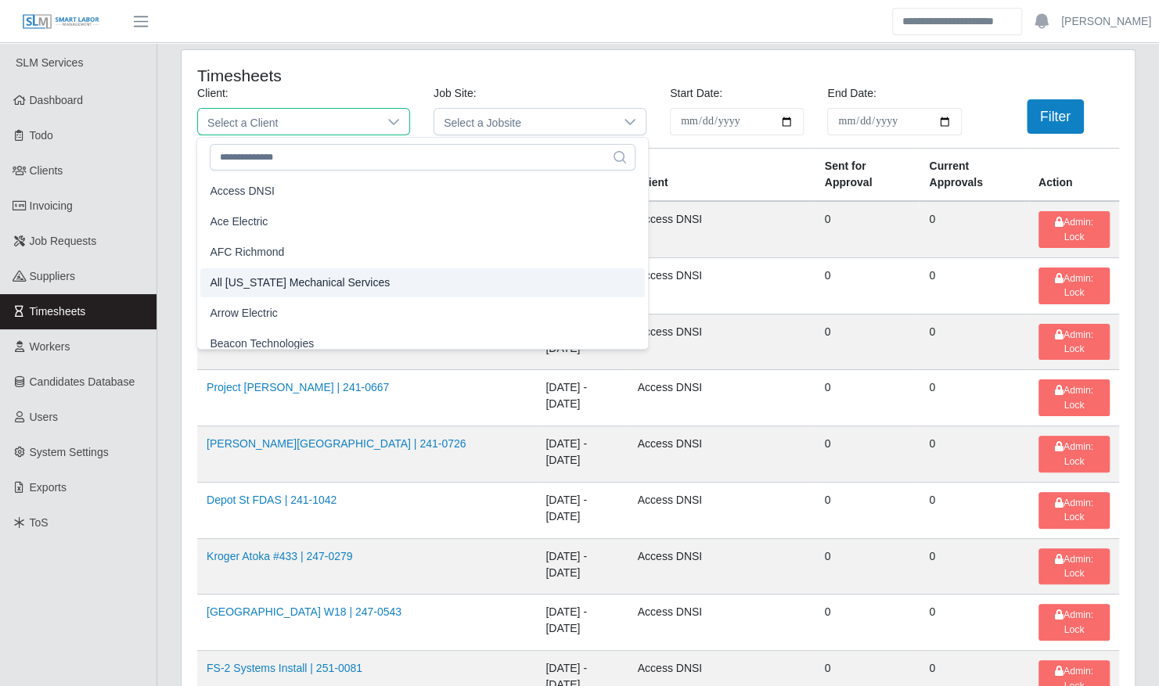
click at [294, 302] on li "Arrow Electric" at bounding box center [422, 313] width 444 height 29
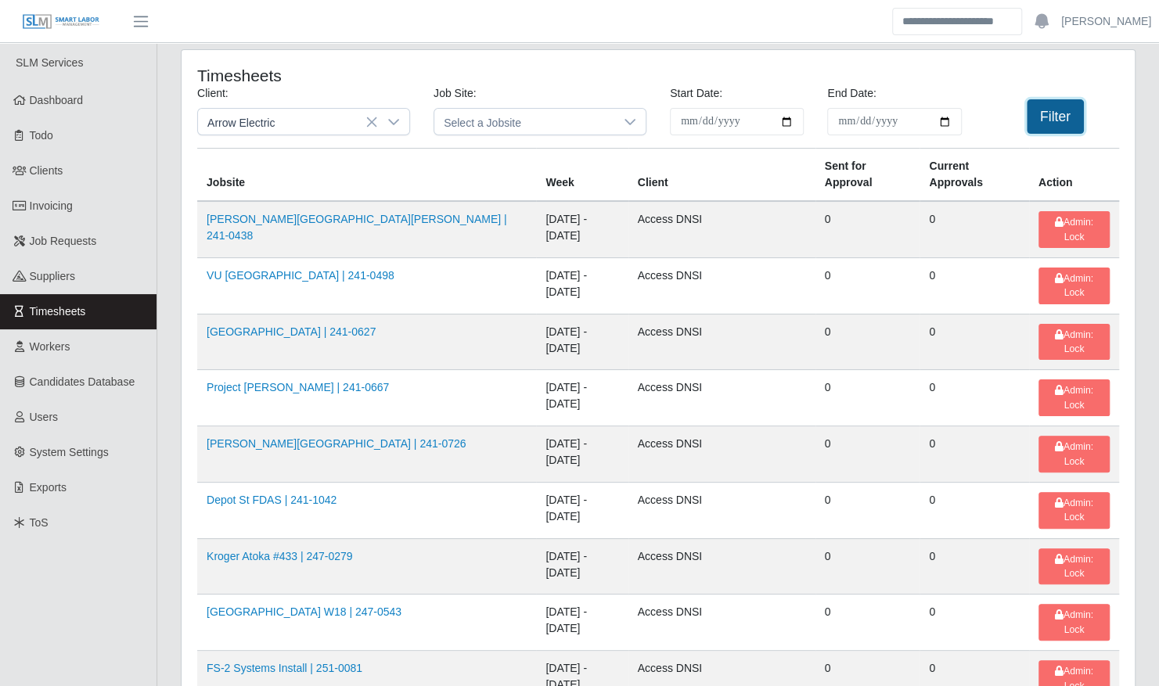
click at [1042, 127] on button "Filter" at bounding box center [1055, 116] width 57 height 34
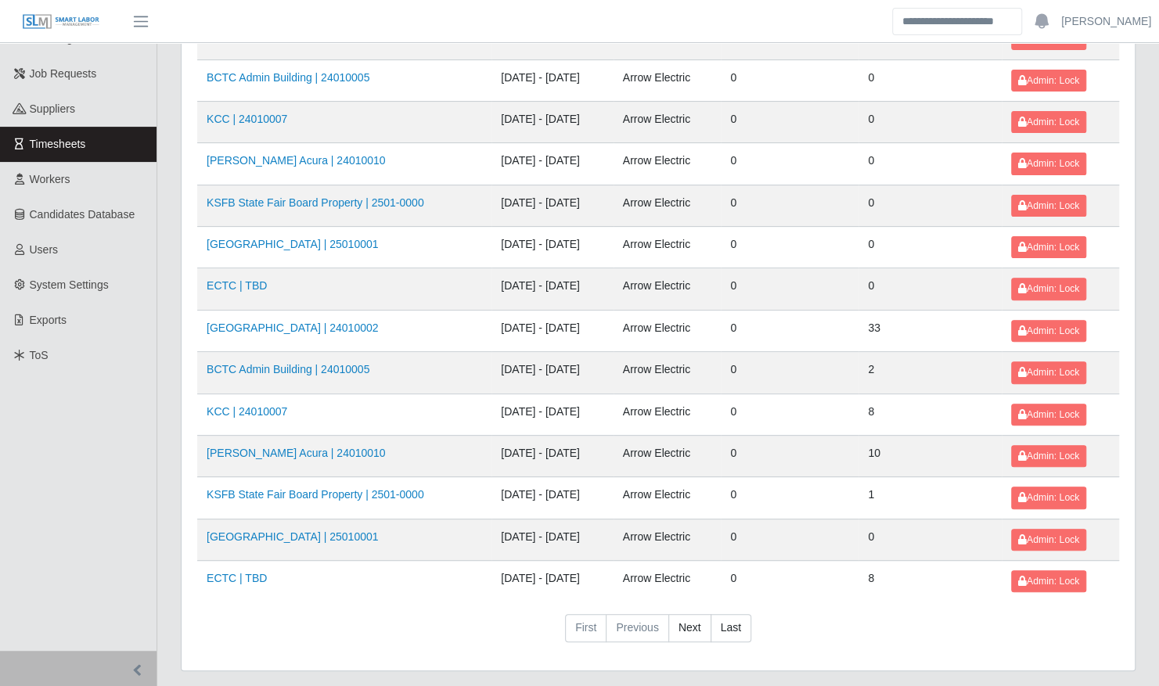
scroll to position [168, 0]
click at [270, 405] on link "KCC | 24010007" at bounding box center [247, 411] width 81 height 13
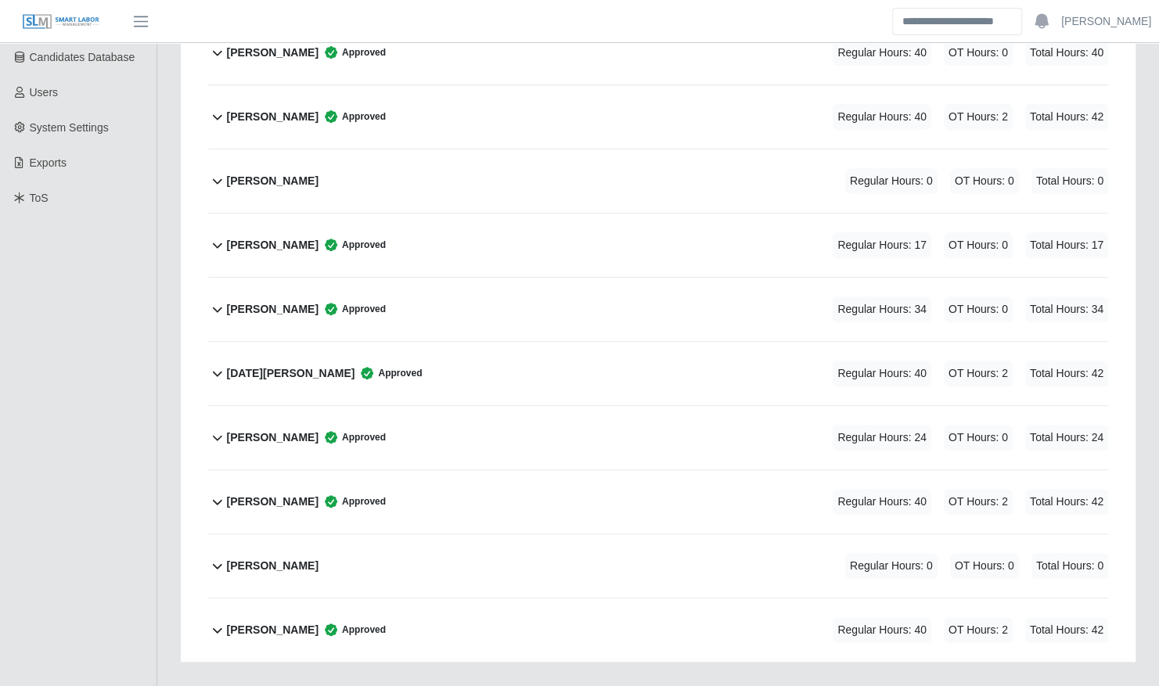
scroll to position [327, 0]
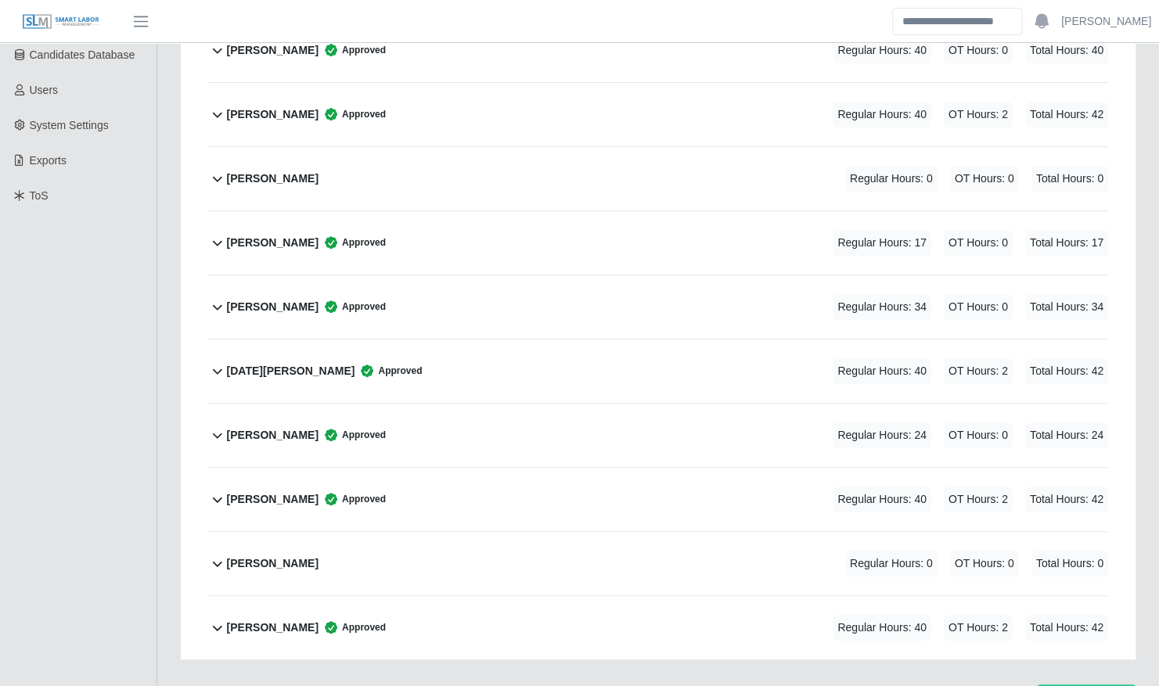
click at [388, 418] on div "Reinier Velazquez Approved Regular Hours: 24 OT Hours: 0 Total Hours: 24" at bounding box center [667, 435] width 881 height 63
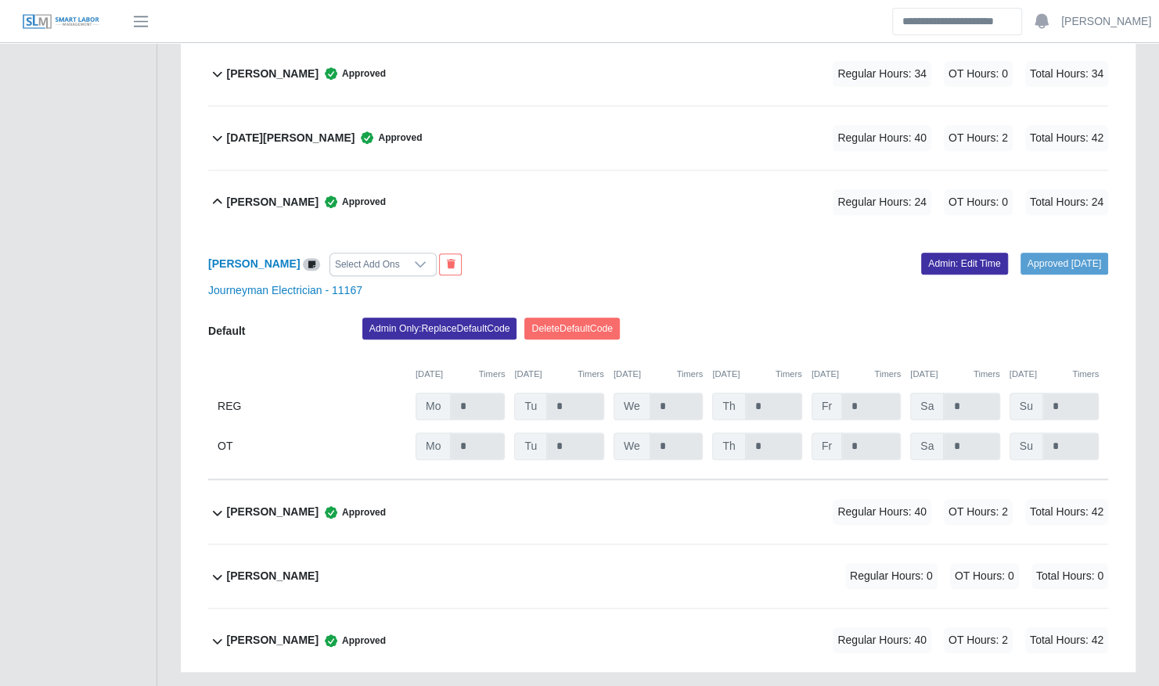
scroll to position [573, 0]
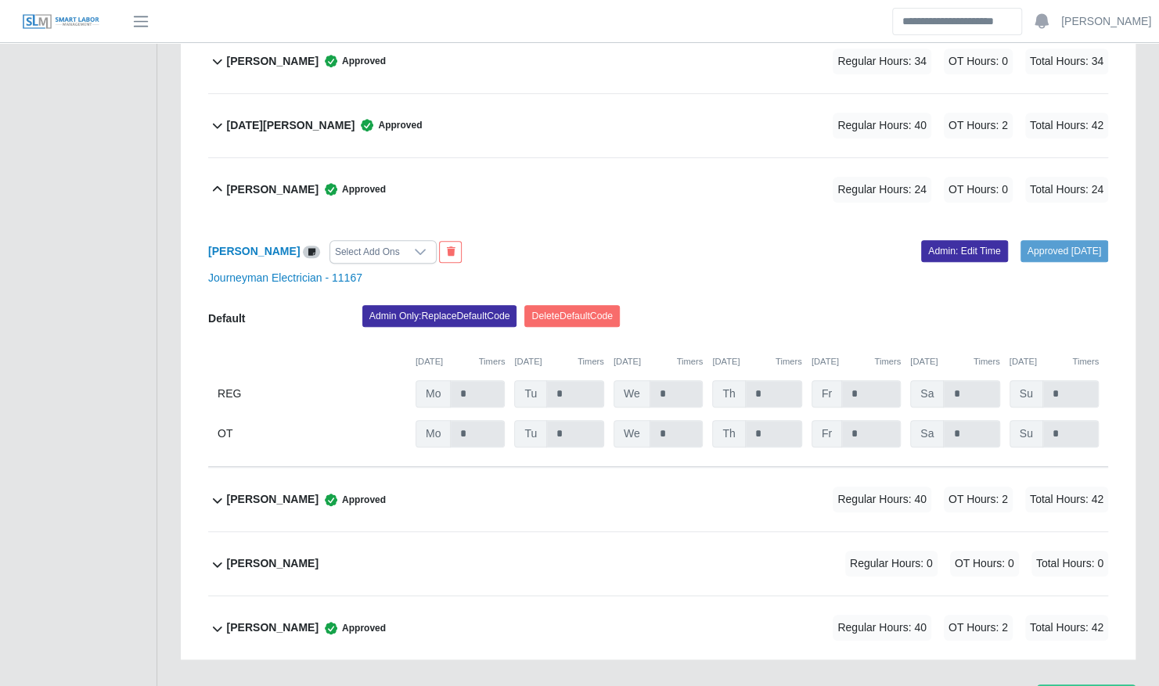
click at [431, 170] on div "Reinier Velazquez Approved Regular Hours: 24 OT Hours: 0 Total Hours: 24" at bounding box center [667, 189] width 881 height 63
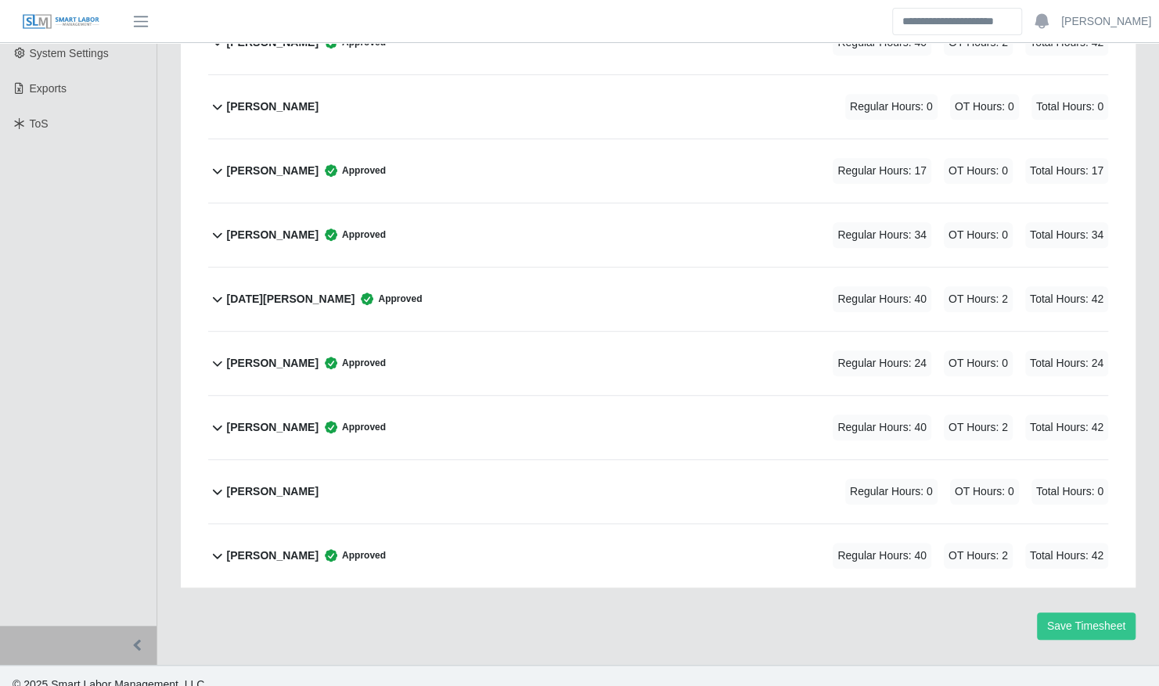
scroll to position [0, 0]
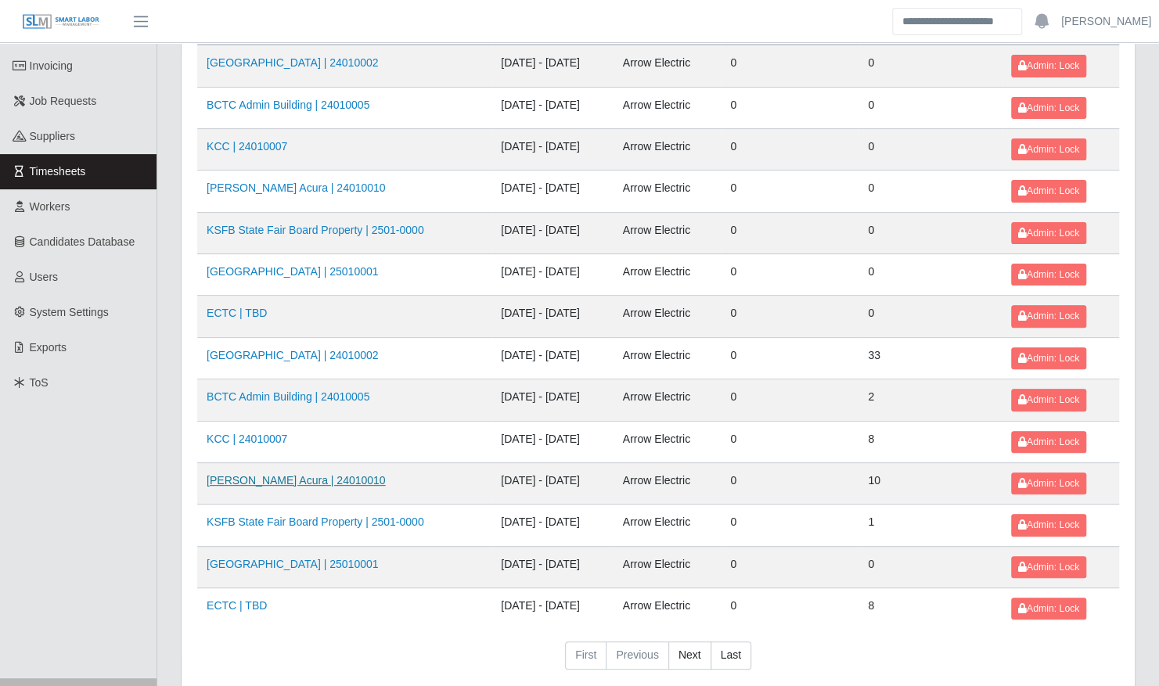
scroll to position [141, 0]
click at [328, 348] on link "[GEOGRAPHIC_DATA] | 24010002" at bounding box center [292, 354] width 171 height 13
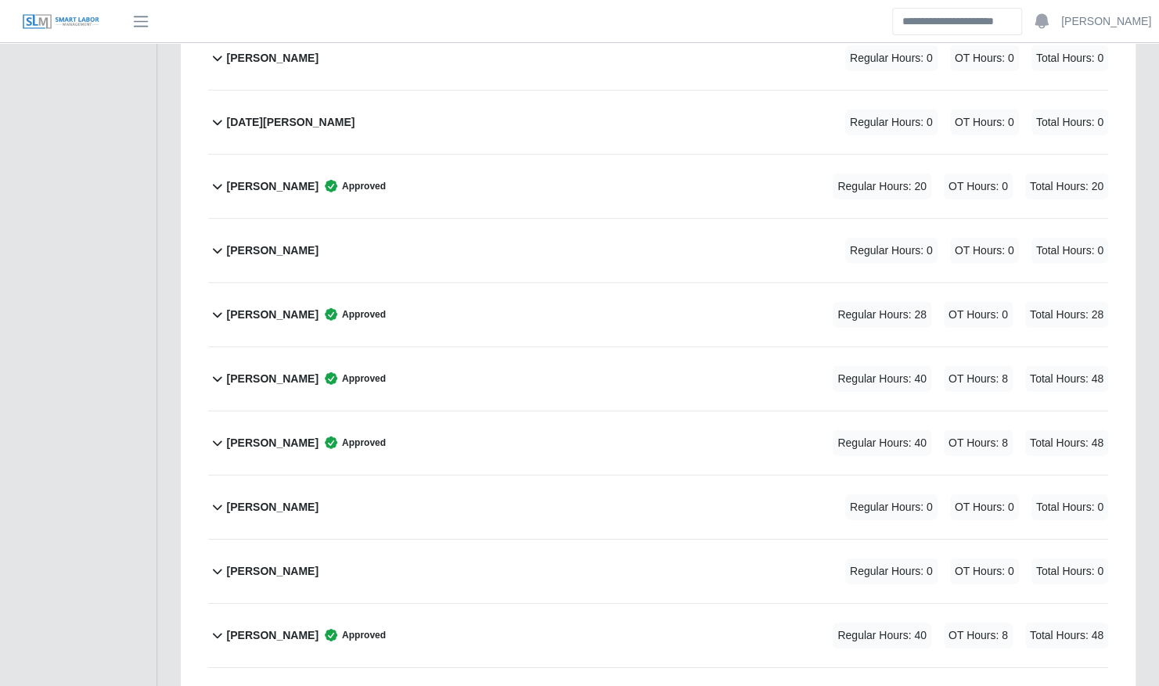
scroll to position [2518, 0]
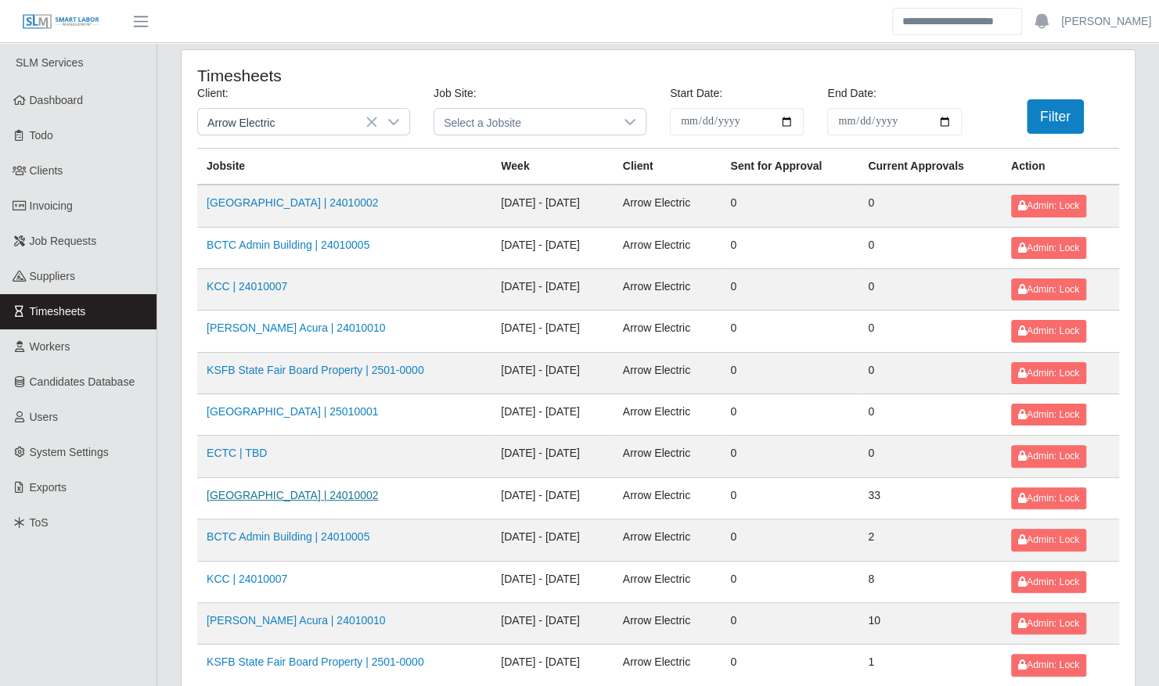
scroll to position [81, 0]
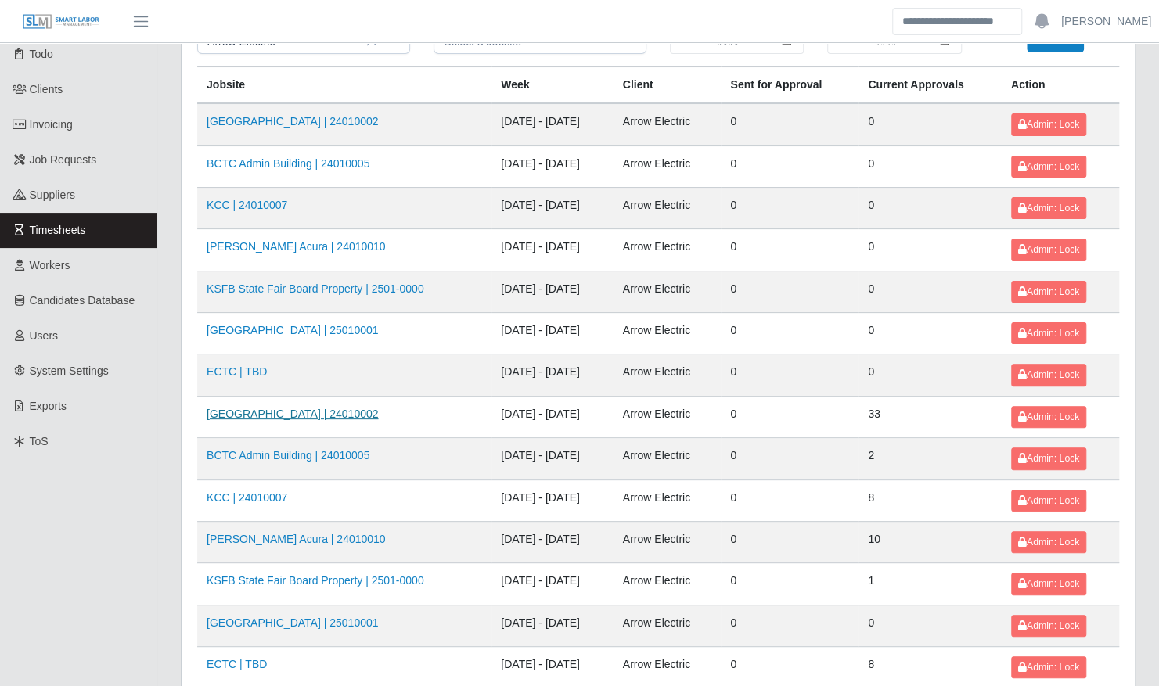
click at [340, 410] on link "[GEOGRAPHIC_DATA] | 24010002" at bounding box center [292, 414] width 171 height 13
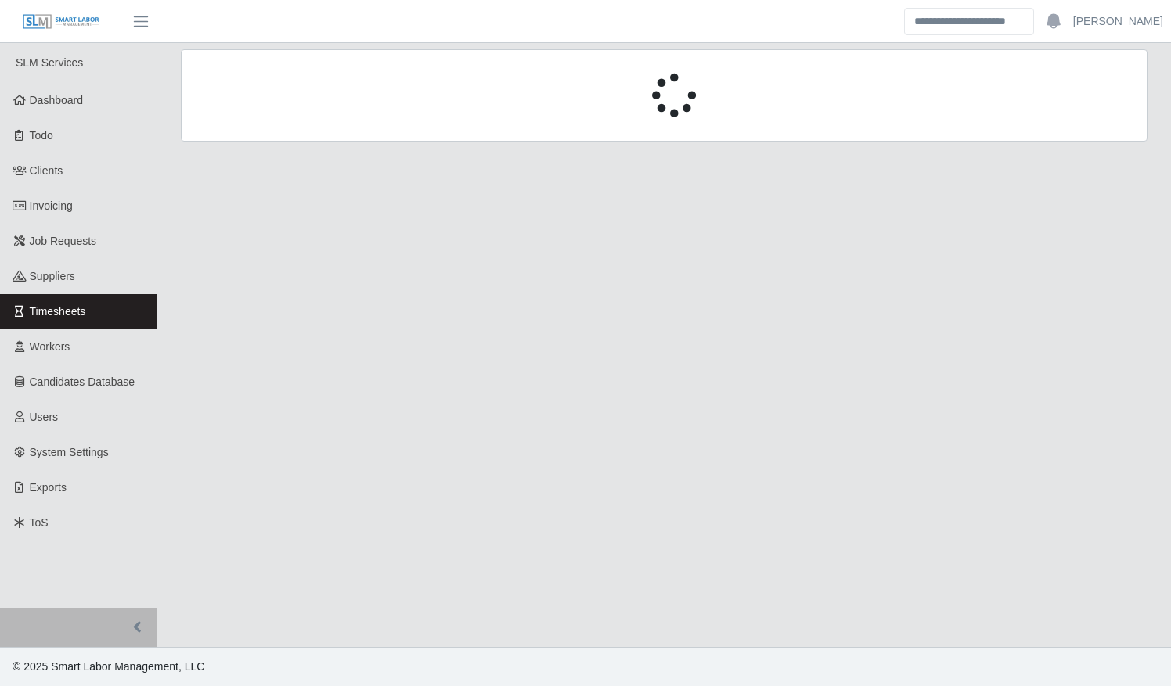
click at [290, 160] on div at bounding box center [664, 104] width 990 height 111
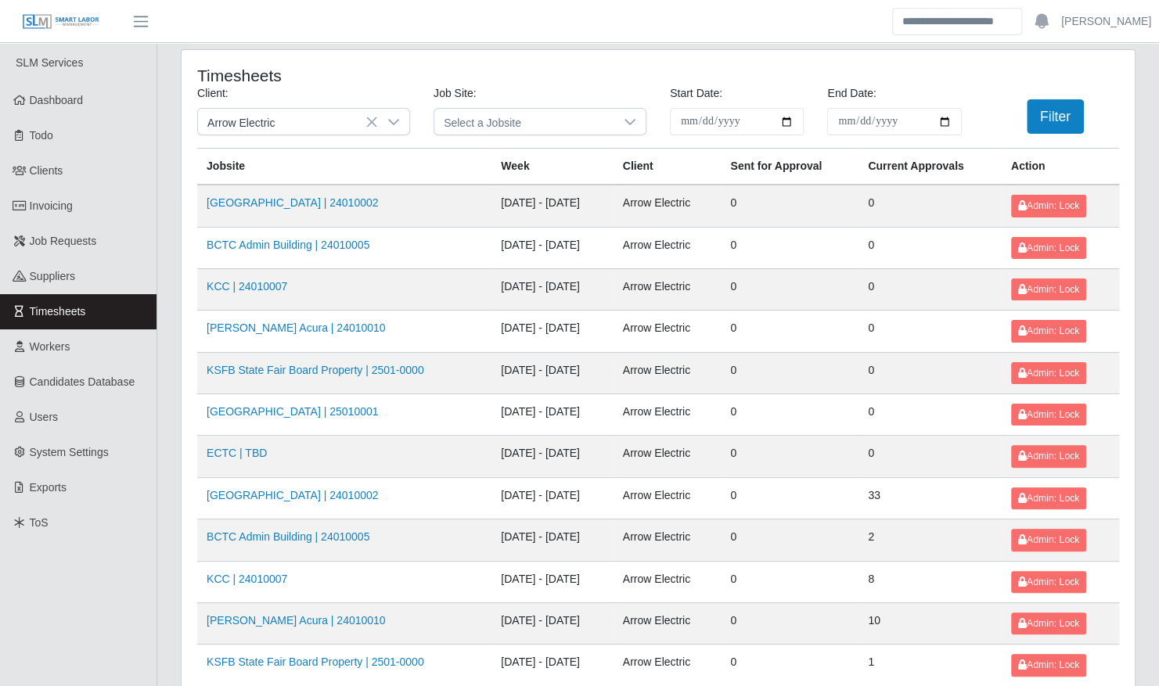
scroll to position [198, 0]
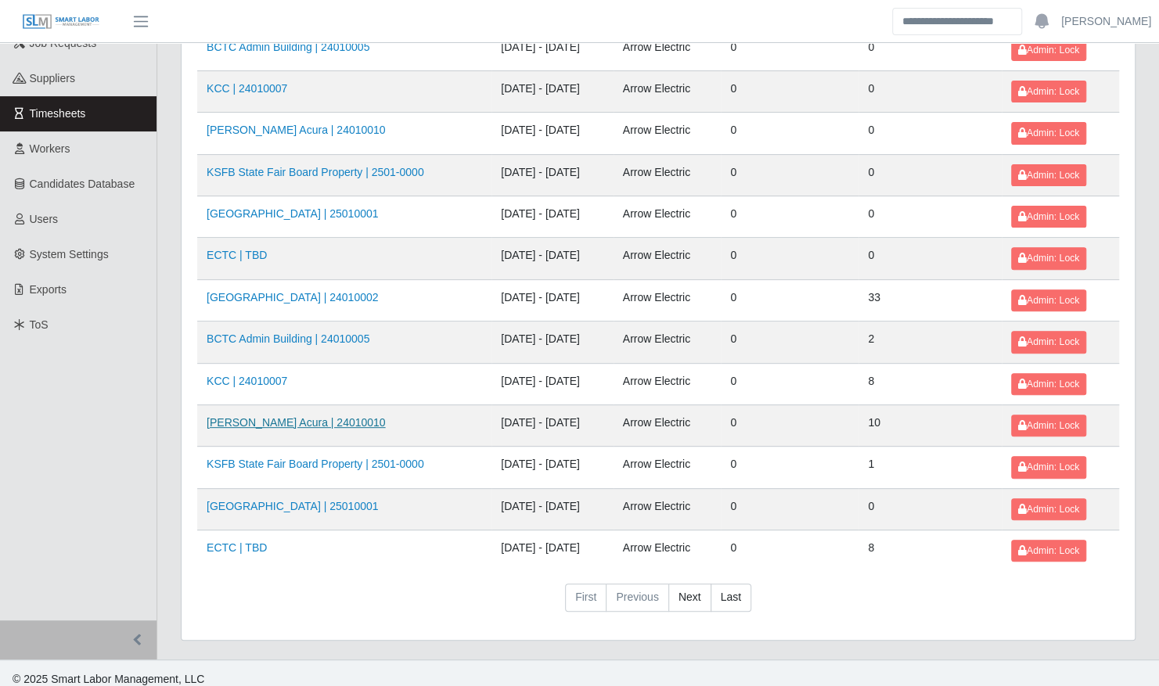
click at [295, 416] on link "[PERSON_NAME] Acura | 24010010" at bounding box center [296, 422] width 179 height 13
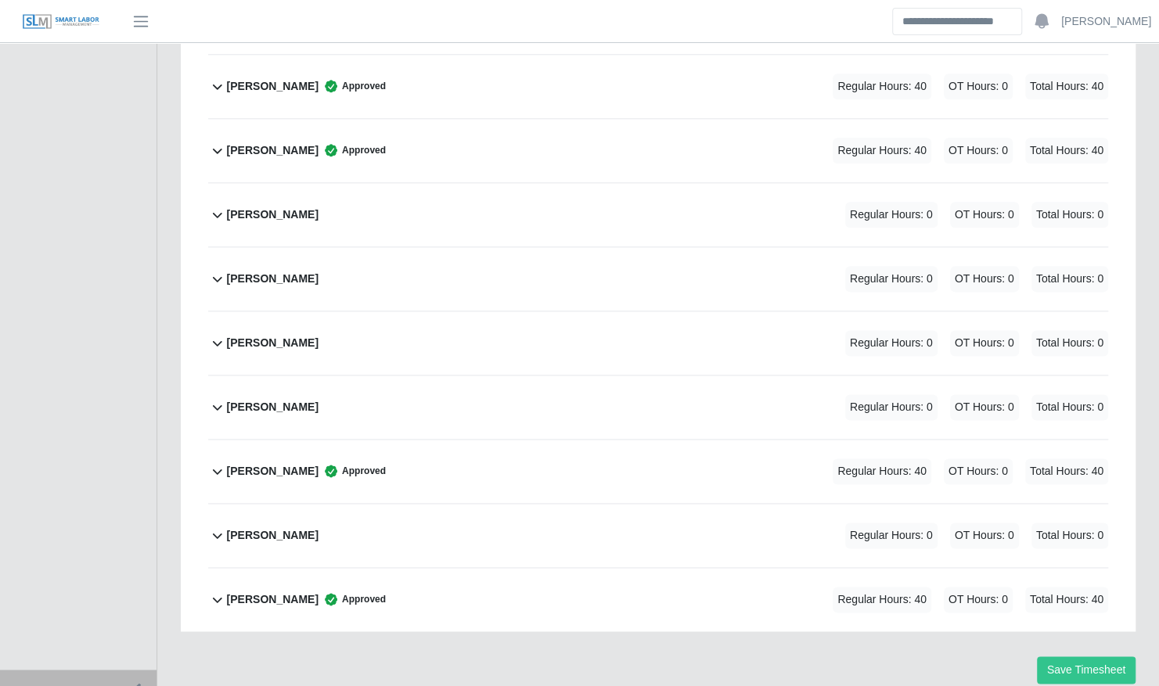
scroll to position [1038, 0]
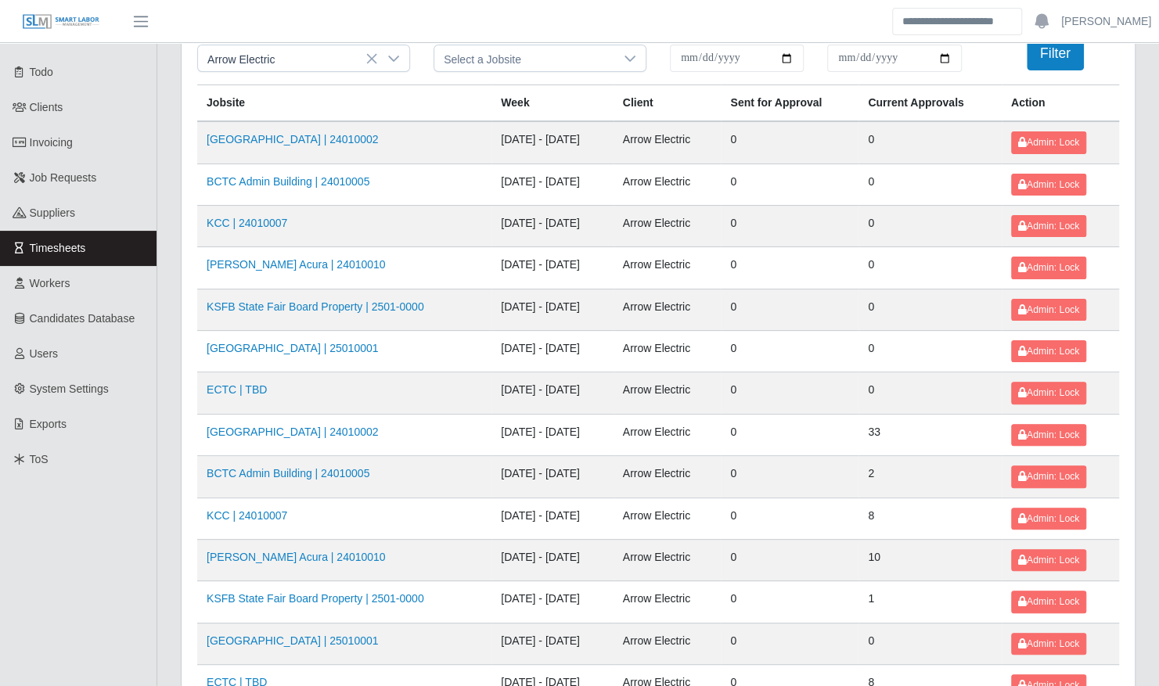
scroll to position [198, 0]
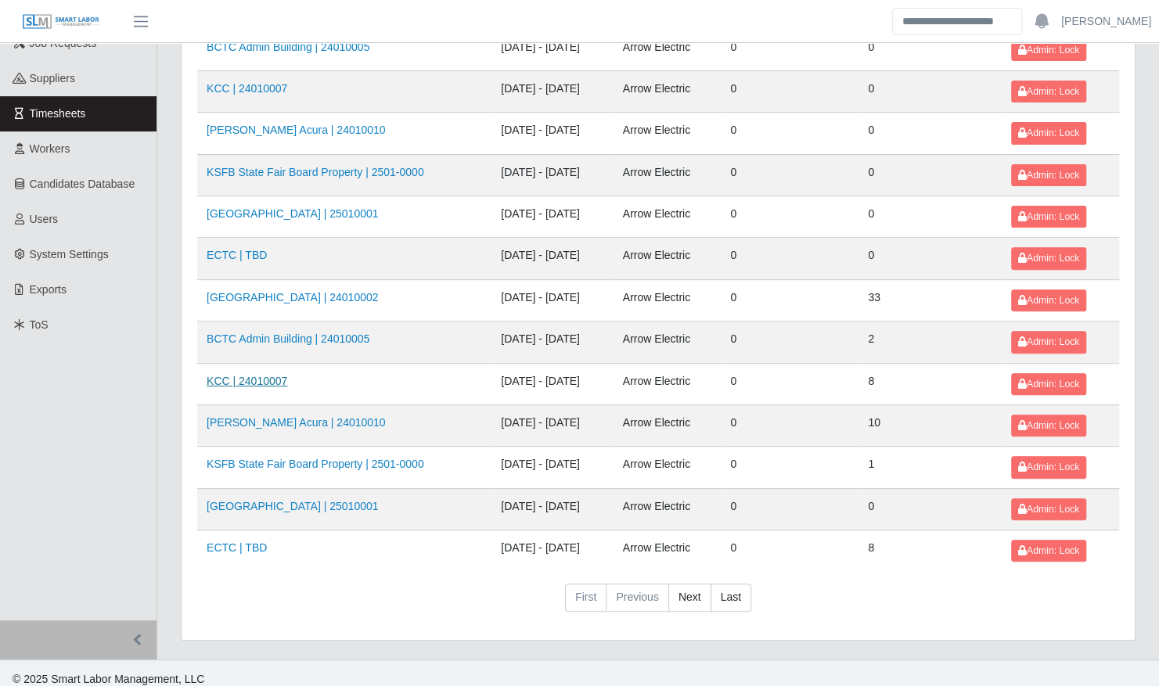
click at [257, 375] on link "KCC | 24010007" at bounding box center [247, 381] width 81 height 13
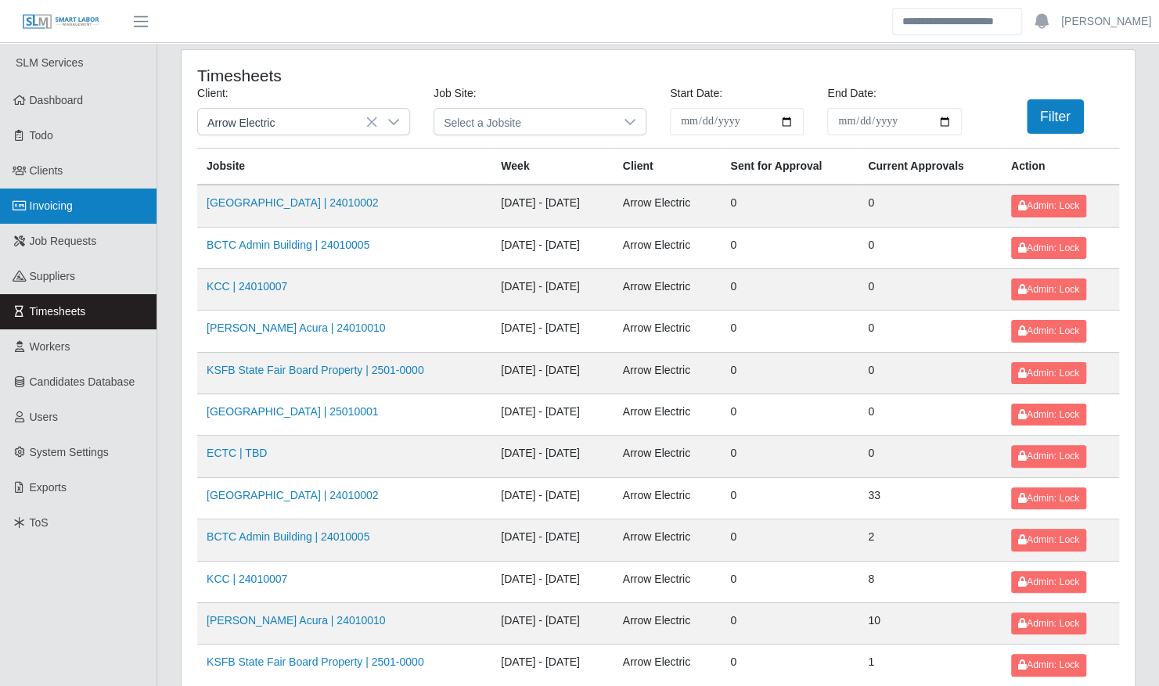
click at [71, 203] on span "Invoicing" at bounding box center [51, 206] width 43 height 13
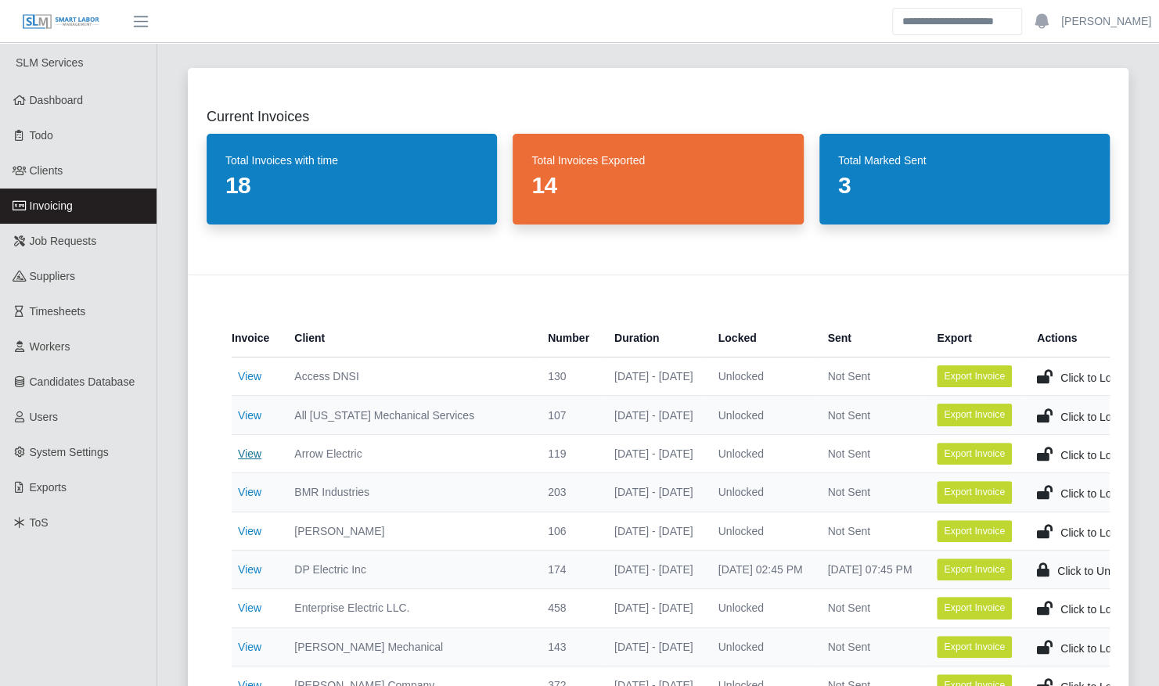
click at [246, 448] on link "View" at bounding box center [249, 454] width 23 height 13
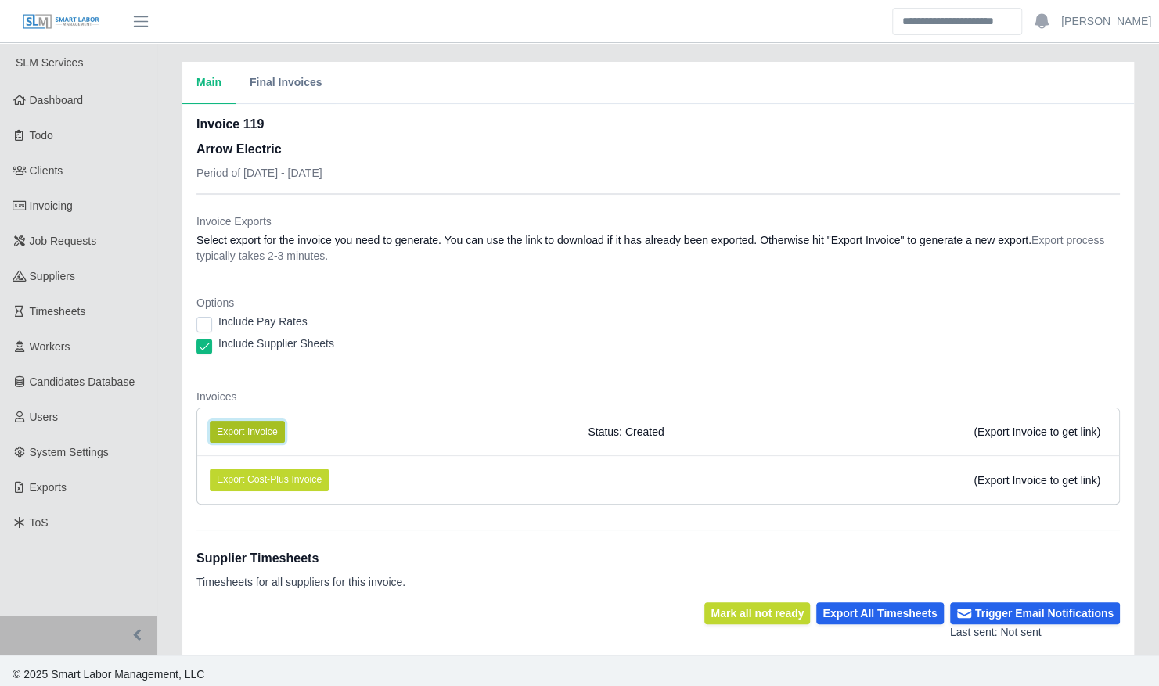
click at [275, 427] on button "Export Invoice" at bounding box center [247, 432] width 75 height 22
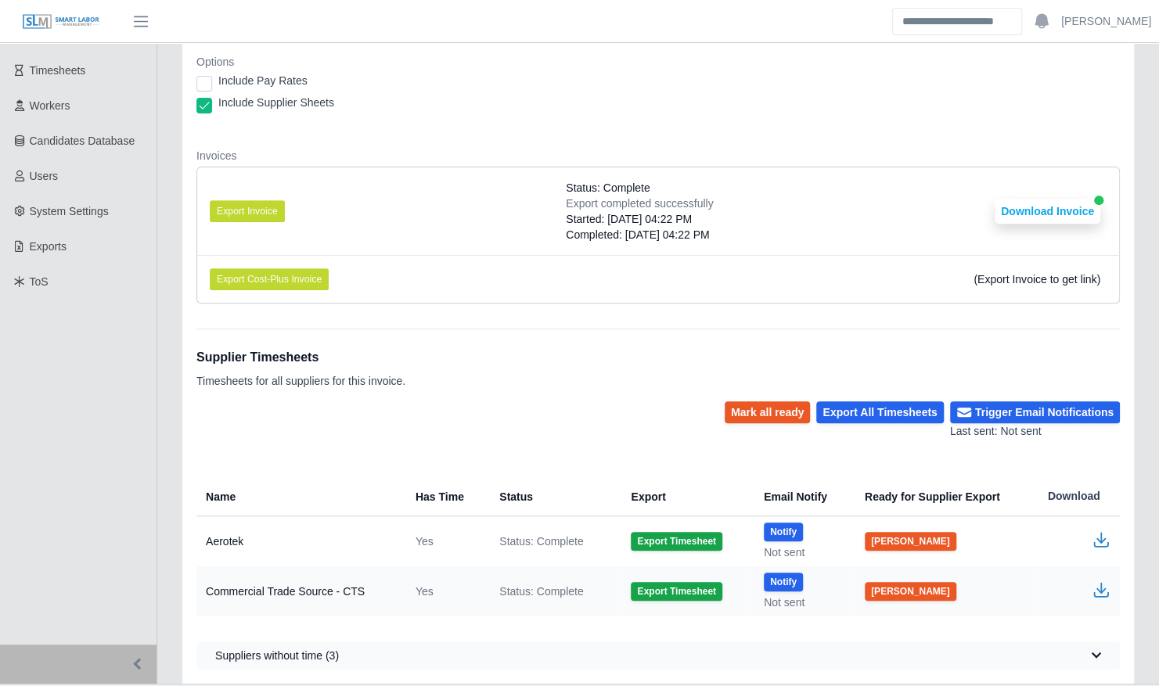
scroll to position [275, 0]
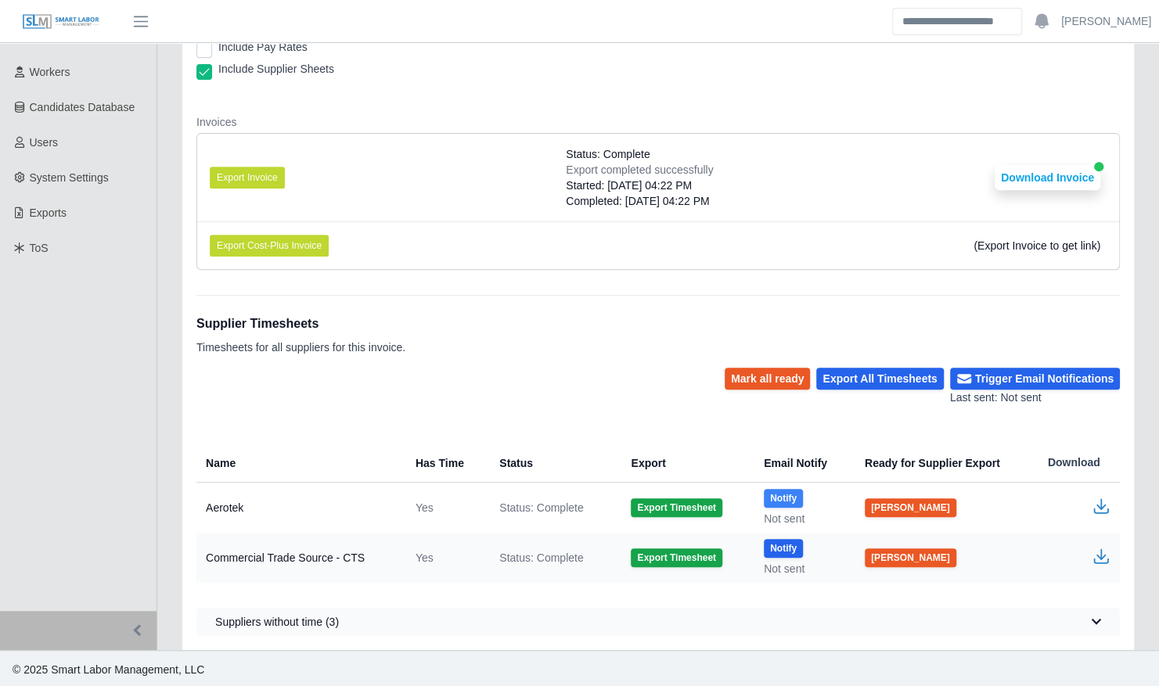
click at [781, 495] on button "Notify" at bounding box center [783, 498] width 39 height 19
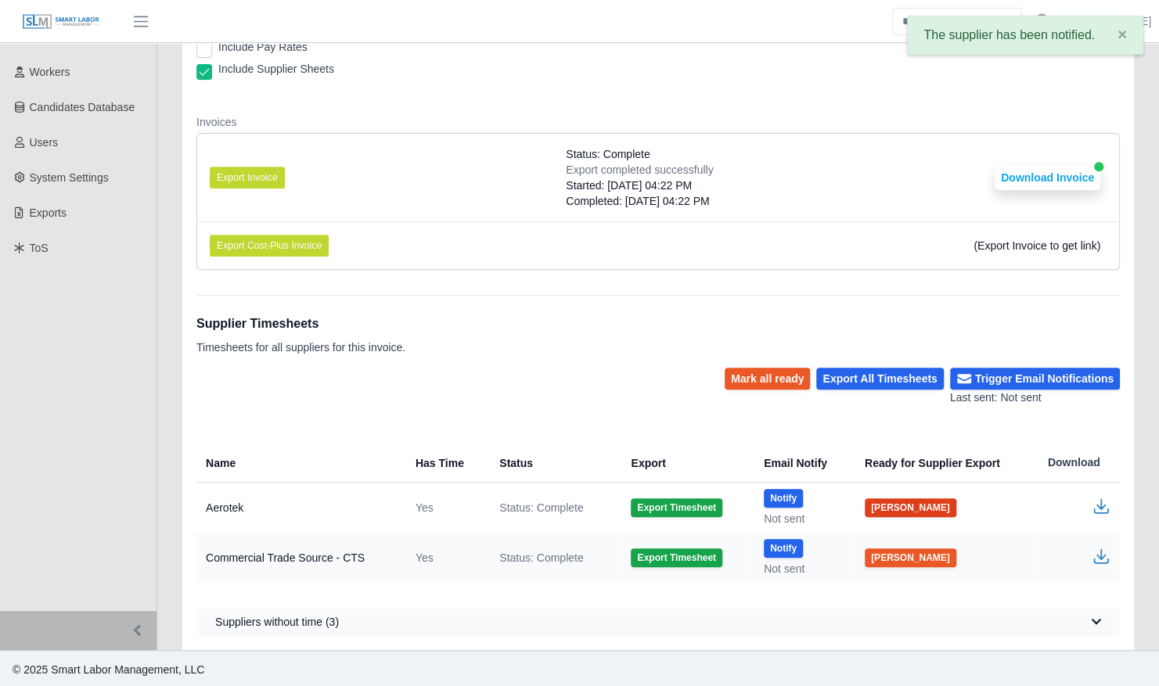
click at [895, 504] on button "Mark Ready" at bounding box center [911, 507] width 92 height 19
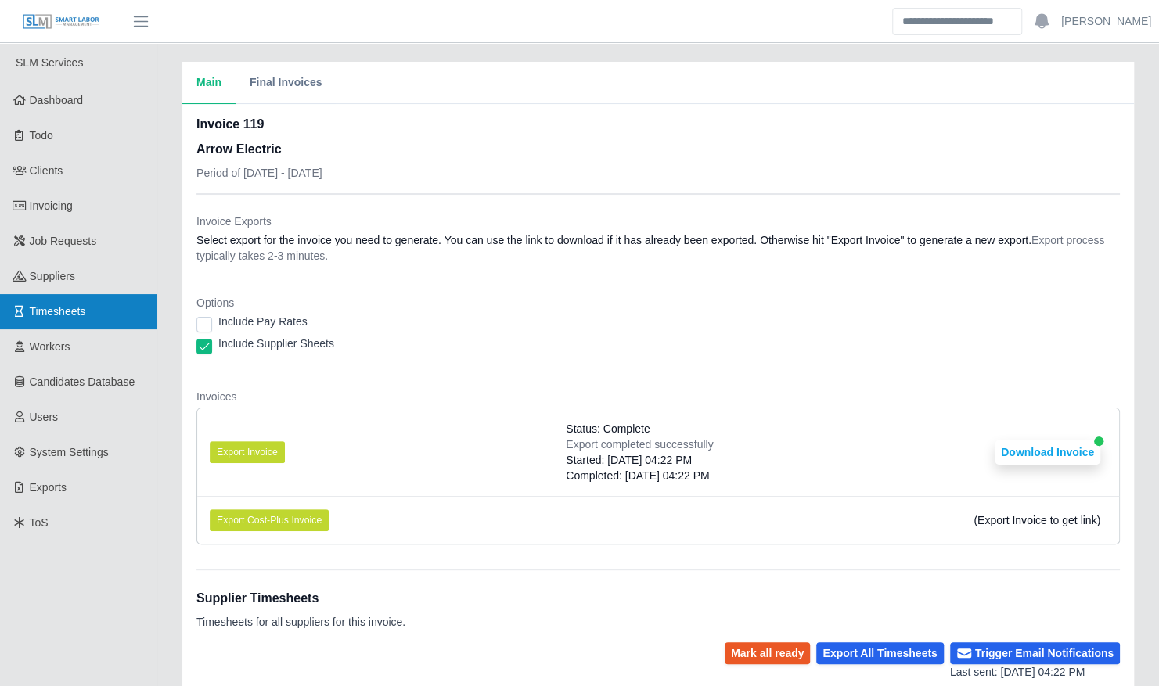
click at [91, 306] on link "Timesheets" at bounding box center [78, 311] width 157 height 35
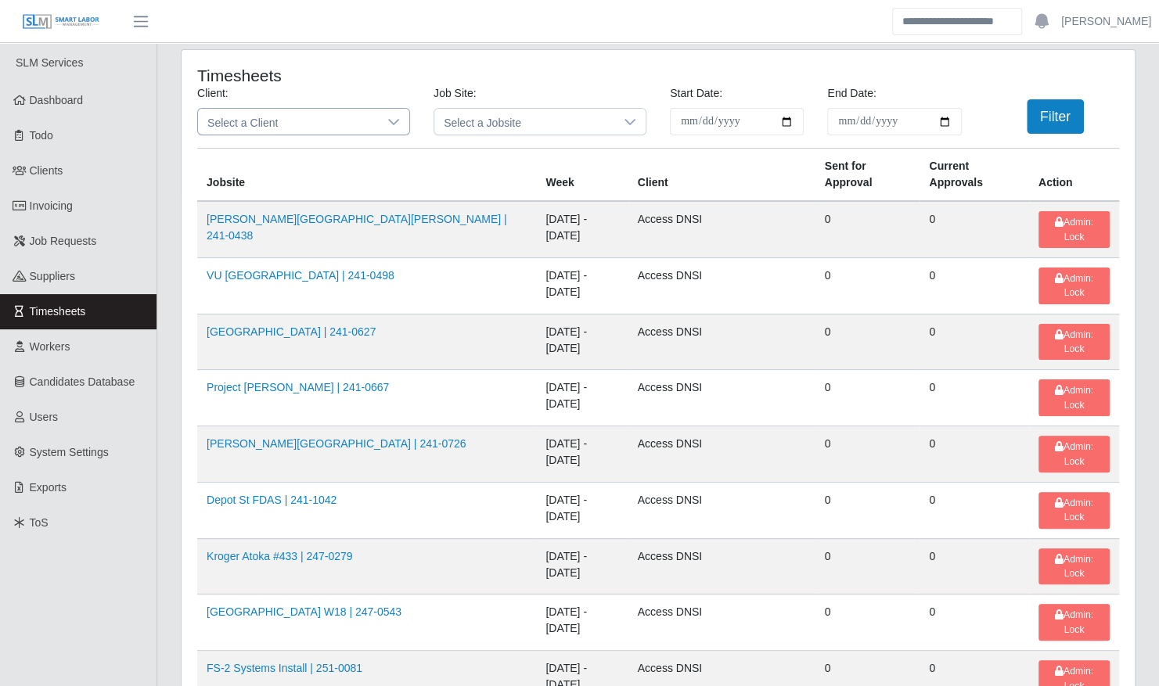
click at [325, 116] on span "Select a Client" at bounding box center [288, 122] width 180 height 26
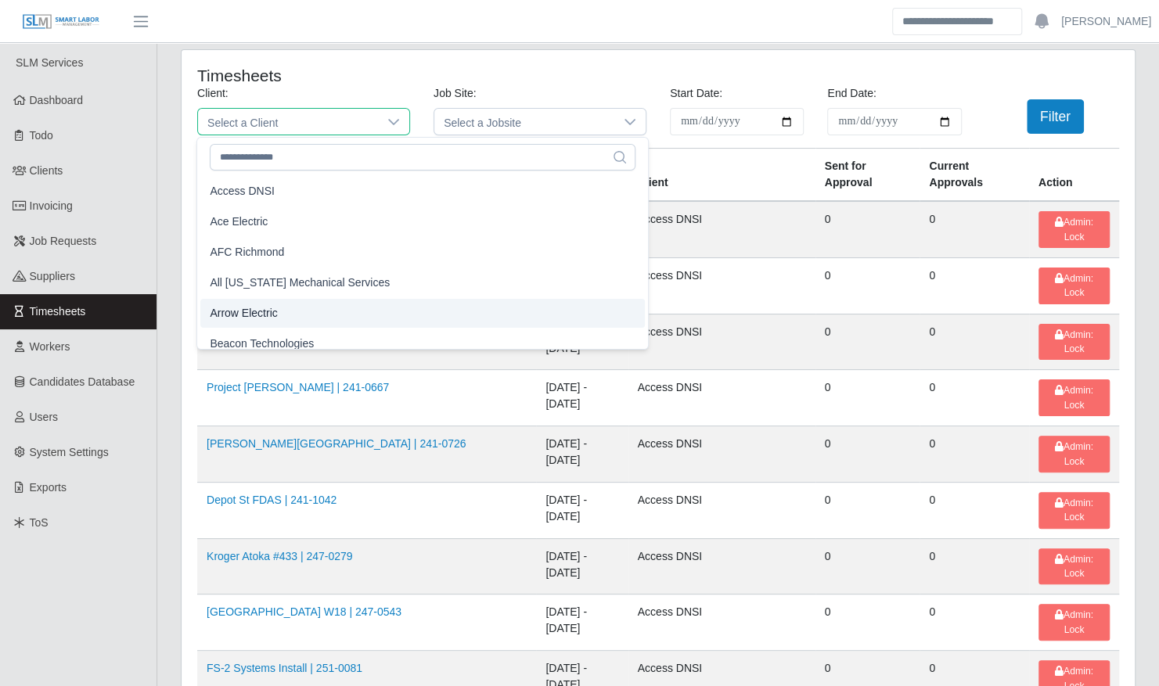
click at [300, 304] on li "Arrow Electric" at bounding box center [422, 313] width 444 height 29
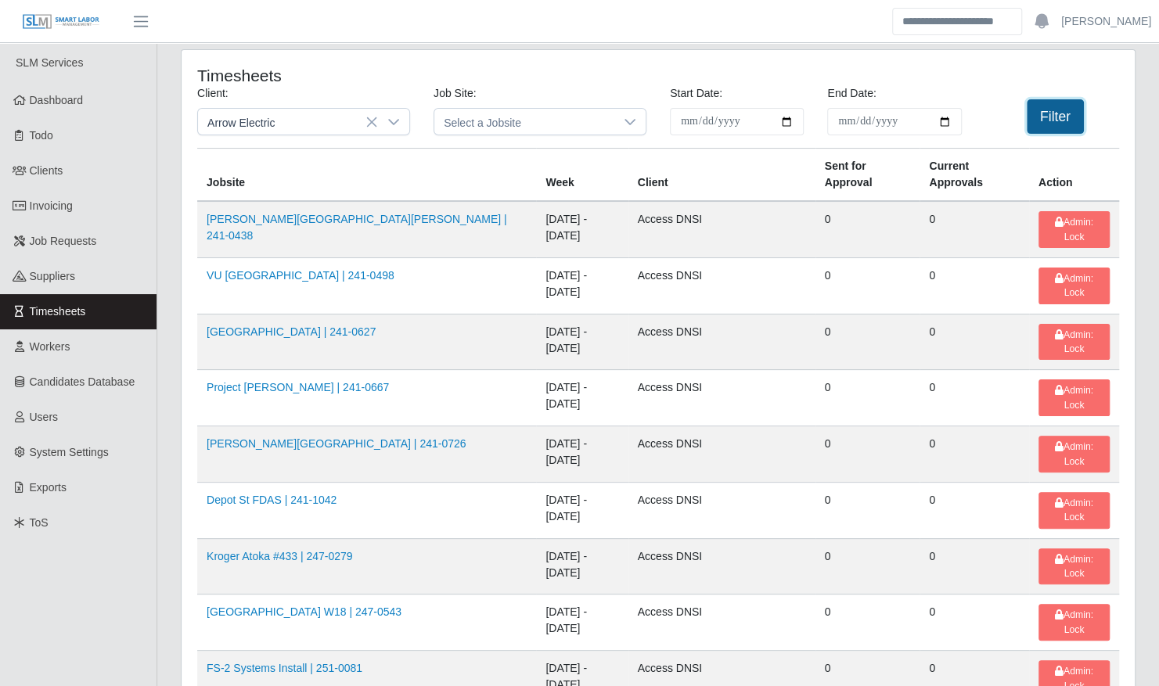
click at [1074, 113] on button "Filter" at bounding box center [1055, 116] width 57 height 34
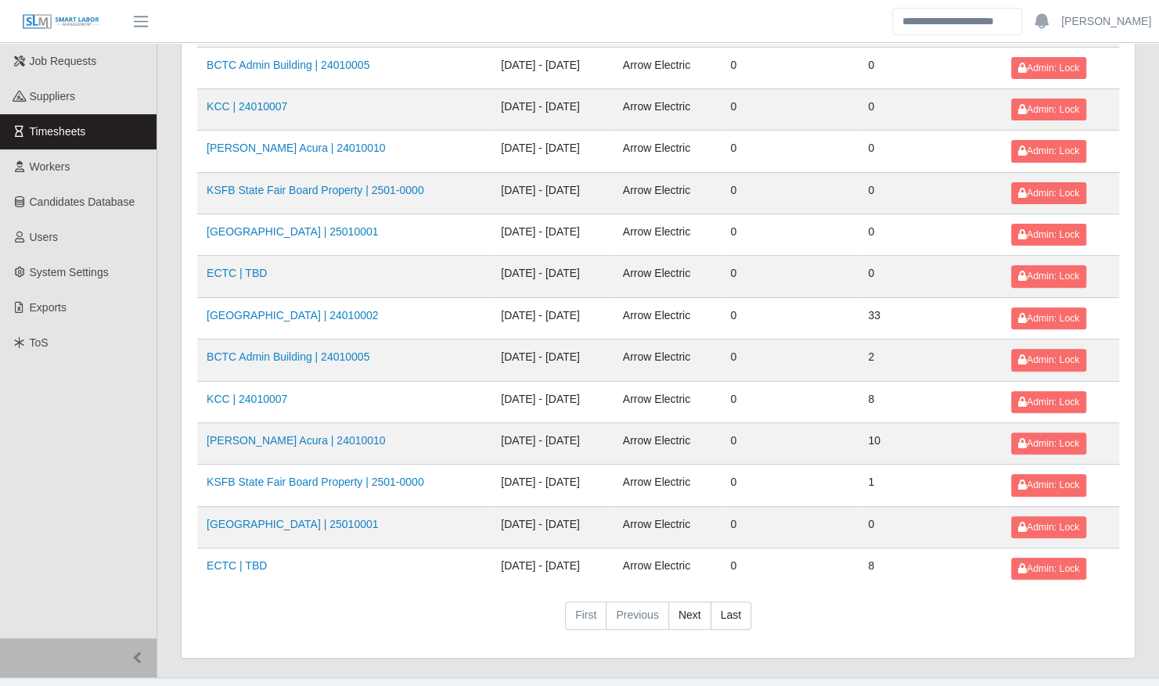
scroll to position [185, 0]
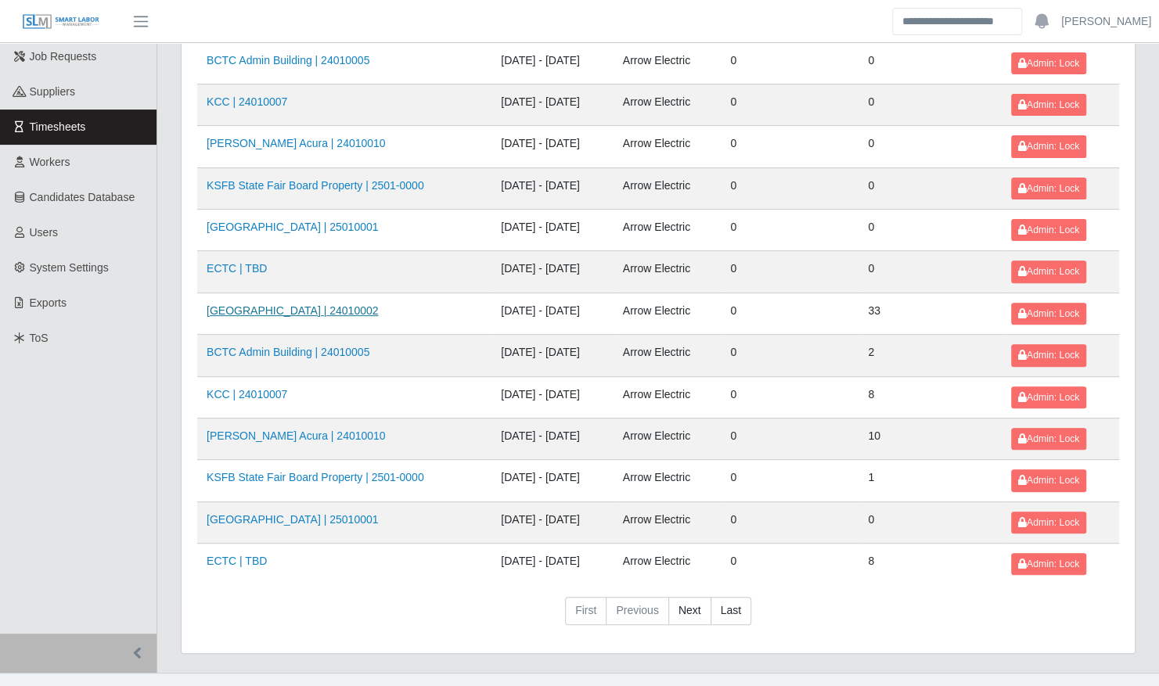
click at [363, 304] on link "[GEOGRAPHIC_DATA] | 24010002" at bounding box center [292, 310] width 171 height 13
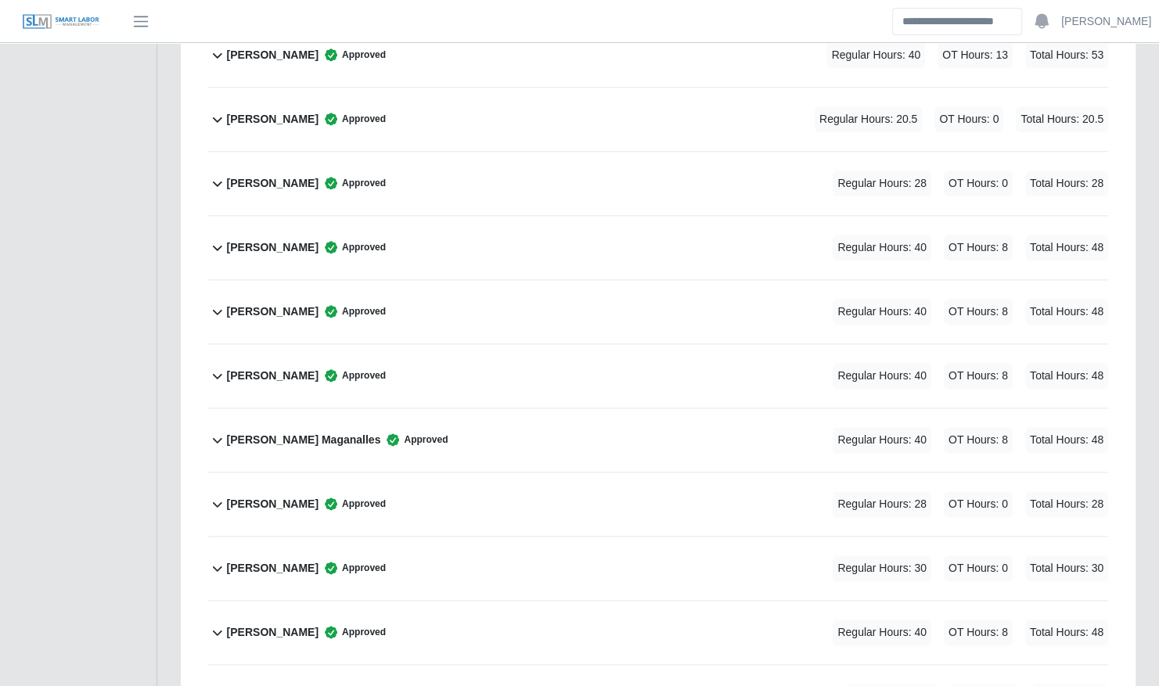
scroll to position [922, 0]
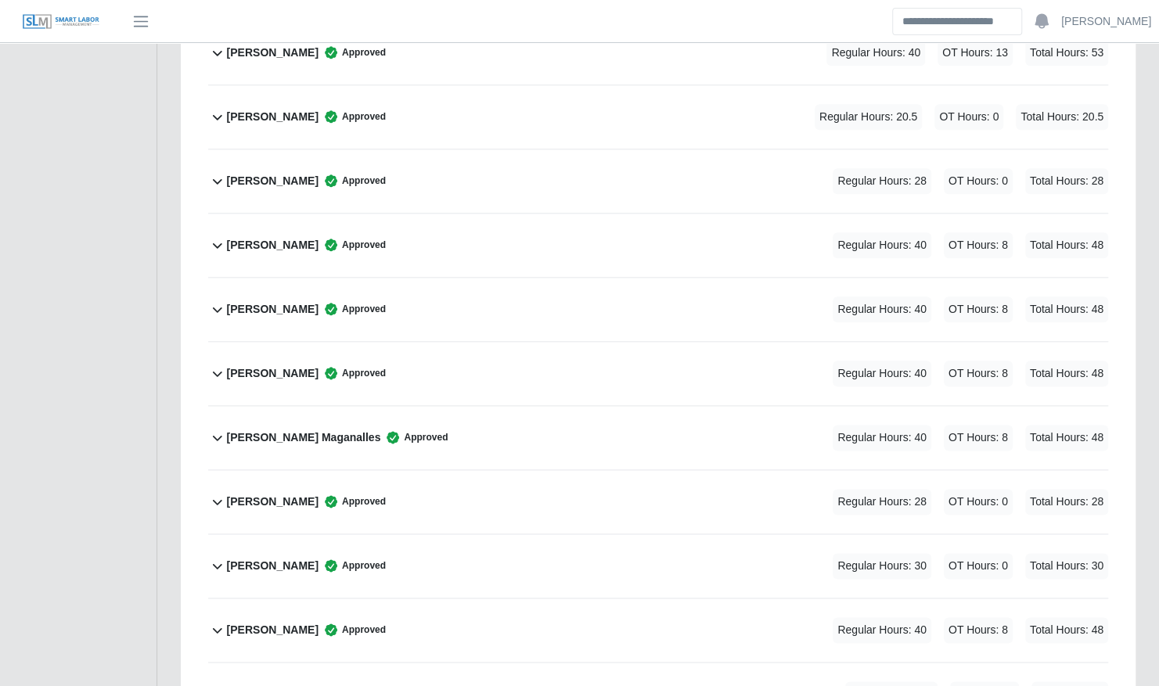
click at [429, 547] on div "Gerald Schwendeman Approved Regular Hours: 30 OT Hours: 0 Total Hours: 30" at bounding box center [667, 565] width 881 height 63
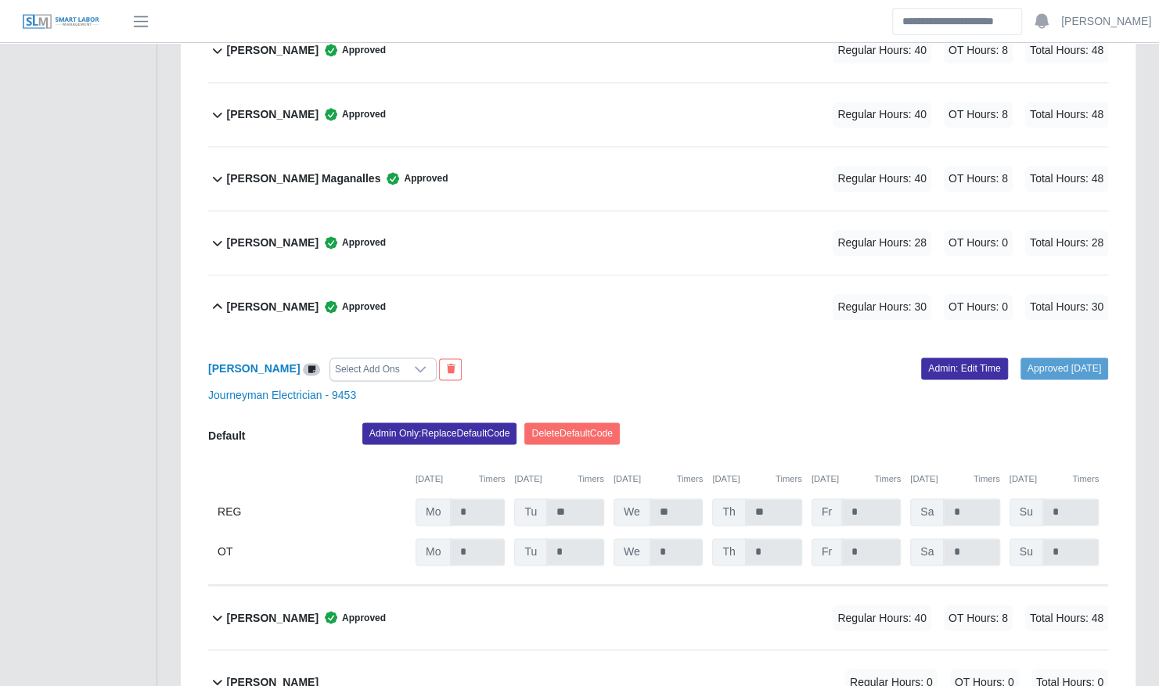
scroll to position [1182, 0]
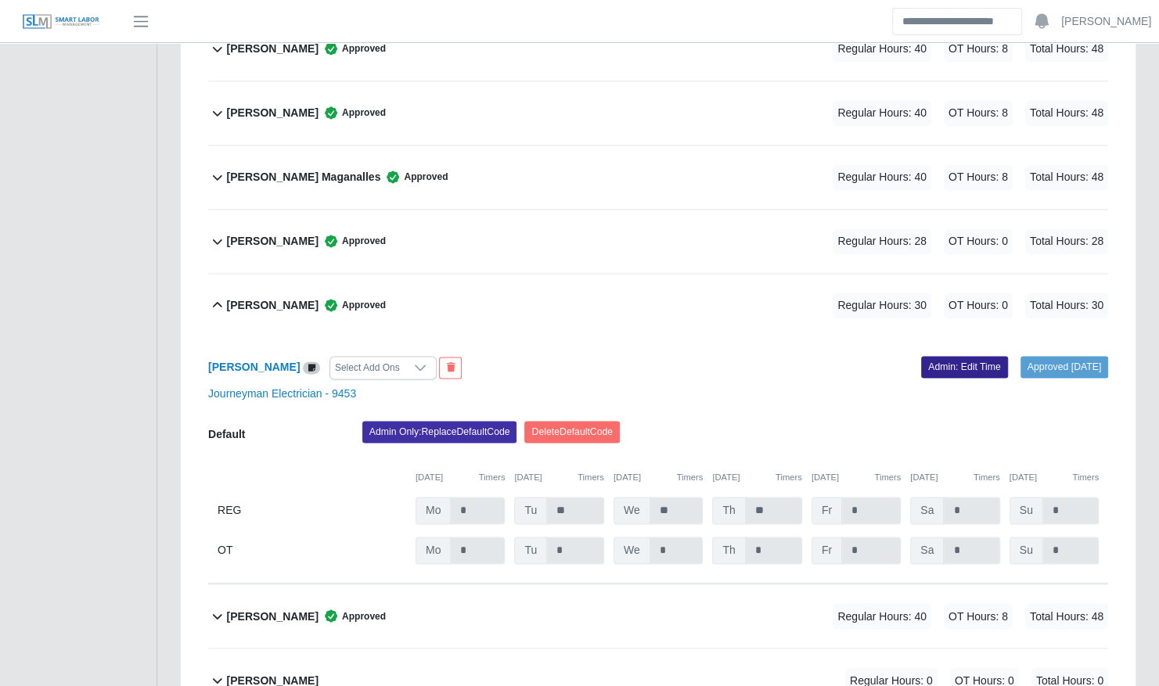
click at [944, 356] on link "Admin: Edit Time" at bounding box center [964, 367] width 87 height 22
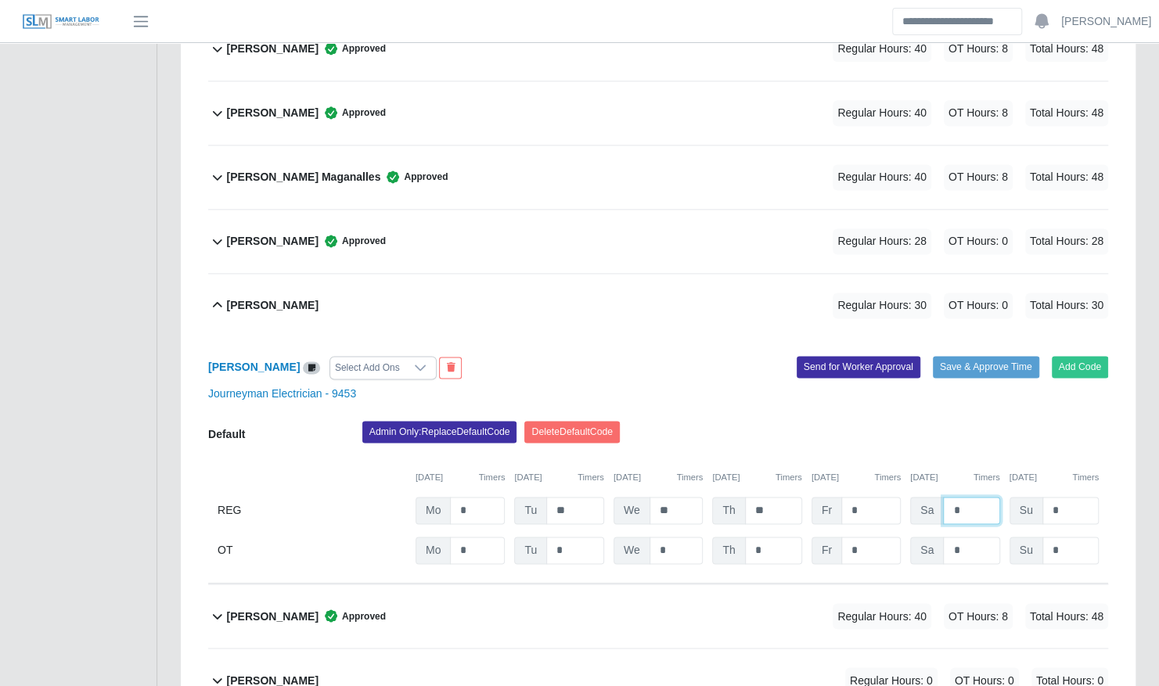
click at [966, 497] on input "*" at bounding box center [971, 510] width 56 height 27
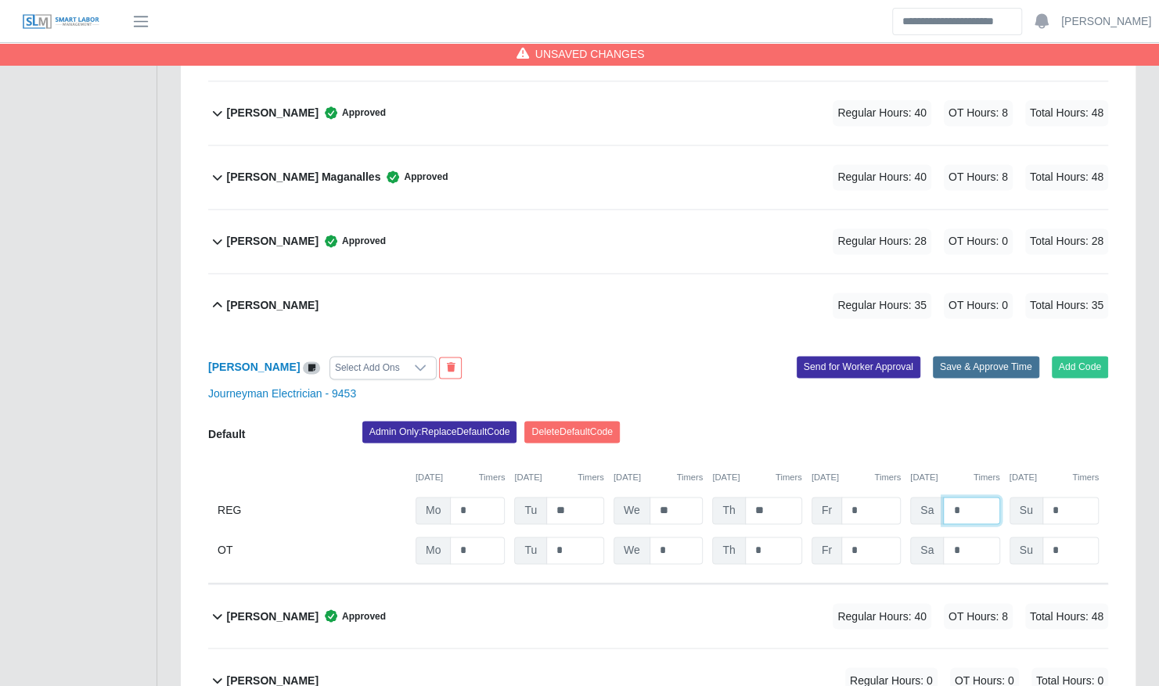
type input "*"
click at [973, 356] on button "Save & Approve Time" at bounding box center [986, 367] width 106 height 22
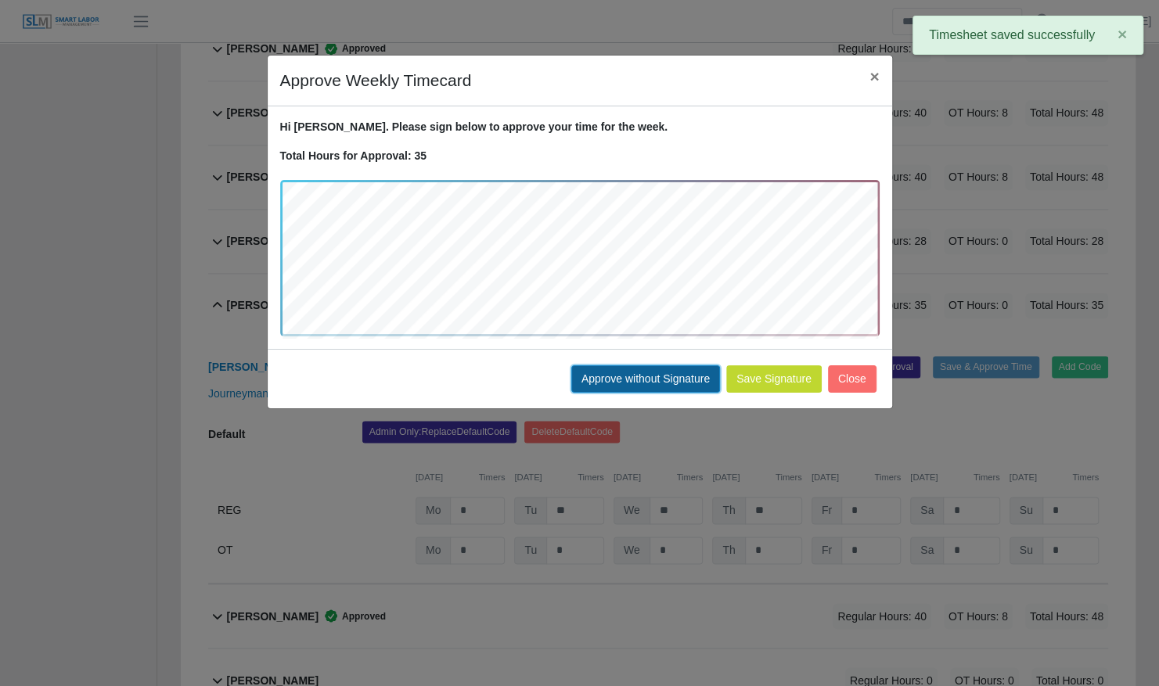
click at [692, 371] on button "Approve without Signature" at bounding box center [645, 378] width 149 height 27
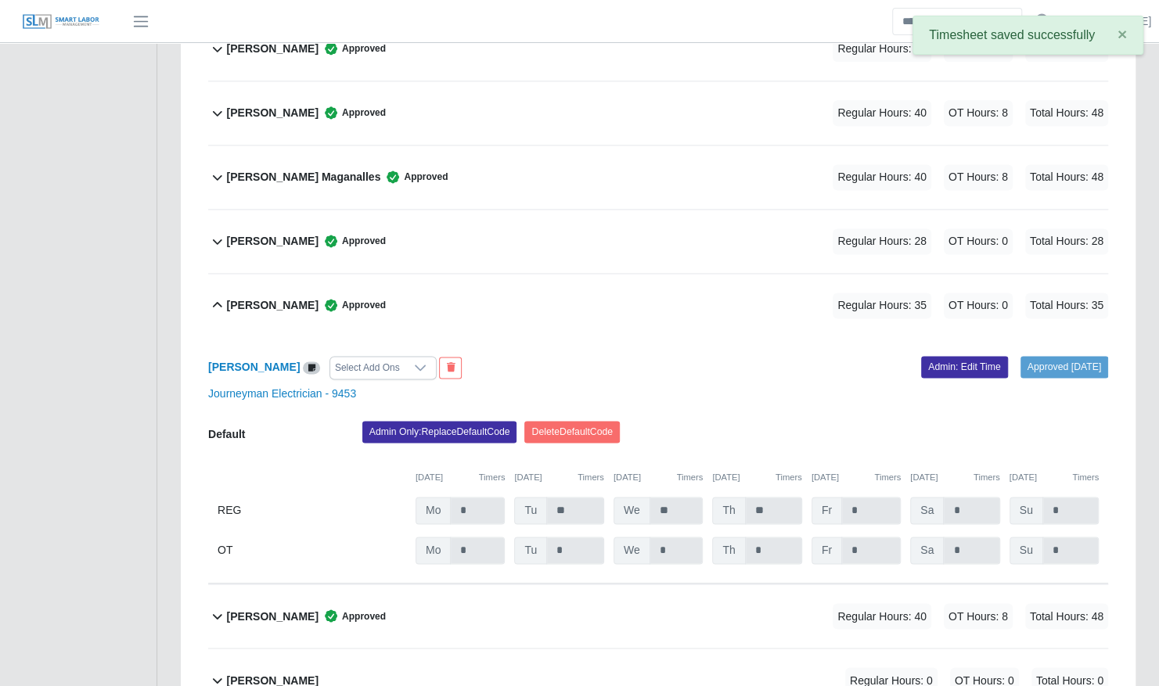
click at [565, 291] on div "Gerald Schwendeman Approved Regular Hours: 35 OT Hours: 0 Total Hours: 35" at bounding box center [667, 305] width 881 height 63
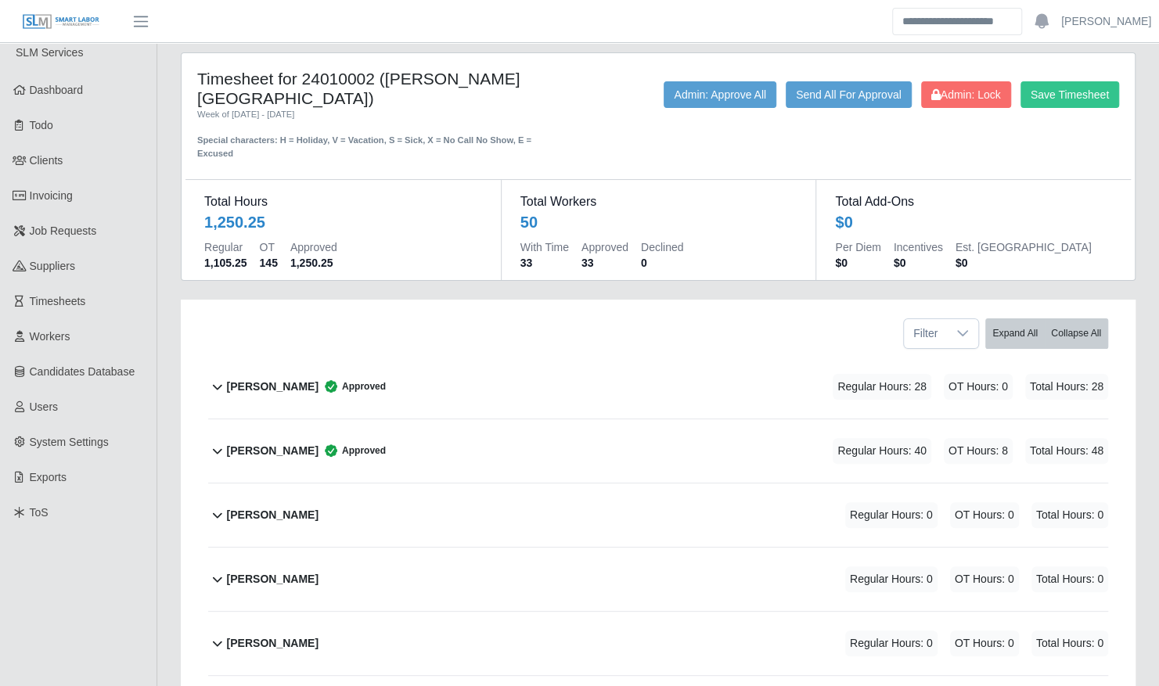
scroll to position [0, 0]
